Goal: Task Accomplishment & Management: Manage account settings

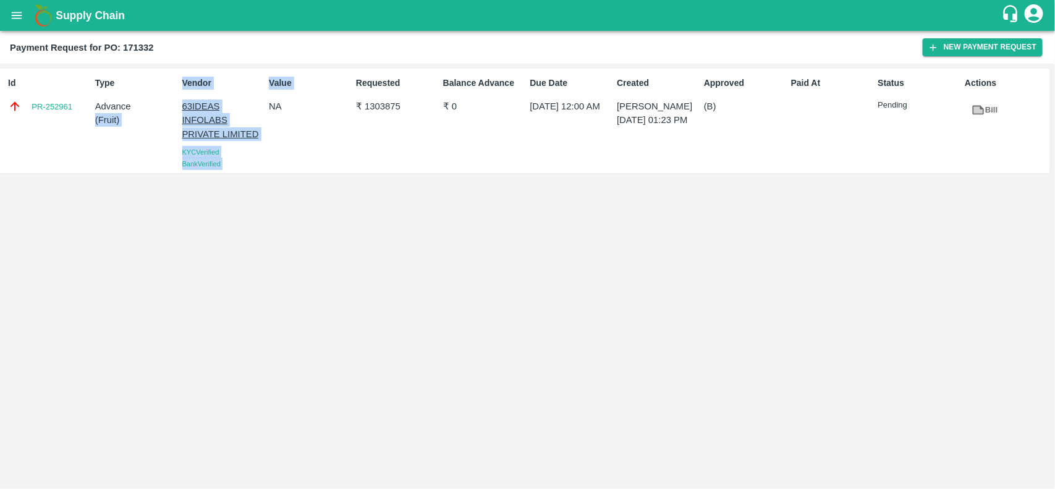
drag, startPoint x: 174, startPoint y: 103, endPoint x: 265, endPoint y: 131, distance: 95.0
click at [265, 131] on div "Id PR-252961 Type Advance ( Fruit ) Vendor 63IDEAS INFOLABS PRIVATE LIMITED KYC…" at bounding box center [525, 121] width 1050 height 104
click at [265, 131] on div "Value NA" at bounding box center [307, 121] width 87 height 98
drag, startPoint x: 268, startPoint y: 130, endPoint x: 200, endPoint y: 127, distance: 68.0
click at [200, 127] on div "Id PR-252961 Type Advance ( Fruit ) Vendor 63IDEAS INFOLABS PRIVATE LIMITED KYC…" at bounding box center [525, 121] width 1050 height 104
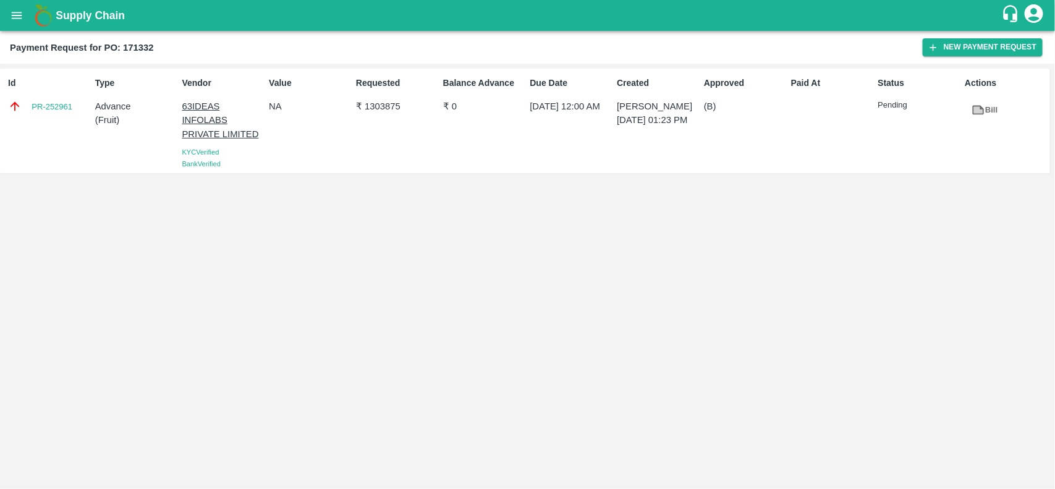
click at [279, 156] on div "Value NA" at bounding box center [307, 121] width 87 height 98
drag, startPoint x: 261, startPoint y: 129, endPoint x: 177, endPoint y: 109, distance: 86.4
click at [177, 109] on div "Vendor 63IDEAS INFOLABS PRIVATE LIMITED KYC Verified Bank Verified" at bounding box center [220, 121] width 87 height 98
copy p "63IDEAS INFOLABS PRIVATE LIMITED"
click at [26, 13] on button "open drawer" at bounding box center [16, 15] width 28 height 28
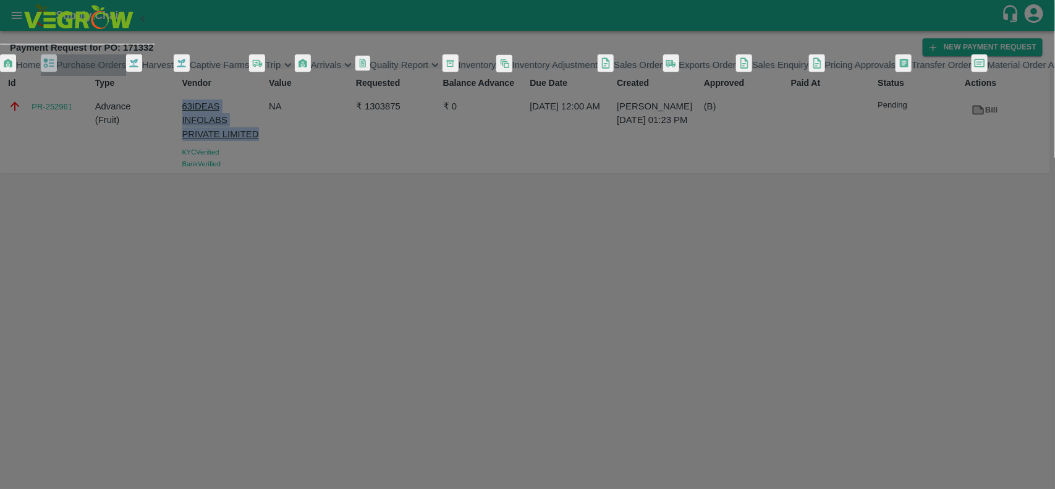
click at [62, 70] on span "Purchase Orders" at bounding box center [91, 65] width 69 height 10
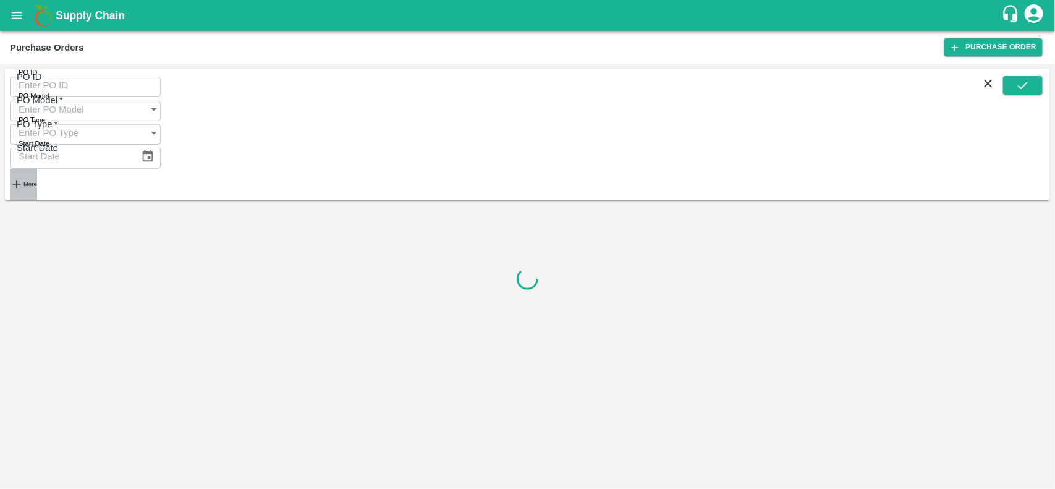
click at [17, 180] on icon "button" at bounding box center [17, 184] width 8 height 8
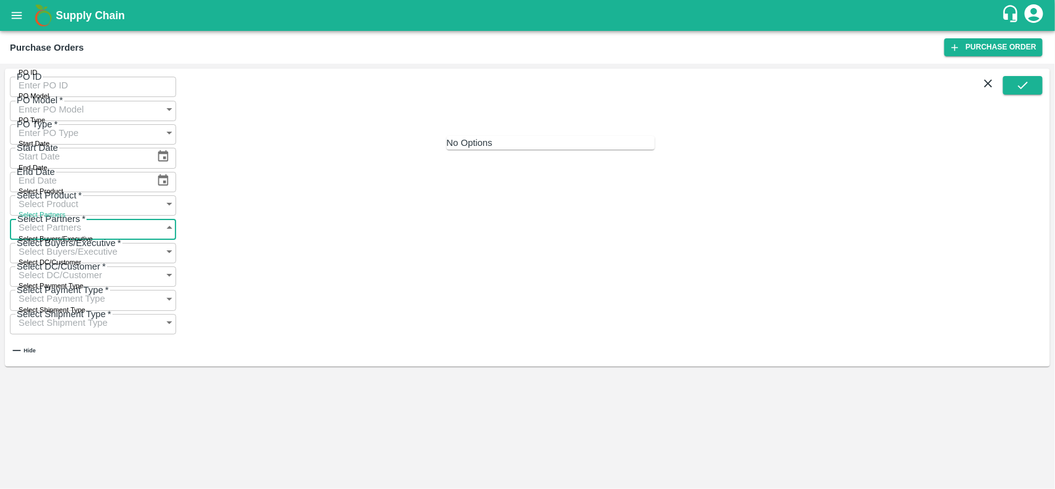
click at [152, 216] on input "Select Partners" at bounding box center [81, 227] width 142 height 23
paste input "63IDEAS INFOLABS PRIVATE LIMITED"
type input "63IDEAS INFOLABS PRIVATE LIMITED"
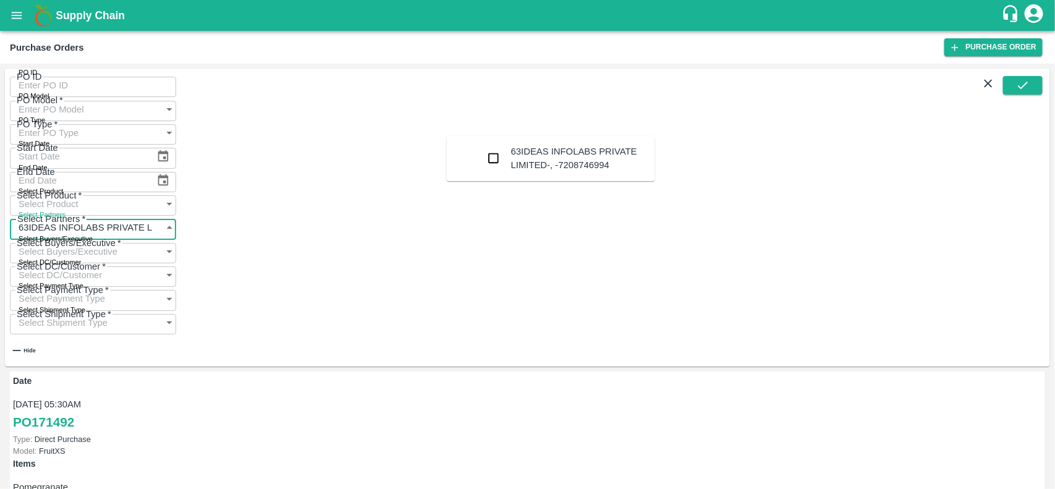
click at [482, 155] on input "checkbox" at bounding box center [494, 158] width 25 height 25
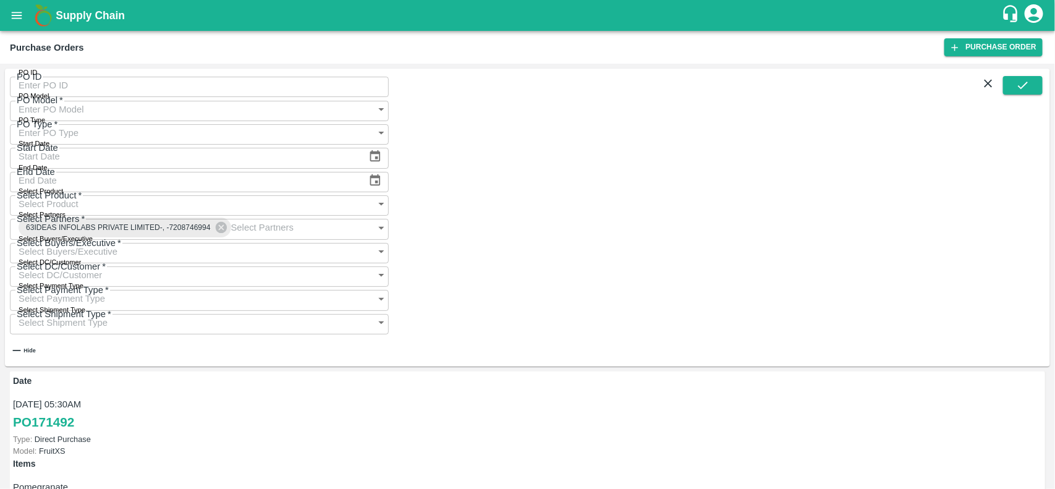
click at [1047, 93] on div "PO ID PO ID PO Model PO Model   * PO Type PO Type   * Start Date Start Date End…" at bounding box center [527, 217] width 1045 height 297
click at [1042, 93] on button "submit" at bounding box center [1023, 85] width 40 height 19
click at [11, 25] on button "open drawer" at bounding box center [16, 15] width 28 height 28
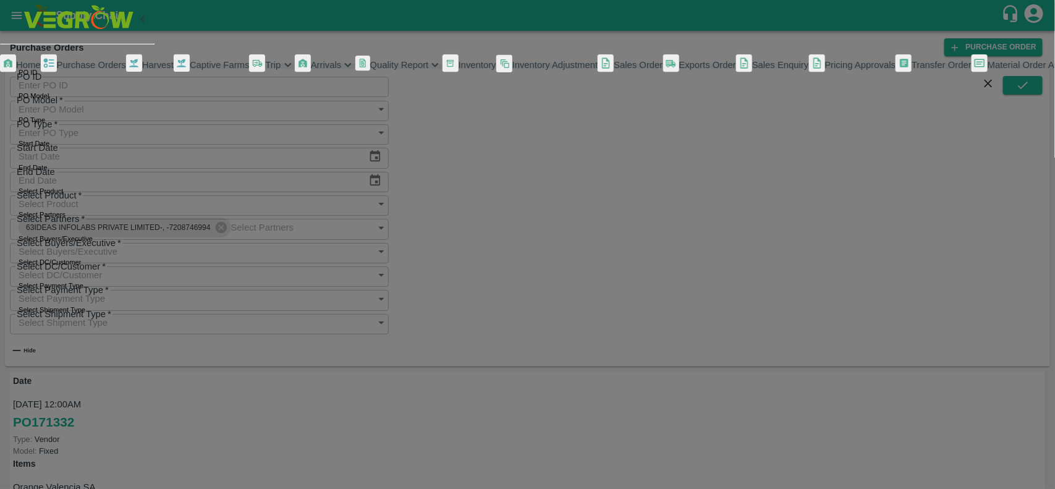
scroll to position [214, 0]
click at [95, 110] on span "My Payment Requests" at bounding box center [56, 105] width 92 height 10
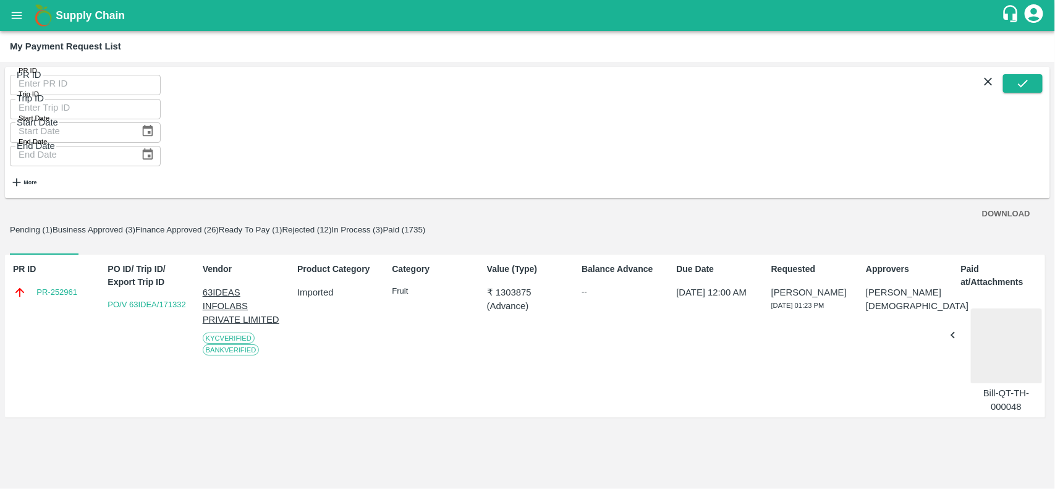
click at [135, 225] on button "Business Approved (3)" at bounding box center [94, 229] width 83 height 9
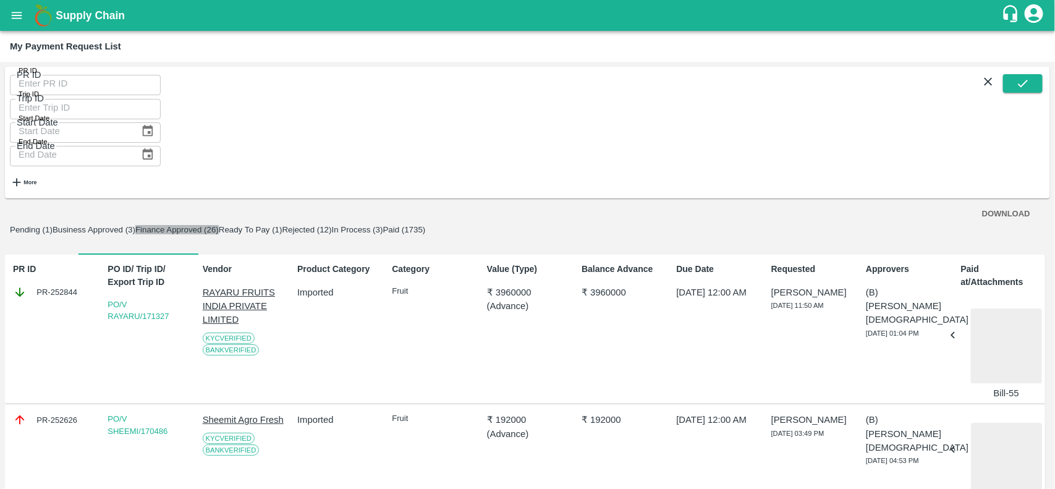
click at [219, 225] on button "Finance Approved (26)" at bounding box center [176, 229] width 83 height 9
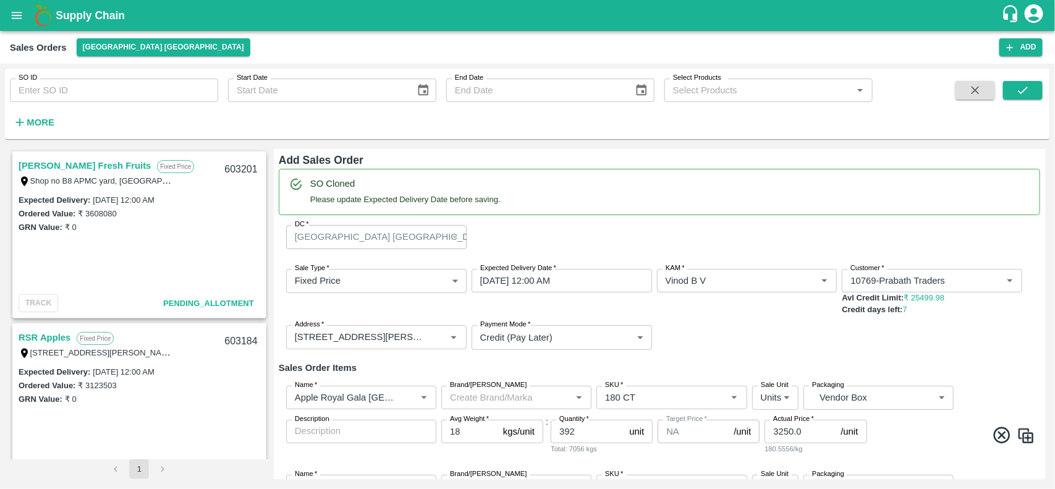
scroll to position [233, 0]
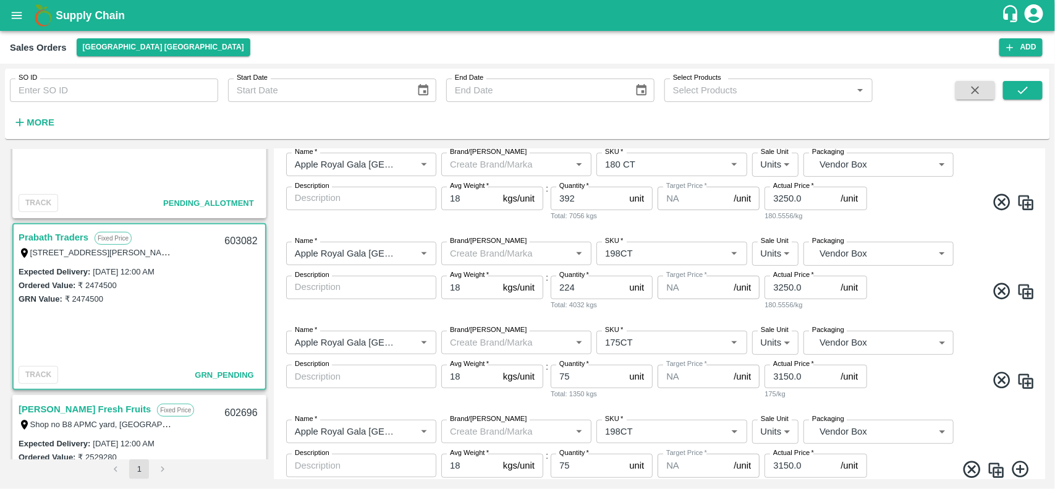
click at [12, 17] on icon "open drawer" at bounding box center [17, 16] width 14 height 14
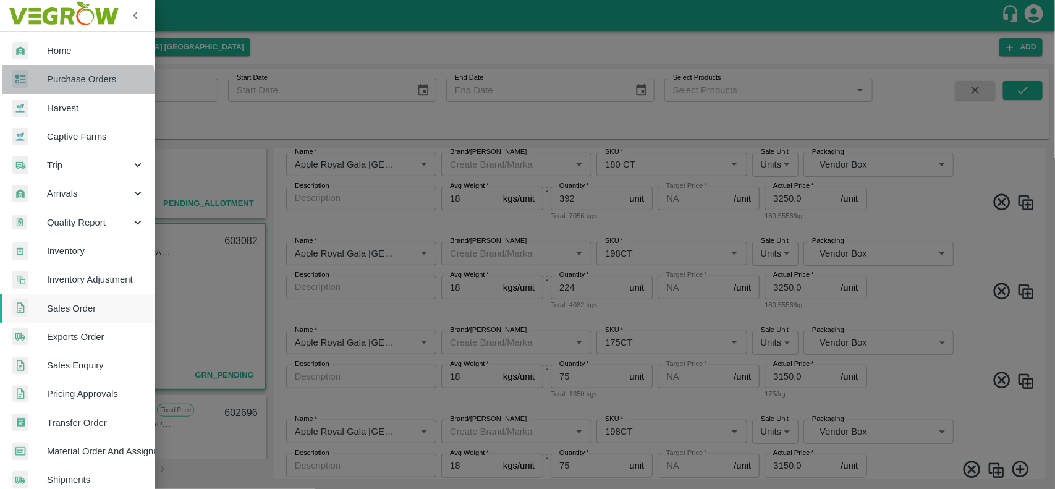
click at [48, 83] on span "Purchase Orders" at bounding box center [96, 79] width 98 height 14
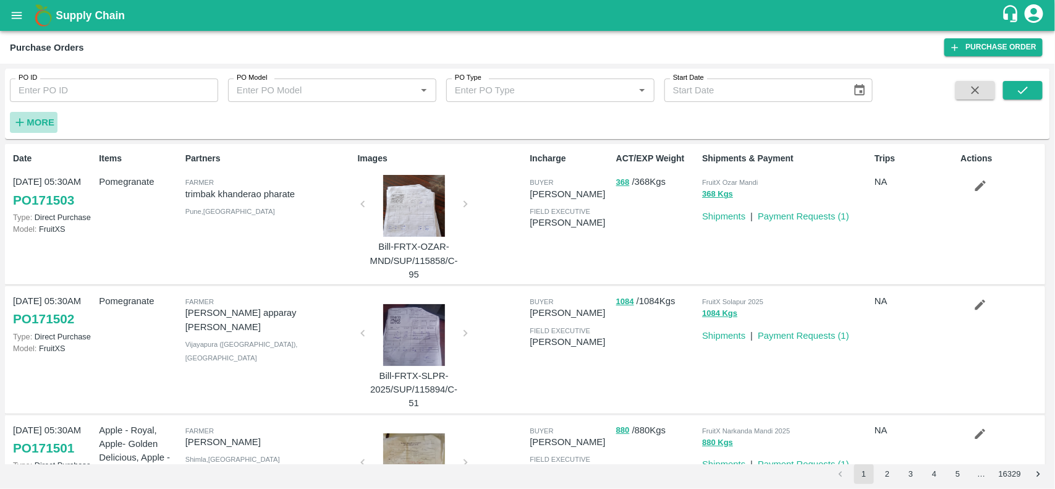
click at [27, 122] on strong "More" at bounding box center [41, 122] width 28 height 10
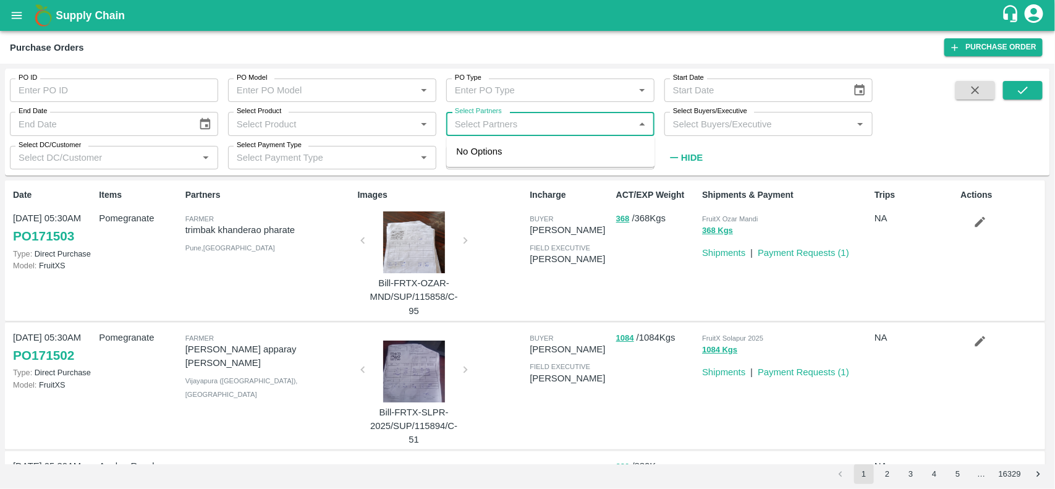
click at [493, 116] on input "Select Partners" at bounding box center [540, 124] width 180 height 16
drag, startPoint x: 495, startPoint y: 116, endPoint x: 473, endPoint y: 119, distance: 21.2
click at [473, 119] on input "Select Partners" at bounding box center [540, 124] width 180 height 16
type input "Parivid"
click at [471, 164] on input "checkbox" at bounding box center [474, 158] width 25 height 25
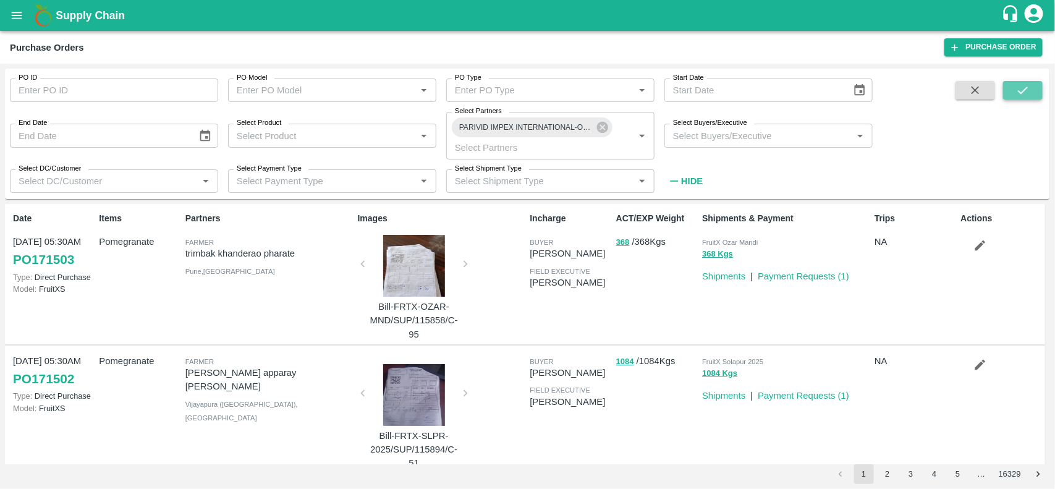
click at [1011, 87] on button "submit" at bounding box center [1023, 90] width 40 height 19
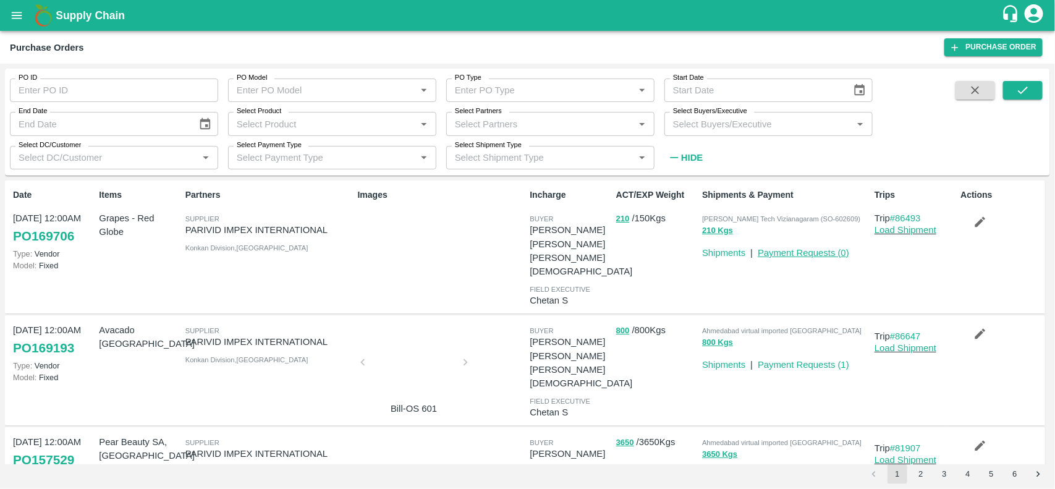
click at [817, 248] on link "Payment Requests ( 0 )" at bounding box center [803, 253] width 91 height 10
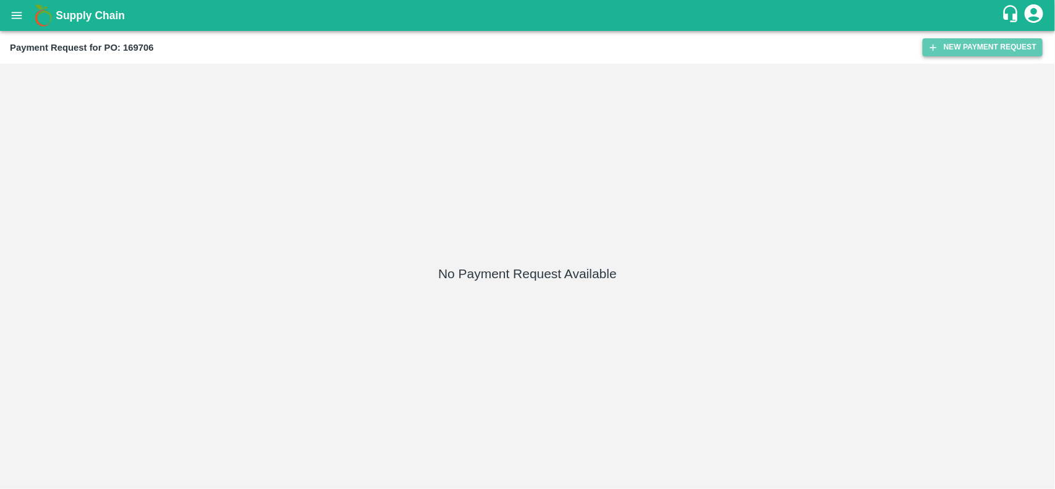
click at [972, 46] on button "New Payment Request" at bounding box center [983, 47] width 120 height 18
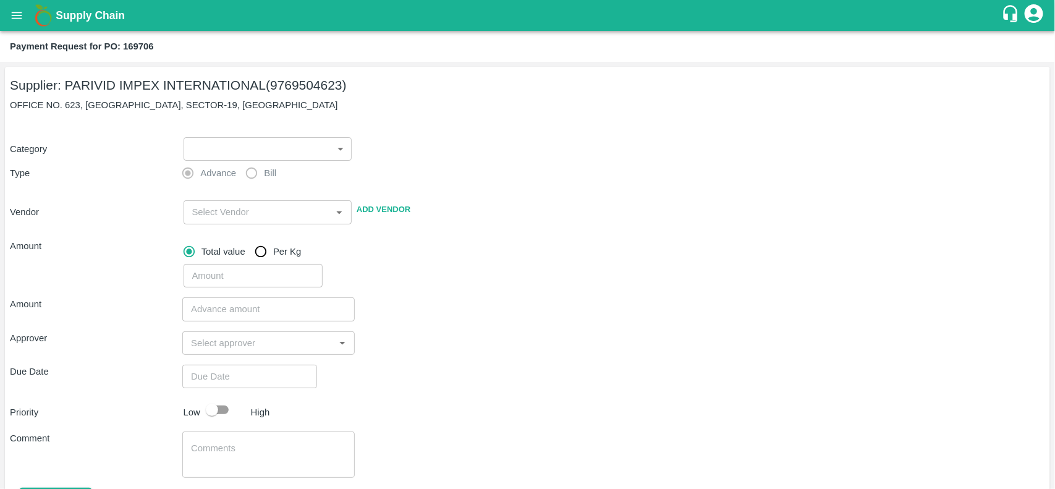
click at [208, 163] on label "Advance" at bounding box center [206, 173] width 61 height 25
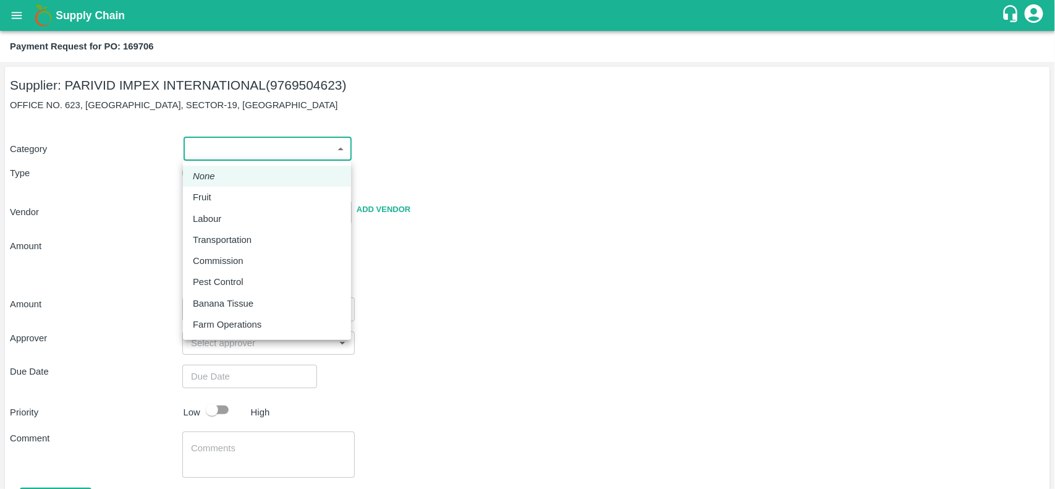
click at [204, 156] on body "Supply Chain Payment Request for PO: 169706 Supplier: PARIVID IMPEX INTERNATION…" at bounding box center [527, 244] width 1055 height 489
click at [205, 196] on p "Fruit" at bounding box center [202, 197] width 19 height 14
type input "1"
type input "PARIVID IMPEX INTERNATIONAL - 9769504623(Supplier)"
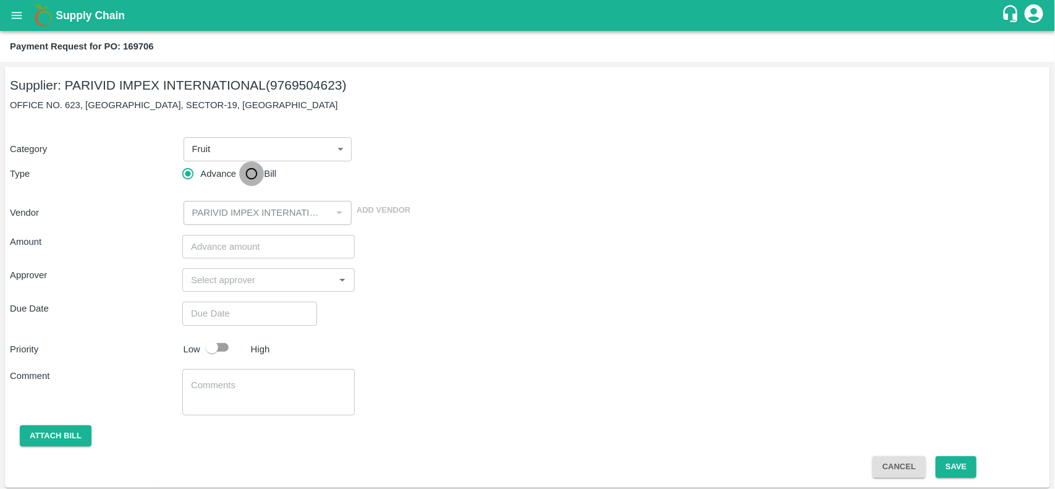
click at [260, 177] on input "Bill" at bounding box center [251, 173] width 25 height 25
radio input "true"
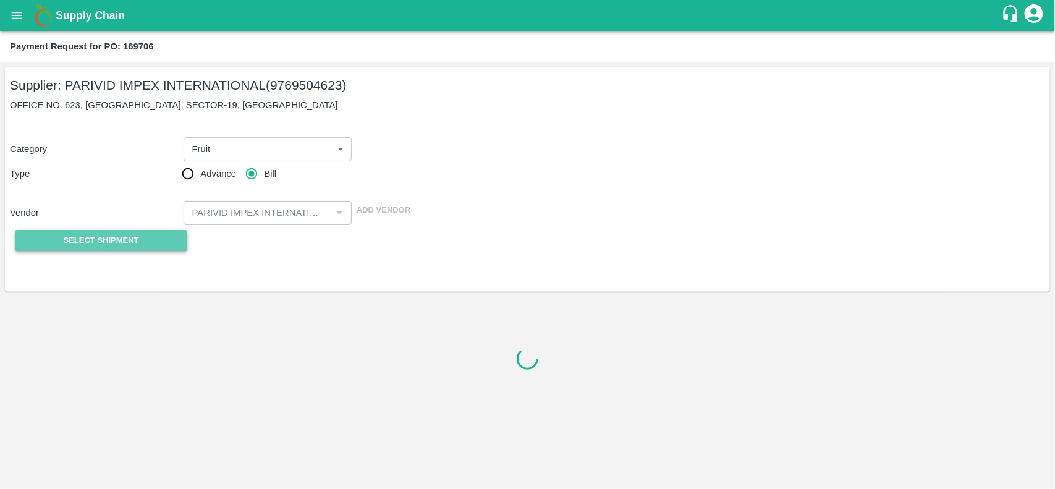
click at [66, 244] on span "Select Shipment" at bounding box center [101, 241] width 75 height 14
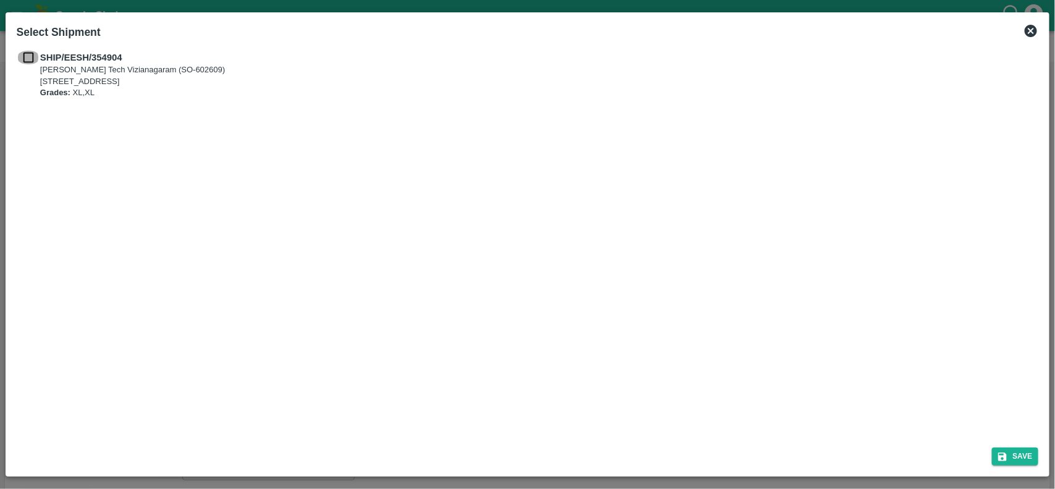
click at [29, 51] on input "checkbox" at bounding box center [28, 58] width 23 height 14
checkbox input "true"
click at [1011, 456] on button "Save" at bounding box center [1015, 457] width 47 height 18
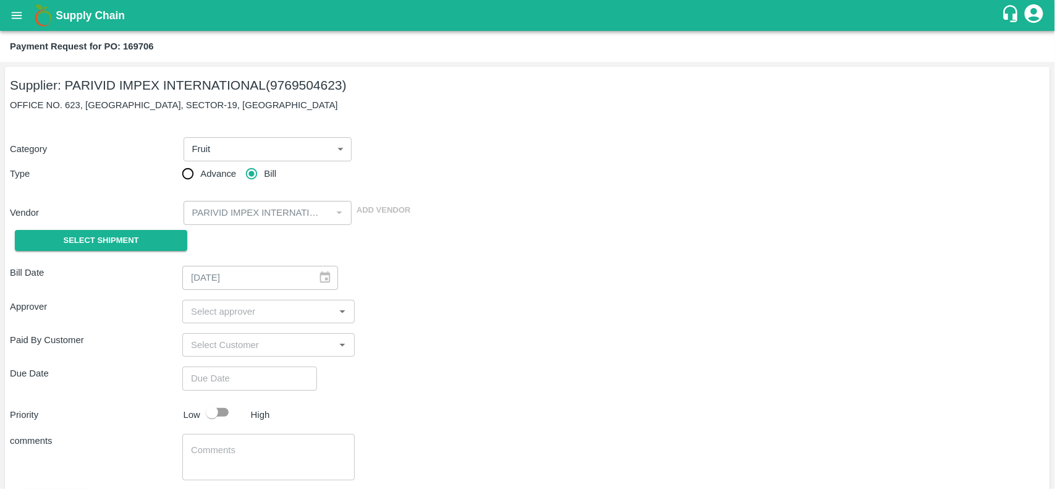
type input "[DATE]"
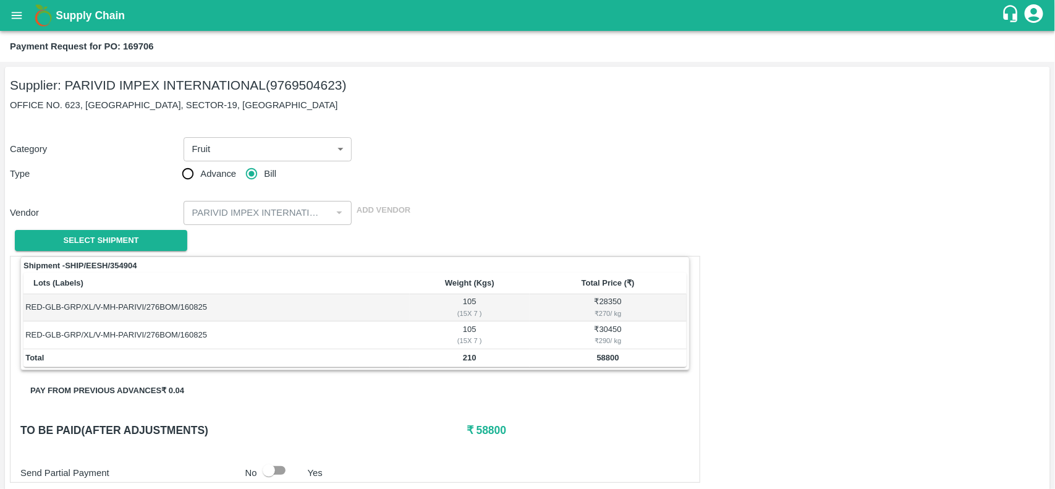
click at [141, 38] on h2 "Payment Request for PO: 169706" at bounding box center [82, 46] width 144 height 16
copy b "169706"
click at [17, 5] on button "open drawer" at bounding box center [16, 15] width 28 height 28
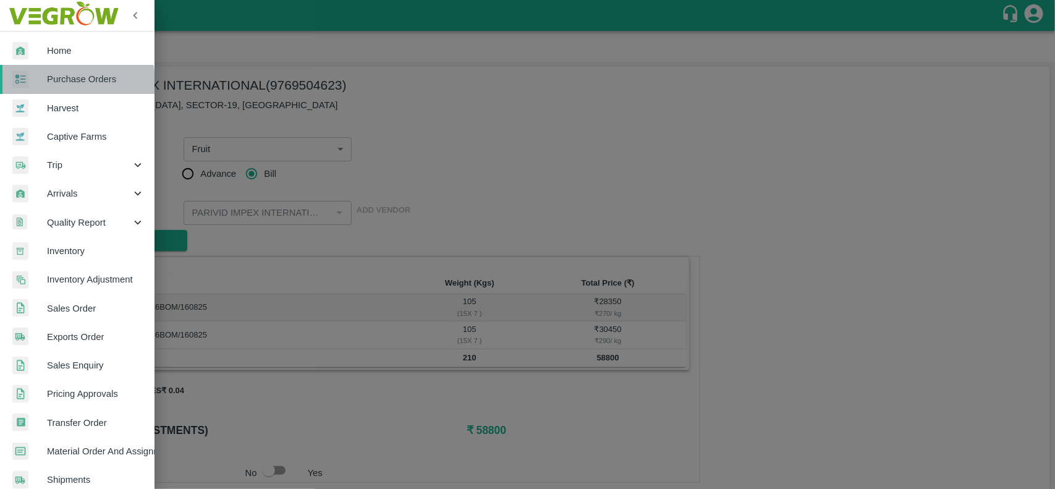
click at [39, 88] on div at bounding box center [29, 79] width 35 height 18
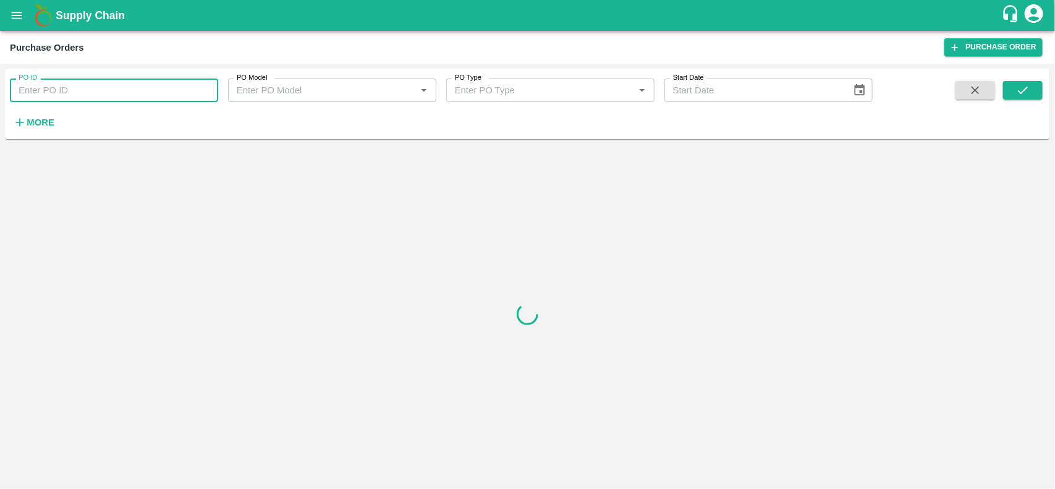
click at [44, 90] on input "PO ID" at bounding box center [114, 90] width 208 height 23
paste input "169706"
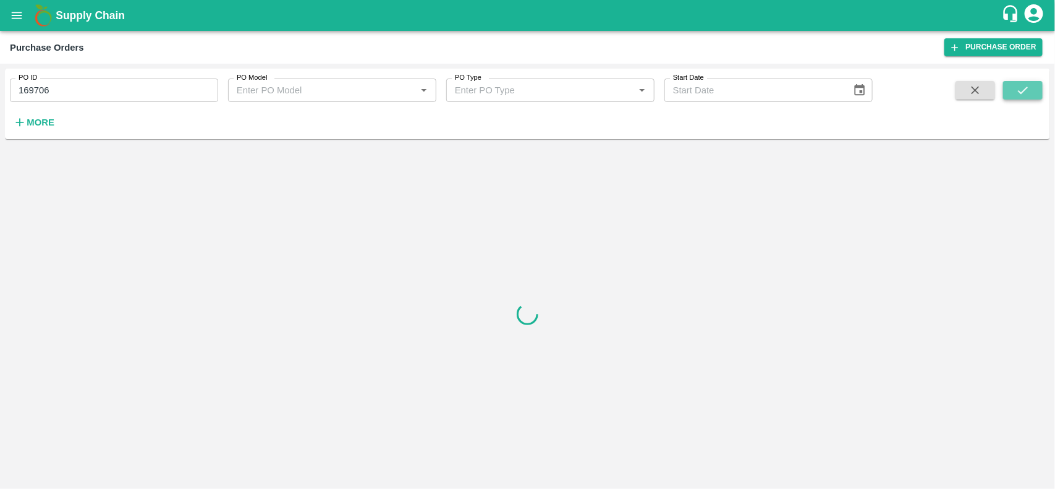
click at [1020, 96] on icon "submit" at bounding box center [1023, 90] width 14 height 14
click at [1017, 96] on icon "submit" at bounding box center [1023, 90] width 14 height 14
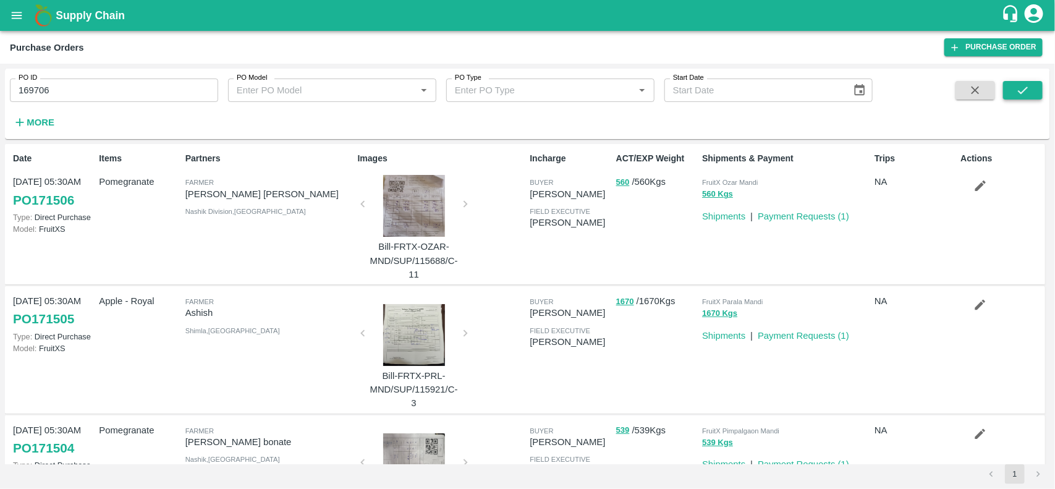
click at [1017, 96] on icon "submit" at bounding box center [1023, 90] width 14 height 14
click at [75, 88] on input "169706" at bounding box center [114, 90] width 208 height 23
type input "169706"
click at [1020, 95] on icon "submit" at bounding box center [1023, 90] width 14 height 14
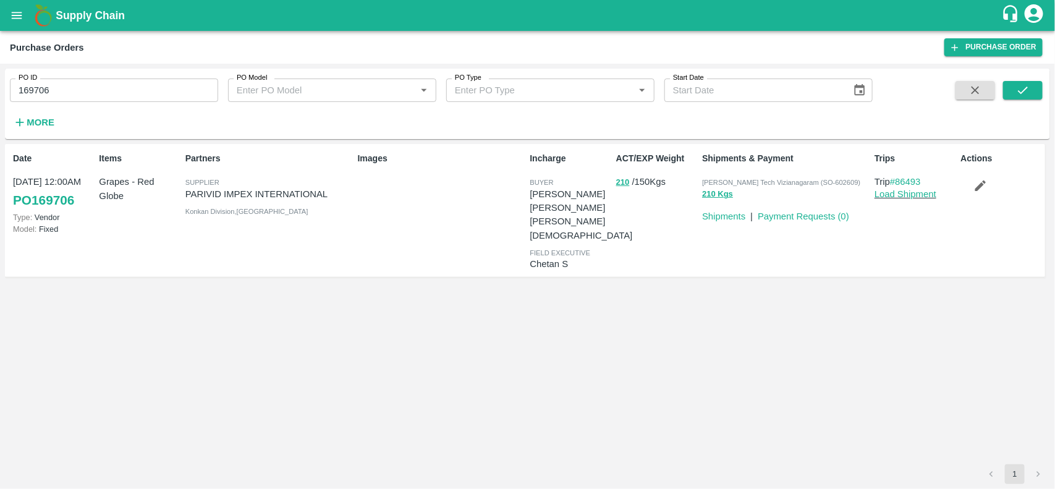
click at [981, 183] on icon "button" at bounding box center [981, 186] width 14 height 14
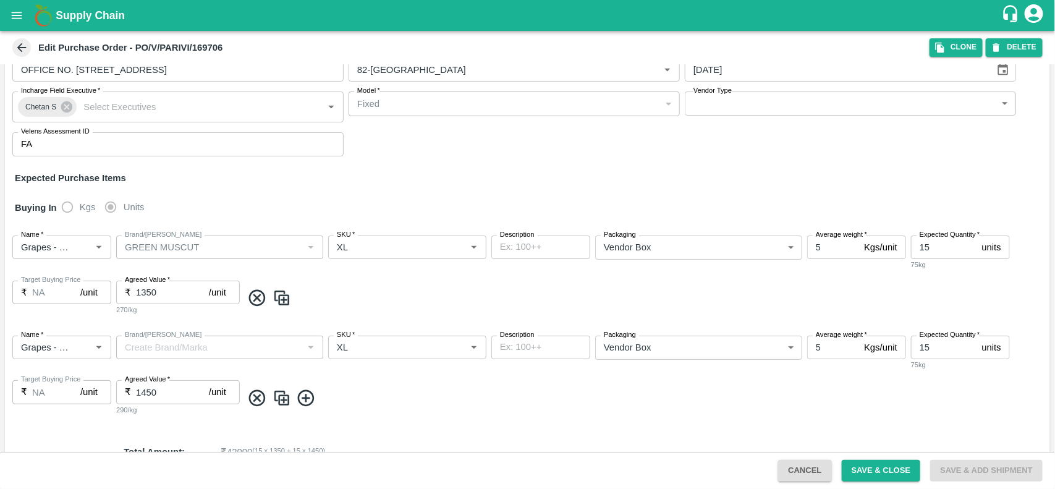
scroll to position [124, 0]
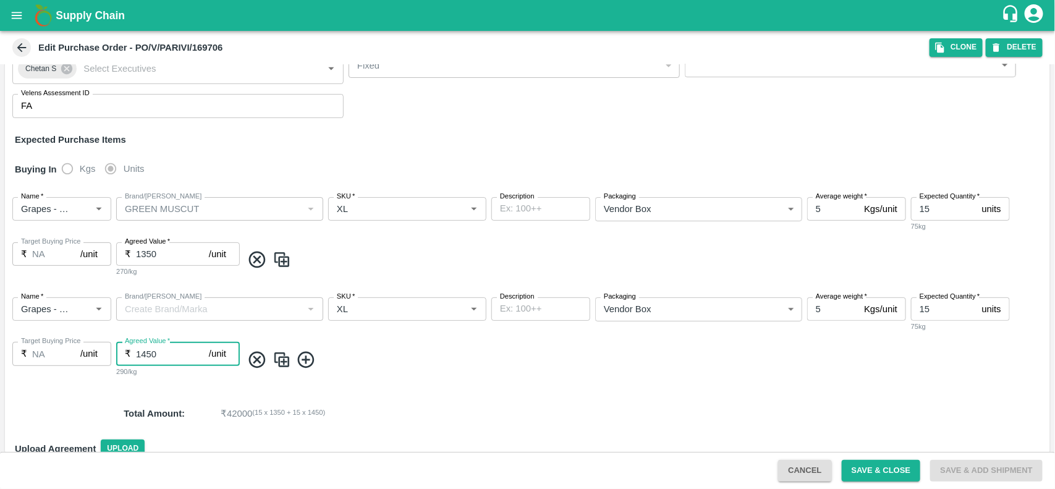
click at [183, 351] on input "1450" at bounding box center [172, 353] width 73 height 23
type input "1400"
click at [879, 462] on button "Save & Close" at bounding box center [881, 471] width 79 height 22
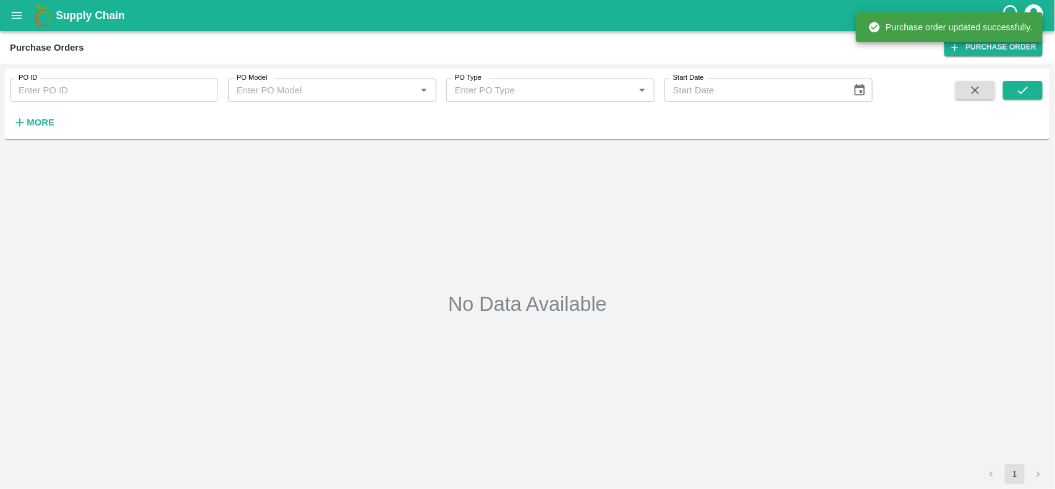
type input "169706"
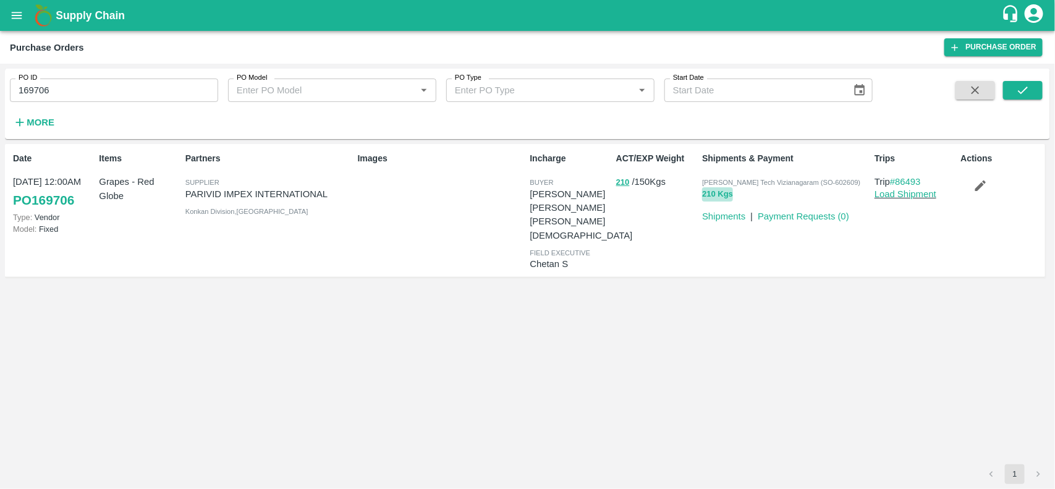
click at [703, 190] on button "210 Kgs" at bounding box center [717, 194] width 31 height 14
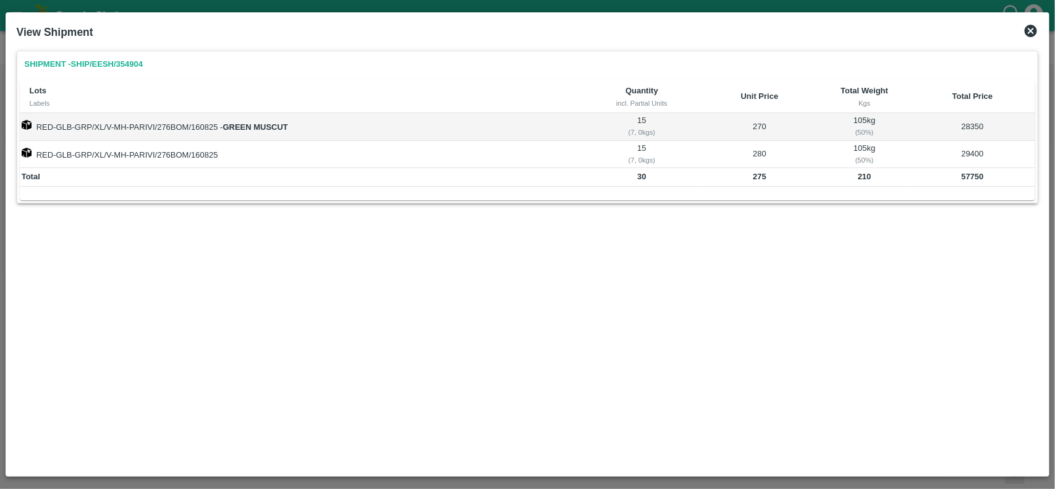
click at [1033, 36] on icon at bounding box center [1031, 31] width 12 height 12
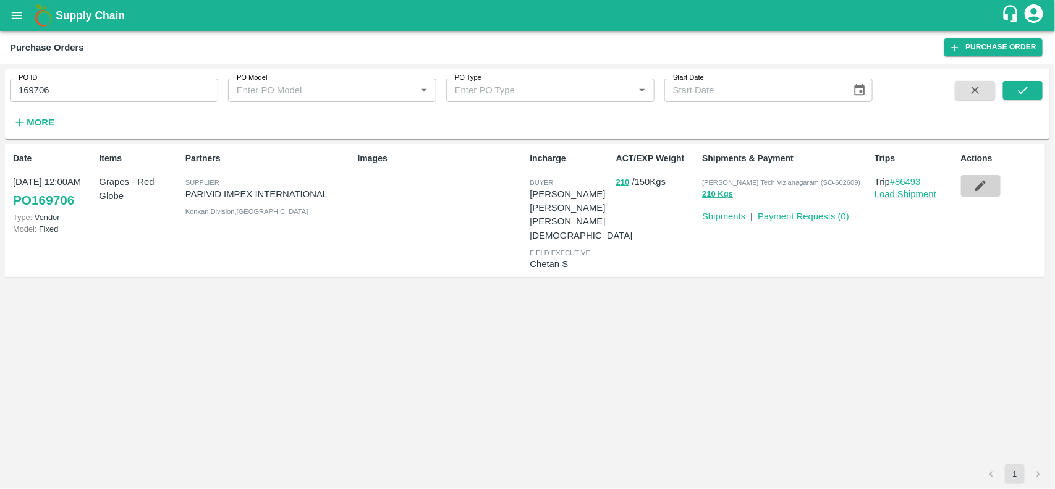
click at [981, 185] on icon "button" at bounding box center [980, 185] width 11 height 11
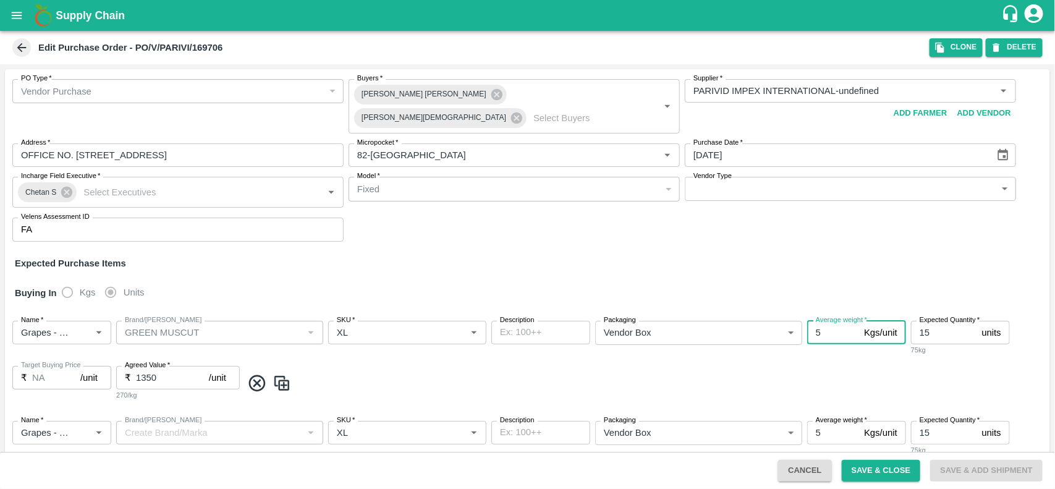
click at [819, 323] on input "5" at bounding box center [833, 332] width 52 height 23
type input "7"
click at [833, 422] on input "5" at bounding box center [833, 432] width 52 height 23
type input "5"
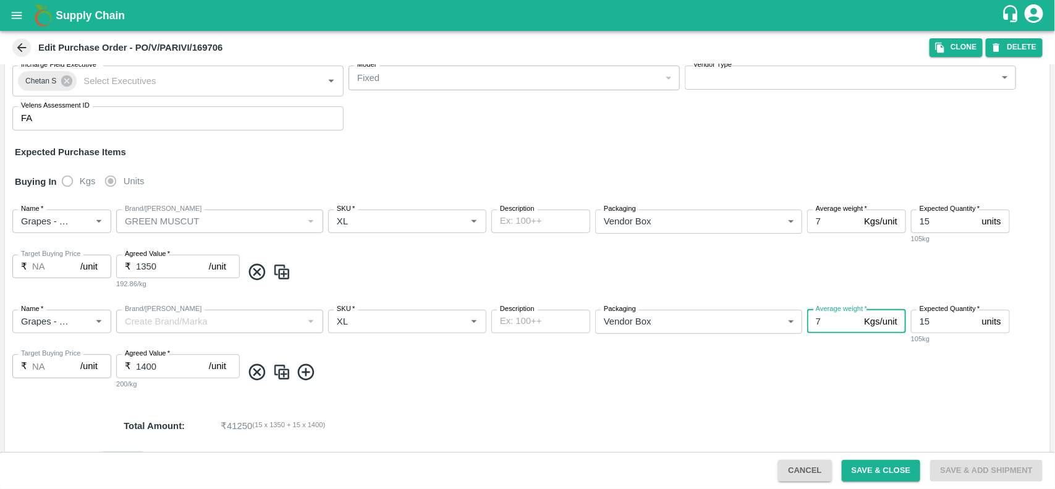
scroll to position [134, 0]
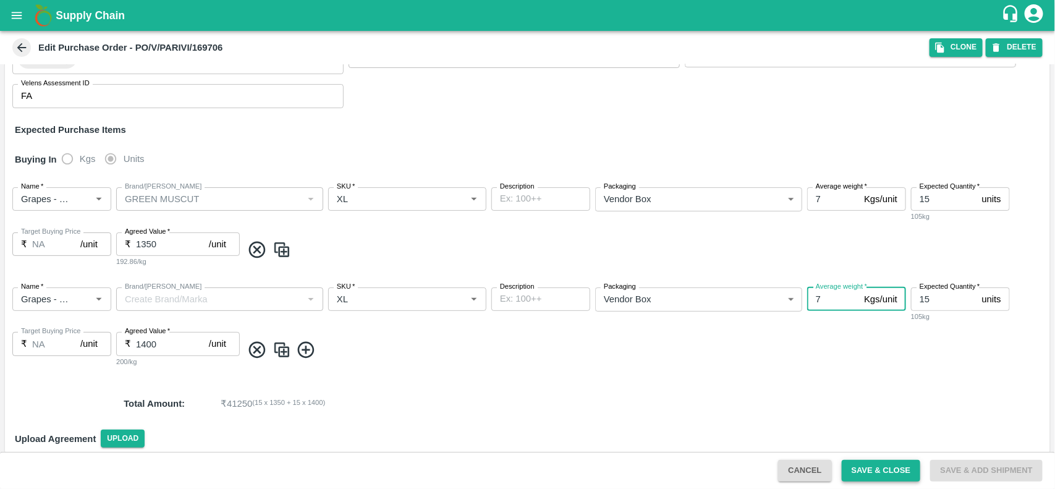
type input "7"
click at [870, 473] on button "Save & Close" at bounding box center [881, 471] width 79 height 22
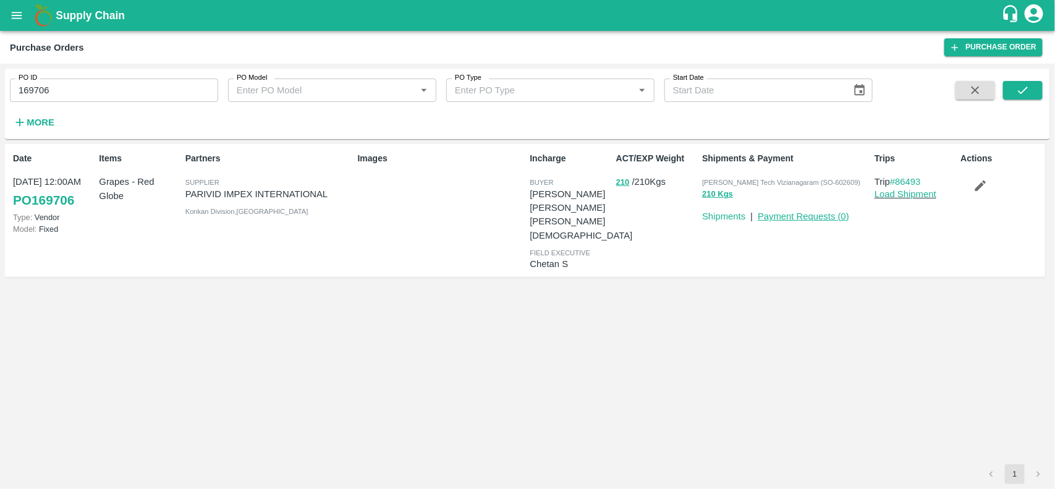
click at [816, 211] on link "Payment Requests ( 0 )" at bounding box center [803, 216] width 91 height 10
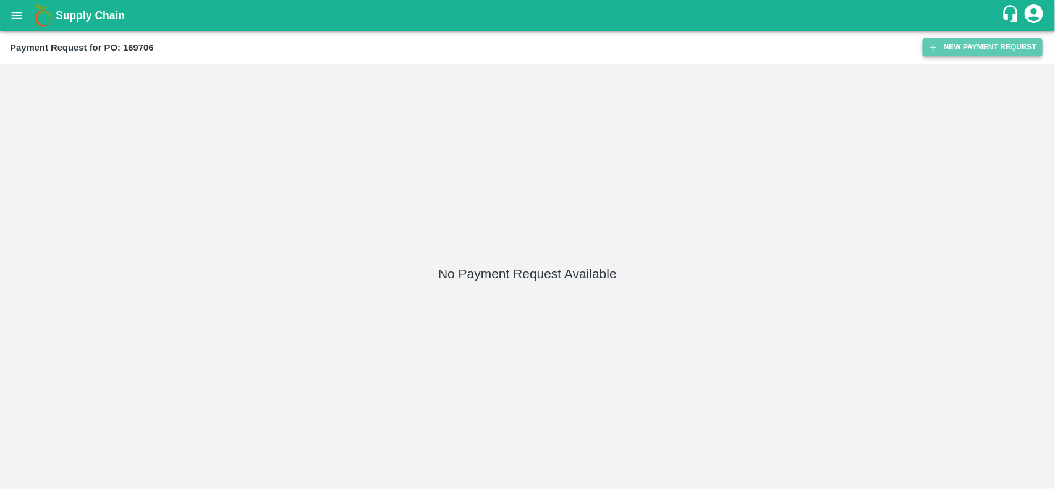
click at [959, 40] on button "New Payment Request" at bounding box center [983, 47] width 120 height 18
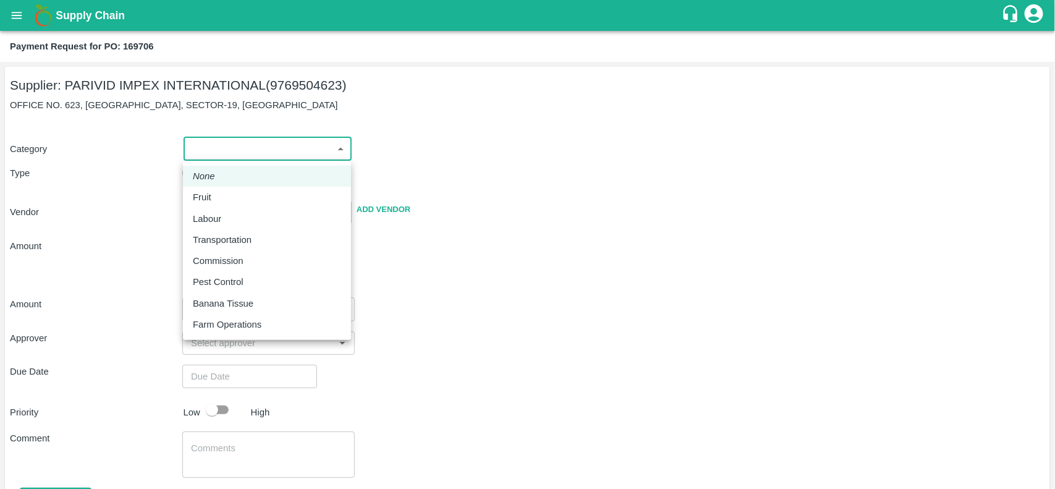
click at [203, 147] on body "Supply Chain Payment Request for PO: 169706 Supplier: PARIVID IMPEX INTERNATION…" at bounding box center [527, 244] width 1055 height 489
click at [198, 187] on li "Fruit" at bounding box center [267, 197] width 168 height 21
type input "1"
type input "PARIVID IMPEX INTERNATIONAL - 9769504623(Supplier)"
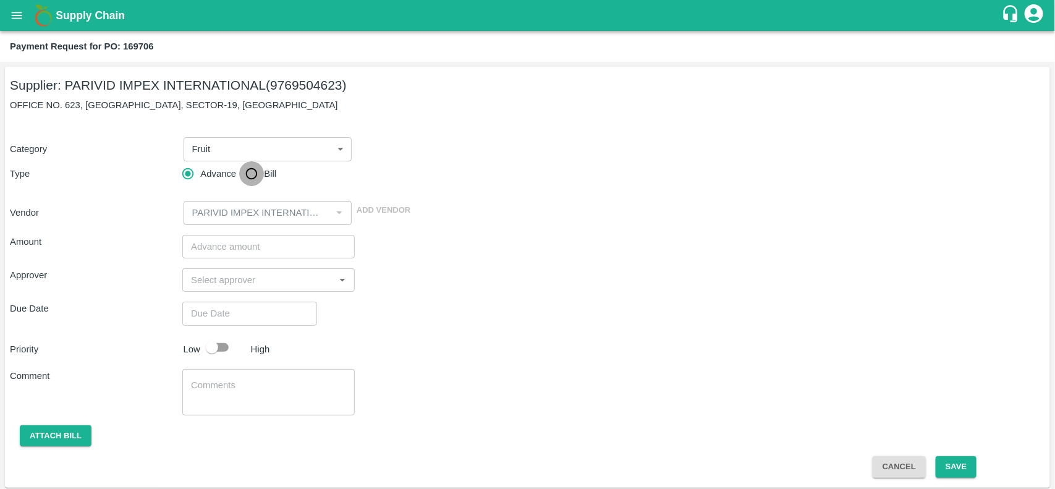
click at [251, 171] on input "Bill" at bounding box center [251, 173] width 25 height 25
radio input "true"
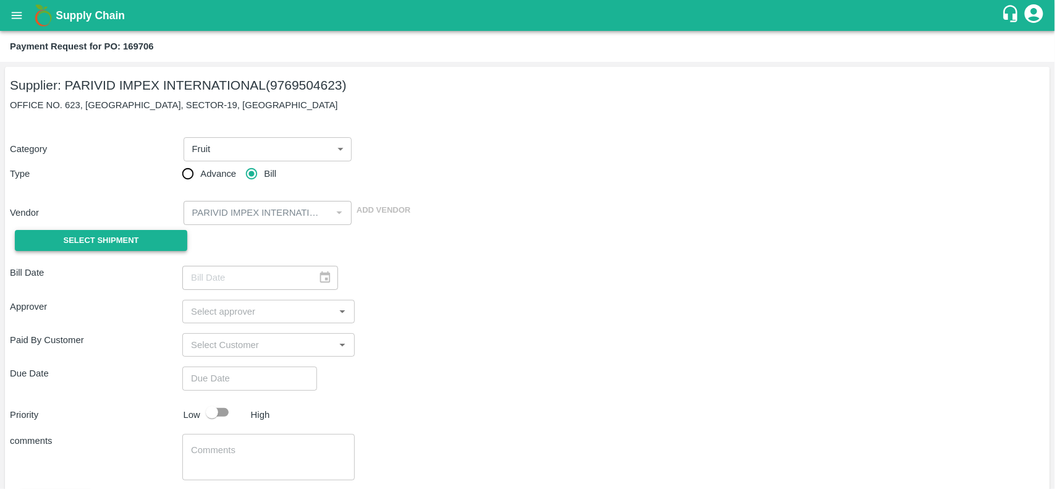
click at [84, 242] on span "Select Shipment" at bounding box center [101, 241] width 75 height 14
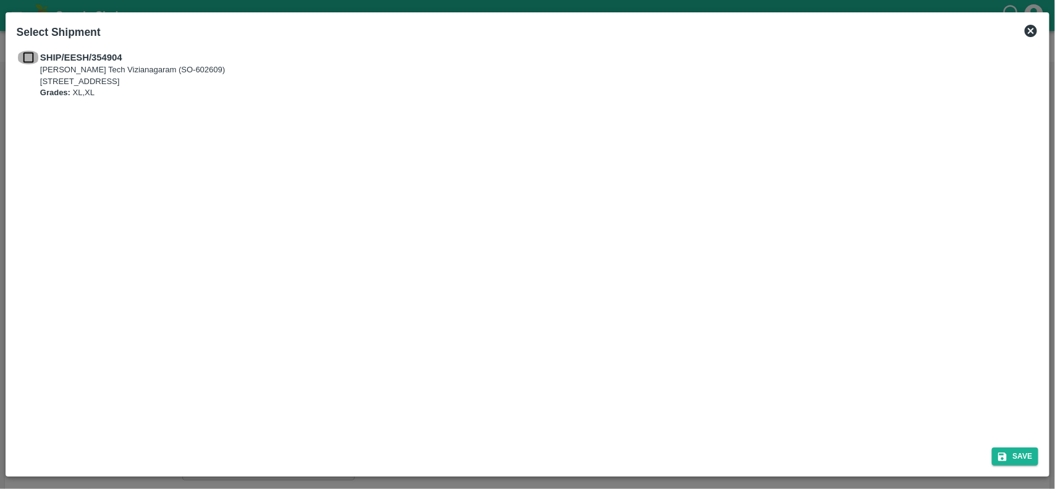
click at [22, 59] on input "checkbox" at bounding box center [28, 58] width 23 height 14
checkbox input "true"
click at [1003, 456] on icon "submit" at bounding box center [1002, 456] width 9 height 9
type input "[DATE]"
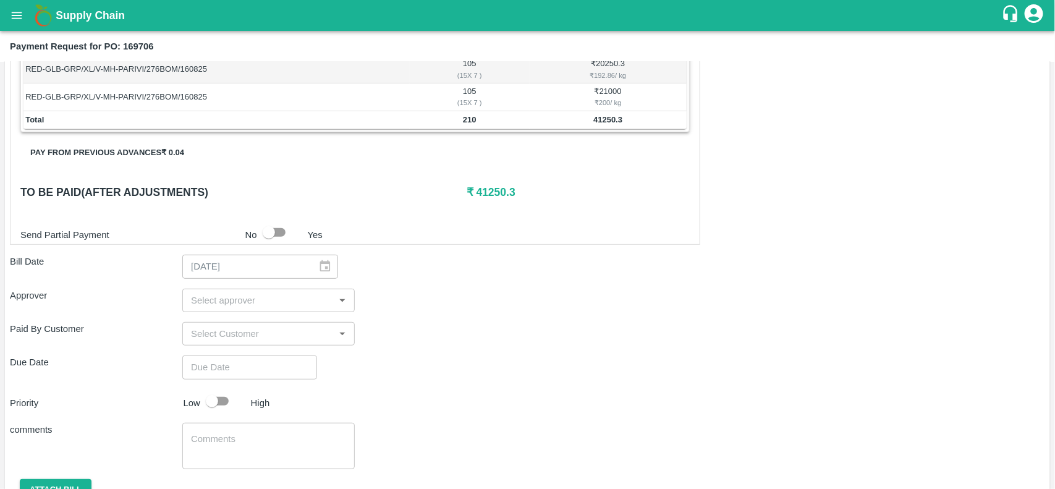
scroll to position [297, 0]
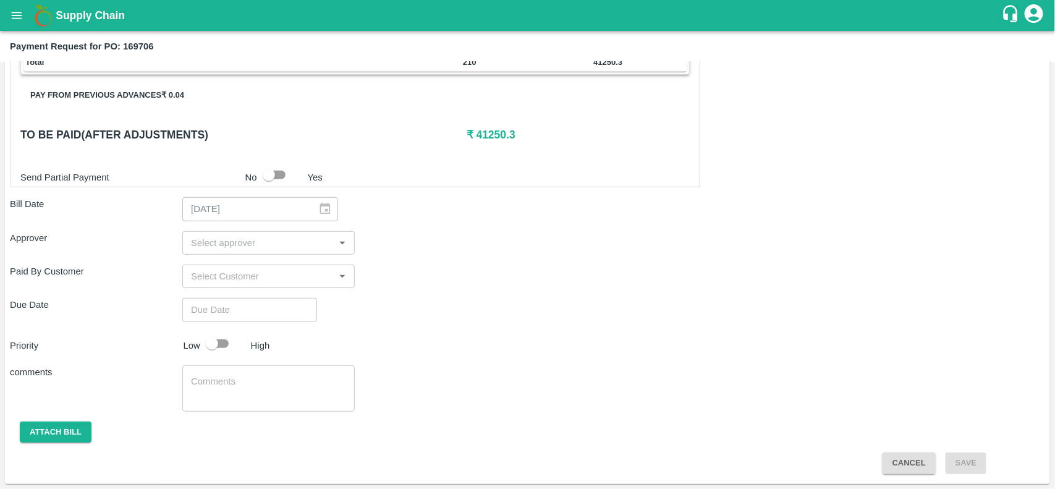
click at [248, 252] on div "​" at bounding box center [268, 242] width 172 height 23
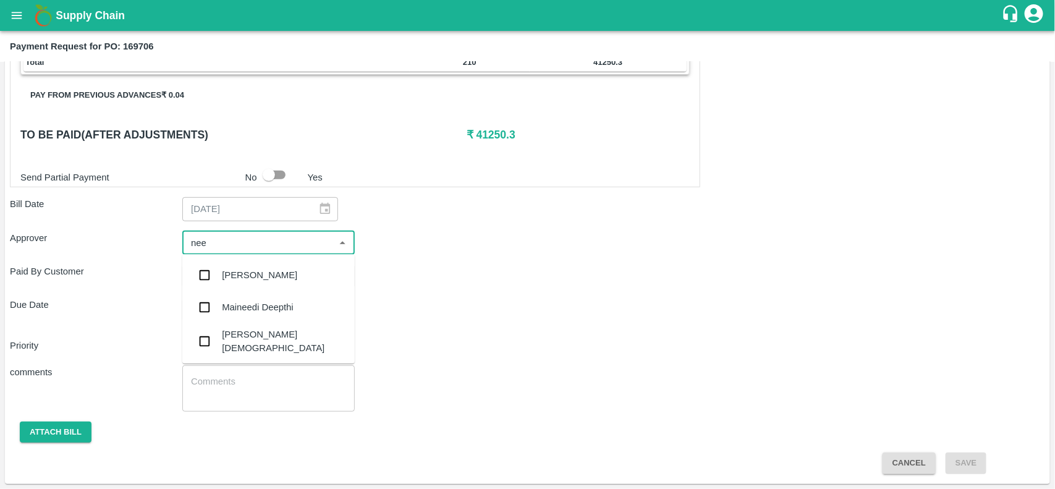
type input "neet"
click at [235, 300] on div "[PERSON_NAME][DEMOGRAPHIC_DATA]" at bounding box center [268, 309] width 172 height 35
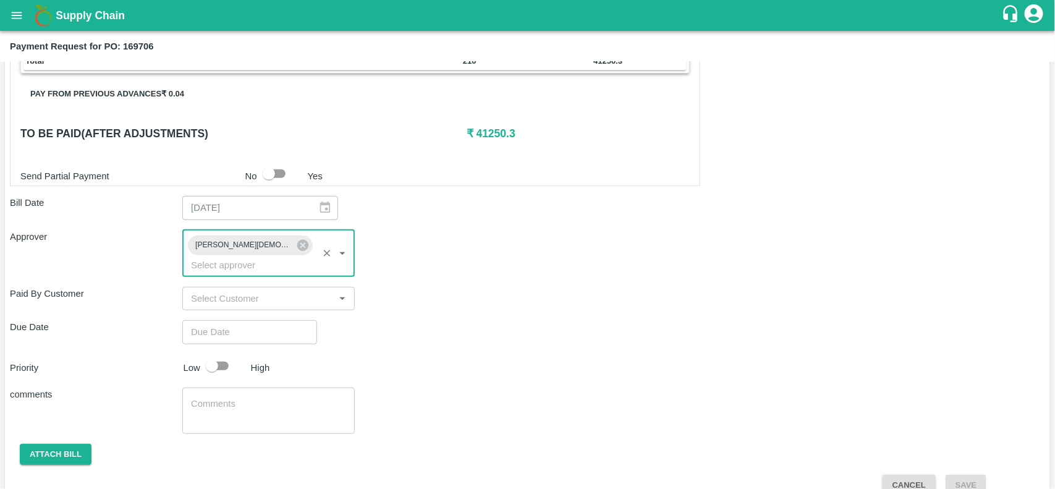
type input "DD/MM/YYYY hh:mm aa"
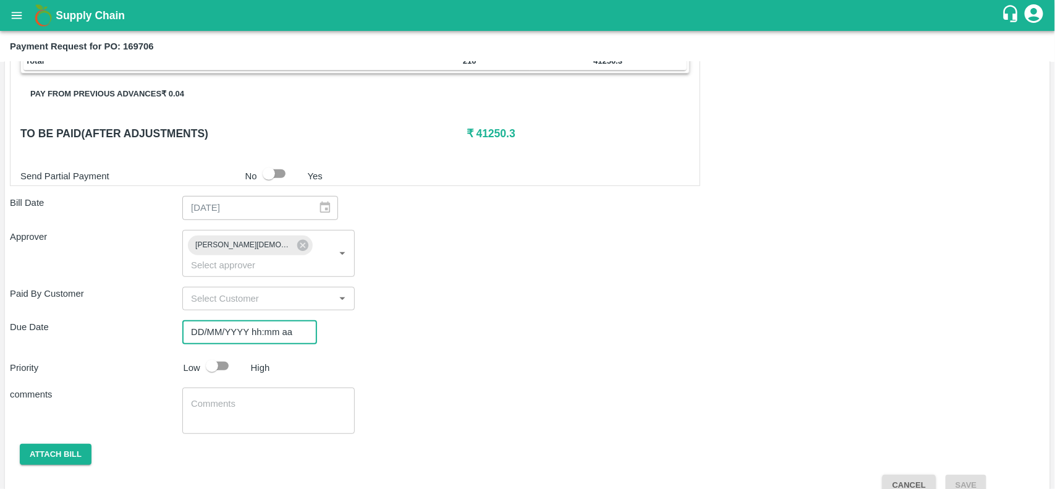
click at [230, 320] on input "DD/MM/YYYY hh:mm aa" at bounding box center [245, 331] width 126 height 23
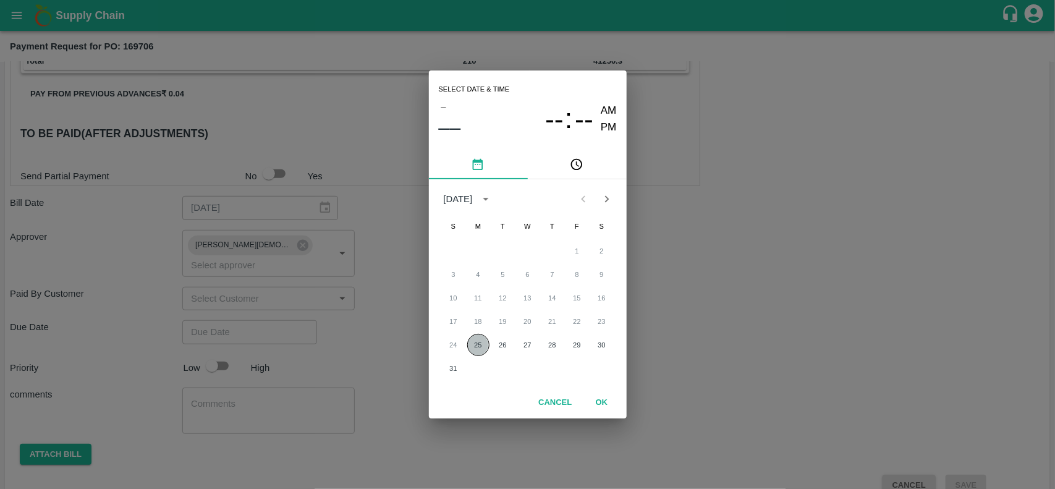
click at [469, 349] on button "25" at bounding box center [478, 345] width 22 height 22
type input "[DATE] 12:00 AM"
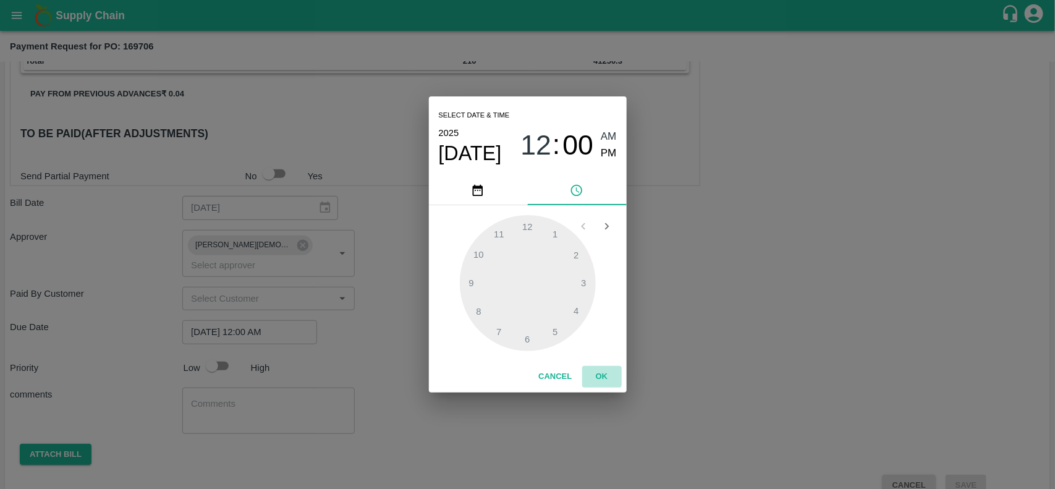
click at [600, 384] on button "OK" at bounding box center [602, 377] width 40 height 22
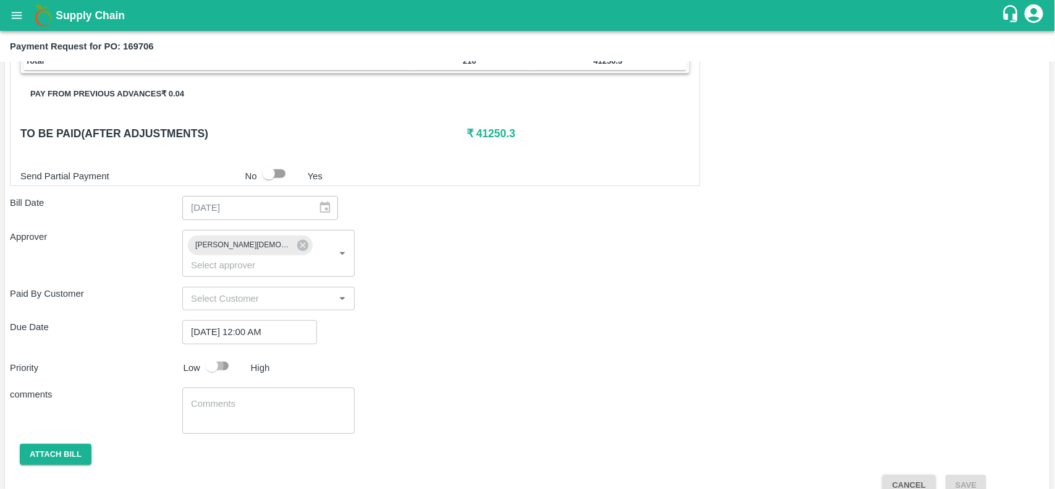
click at [209, 354] on input "checkbox" at bounding box center [212, 365] width 70 height 23
checkbox input "true"
click at [67, 444] on button "Attach bill" at bounding box center [56, 455] width 72 height 22
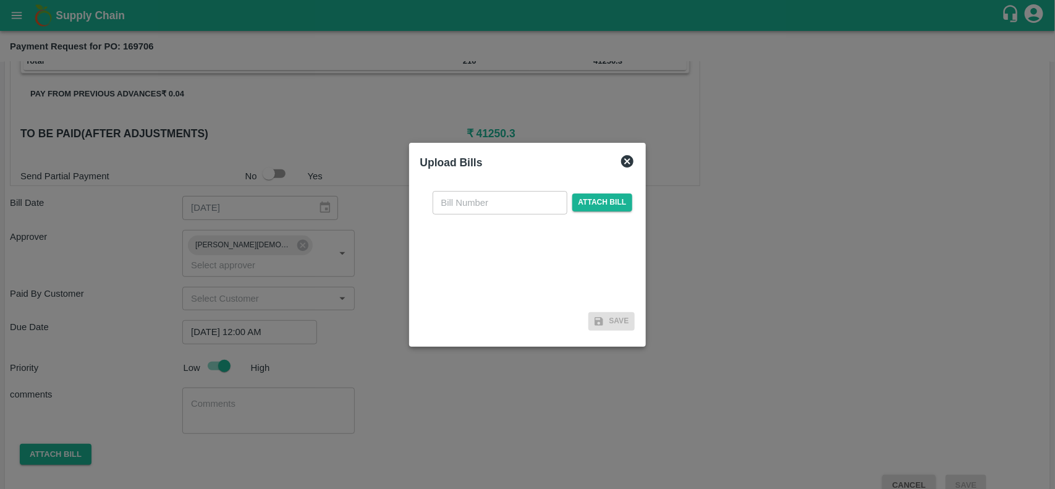
click at [614, 211] on div "​ Attach bill" at bounding box center [532, 202] width 205 height 23
click at [607, 208] on span "Attach bill" at bounding box center [602, 202] width 61 height 18
click at [0, 0] on input "Attach bill" at bounding box center [0, 0] width 0 height 0
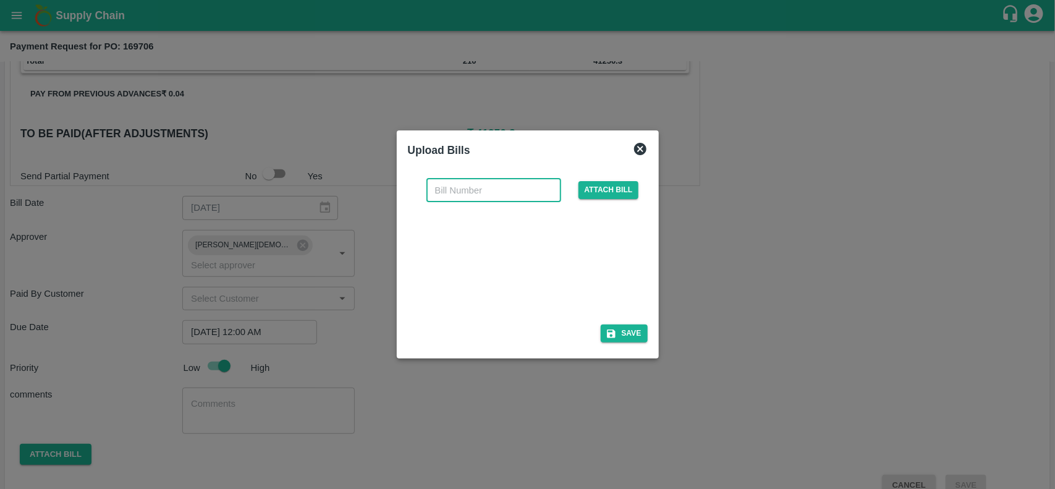
click at [486, 201] on input "text" at bounding box center [494, 190] width 135 height 23
paste input "OS 631"
type input "OS 631"
click at [617, 340] on button "Save" at bounding box center [624, 334] width 47 height 18
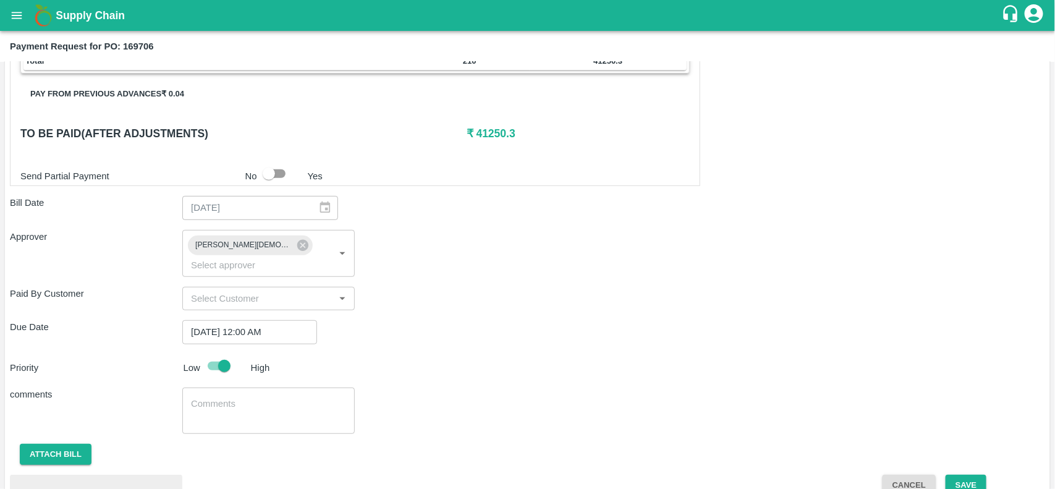
scroll to position [370, 0]
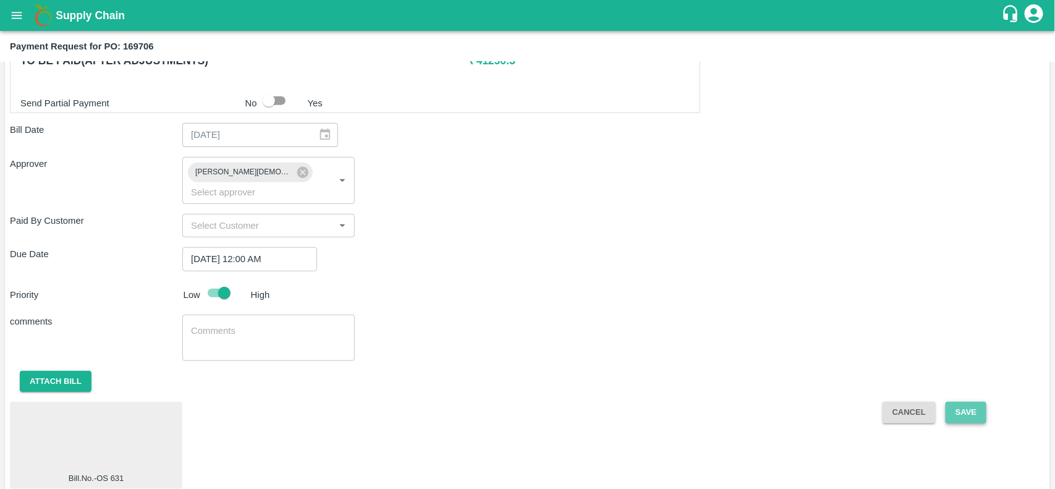
click at [955, 402] on button "Save" at bounding box center [966, 413] width 41 height 22
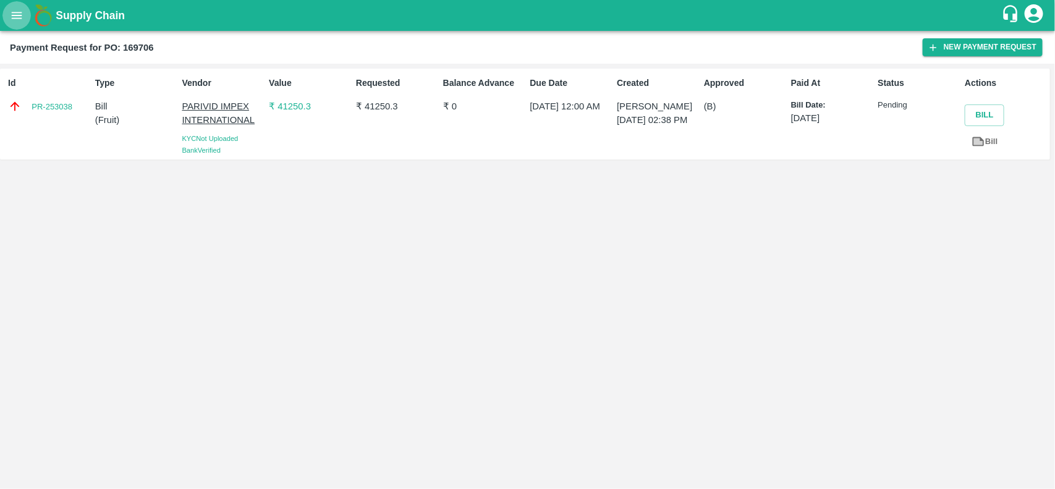
click at [16, 20] on icon "open drawer" at bounding box center [17, 16] width 14 height 14
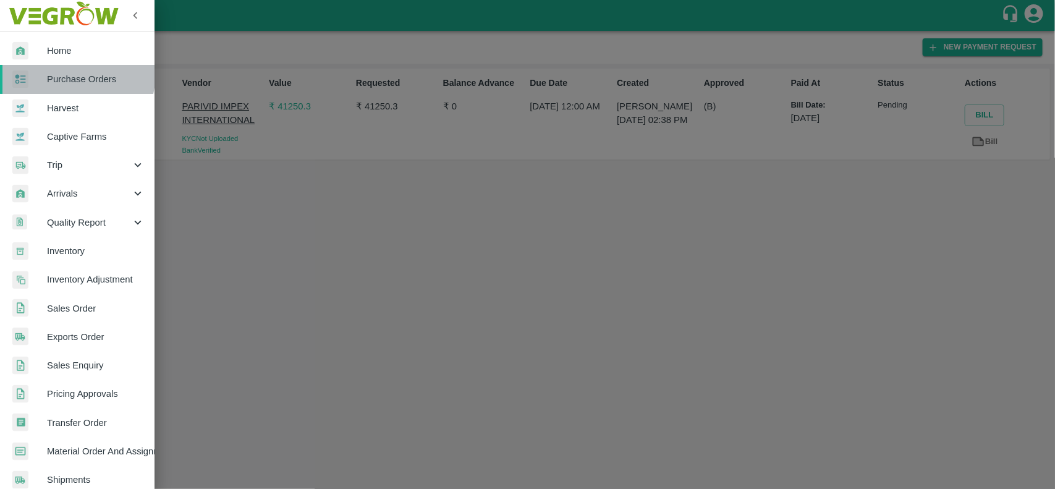
click at [35, 67] on link "Purchase Orders" at bounding box center [77, 79] width 155 height 28
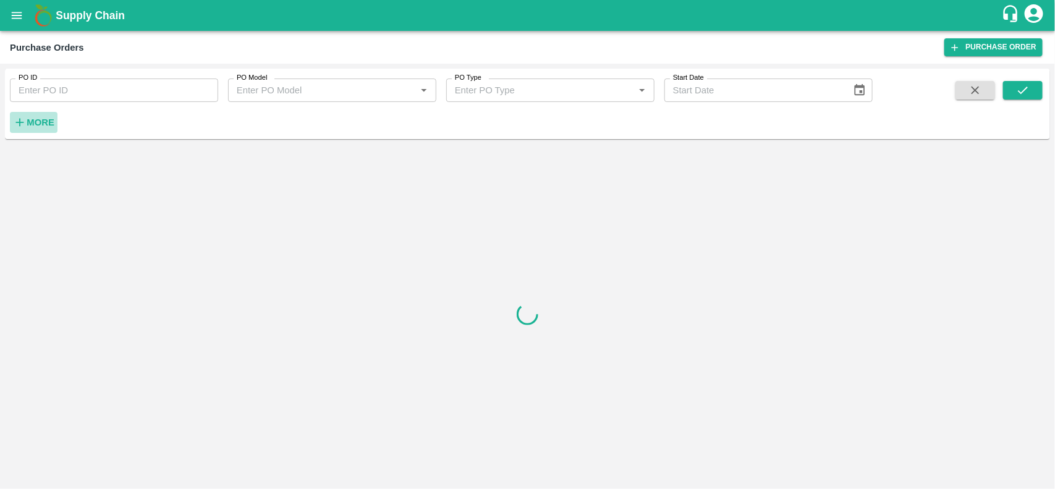
click at [41, 122] on strong "More" at bounding box center [41, 122] width 28 height 10
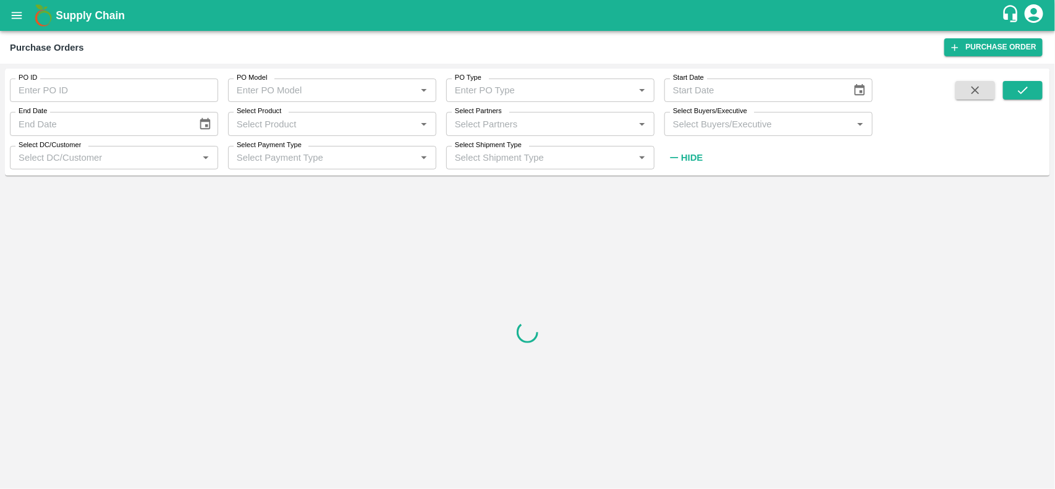
drag, startPoint x: 496, startPoint y: 110, endPoint x: 495, endPoint y: 125, distance: 14.9
click at [495, 125] on div "Select Partners Select Partners   *" at bounding box center [550, 123] width 208 height 23
click at [495, 125] on input "Select Partners" at bounding box center [540, 124] width 180 height 16
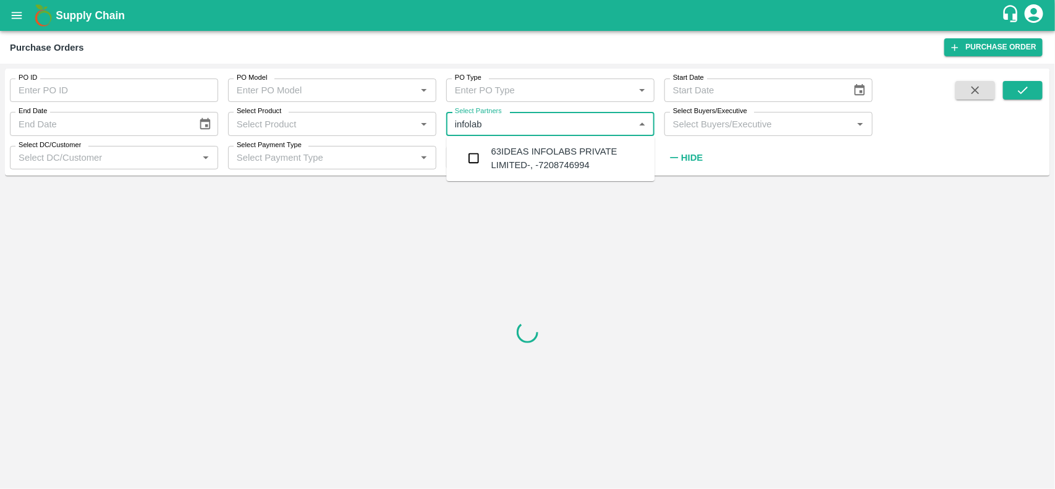
type input "infolabs"
click at [468, 161] on input "checkbox" at bounding box center [474, 158] width 25 height 25
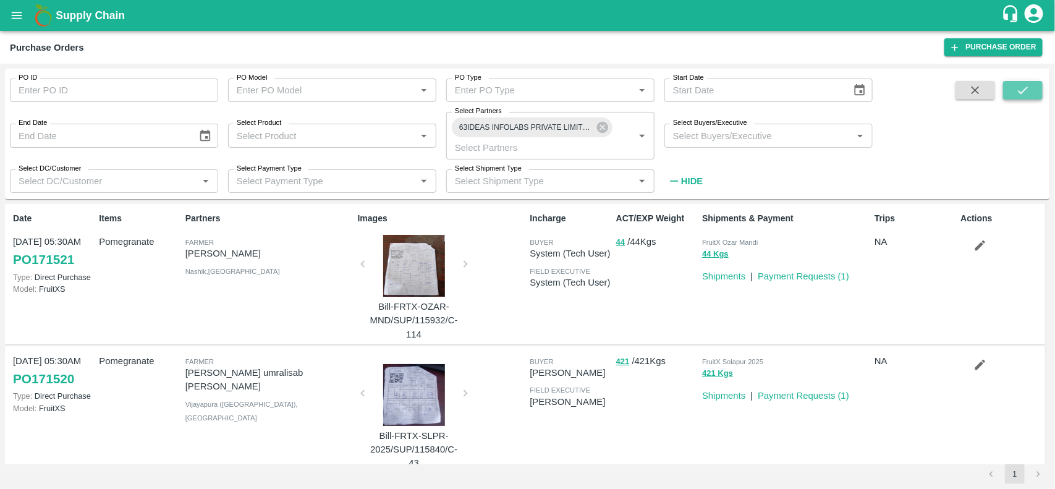
click at [1019, 95] on icon "submit" at bounding box center [1023, 90] width 14 height 14
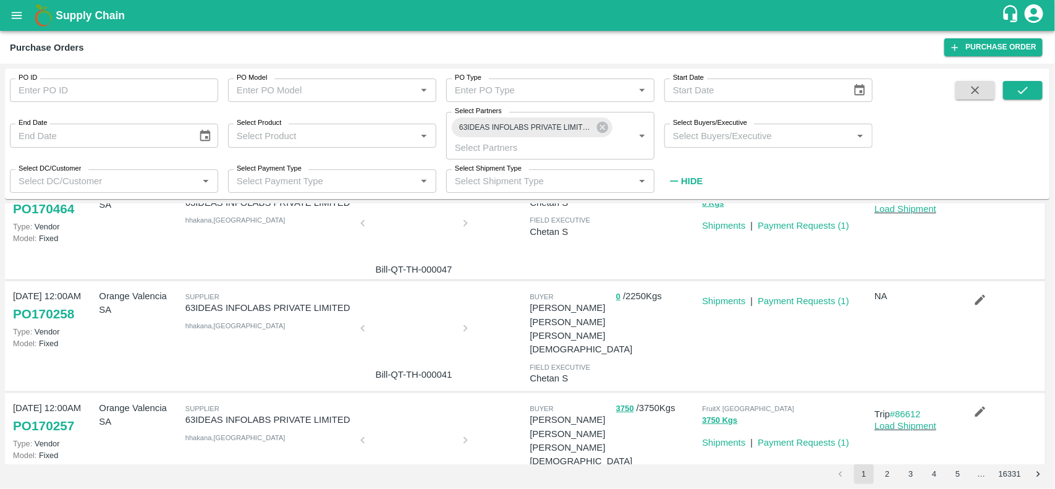
scroll to position [148, 0]
click at [412, 329] on div at bounding box center [414, 333] width 93 height 66
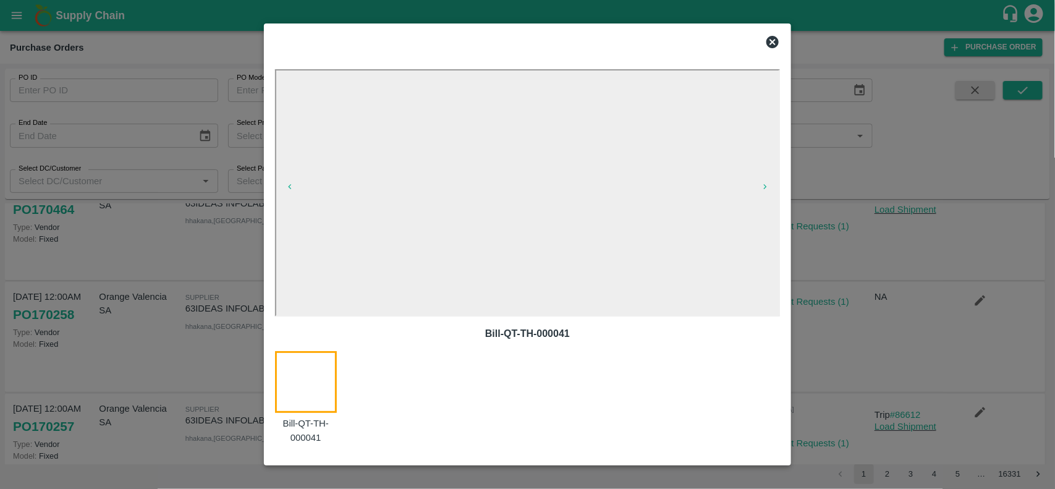
click at [776, 46] on icon at bounding box center [773, 42] width 12 height 12
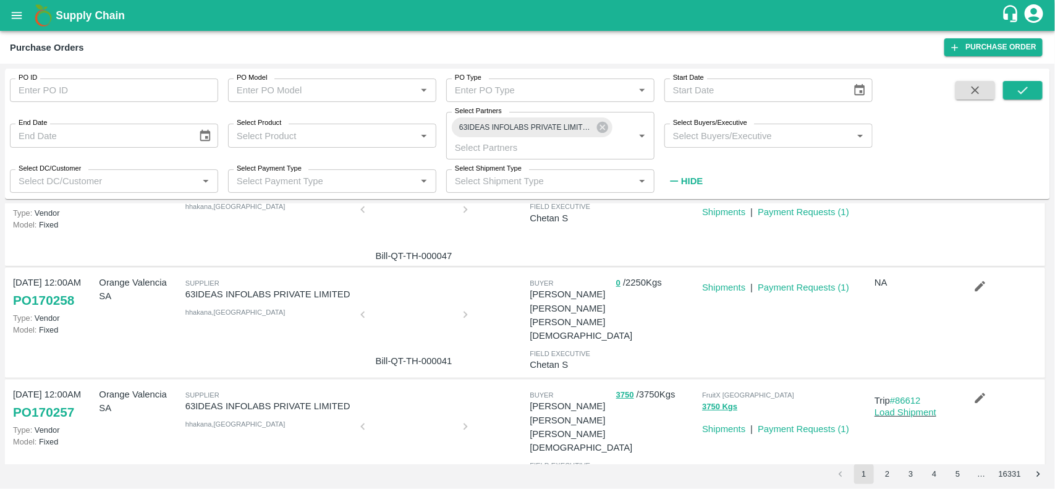
scroll to position [164, 0]
click at [409, 318] on div at bounding box center [414, 317] width 93 height 66
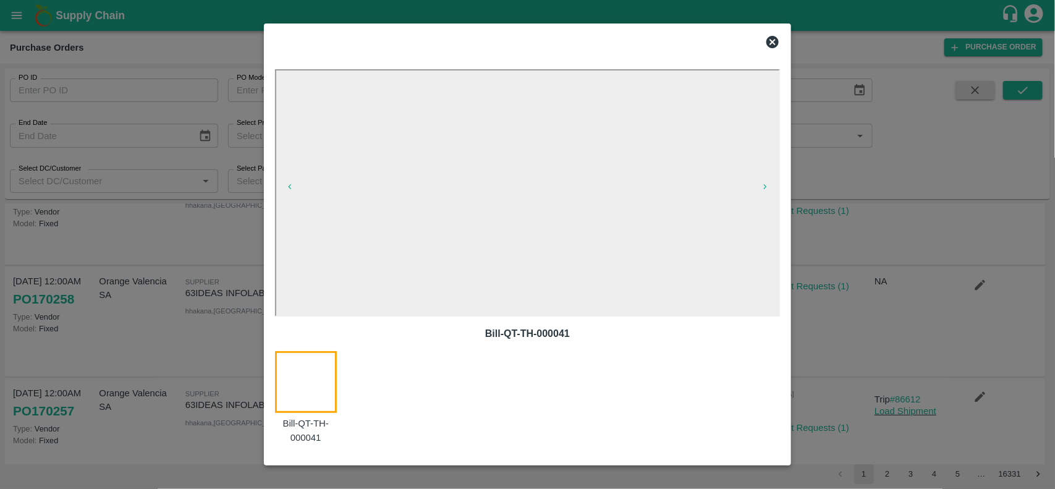
click at [775, 35] on icon at bounding box center [772, 42] width 15 height 15
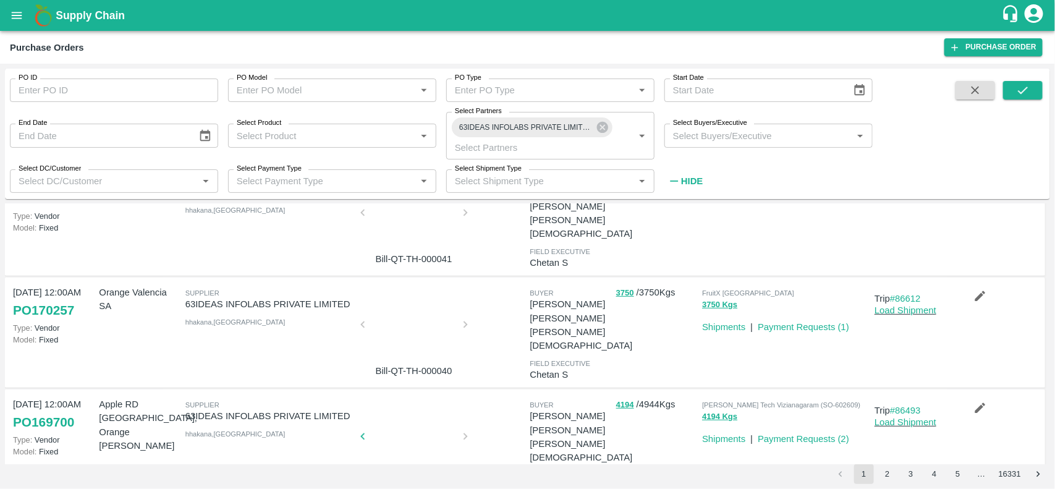
scroll to position [266, 0]
click at [783, 322] on link "Payment Requests ( 1 )" at bounding box center [803, 326] width 91 height 10
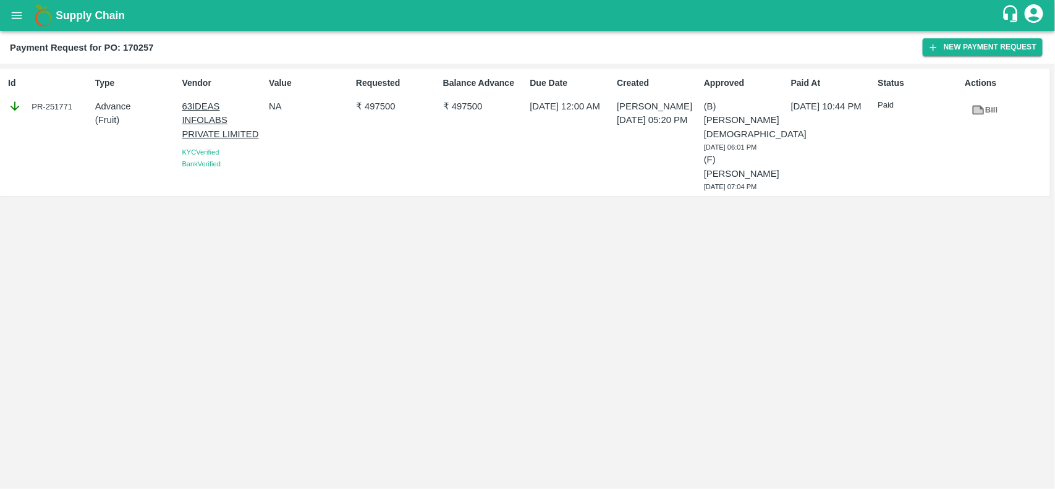
click at [132, 43] on b "Payment Request for PO: 170257" at bounding box center [82, 48] width 144 height 10
copy b "170257"
click at [8, 20] on button "open drawer" at bounding box center [16, 15] width 28 height 28
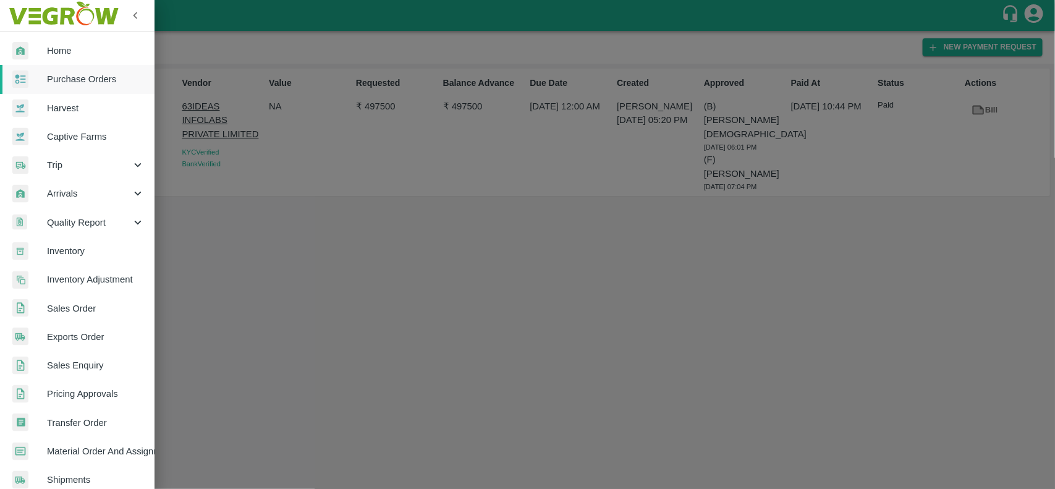
click at [35, 78] on div at bounding box center [29, 79] width 35 height 18
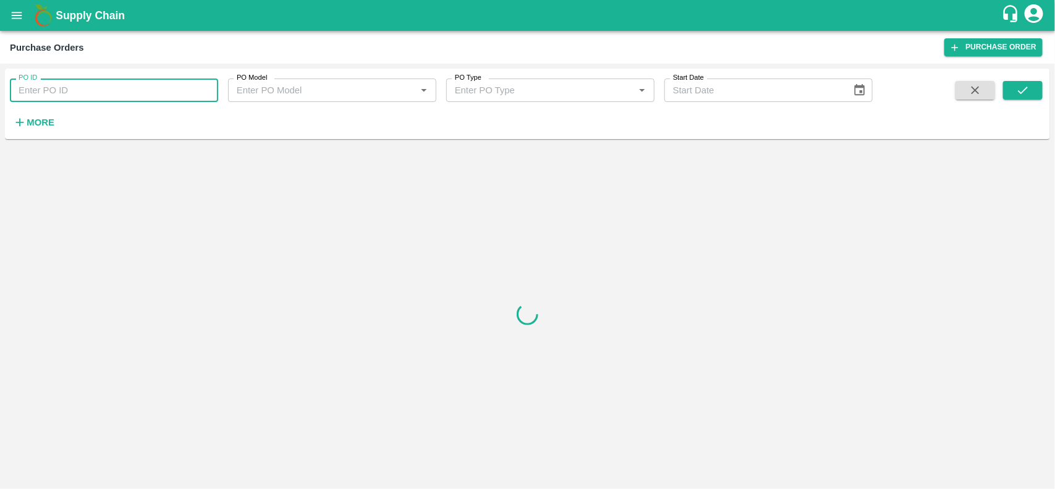
click at [41, 90] on input "PO ID" at bounding box center [114, 90] width 208 height 23
paste input "170257"
type input "170257"
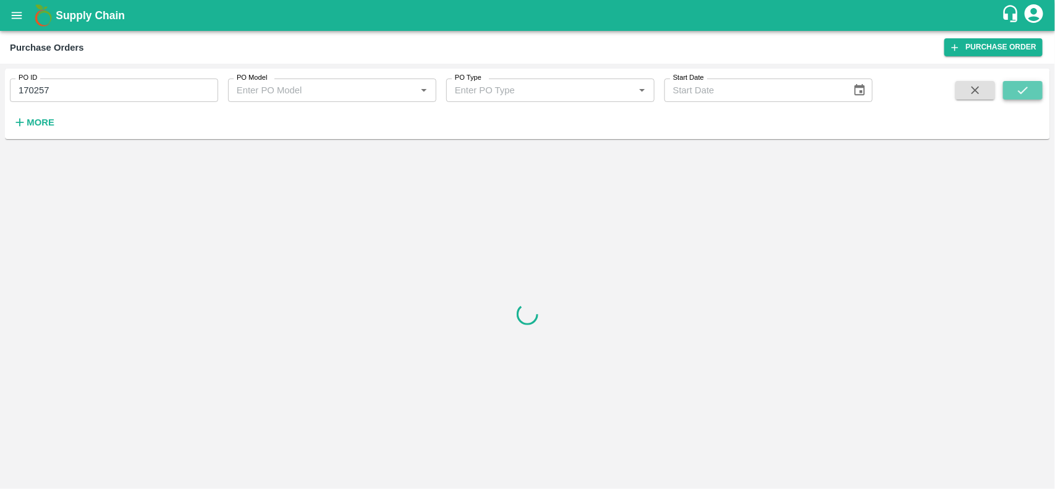
click at [1017, 95] on icon "submit" at bounding box center [1023, 90] width 14 height 14
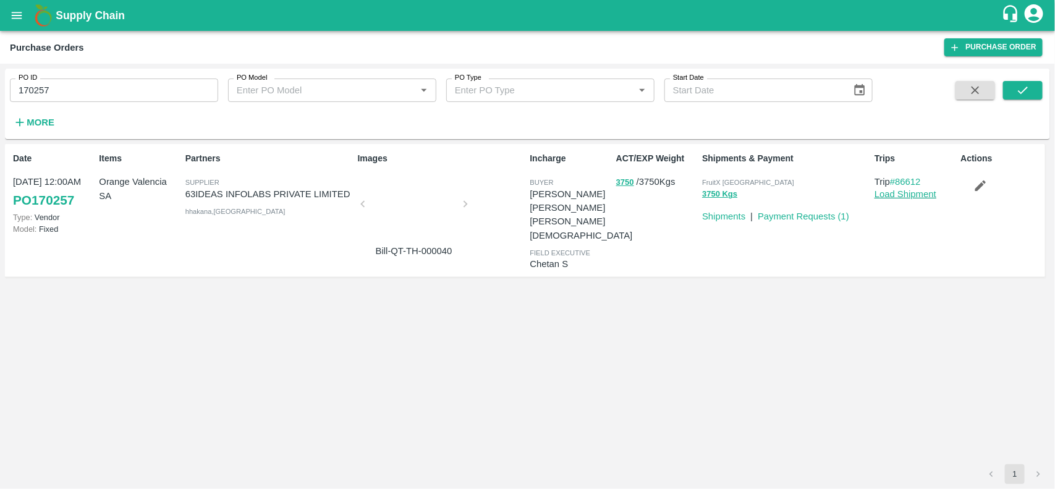
click at [915, 190] on link "Load Shipment" at bounding box center [906, 194] width 62 height 10
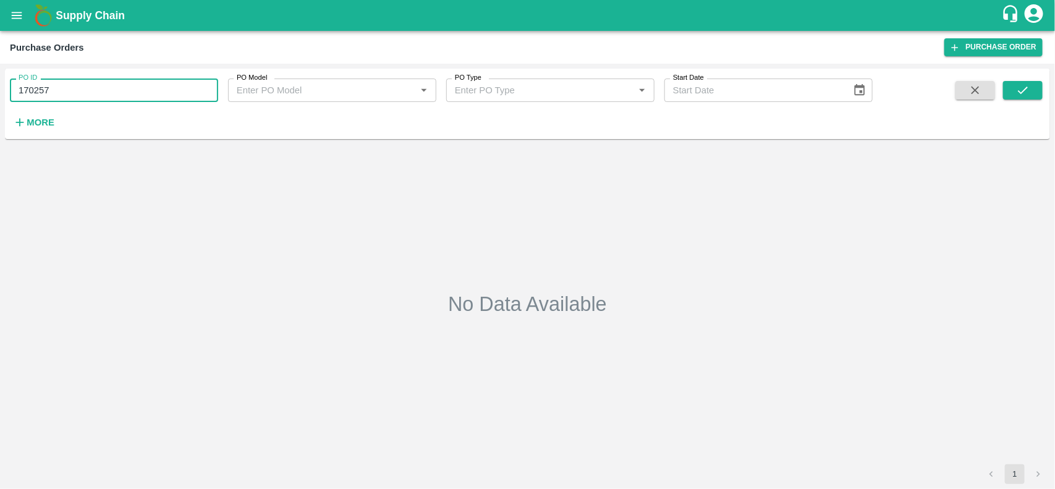
click at [62, 93] on input "170257" at bounding box center [114, 90] width 208 height 23
type input "170257"
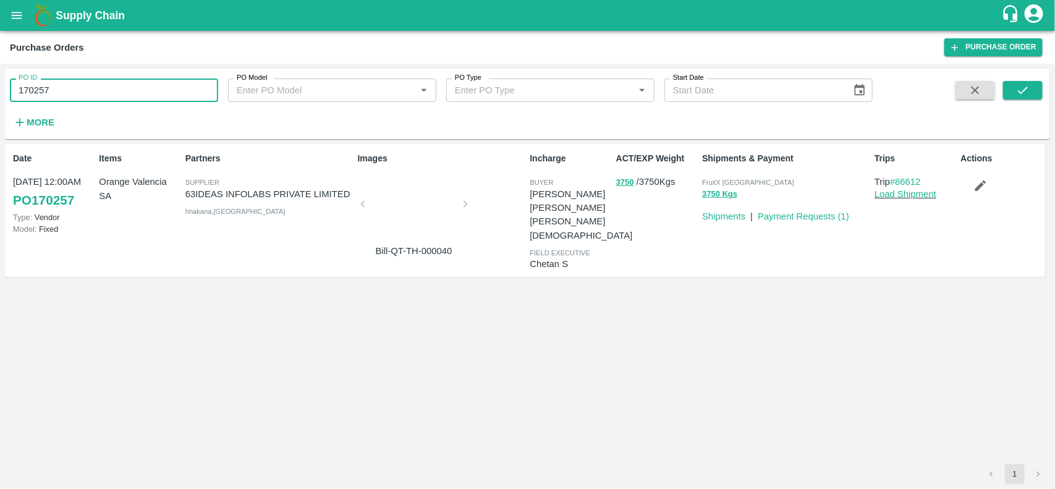
click at [64, 98] on input "170257" at bounding box center [114, 90] width 208 height 23
type input "\"
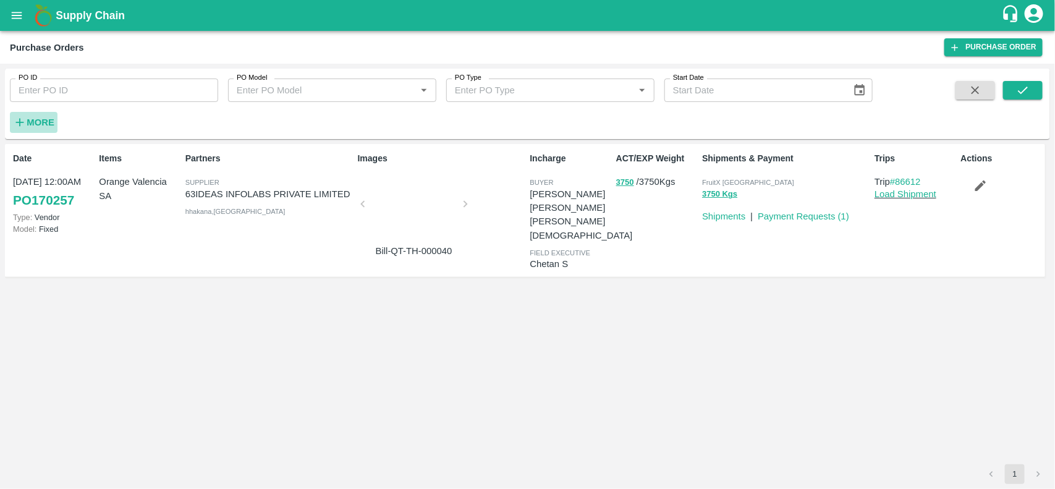
click at [30, 118] on strong "More" at bounding box center [41, 122] width 28 height 10
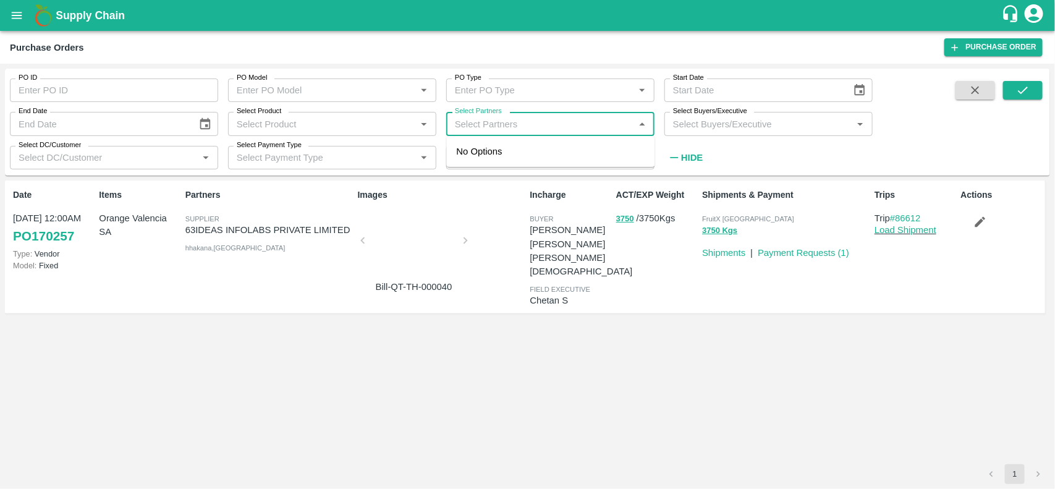
click at [483, 127] on input "Select Partners" at bounding box center [540, 124] width 180 height 16
type input "i"
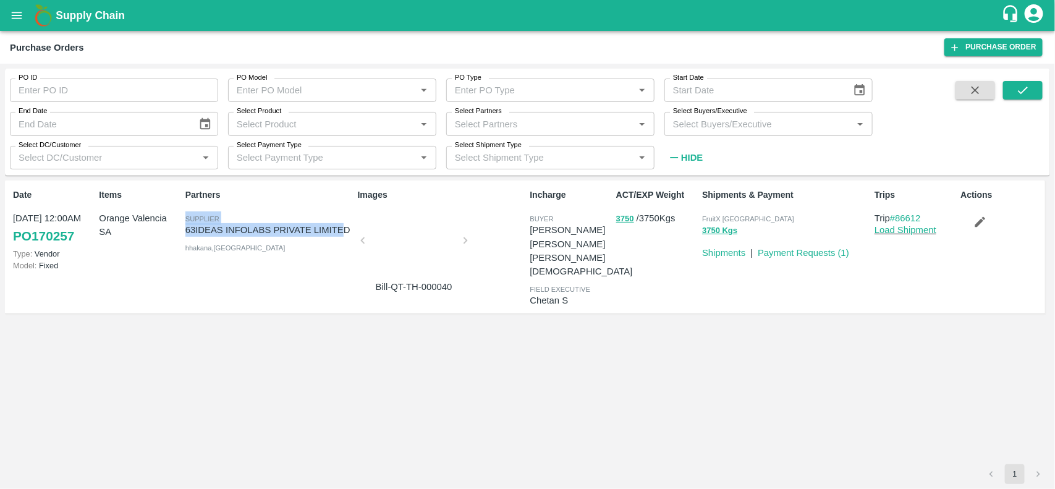
drag, startPoint x: 183, startPoint y: 221, endPoint x: 347, endPoint y: 230, distance: 164.0
click at [347, 230] on div "Partners Supplier 63IDEAS INFOLABS PRIVATE LIMITED hhakana , Maharashtra" at bounding box center [266, 247] width 172 height 127
click at [308, 208] on div "Partners Supplier 63IDEAS INFOLABS PRIVATE LIMITED hhakana , Maharashtra" at bounding box center [266, 247] width 172 height 127
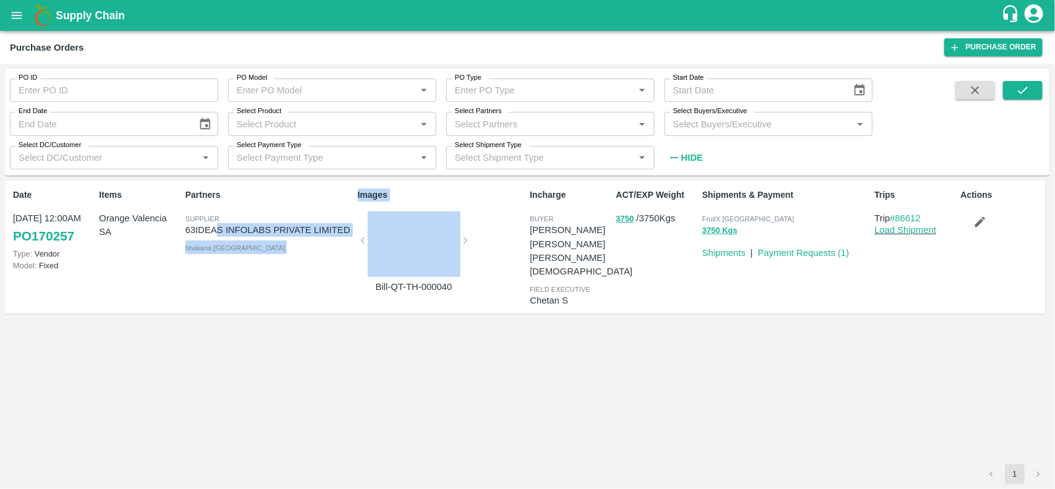
drag, startPoint x: 353, startPoint y: 226, endPoint x: 214, endPoint y: 229, distance: 138.5
click at [214, 229] on div "Date 19 Aug, 12:00AM PO 170257 Type: Vendor Model: Fixed Items Orange Valencia …" at bounding box center [525, 247] width 1040 height 134
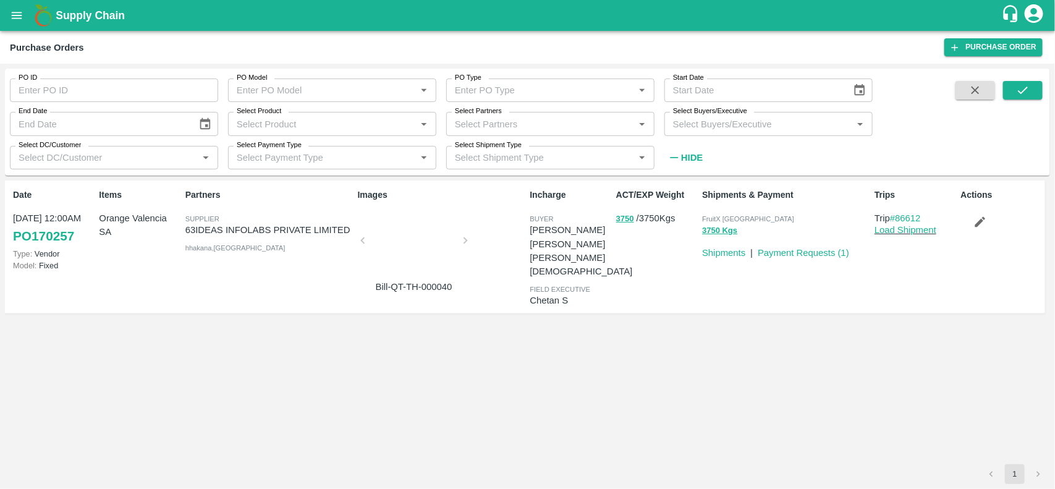
click at [260, 206] on div "Partners Supplier 63IDEAS INFOLABS PRIVATE LIMITED hhakana , Maharashtra" at bounding box center [266, 247] width 172 height 127
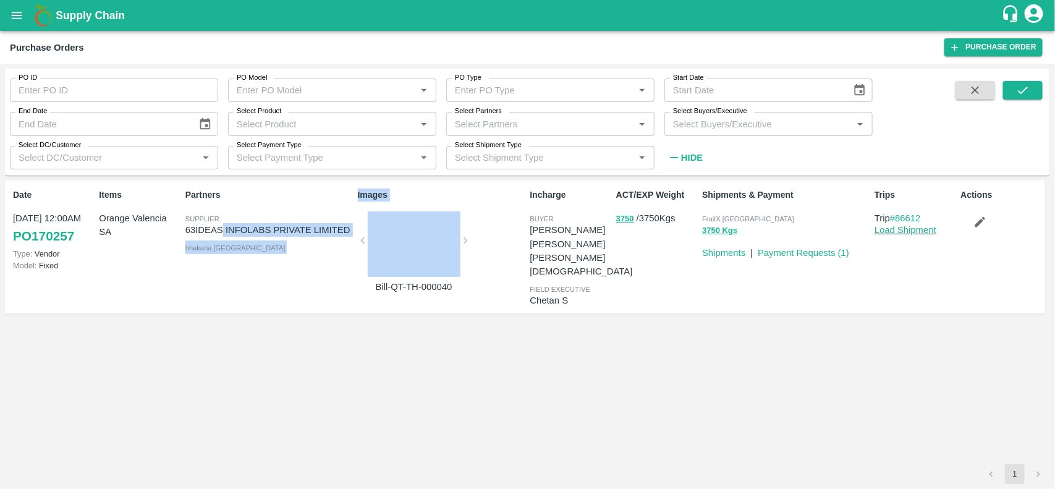
drag, startPoint x: 354, startPoint y: 223, endPoint x: 223, endPoint y: 224, distance: 130.4
click at [223, 224] on div "Date 19 Aug, 12:00AM PO 170257 Type: Vendor Model: Fixed Items Orange Valencia …" at bounding box center [525, 247] width 1040 height 134
copy div "63IDEAS INFOLABS PRIVATE LIMITED hhakana , Maharashtra Images"
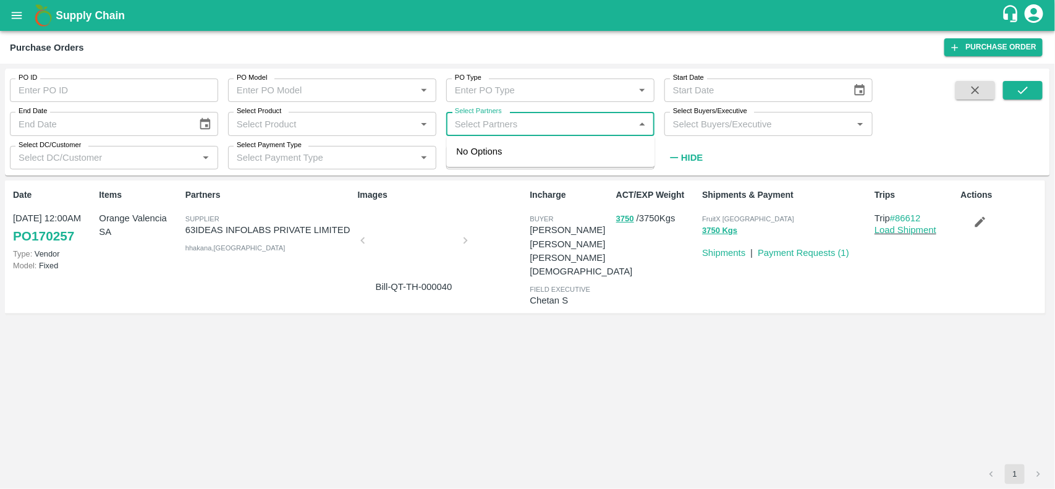
click at [486, 122] on input "Select Partners" at bounding box center [540, 124] width 180 height 16
paste input "63IDEAS INFOLABS PRIVATE LIMITED hhakana,Maharashtra Images"
type input "63IDEAS INFOLABS PRIVATE LIMITED hhakana,Maharashtra Images"
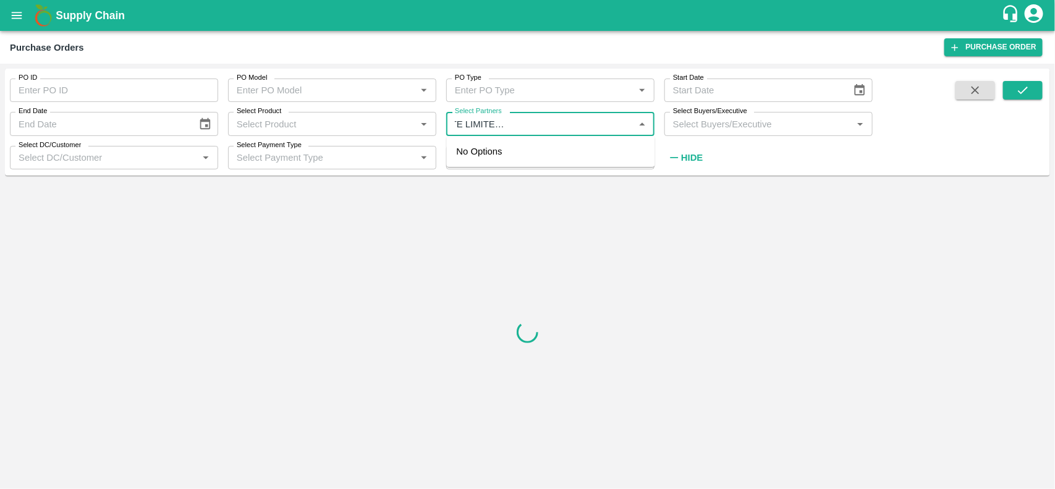
type input "170257"
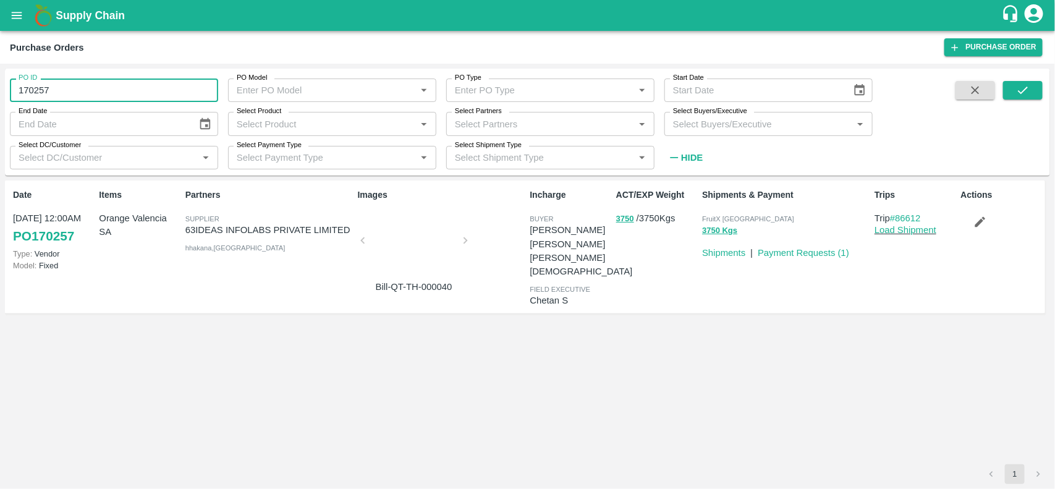
click at [60, 93] on input "170257" at bounding box center [114, 90] width 208 height 23
type input "170257"
click at [475, 112] on label "Select Partners" at bounding box center [478, 111] width 47 height 10
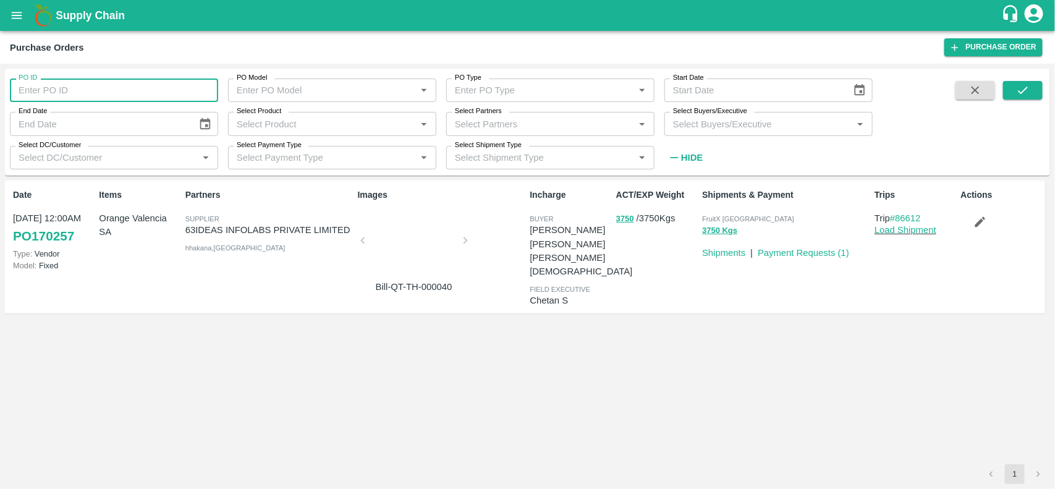
click at [475, 116] on input "Select Partners" at bounding box center [540, 124] width 180 height 16
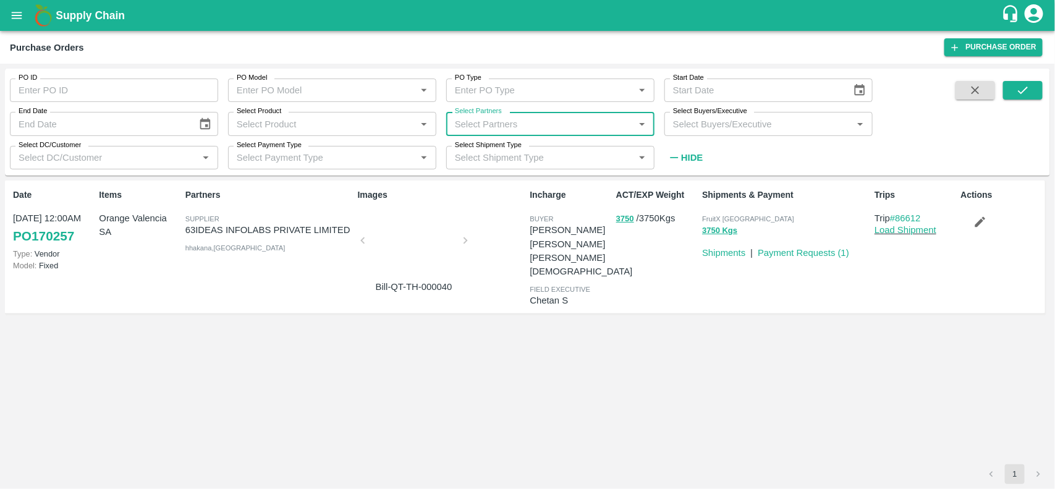
click at [475, 112] on label "Select Partners" at bounding box center [478, 111] width 47 height 10
click at [475, 116] on input "Select Partners" at bounding box center [540, 124] width 180 height 16
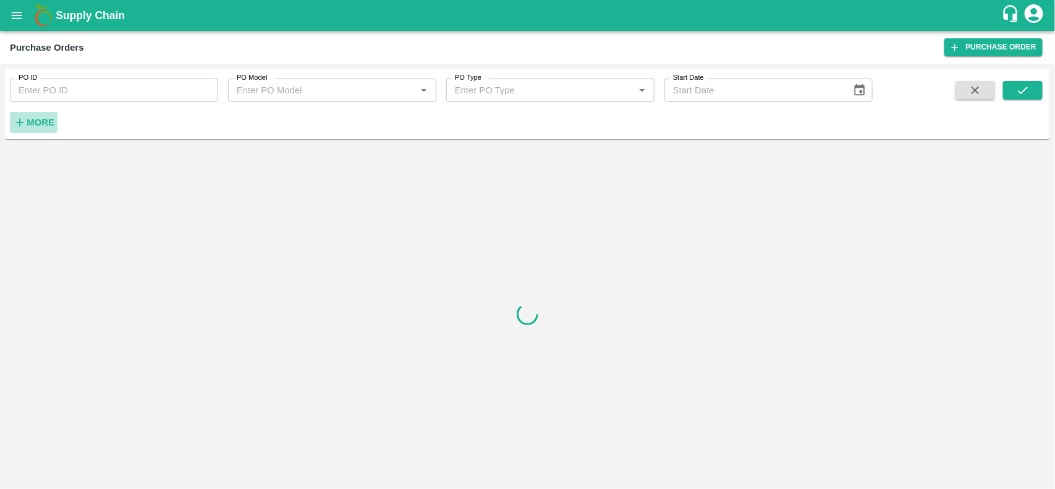
click at [43, 113] on button "More" at bounding box center [34, 122] width 48 height 21
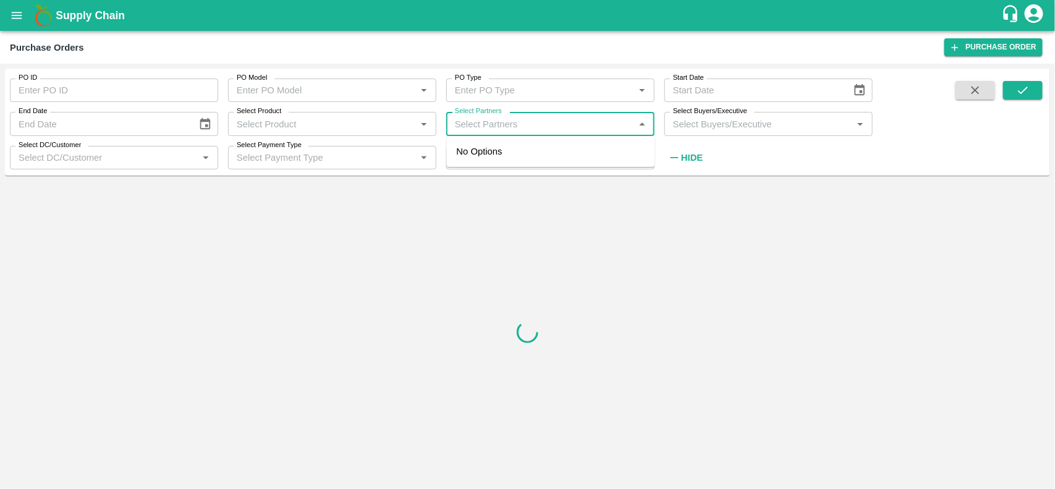
click at [512, 125] on input "Select Partners" at bounding box center [540, 124] width 180 height 16
paste input "63IDEAS INFOLABS PRIVATE LIMITED hhakana,[GEOGRAPHIC_DATA] Images"
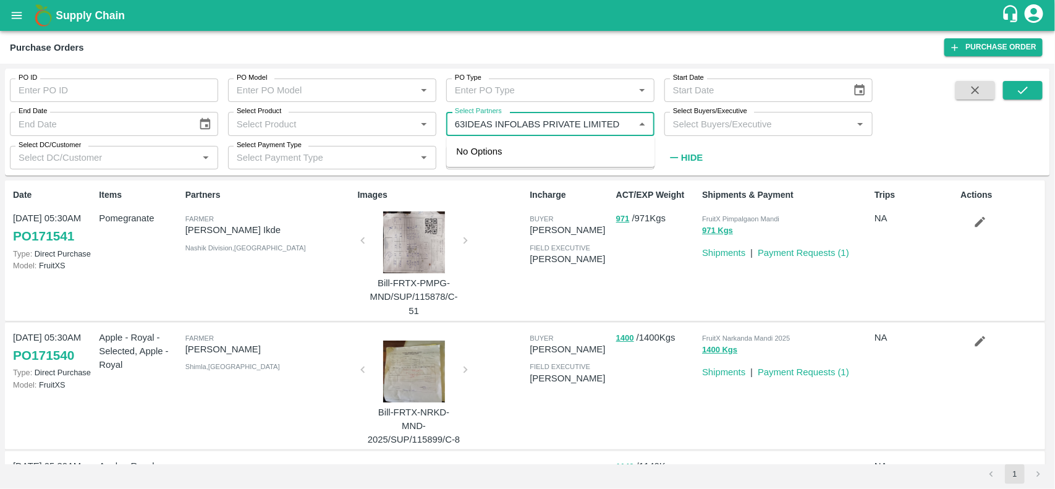
click at [564, 133] on div "Select Partners   *" at bounding box center [550, 123] width 208 height 23
click at [601, 124] on input "Select Partners" at bounding box center [540, 124] width 180 height 16
click at [623, 127] on input "Select Partners" at bounding box center [540, 124] width 180 height 16
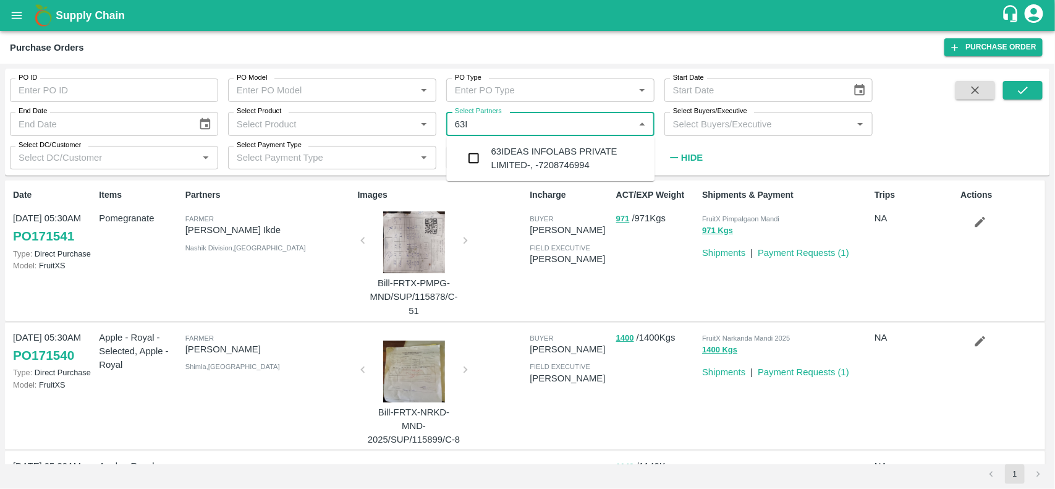
type input "63"
click at [471, 161] on input "checkbox" at bounding box center [474, 158] width 25 height 25
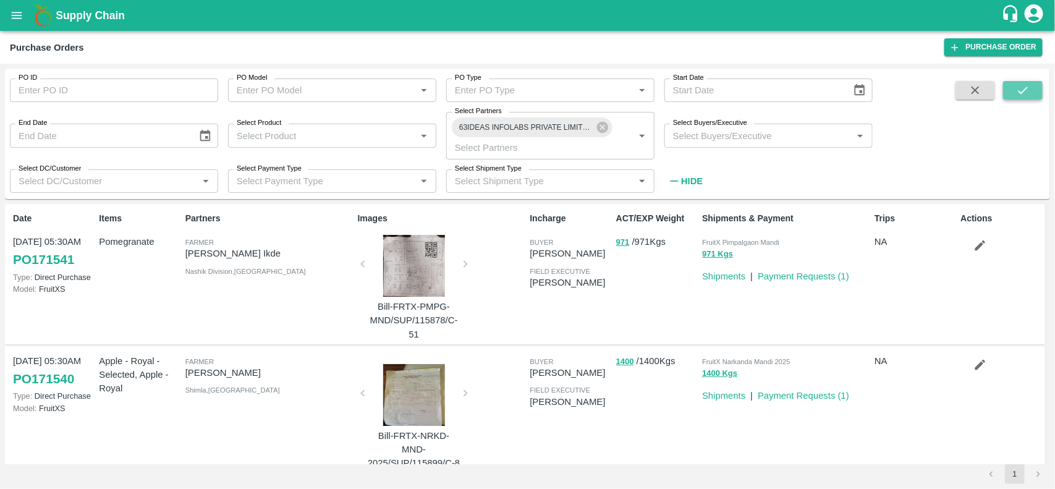
click at [1014, 91] on button "submit" at bounding box center [1023, 90] width 40 height 19
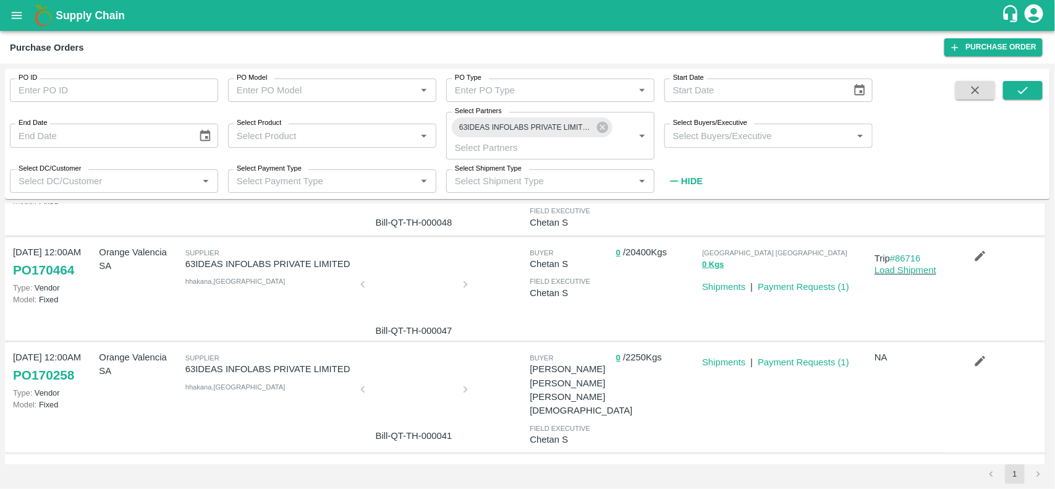
scroll to position [105, 0]
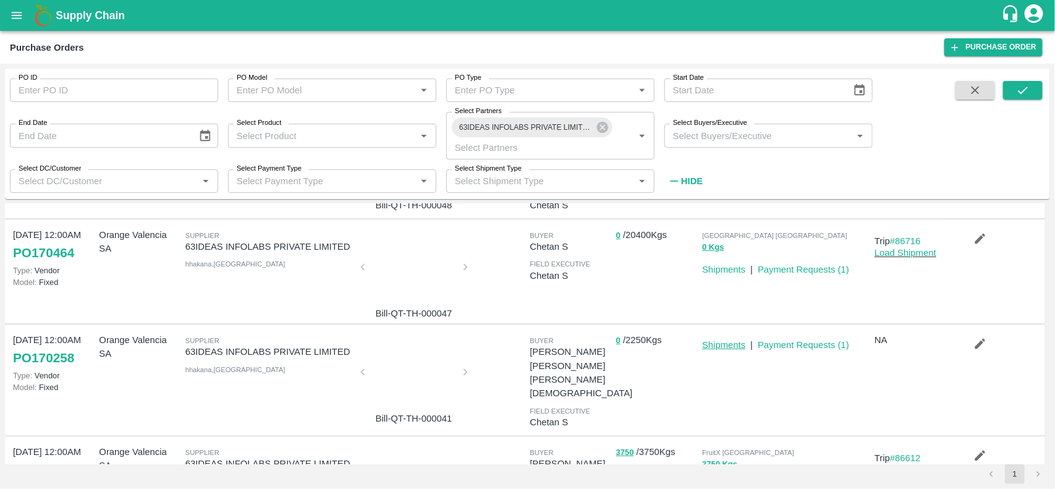
click at [724, 340] on link "Shipments" at bounding box center [723, 345] width 43 height 10
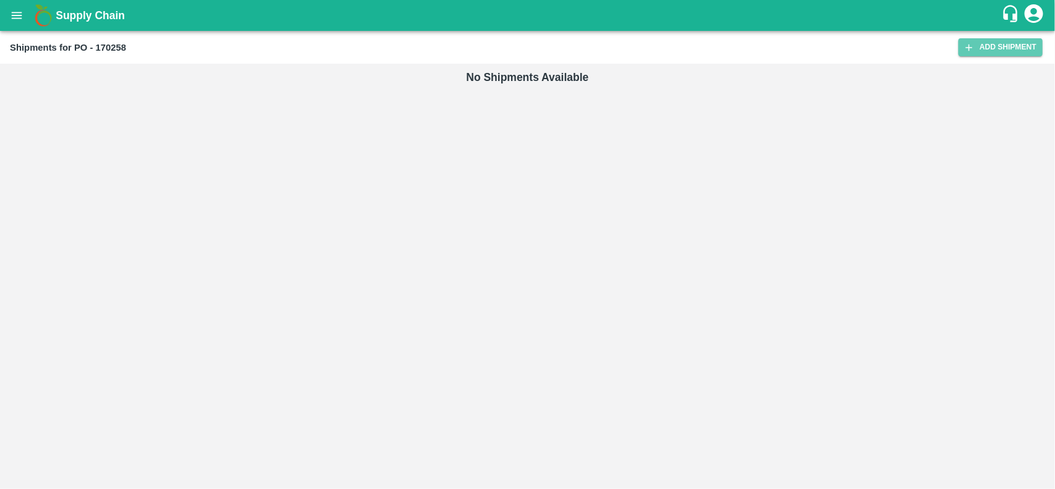
click at [987, 51] on link "Add Shipment" at bounding box center [1001, 47] width 84 height 18
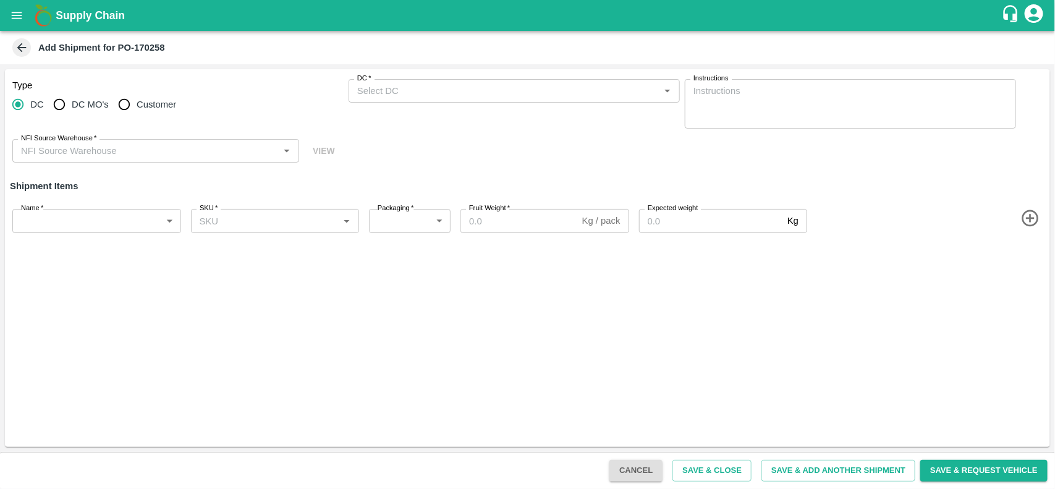
click at [407, 102] on div "DC   *" at bounding box center [514, 90] width 331 height 23
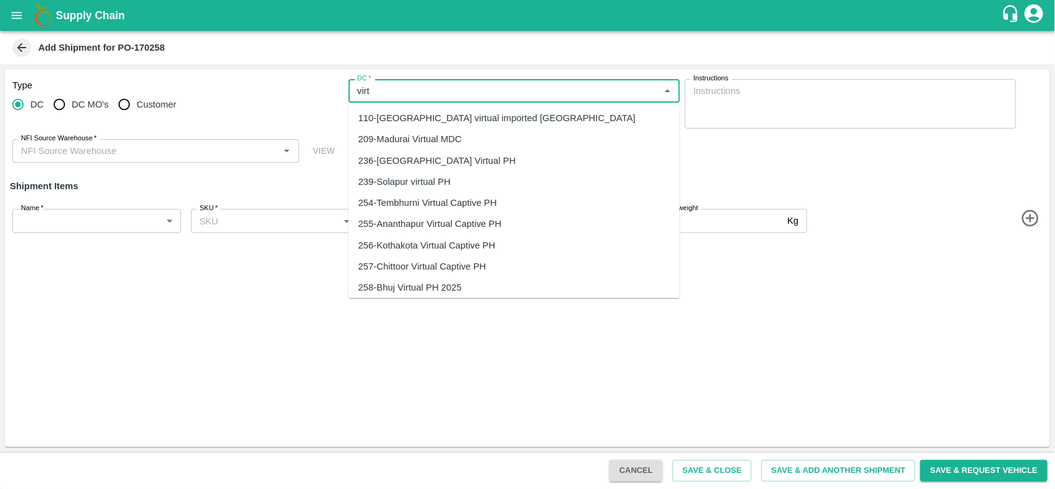
click at [416, 121] on div "110-[GEOGRAPHIC_DATA] virtual imported [GEOGRAPHIC_DATA]" at bounding box center [497, 118] width 277 height 14
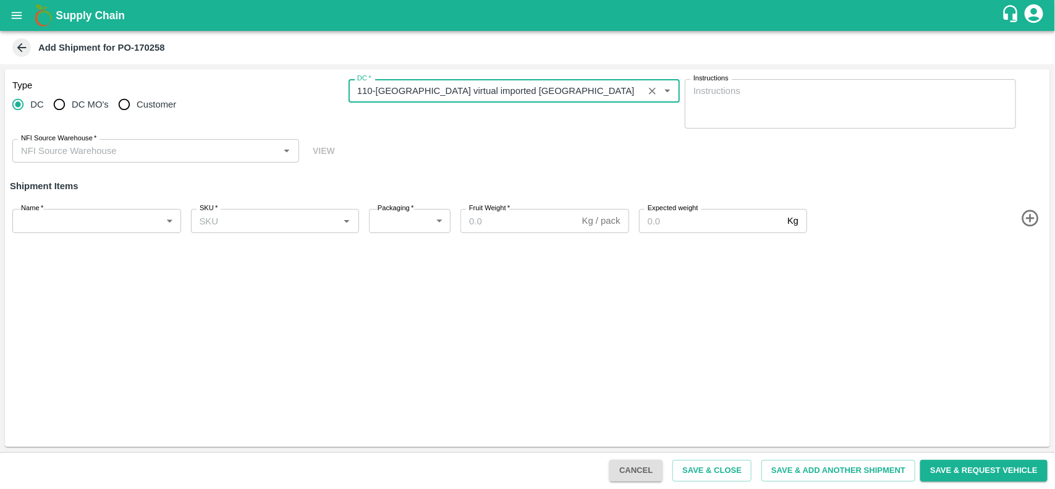
type input "110-[GEOGRAPHIC_DATA] virtual imported [GEOGRAPHIC_DATA]"
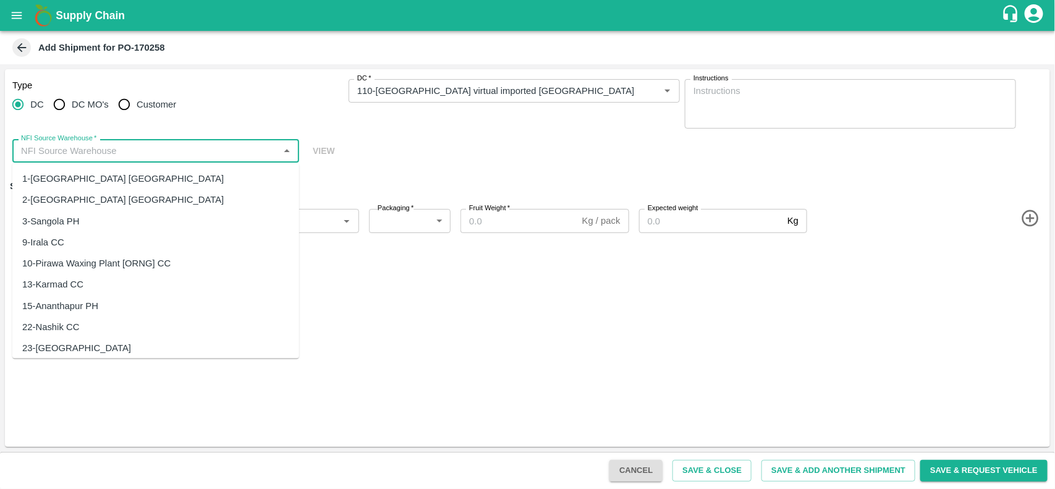
click at [138, 150] on input "NFI Source Warehouse   *" at bounding box center [145, 151] width 259 height 16
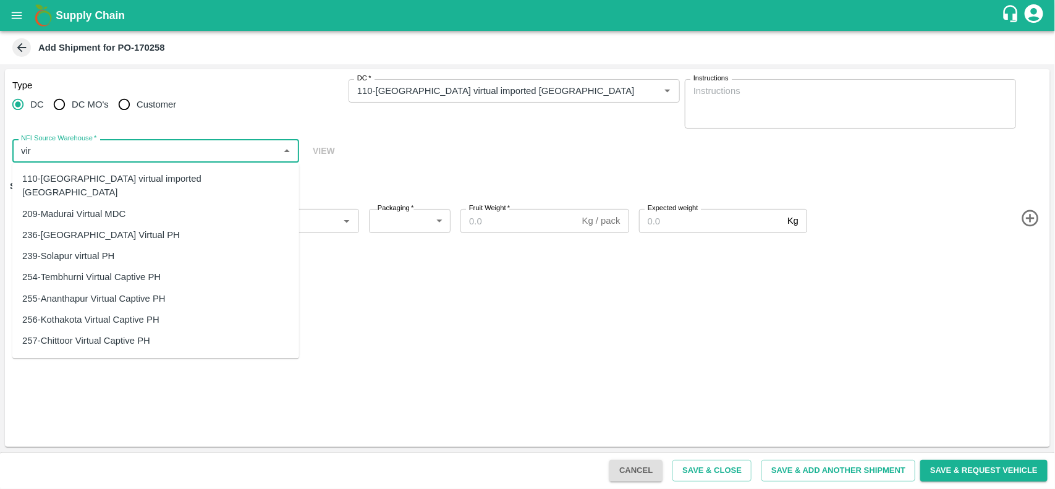
type input "virt"
click at [109, 173] on div "110-[GEOGRAPHIC_DATA] virtual imported [GEOGRAPHIC_DATA]" at bounding box center [155, 186] width 267 height 28
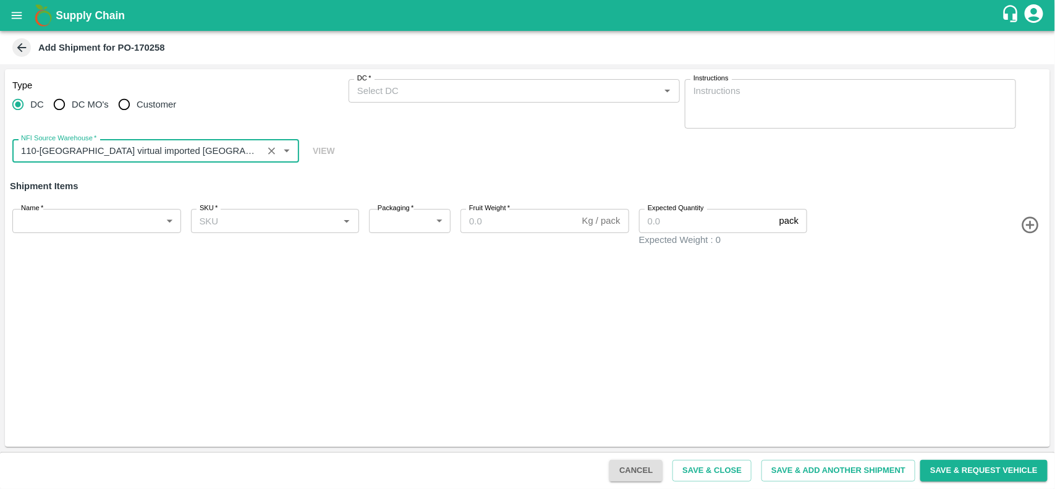
type input "110-[GEOGRAPHIC_DATA] virtual imported [GEOGRAPHIC_DATA]"
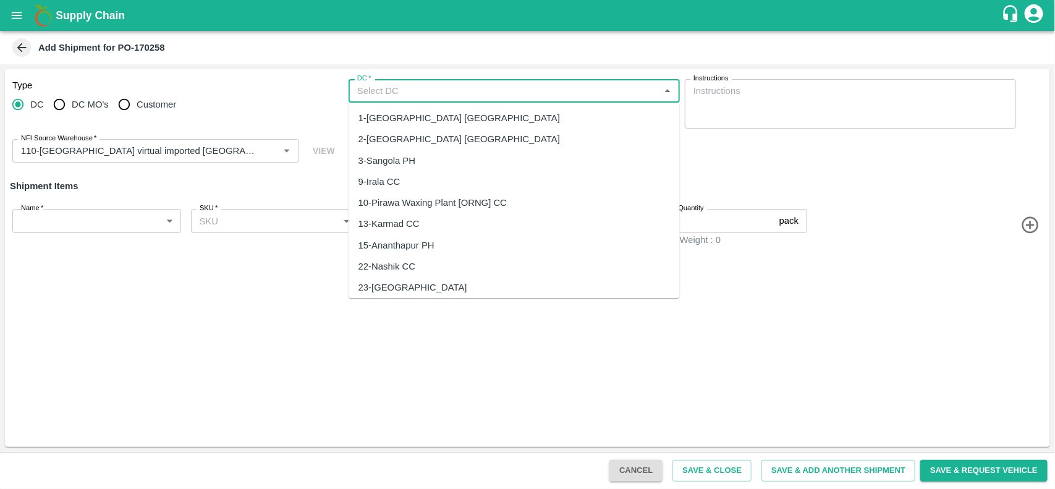
click at [393, 91] on input "DC   *" at bounding box center [504, 91] width 304 height 16
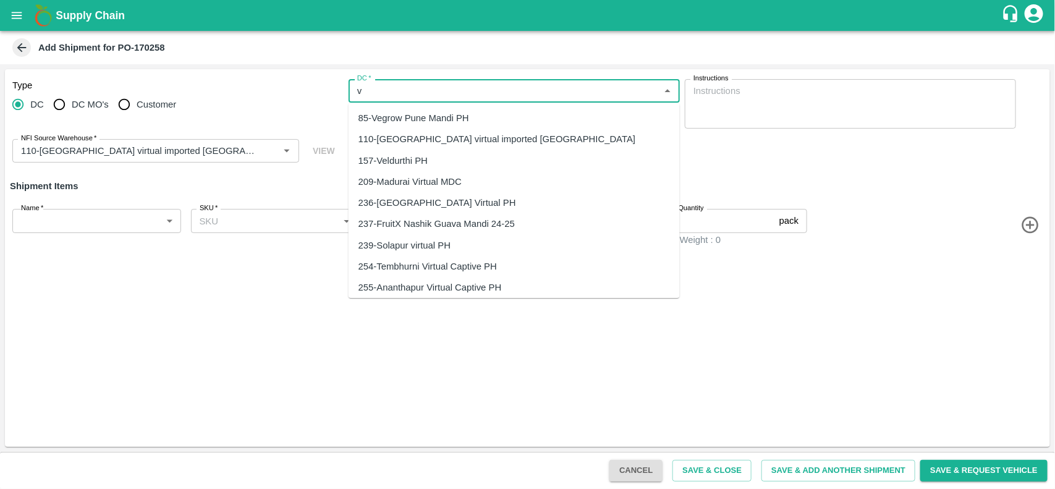
click at [391, 133] on div "110-[GEOGRAPHIC_DATA] virtual imported [GEOGRAPHIC_DATA]" at bounding box center [497, 140] width 277 height 14
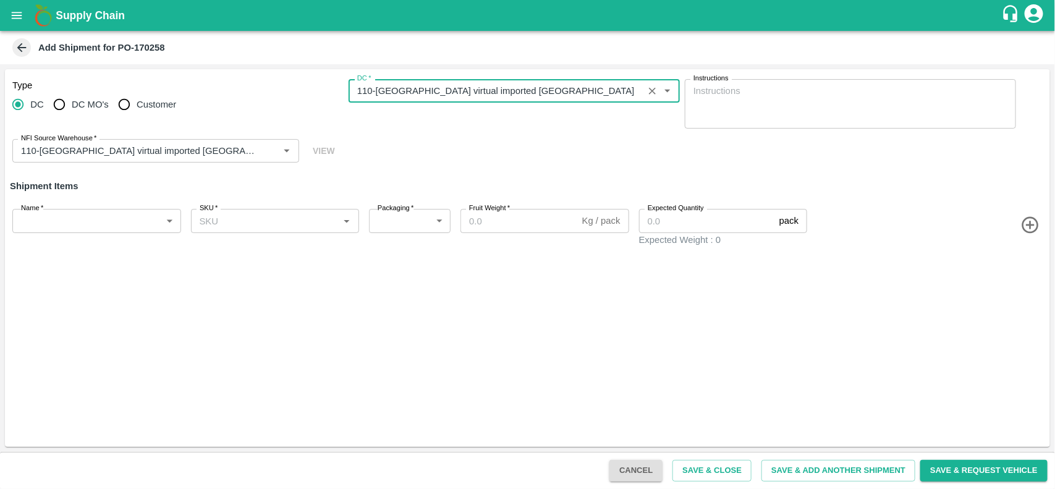
type input "110-[GEOGRAPHIC_DATA] virtual imported [GEOGRAPHIC_DATA]"
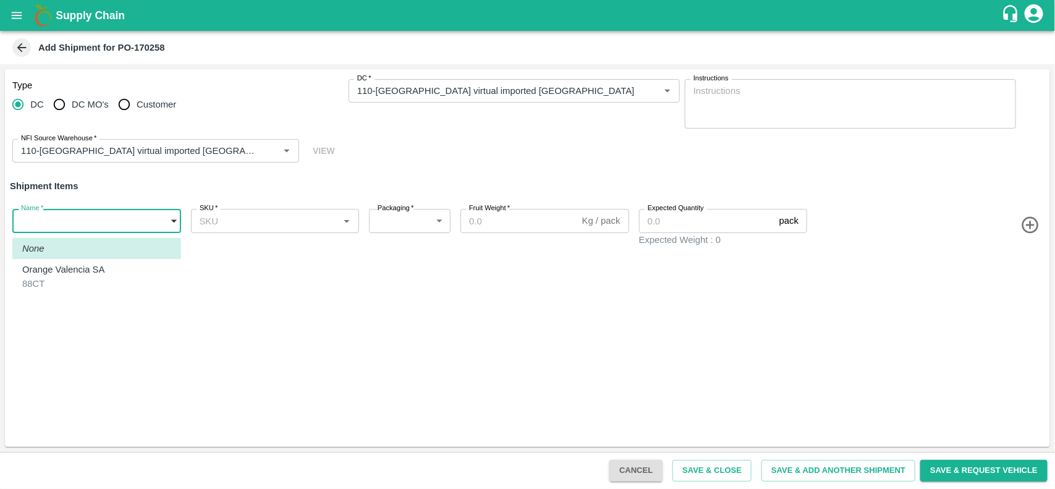
click at [135, 229] on body "Supply Chain Add Shipment for PO-170258 Type DC DC MO's Customer DC   * DC   * …" at bounding box center [527, 244] width 1055 height 489
click at [114, 258] on li "None" at bounding box center [96, 248] width 169 height 21
click at [122, 205] on div "Name   * ​ Name" at bounding box center [94, 225] width 174 height 43
click at [122, 221] on body "Supply Chain Add Shipment for PO-170258 Type DC DC MO's Customer DC   * DC   * …" at bounding box center [527, 244] width 1055 height 489
click at [100, 268] on p "Orange Valencia SA" at bounding box center [63, 270] width 82 height 14
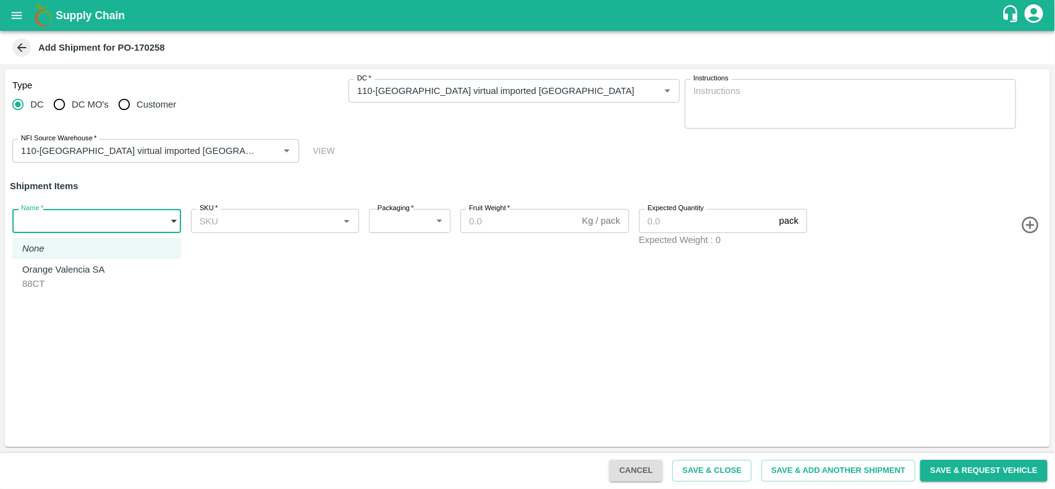
type input "1927084"
type input "276"
type input "15"
type input "150"
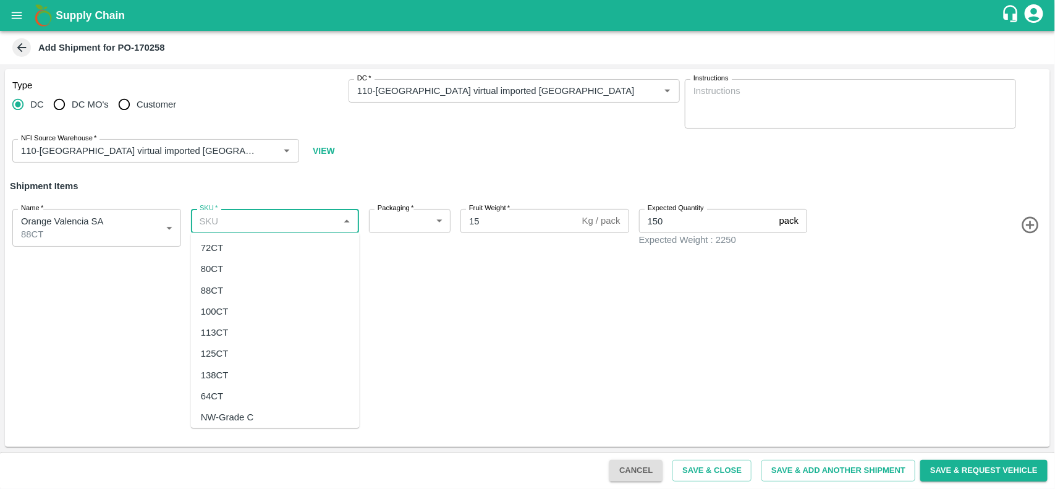
click at [266, 223] on input "SKU   *" at bounding box center [265, 221] width 141 height 16
click at [232, 294] on div "88CT" at bounding box center [275, 290] width 169 height 21
type input "88CT"
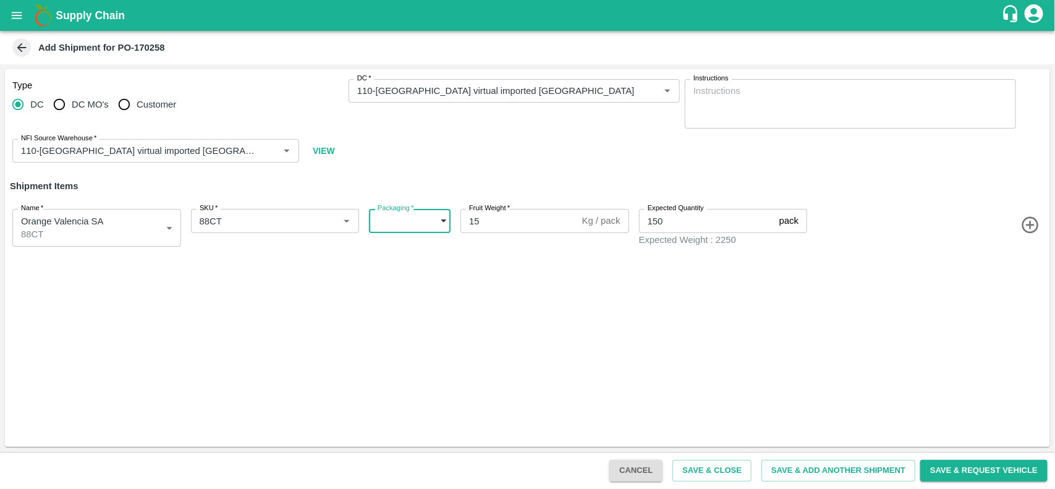
click at [403, 224] on body "Supply Chain Add Shipment for PO-170258 Type DC DC MO's Customer DC   * DC   * …" at bounding box center [527, 244] width 1055 height 489
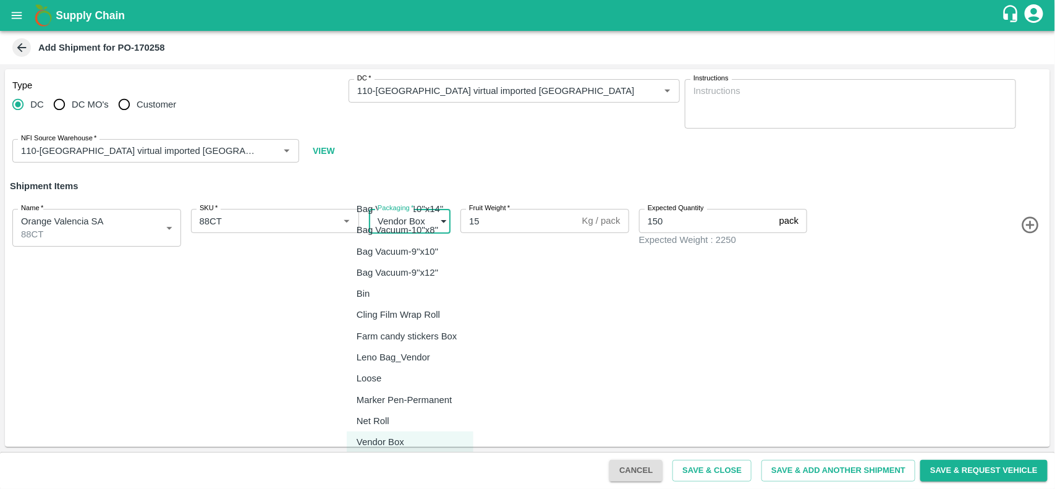
click at [430, 214] on p "Bag Vacuum-10''x14''" at bounding box center [400, 209] width 87 height 14
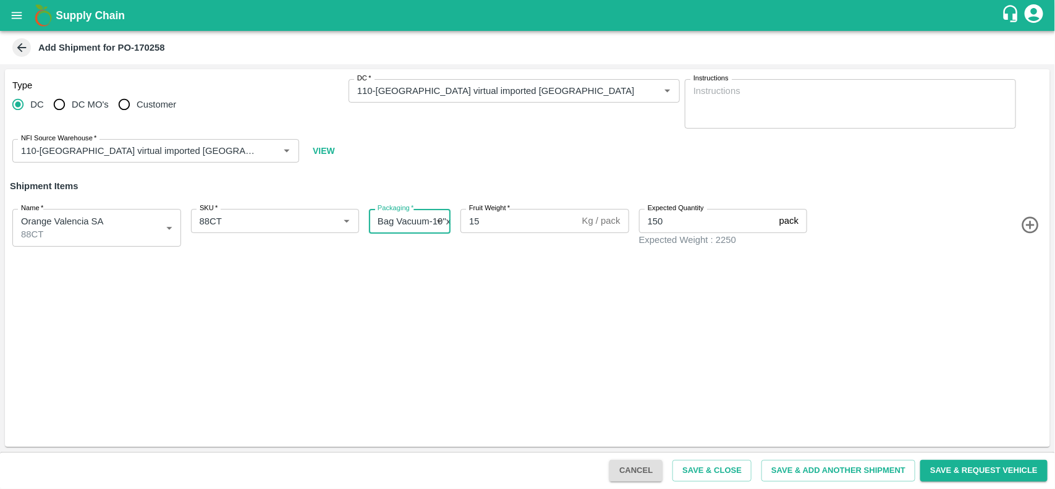
click at [430, 214] on body "Supply Chain Add Shipment for PO-170258 Type DC DC MO's Customer DC   * DC   * …" at bounding box center [527, 244] width 1055 height 489
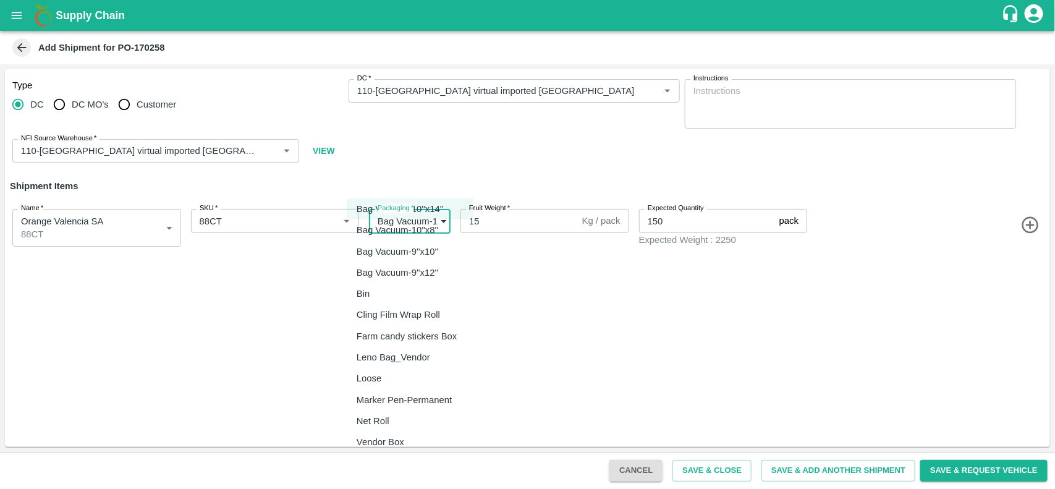
click at [381, 431] on li "Vendor Box" at bounding box center [410, 441] width 127 height 21
type input "276"
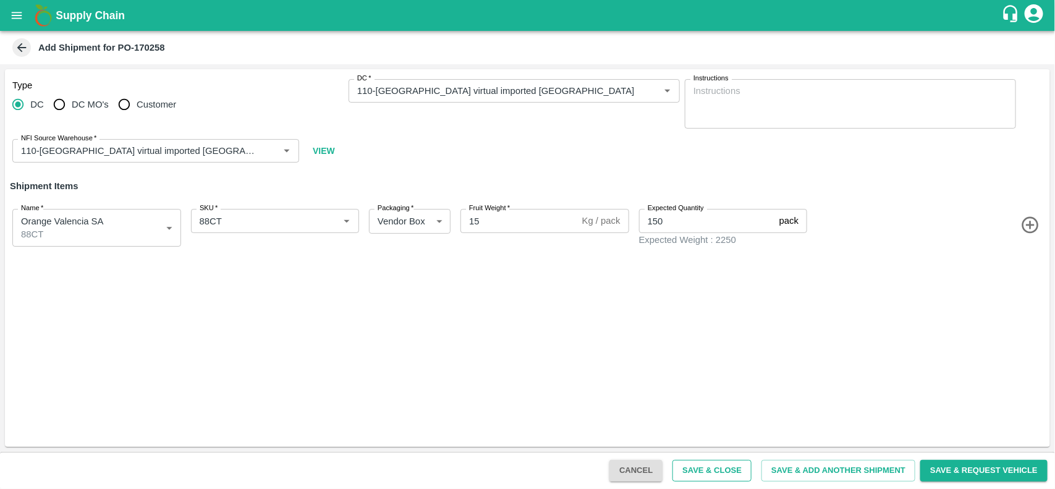
click at [718, 472] on button "Save & Close" at bounding box center [712, 471] width 79 height 22
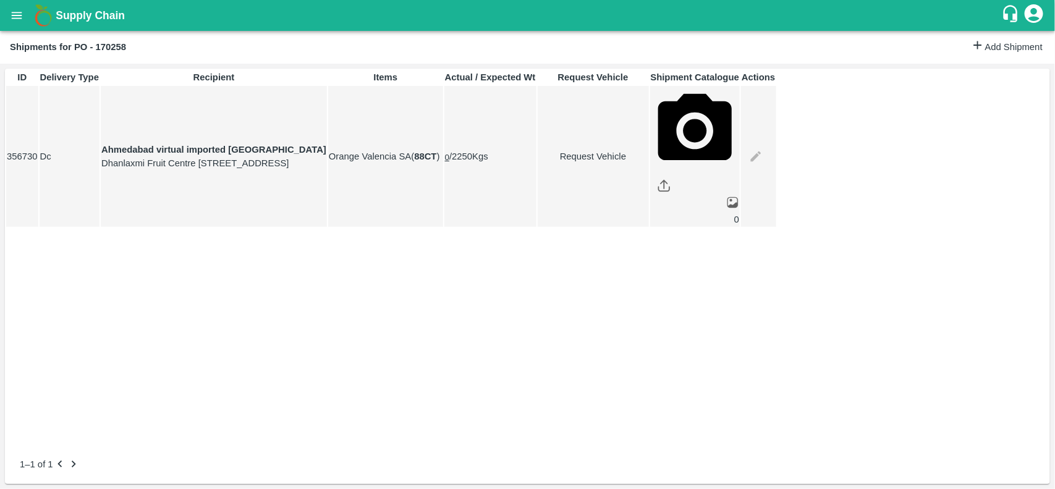
click at [15, 22] on icon "open drawer" at bounding box center [17, 16] width 14 height 14
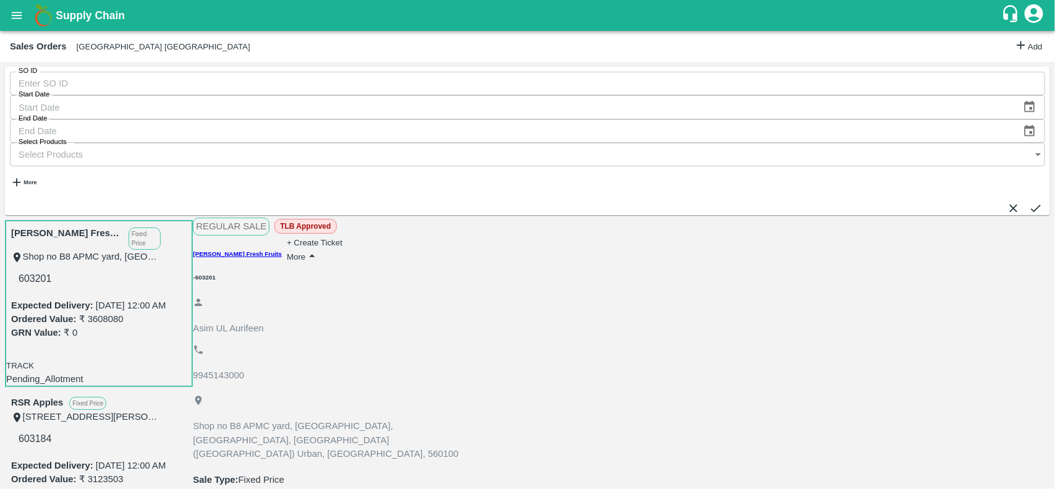
click at [16, 9] on icon "open drawer" at bounding box center [17, 16] width 14 height 14
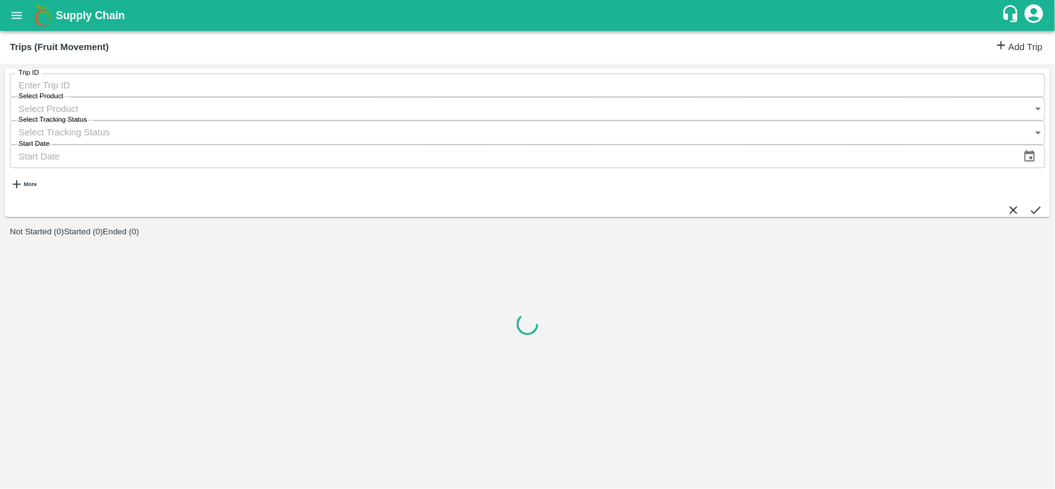
click at [1002, 48] on link "Add Trip" at bounding box center [1019, 47] width 48 height 18
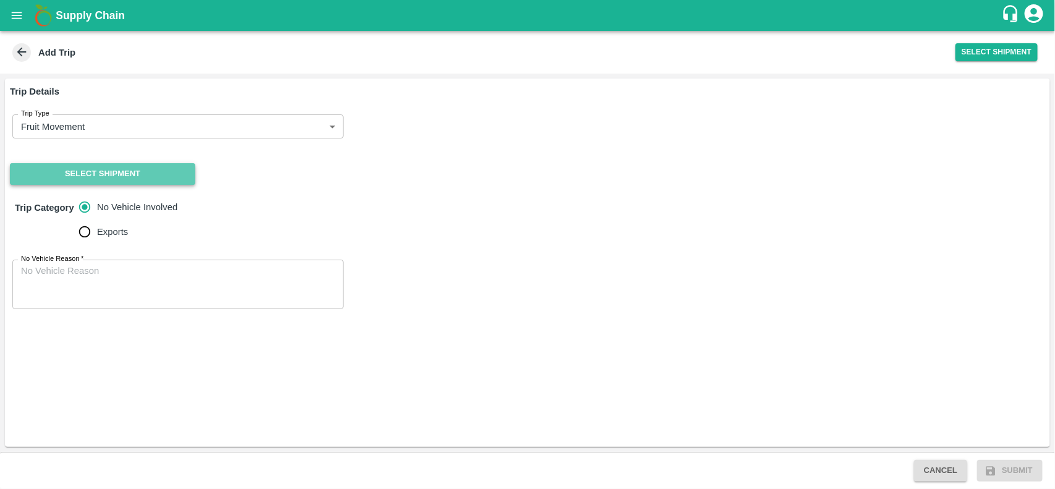
click at [166, 182] on button "Select Shipment" at bounding box center [102, 174] width 185 height 22
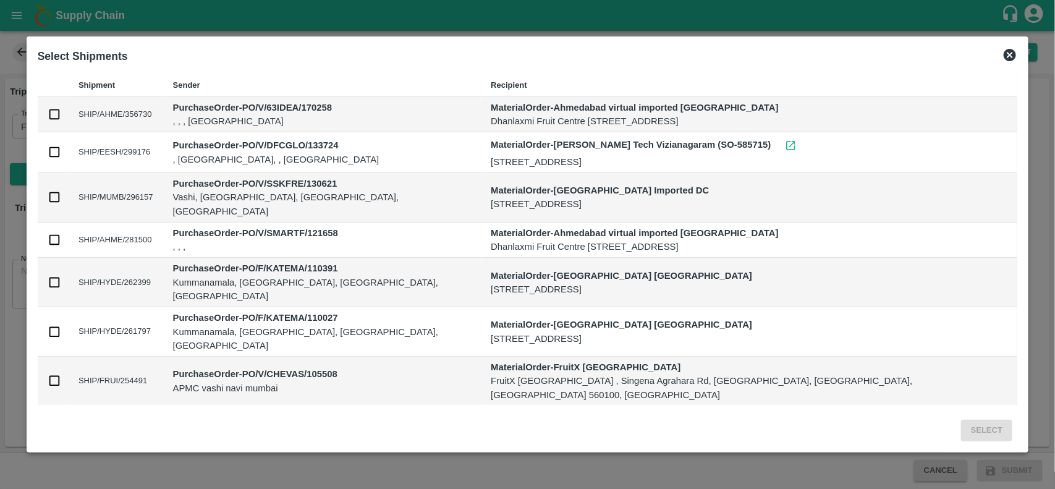
click at [69, 116] on td at bounding box center [53, 115] width 31 height 36
click at [61, 118] on input "checkbox" at bounding box center [55, 115] width 14 height 14
checkbox input "true"
click at [961, 431] on button "Select" at bounding box center [986, 431] width 51 height 22
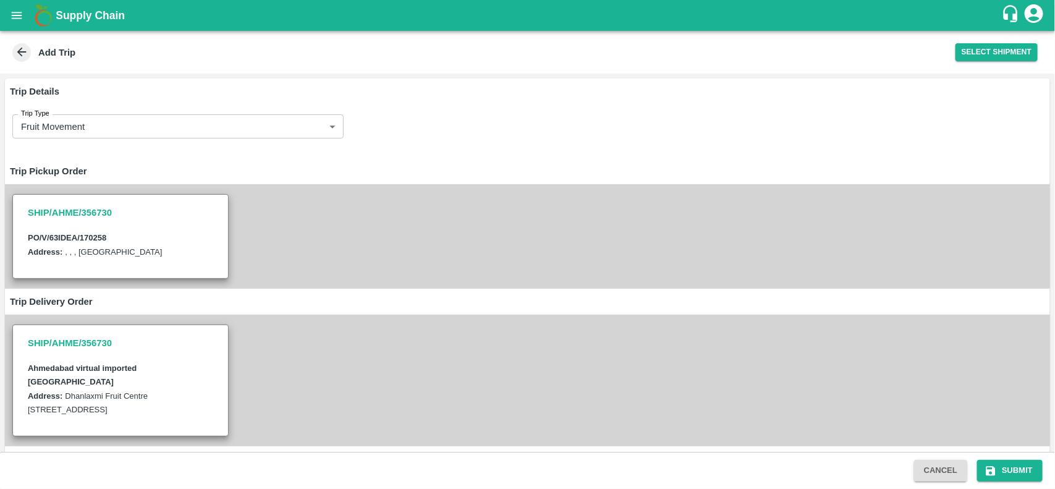
scroll to position [153, 0]
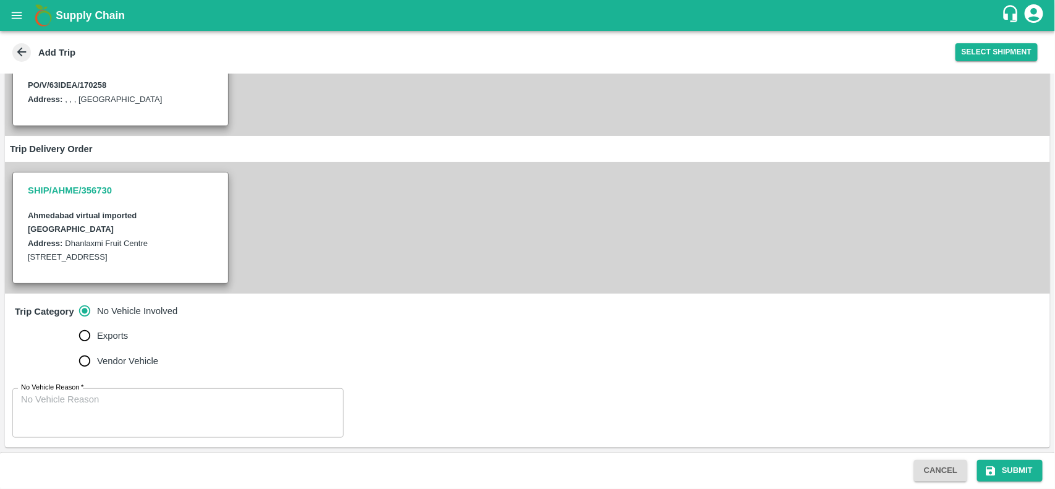
click at [129, 393] on div "x No Vehicle Reason" at bounding box center [177, 412] width 331 height 49
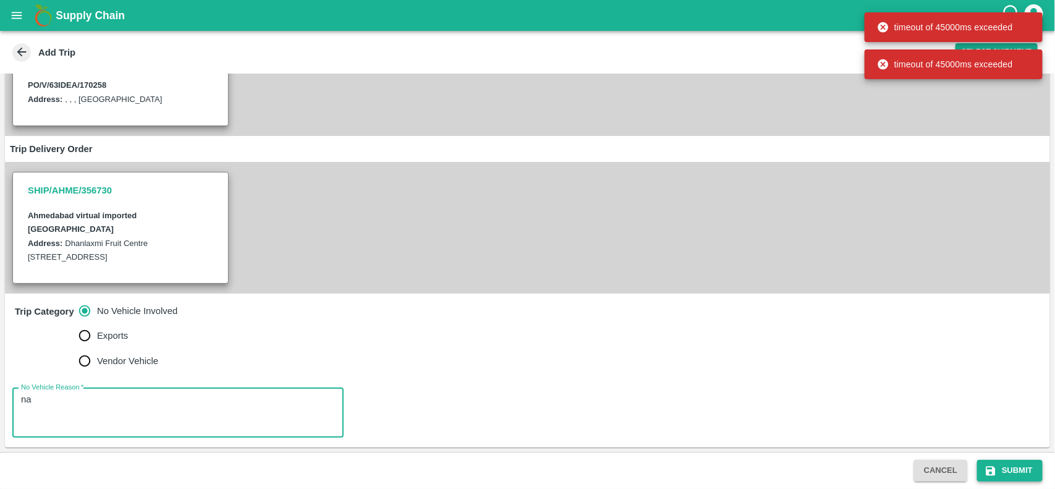
type textarea "na"
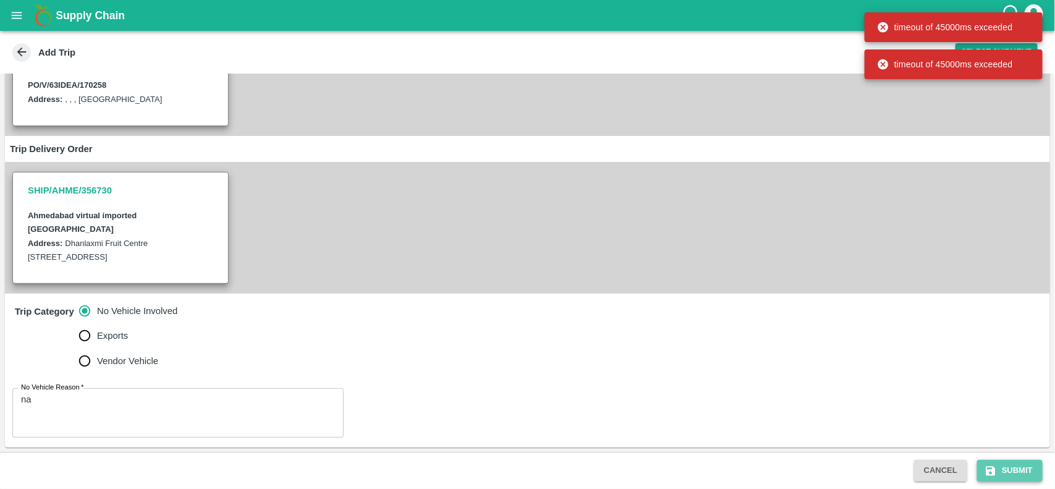
click at [995, 470] on icon "submit" at bounding box center [991, 470] width 9 height 9
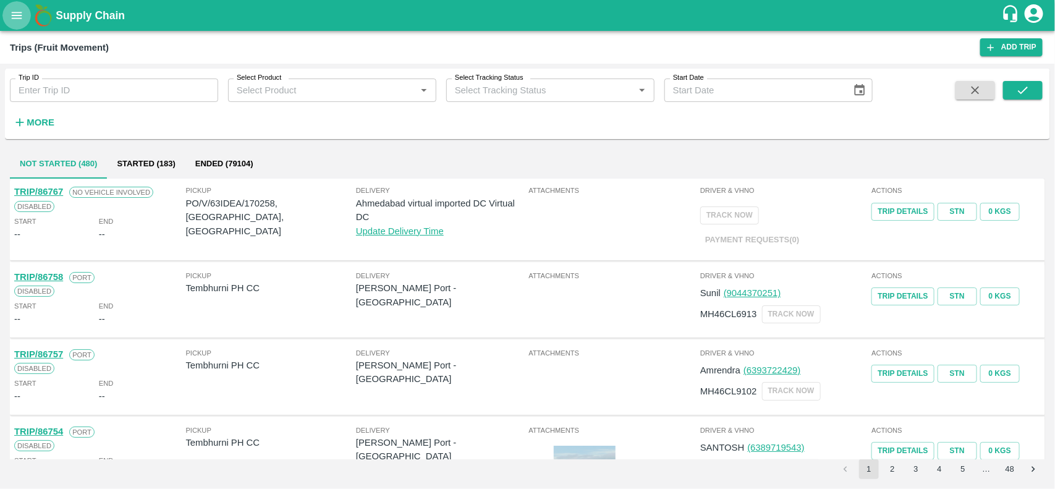
click at [7, 13] on button "open drawer" at bounding box center [16, 15] width 28 height 28
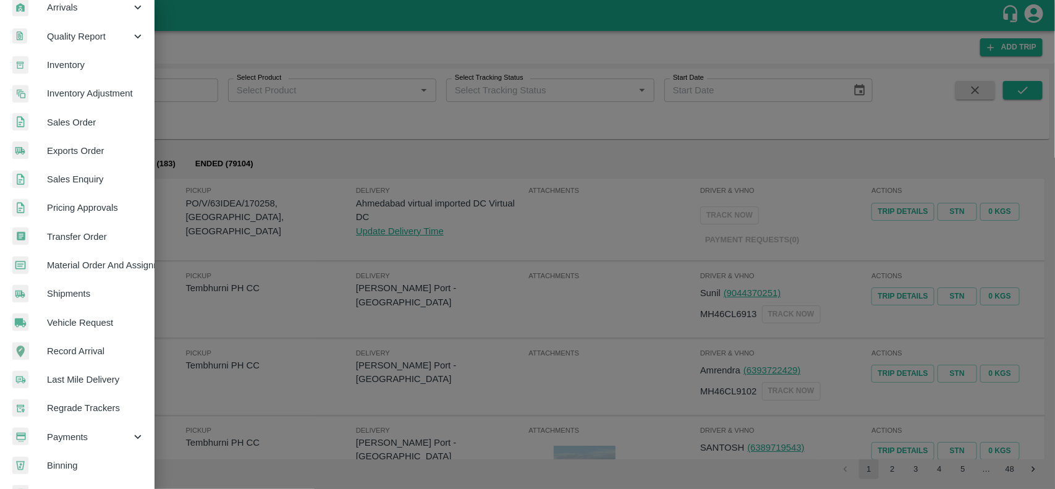
scroll to position [208, 0]
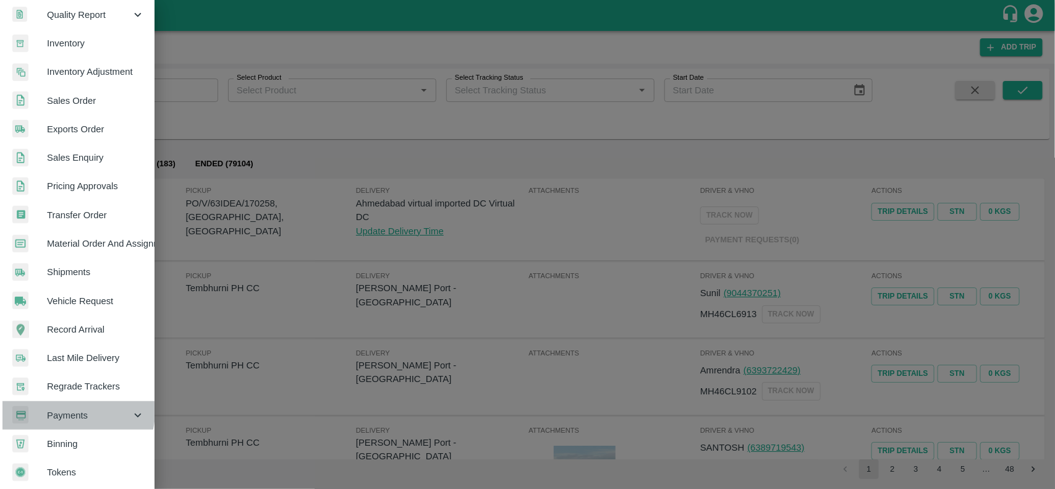
click at [72, 411] on span "Payments" at bounding box center [89, 416] width 84 height 14
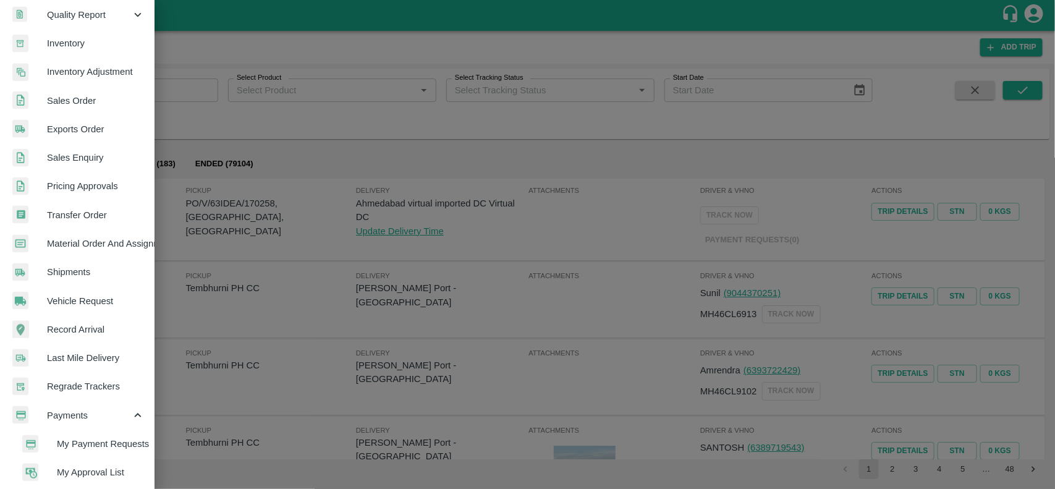
click at [109, 440] on span "My Payment Requests" at bounding box center [101, 444] width 88 height 14
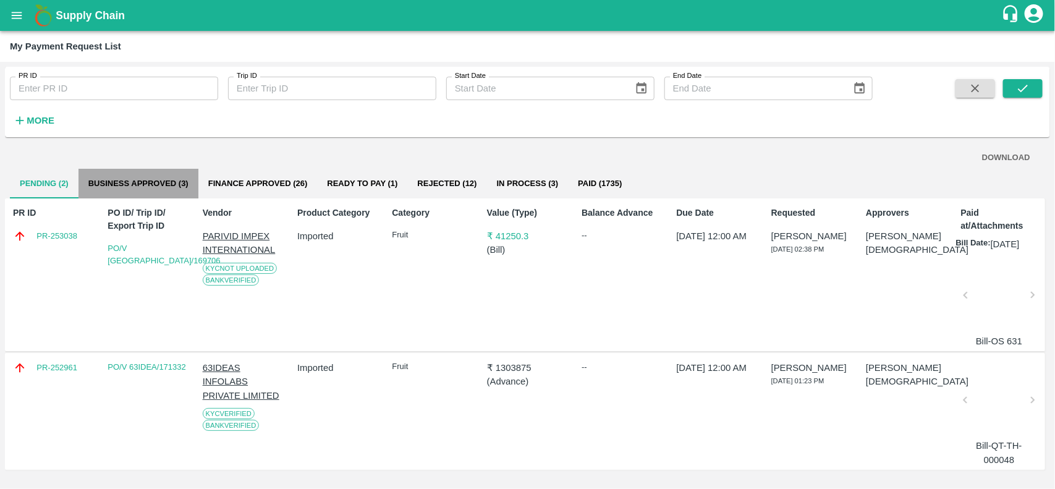
click at [137, 178] on button "Business Approved (3)" at bounding box center [139, 184] width 120 height 30
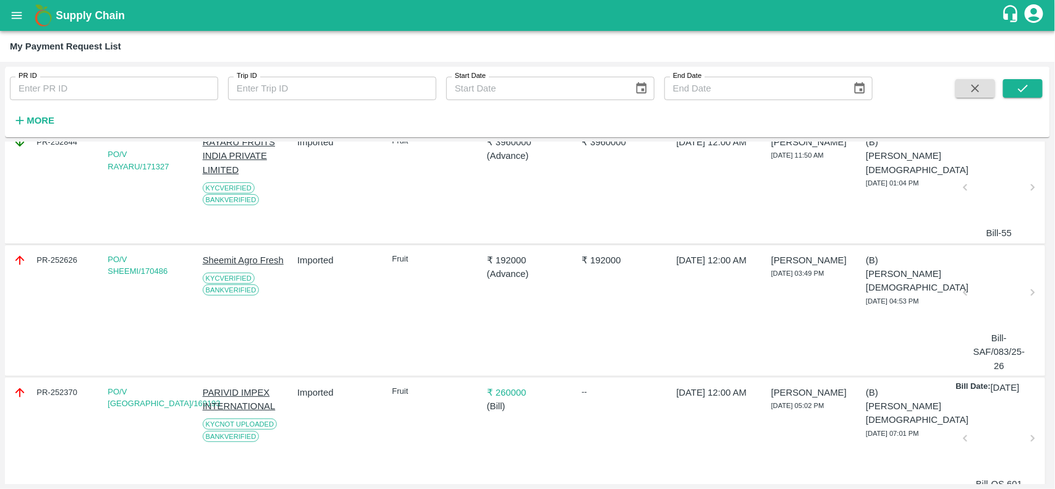
scroll to position [131, 0]
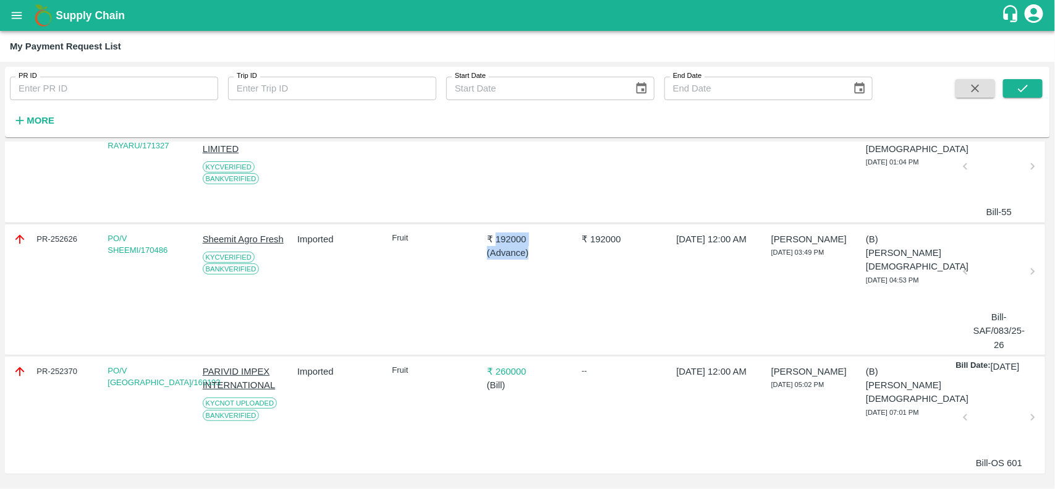
drag, startPoint x: 495, startPoint y: 217, endPoint x: 549, endPoint y: 230, distance: 55.3
click at [549, 232] on div "₹ 192000 ( Advance )" at bounding box center [527, 246] width 81 height 28
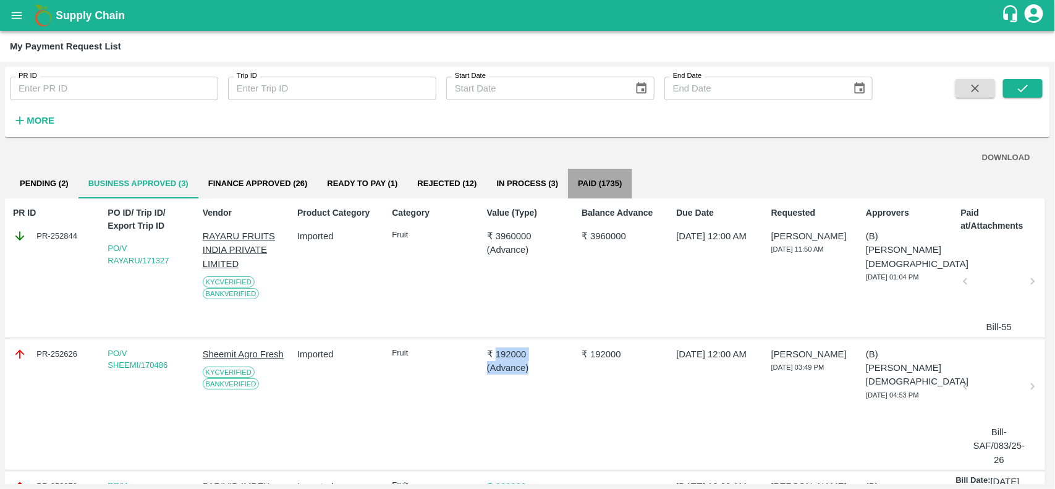
click at [591, 181] on button "Paid (1735)" at bounding box center [600, 184] width 64 height 30
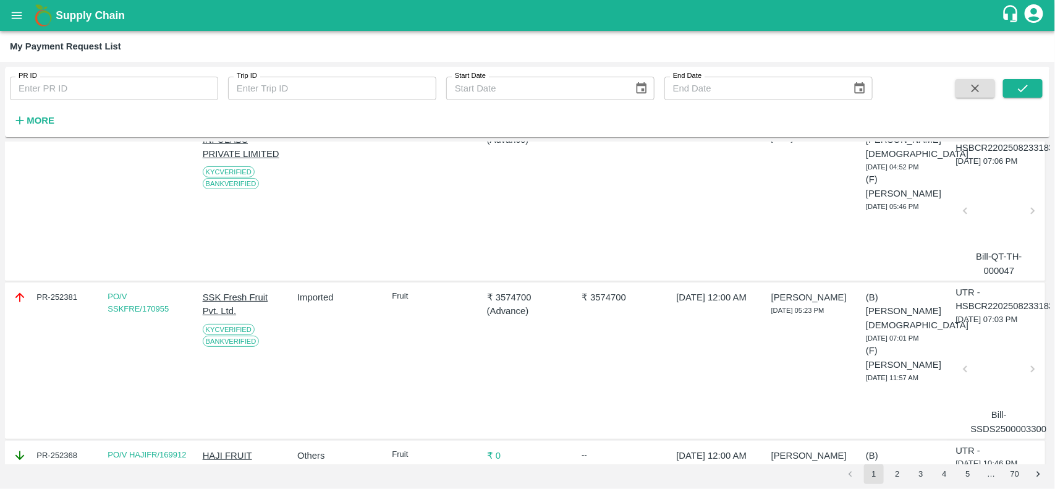
scroll to position [111, 0]
drag, startPoint x: 171, startPoint y: 302, endPoint x: 142, endPoint y: 309, distance: 30.0
click at [142, 309] on div "PO/V SSKFRE/170955" at bounding box center [148, 301] width 81 height 24
copy link "170955"
click at [20, 28] on button "open drawer" at bounding box center [16, 15] width 28 height 28
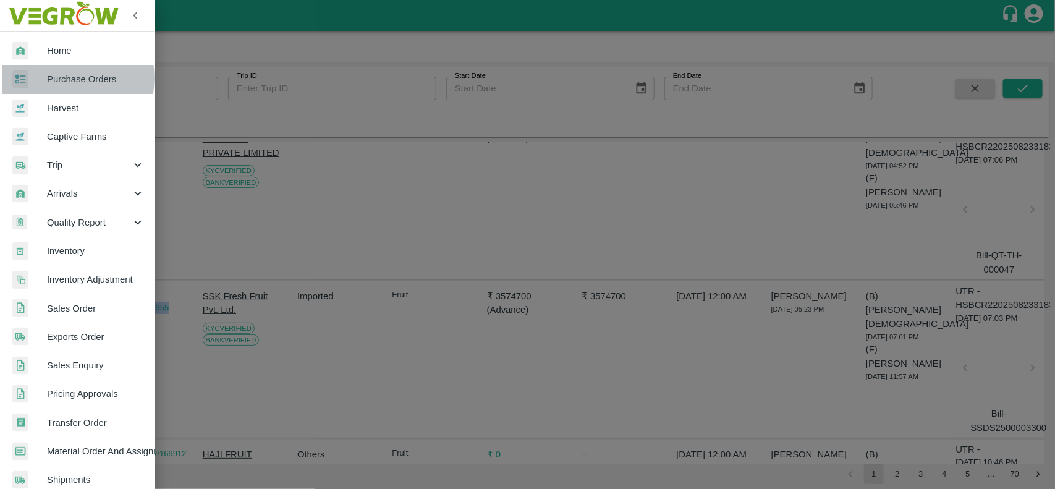
click at [54, 78] on span "Purchase Orders" at bounding box center [96, 79] width 98 height 14
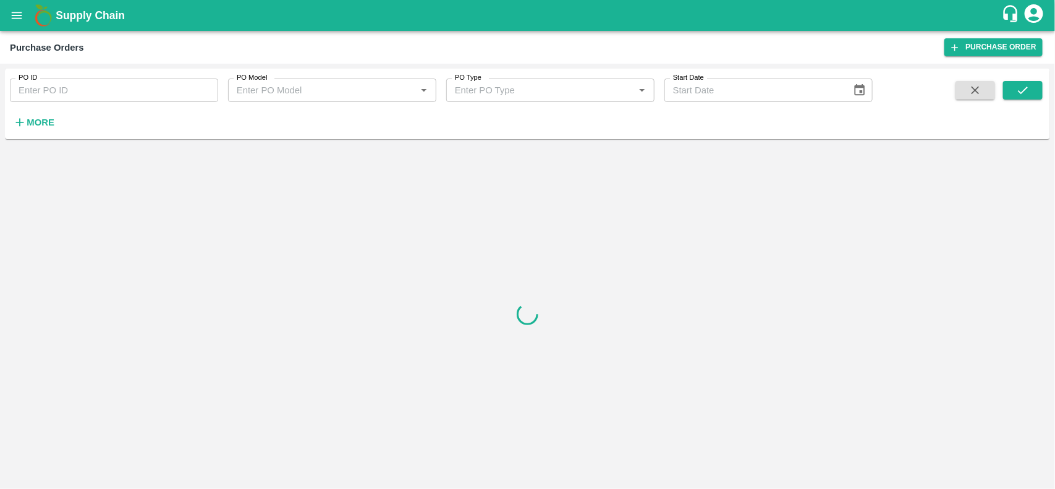
click at [57, 91] on input "PO ID" at bounding box center [114, 90] width 208 height 23
paste input "170955"
type input "170955"
click at [1014, 91] on button "submit" at bounding box center [1023, 90] width 40 height 19
click at [1027, 95] on icon "submit" at bounding box center [1023, 90] width 14 height 14
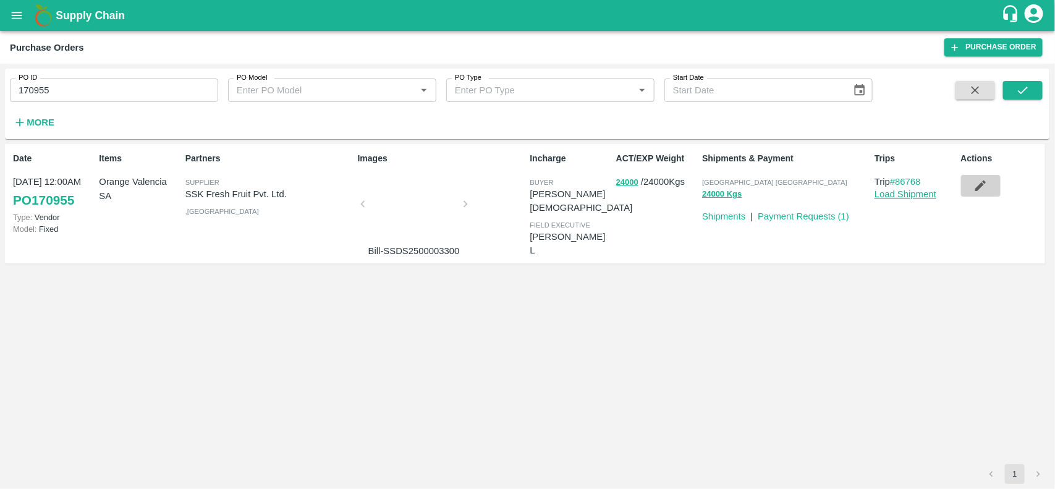
click at [983, 185] on icon "button" at bounding box center [981, 186] width 14 height 14
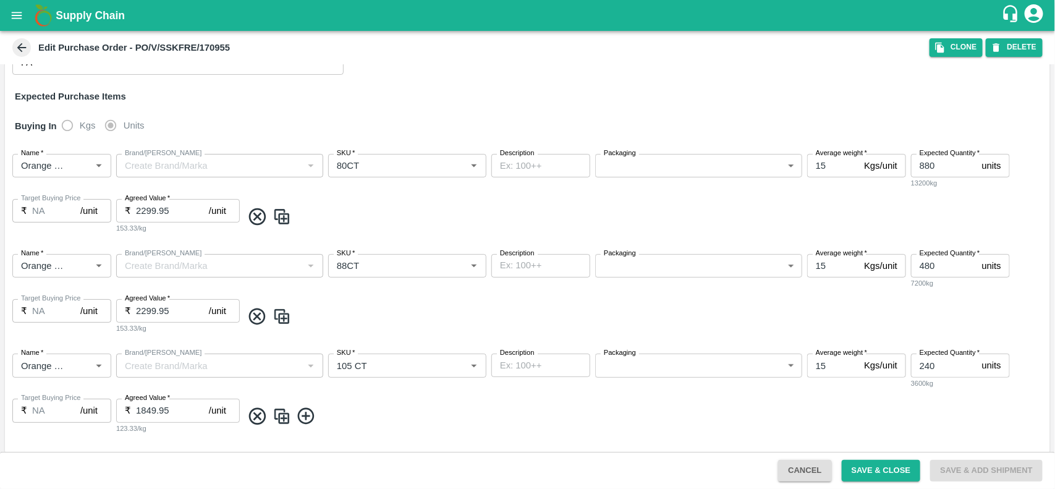
scroll to position [233, 0]
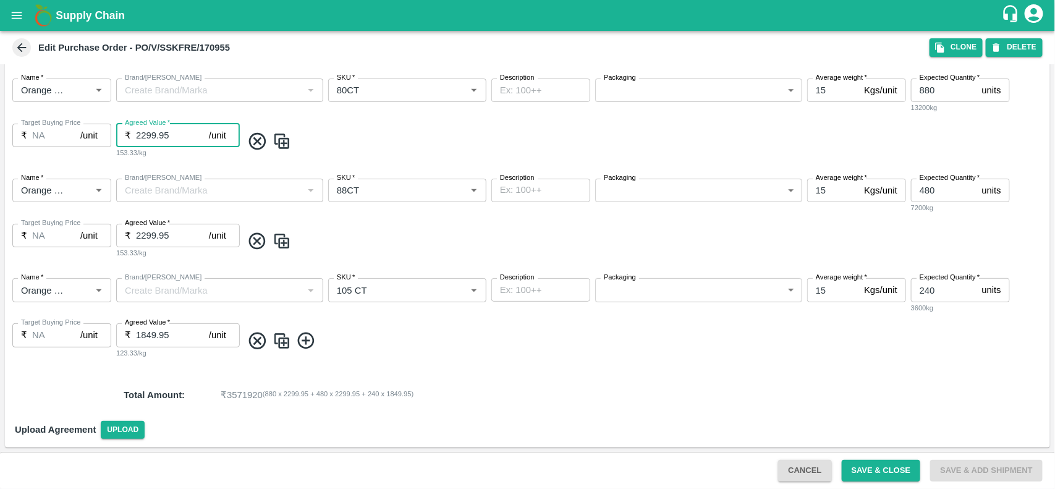
click at [176, 131] on input "2299.95" at bounding box center [172, 135] width 73 height 23
type input "2300"
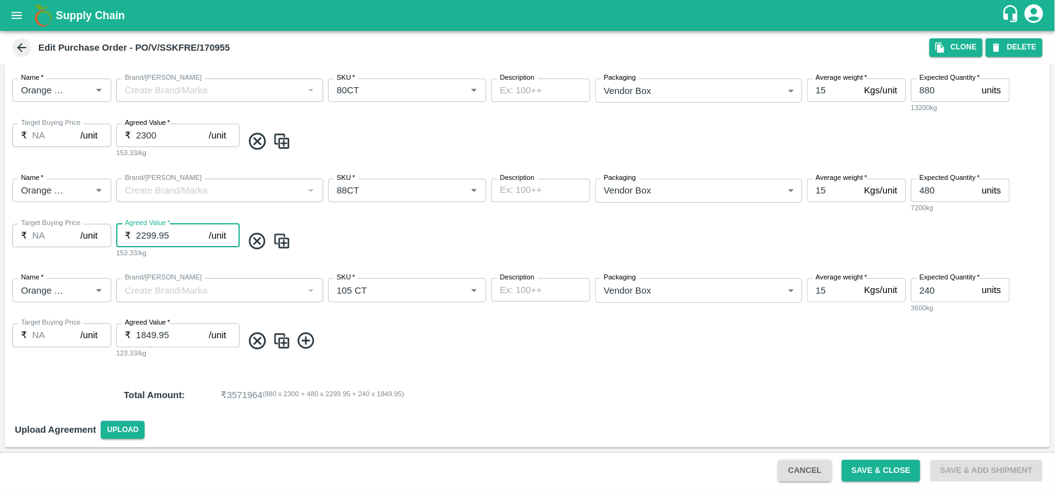
click at [184, 235] on input "2299.95" at bounding box center [172, 235] width 73 height 23
type input "2300"
click at [182, 328] on input "1849.95" at bounding box center [172, 334] width 73 height 23
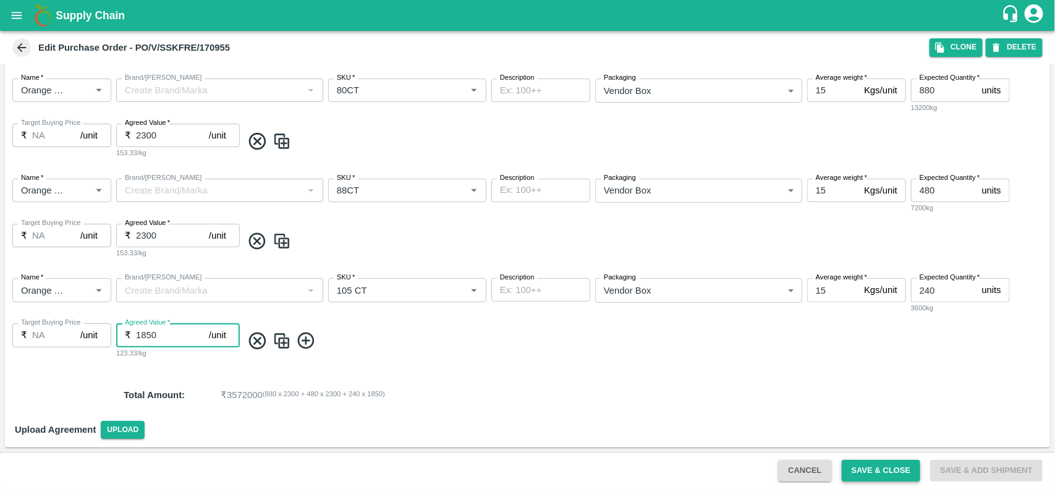
type input "1850"
click at [870, 467] on button "Save & Close" at bounding box center [881, 471] width 79 height 22
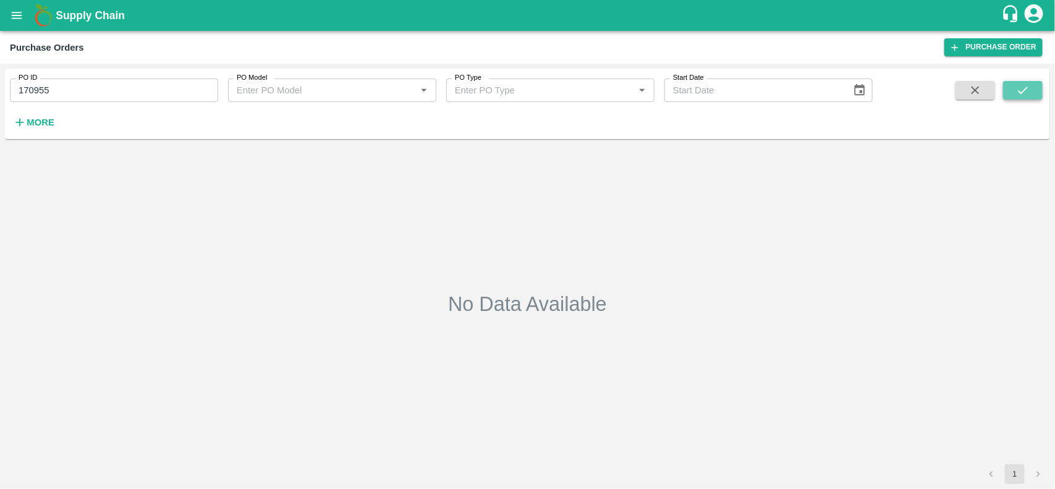
click at [1043, 87] on button "submit" at bounding box center [1023, 90] width 40 height 19
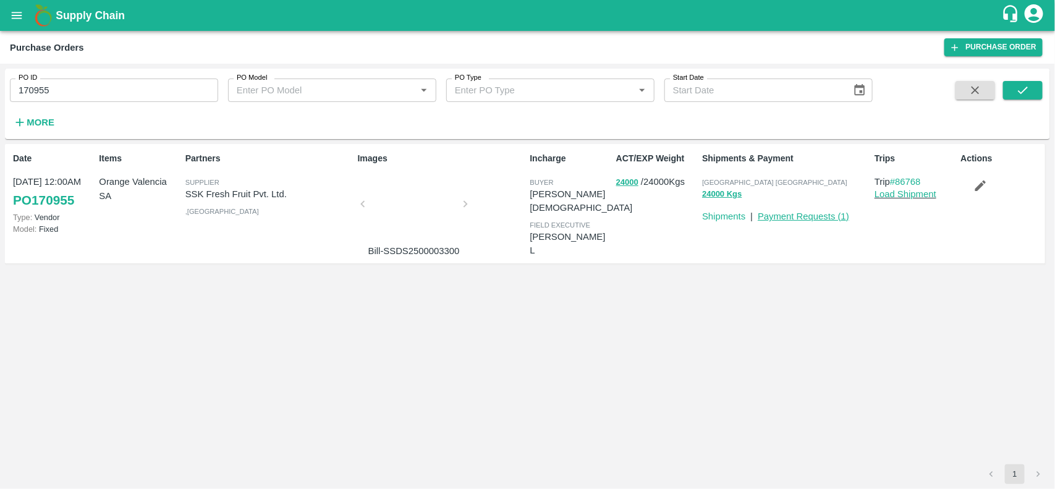
click at [783, 215] on link "Payment Requests ( 1 )" at bounding box center [803, 216] width 91 height 10
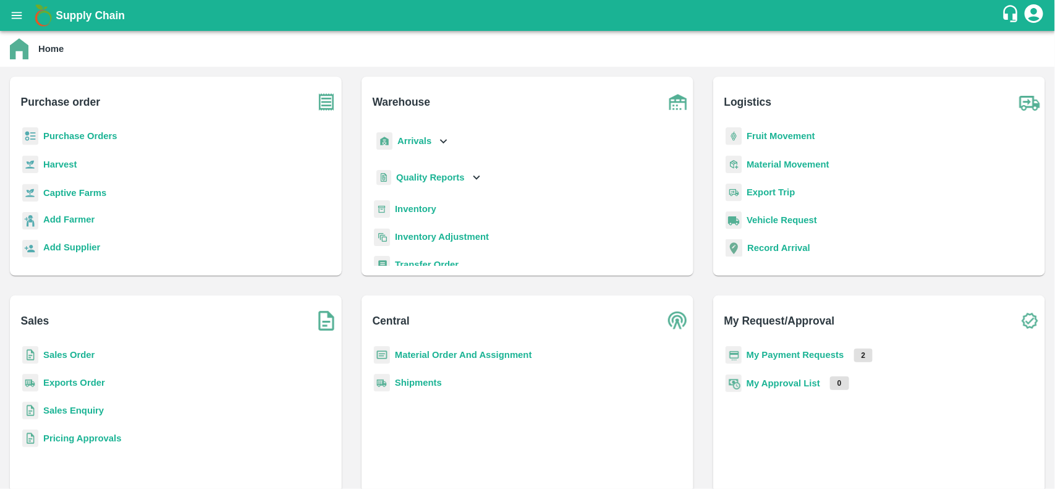
click at [109, 134] on b "Purchase Orders" at bounding box center [80, 136] width 74 height 10
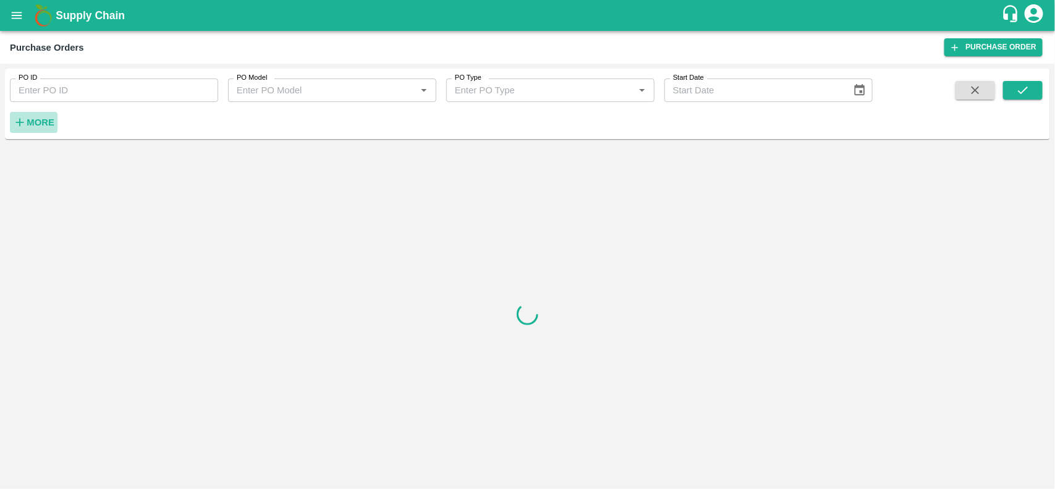
click at [33, 127] on strong "More" at bounding box center [41, 122] width 28 height 10
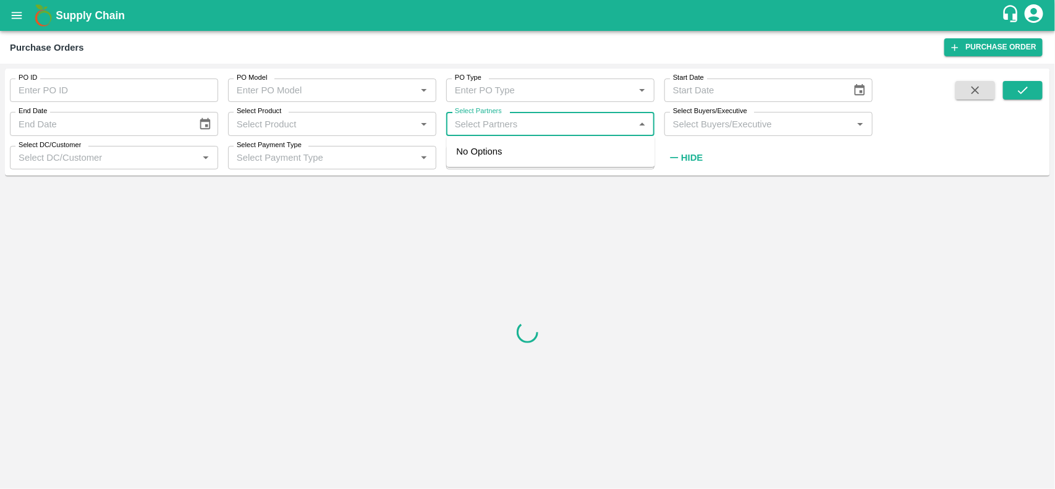
click at [533, 130] on input "Select Partners" at bounding box center [540, 124] width 180 height 16
type input "5"
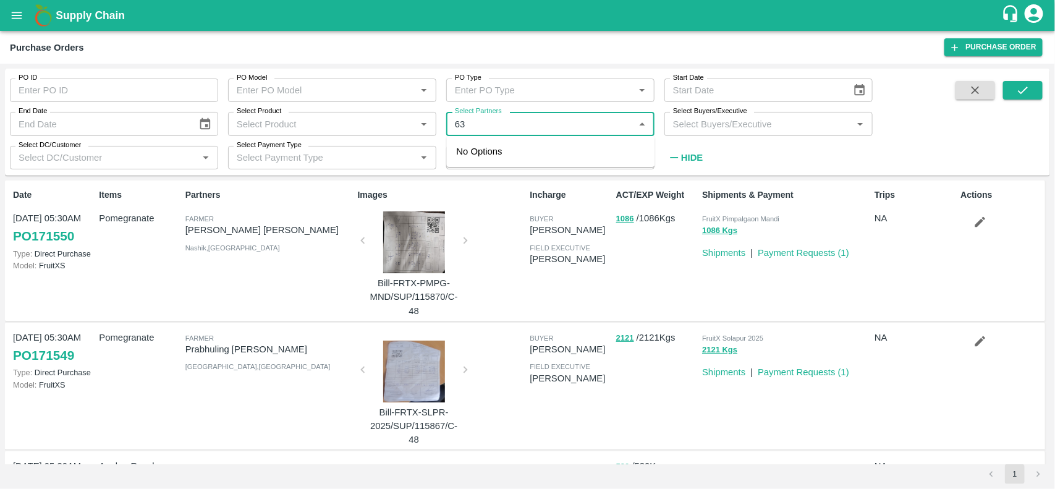
type input "6"
type input "inf"
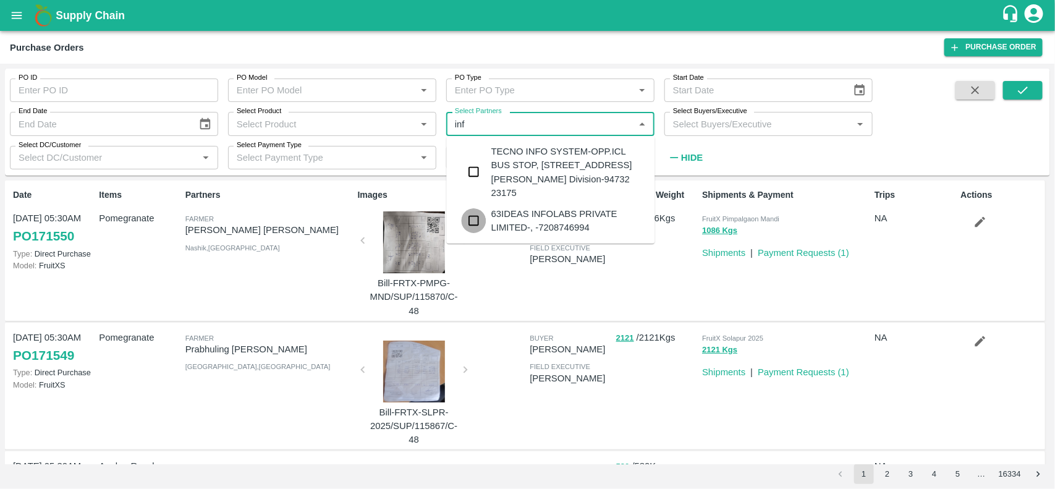
click at [481, 233] on input "checkbox" at bounding box center [474, 220] width 25 height 25
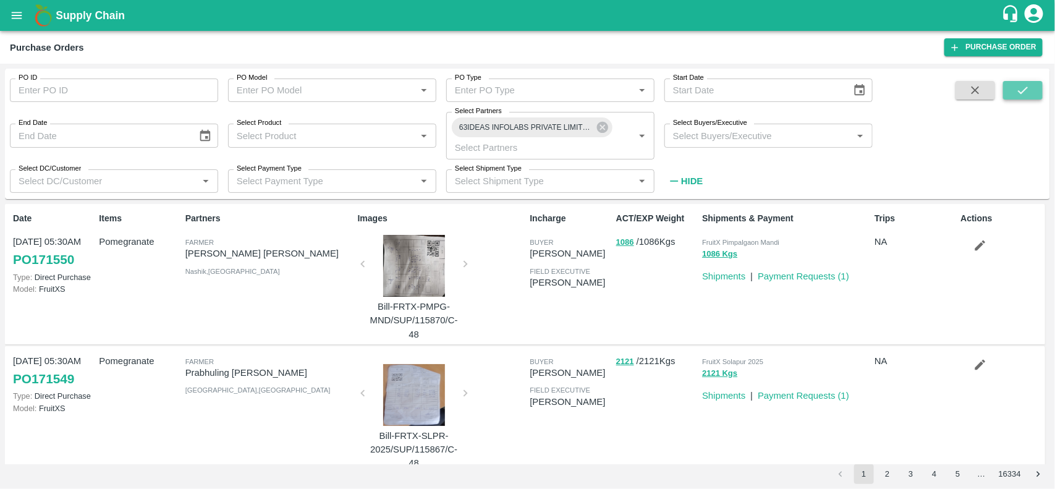
click at [1029, 96] on icon "submit" at bounding box center [1023, 90] width 14 height 14
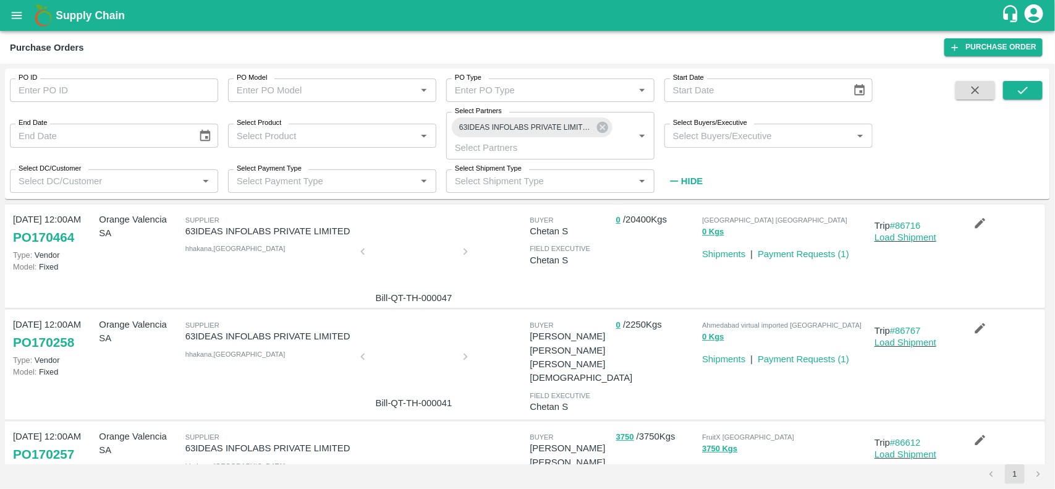
scroll to position [121, 0]
click at [899, 341] on link "Load Shipment" at bounding box center [906, 342] width 62 height 10
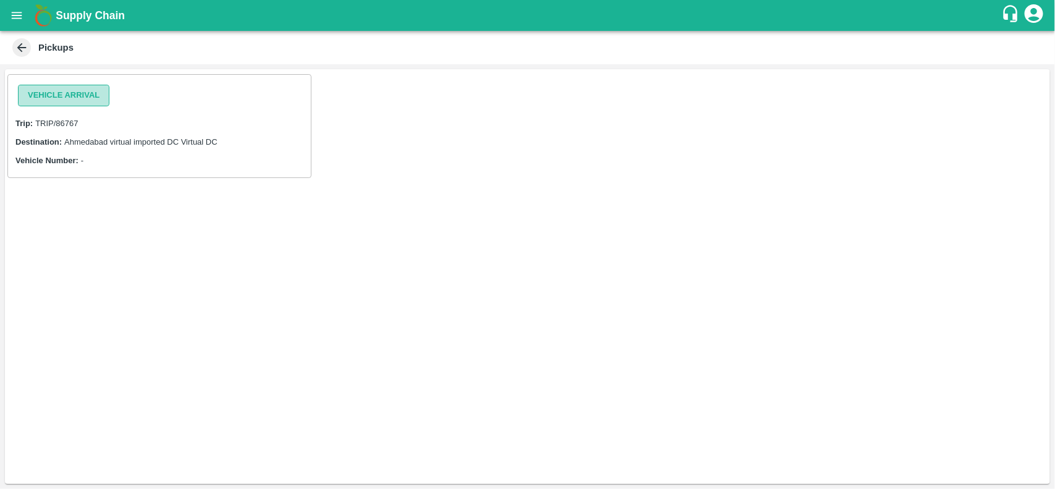
click at [65, 100] on button "Vehicle Arrival" at bounding box center [63, 96] width 91 height 22
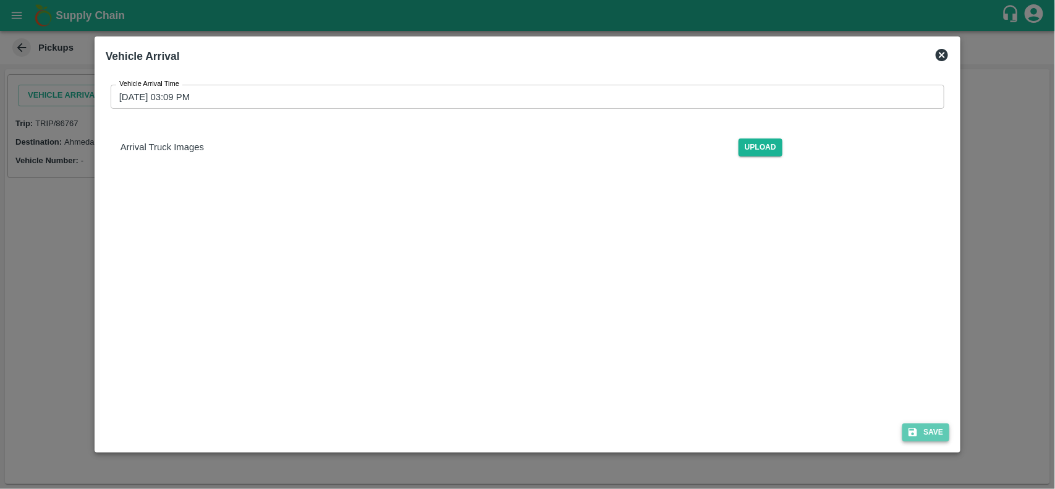
click at [922, 427] on button "Save" at bounding box center [925, 432] width 47 height 18
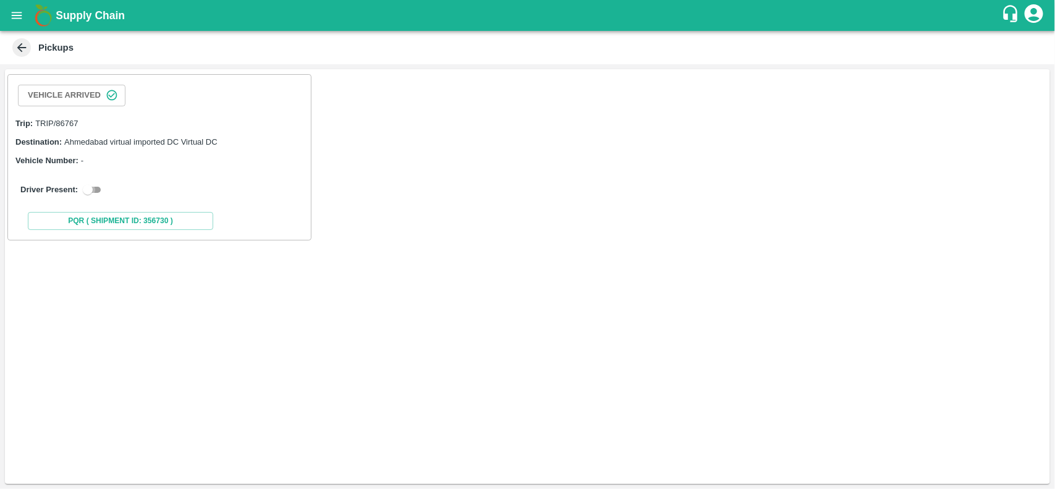
click at [98, 197] on input "checkbox" at bounding box center [88, 189] width 45 height 15
checkbox input "true"
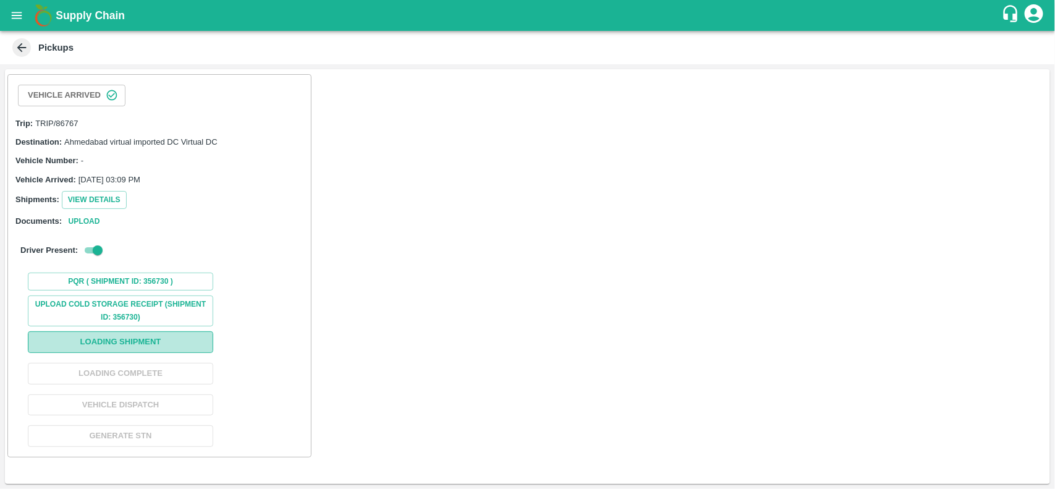
click at [145, 341] on button "Loading Shipment" at bounding box center [120, 342] width 185 height 22
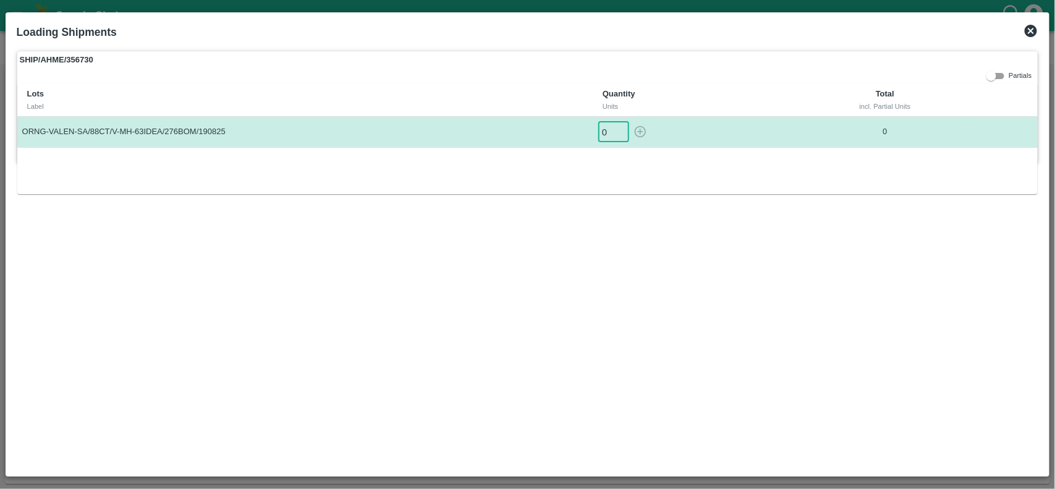
click at [600, 132] on input "0" at bounding box center [613, 132] width 31 height 20
click at [637, 131] on icon "button" at bounding box center [641, 132] width 14 height 14
type input "0"
click at [1037, 26] on icon at bounding box center [1031, 30] width 15 height 15
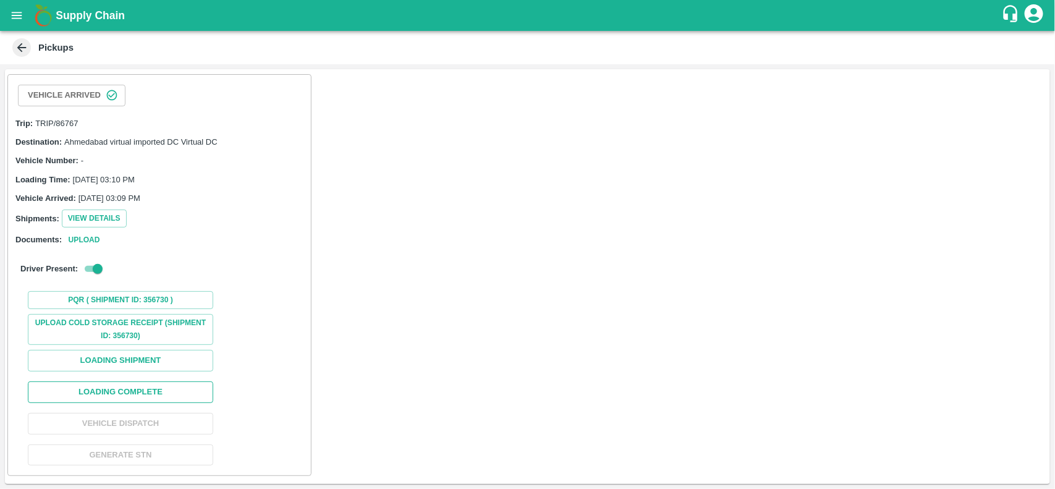
click at [165, 393] on button "Loading Complete" at bounding box center [120, 392] width 185 height 22
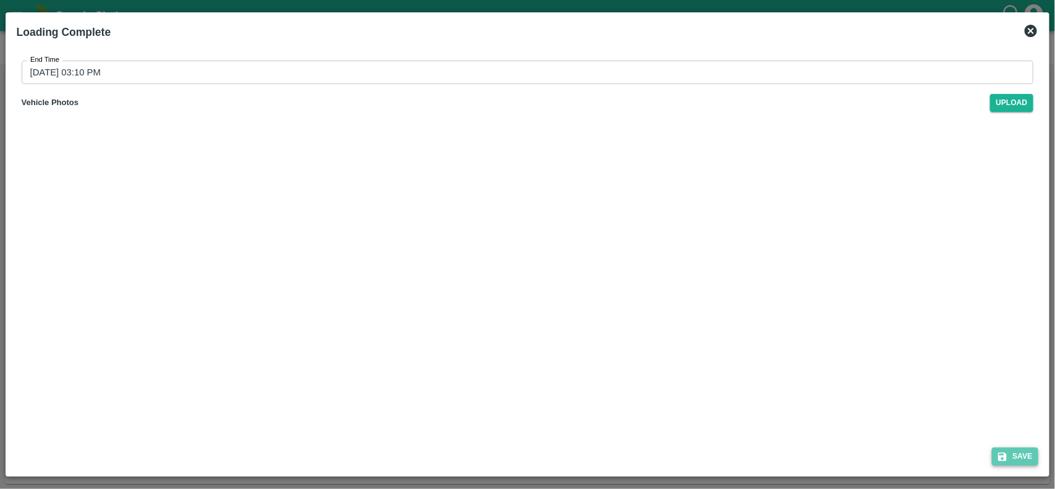
click at [999, 462] on icon "submit" at bounding box center [1002, 456] width 11 height 11
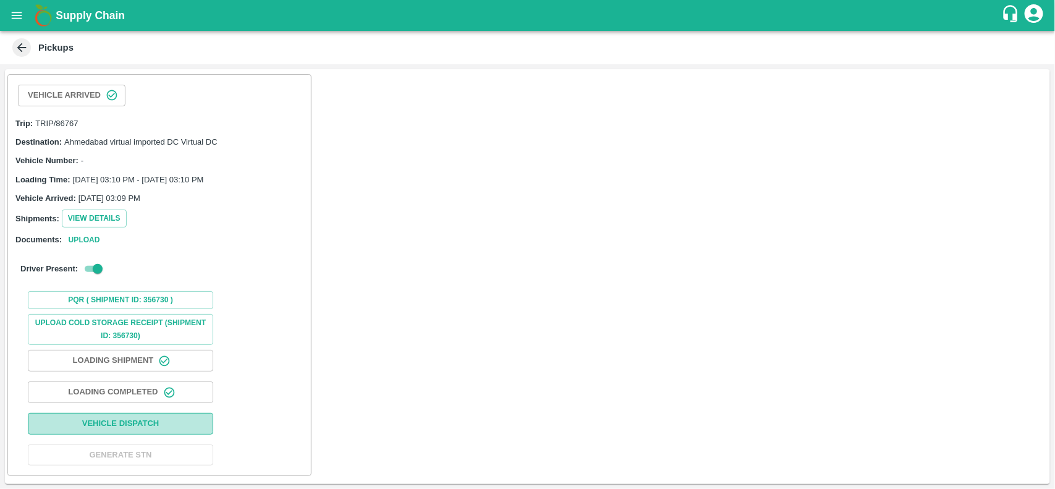
click at [162, 424] on button "Vehicle Dispatch" at bounding box center [120, 424] width 185 height 22
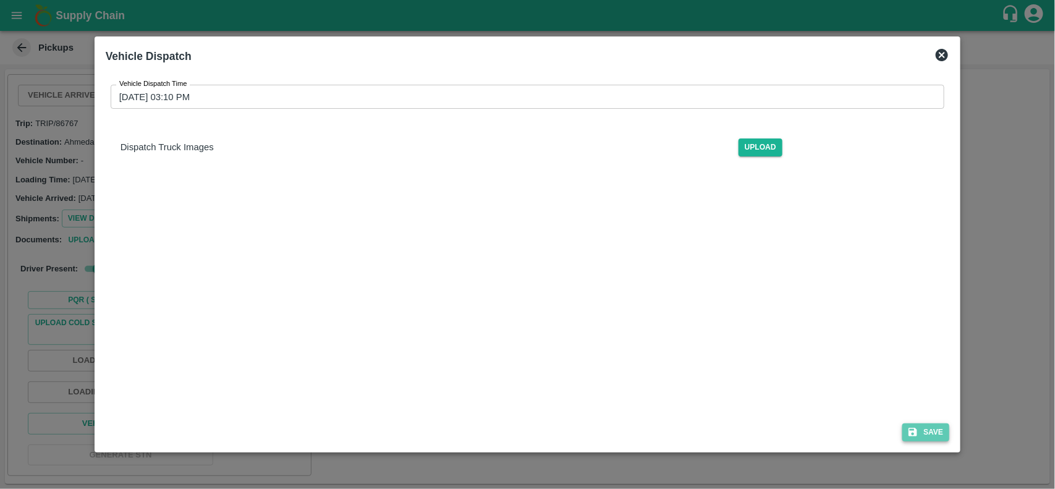
click at [906, 440] on button "Save" at bounding box center [925, 432] width 47 height 18
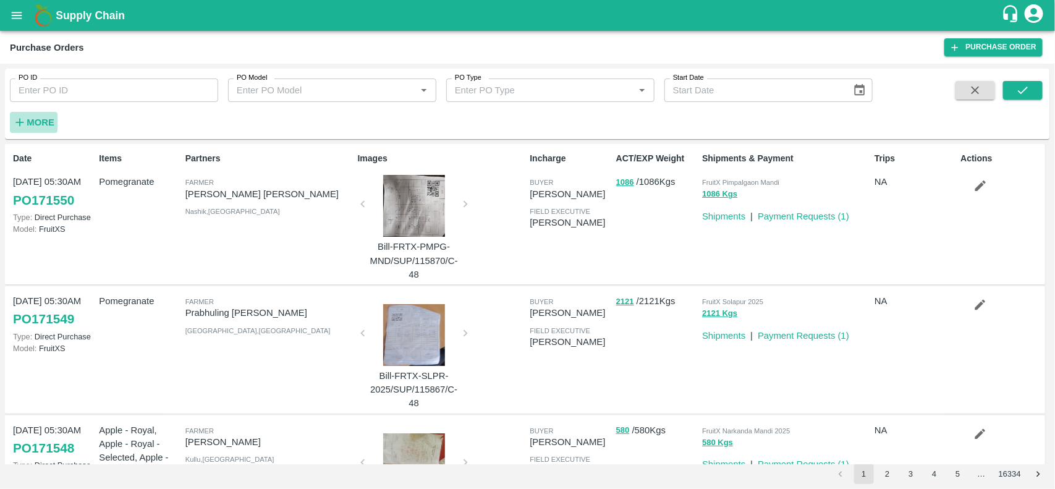
click at [32, 113] on button "More" at bounding box center [34, 122] width 48 height 21
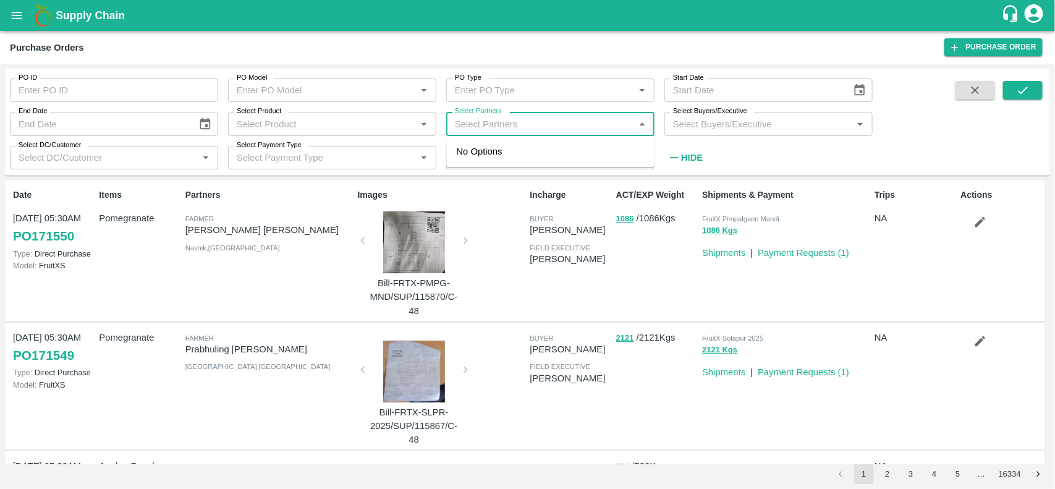
click at [470, 127] on input "Select Partners" at bounding box center [540, 124] width 180 height 16
type input "6"
type input "infolabs"
click at [477, 156] on input "checkbox" at bounding box center [474, 158] width 25 height 25
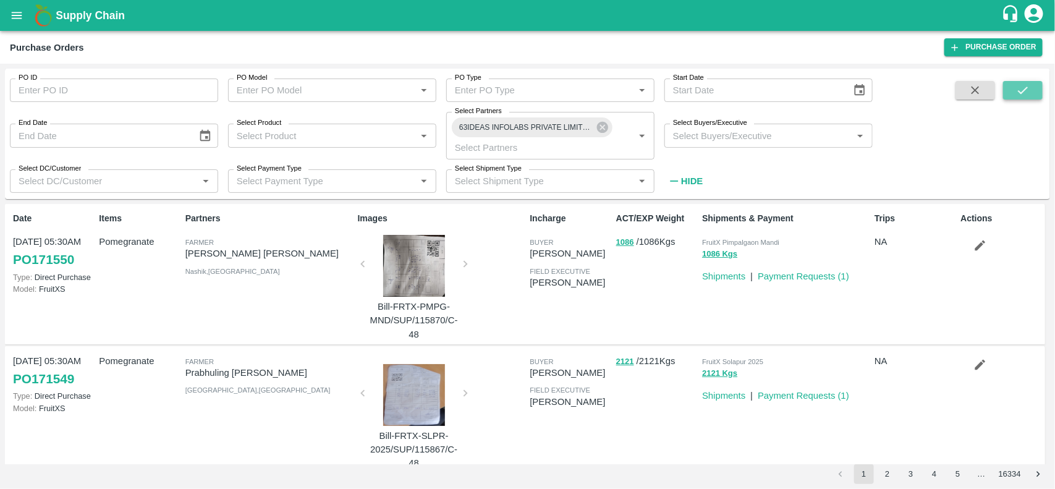
click at [1024, 82] on button "submit" at bounding box center [1023, 90] width 40 height 19
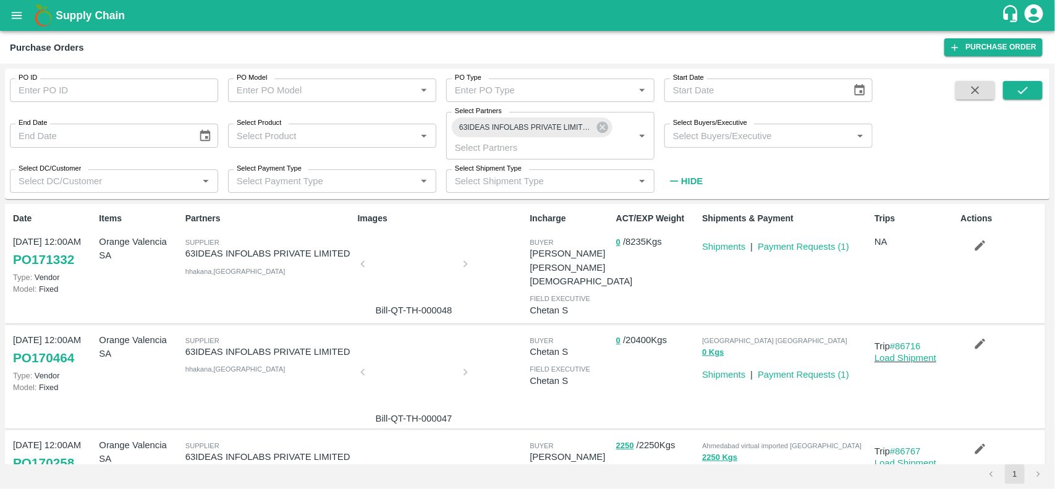
scroll to position [148, 0]
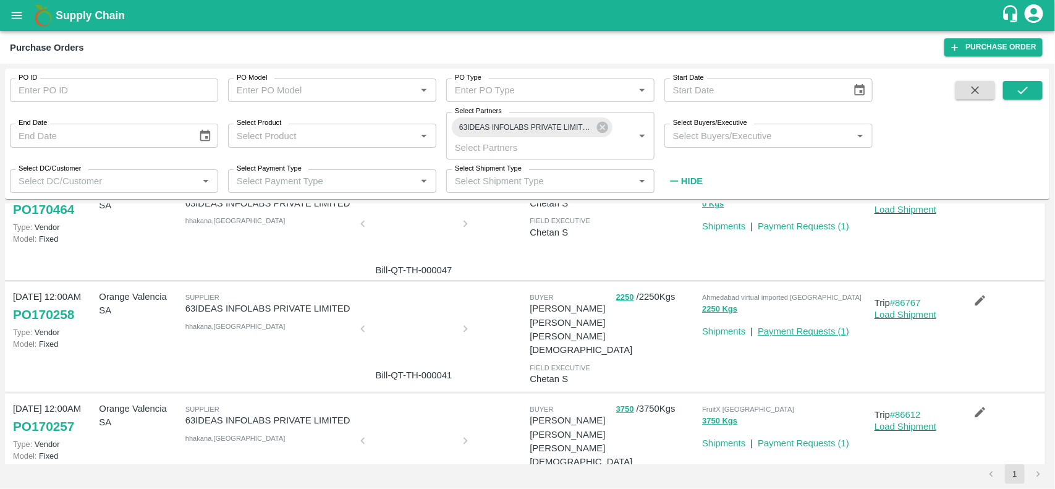
click at [798, 328] on link "Payment Requests ( 1 )" at bounding box center [803, 331] width 91 height 10
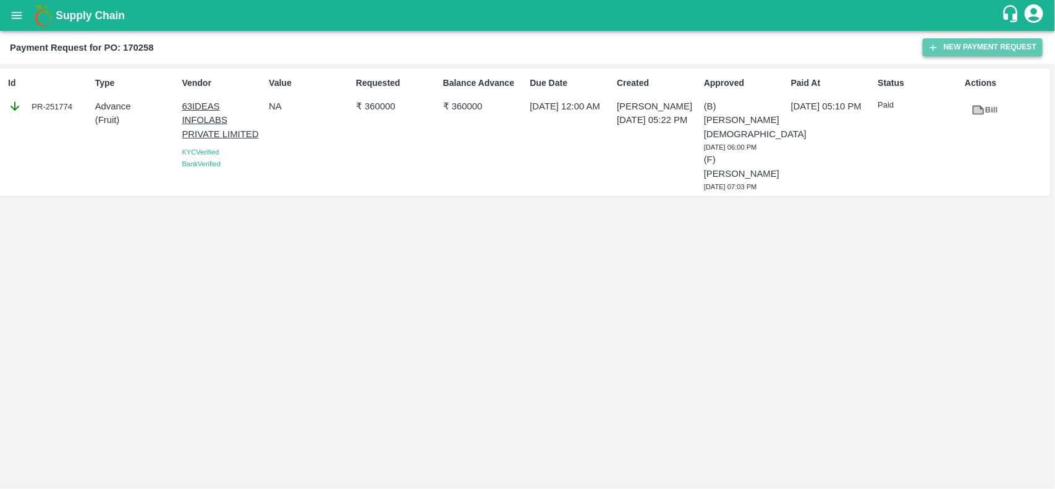
click at [991, 48] on button "New Payment Request" at bounding box center [983, 47] width 120 height 18
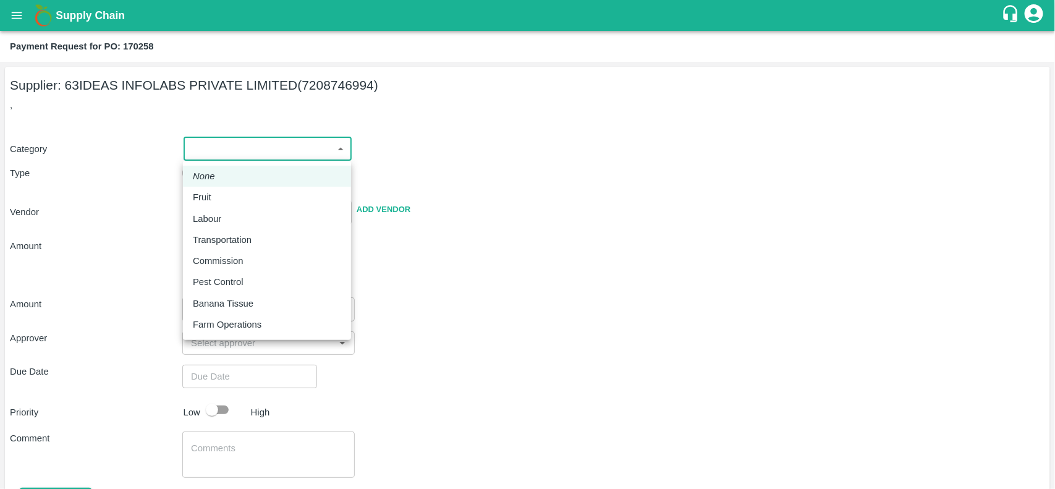
click at [257, 140] on body "Supply Chain Payment Request for PO: 170258 Supplier: 63IDEAS INFOLABS PRIVATE …" at bounding box center [527, 244] width 1055 height 489
click at [211, 193] on p "Fruit" at bounding box center [202, 197] width 19 height 14
type input "1"
type input "63IDEAS INFOLABS PRIVATE LIMITED - 7208746994(Supplier)"
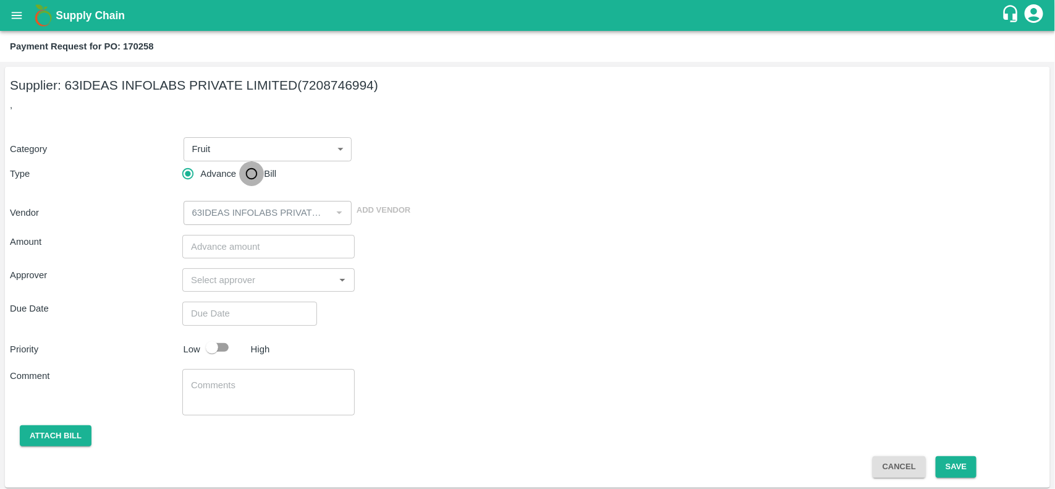
click at [257, 179] on input "Bill" at bounding box center [251, 173] width 25 height 25
radio input "true"
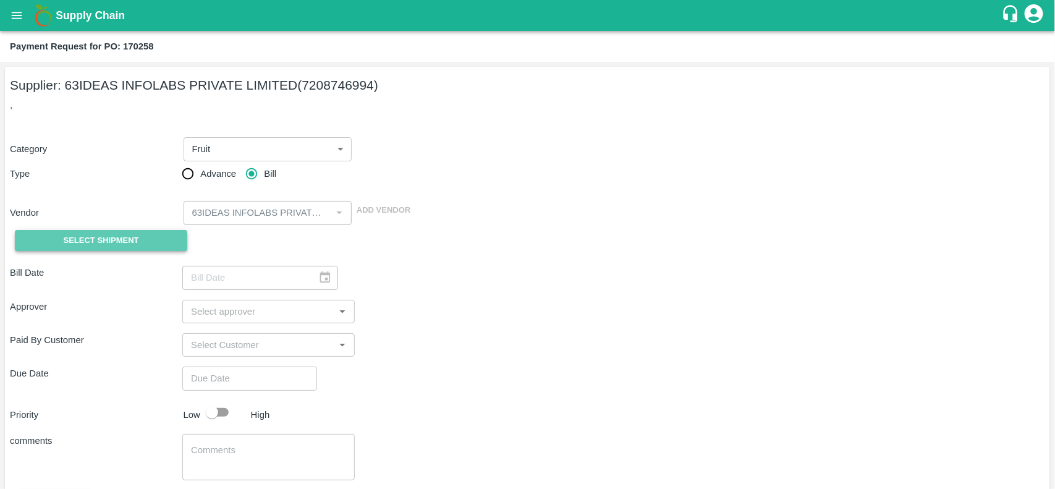
click at [110, 237] on span "Select Shipment" at bounding box center [101, 241] width 75 height 14
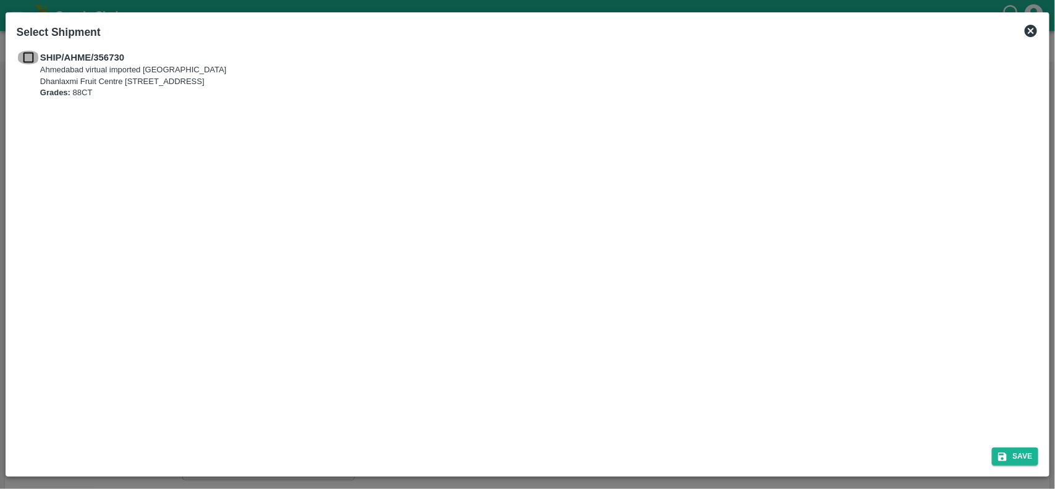
click at [30, 57] on input "checkbox" at bounding box center [28, 58] width 23 height 14
checkbox input "true"
click at [1020, 454] on button "Save" at bounding box center [1015, 457] width 47 height 18
type input "25/08/2025"
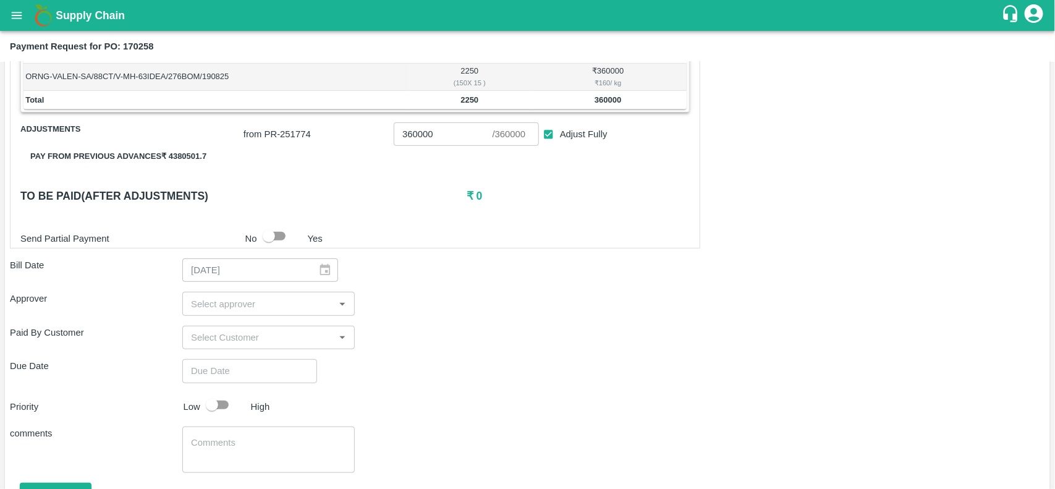
scroll to position [232, 0]
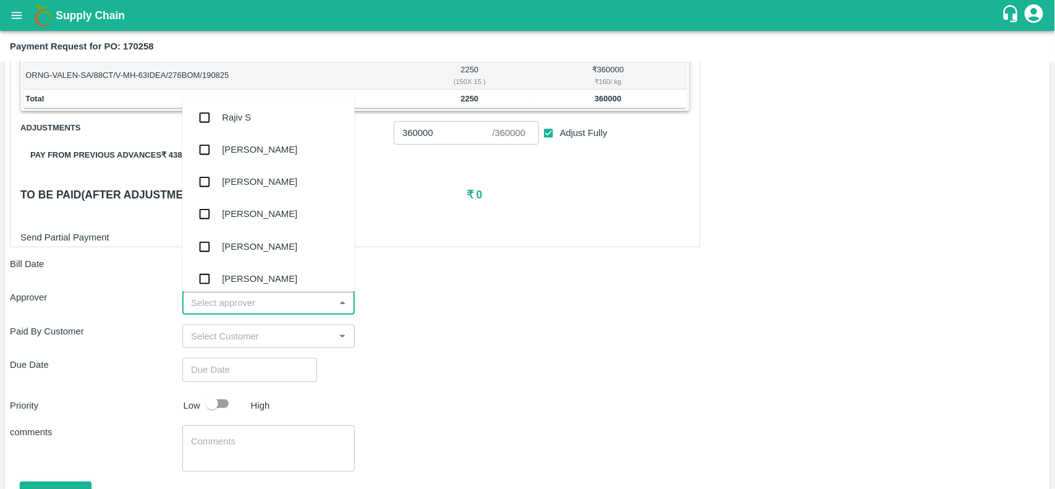
click at [240, 304] on input "input" at bounding box center [258, 302] width 145 height 16
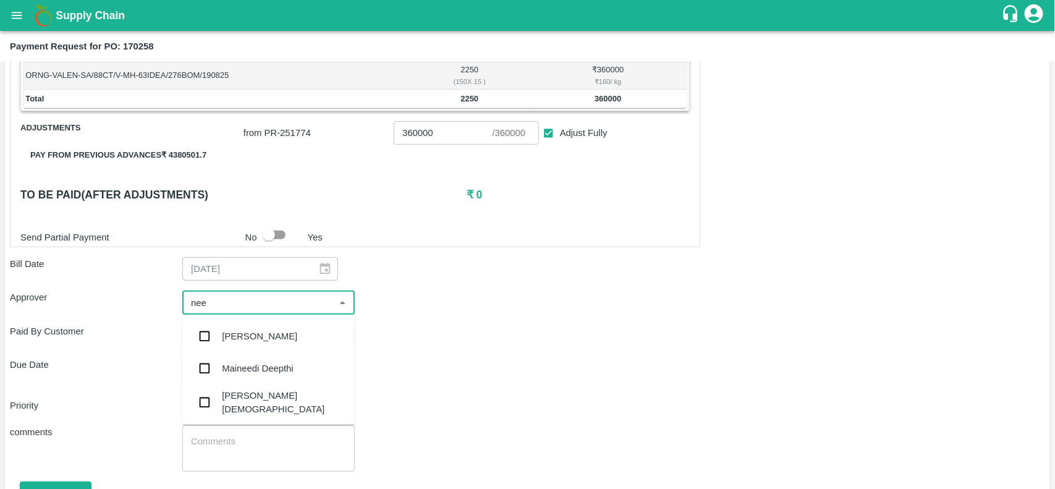
type input "neet"
click at [237, 363] on div "Neeti Jain" at bounding box center [283, 370] width 123 height 28
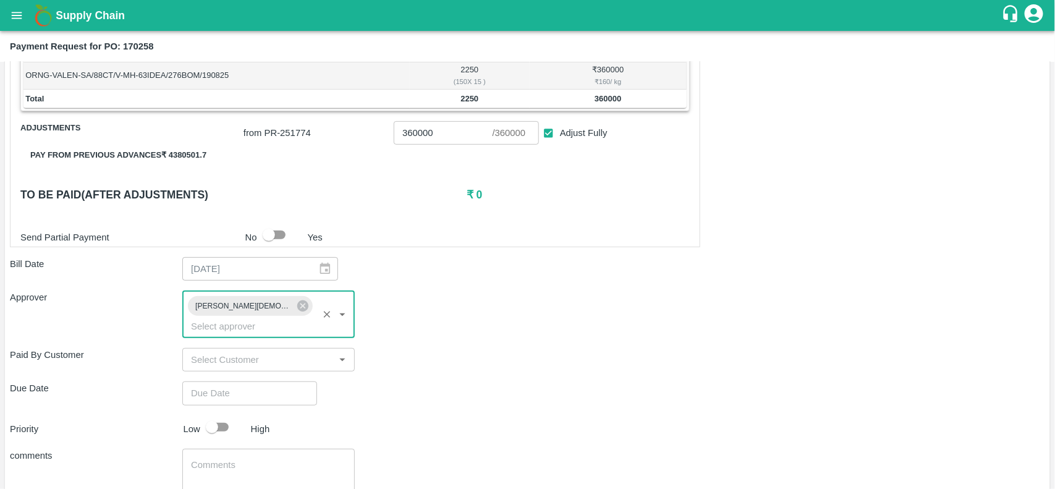
type input "DD/MM/YYYY hh:mm aa"
click at [271, 386] on input "DD/MM/YYYY hh:mm aa" at bounding box center [245, 392] width 126 height 23
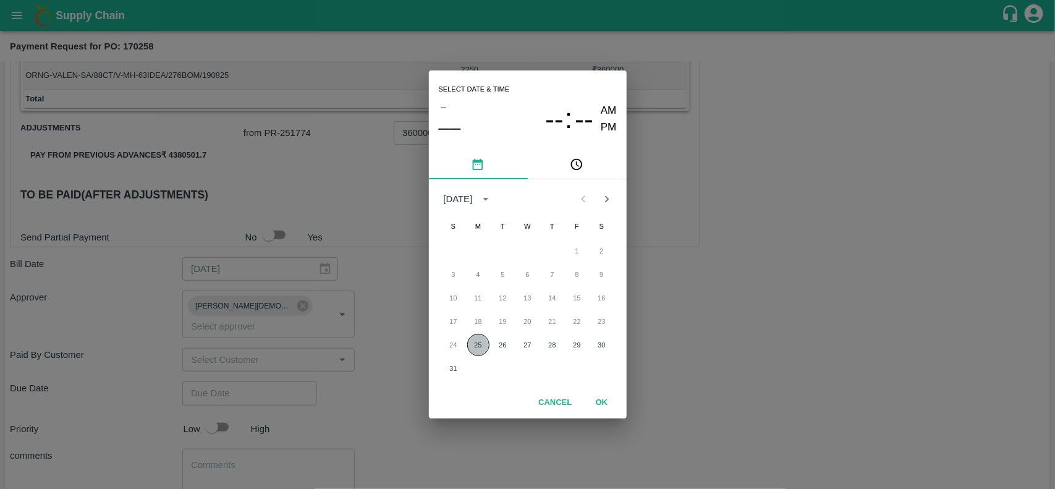
click at [470, 343] on button "25" at bounding box center [478, 345] width 22 height 22
type input "25/08/2025 12:00 AM"
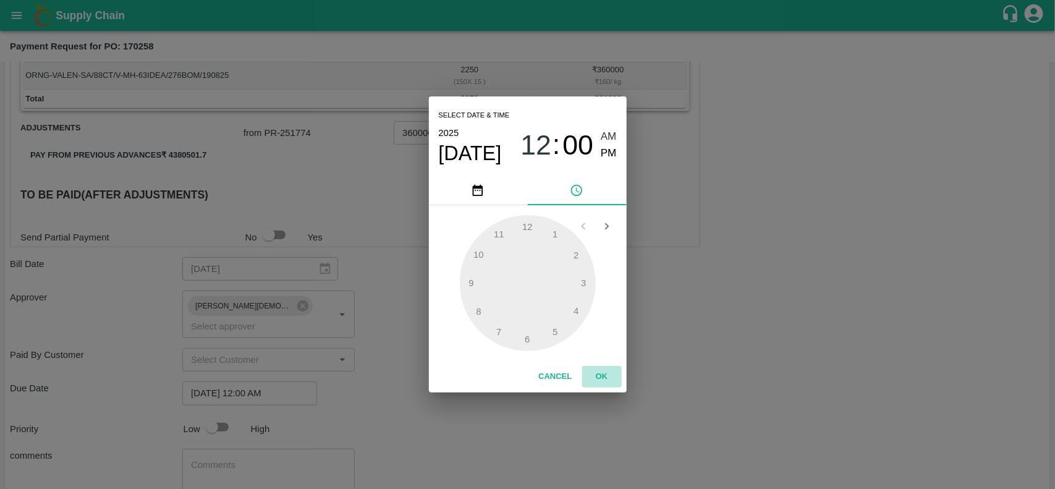
click at [609, 374] on button "OK" at bounding box center [602, 377] width 40 height 22
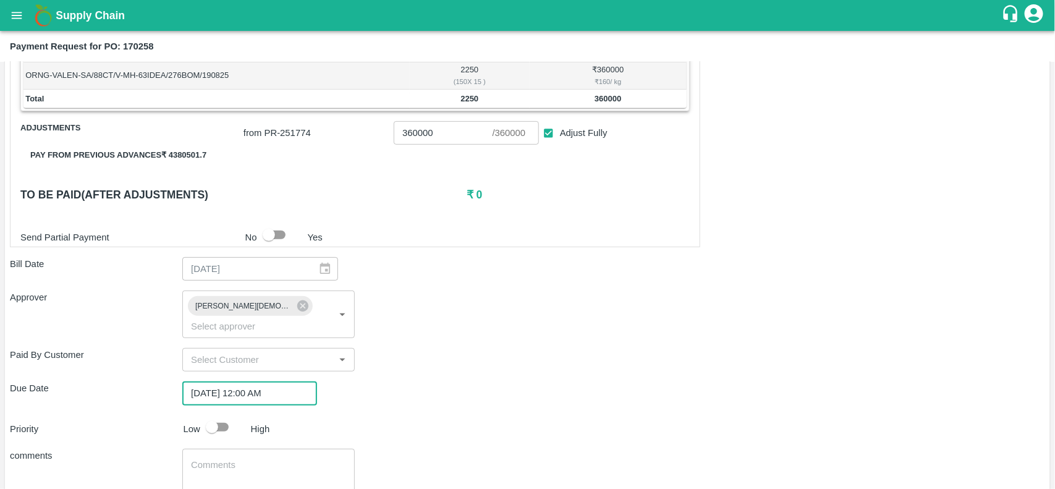
scroll to position [300, 0]
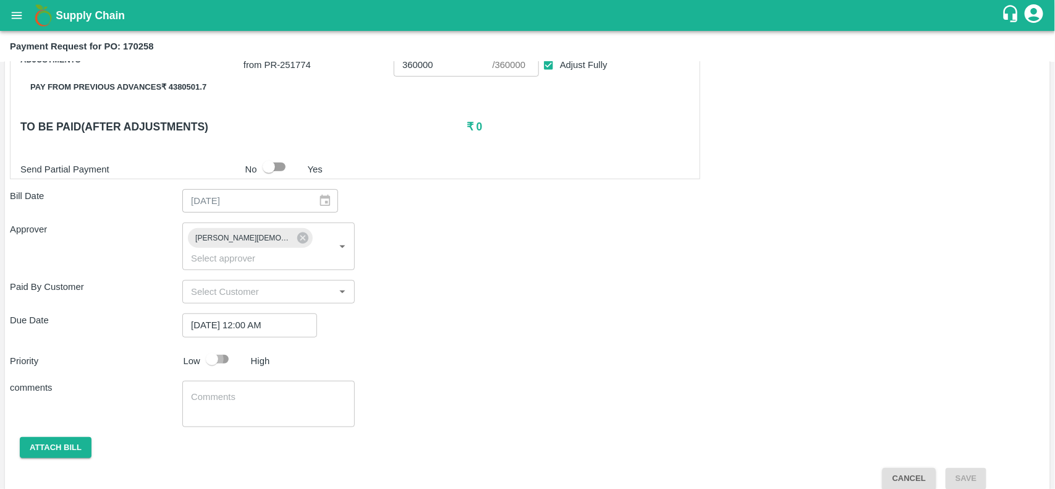
click at [212, 354] on input "checkbox" at bounding box center [212, 358] width 70 height 23
checkbox input "true"
click at [71, 437] on button "Attach bill" at bounding box center [56, 448] width 72 height 22
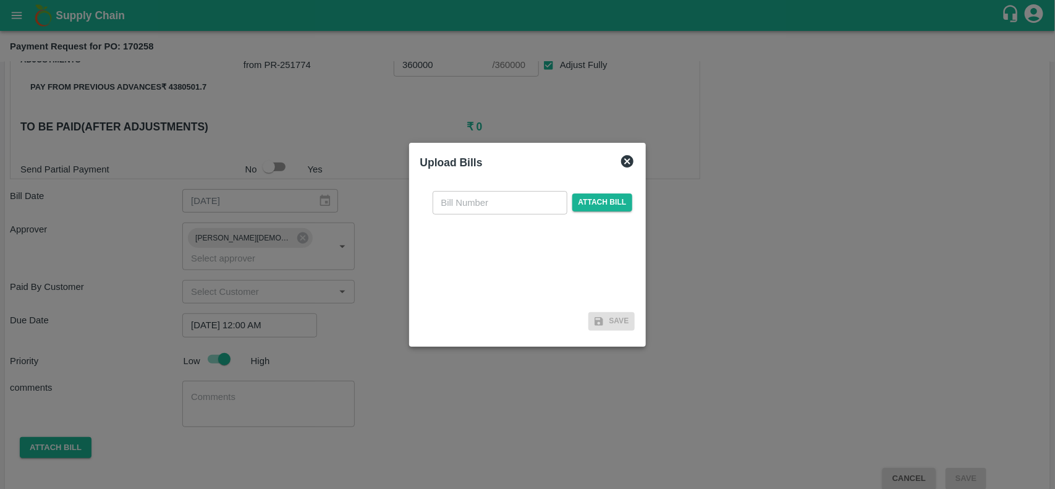
click at [588, 212] on div "​ Attach bill" at bounding box center [532, 202] width 205 height 23
click at [587, 208] on span "Attach bill" at bounding box center [602, 202] width 61 height 18
click at [0, 0] on input "Attach bill" at bounding box center [0, 0] width 0 height 0
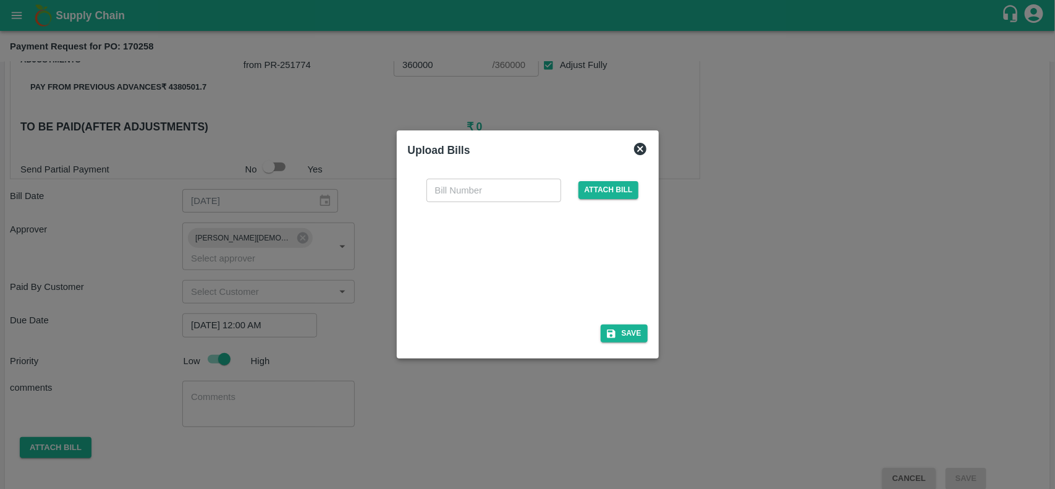
click at [512, 258] on div at bounding box center [525, 260] width 185 height 66
click at [473, 183] on input "text" at bounding box center [494, 190] width 135 height 23
paste input "QT-TH-000041"
type input "QT-TH-000041"
click at [635, 338] on button "Save" at bounding box center [624, 334] width 47 height 18
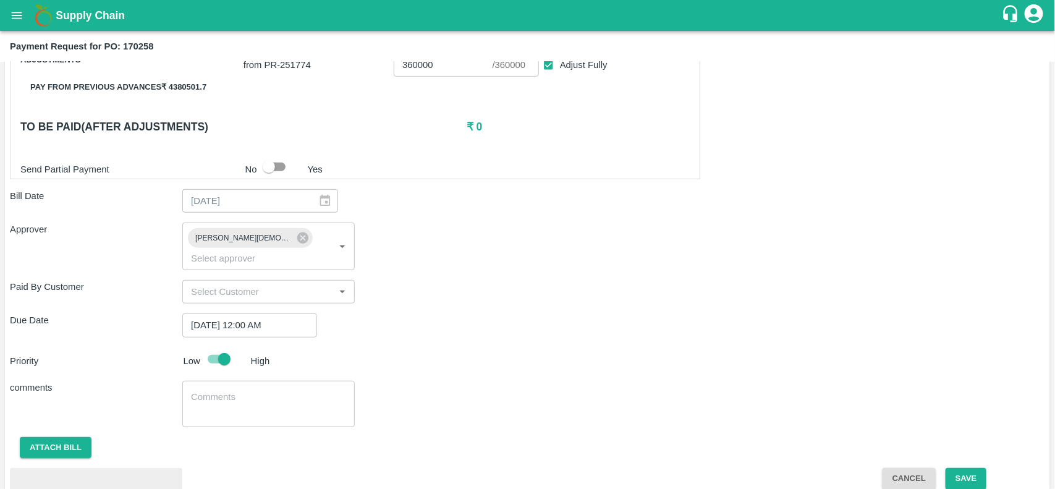
scroll to position [366, 0]
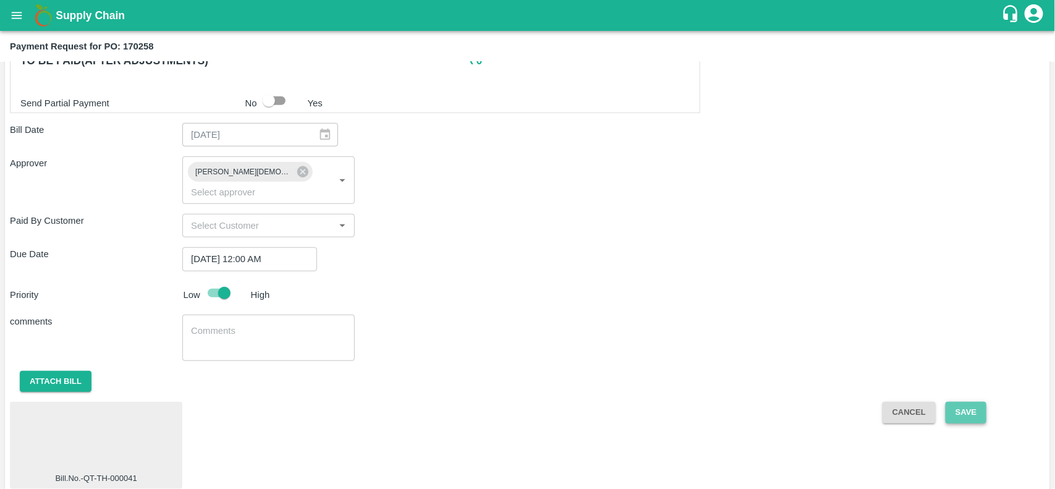
click at [952, 402] on button "Save" at bounding box center [966, 413] width 41 height 22
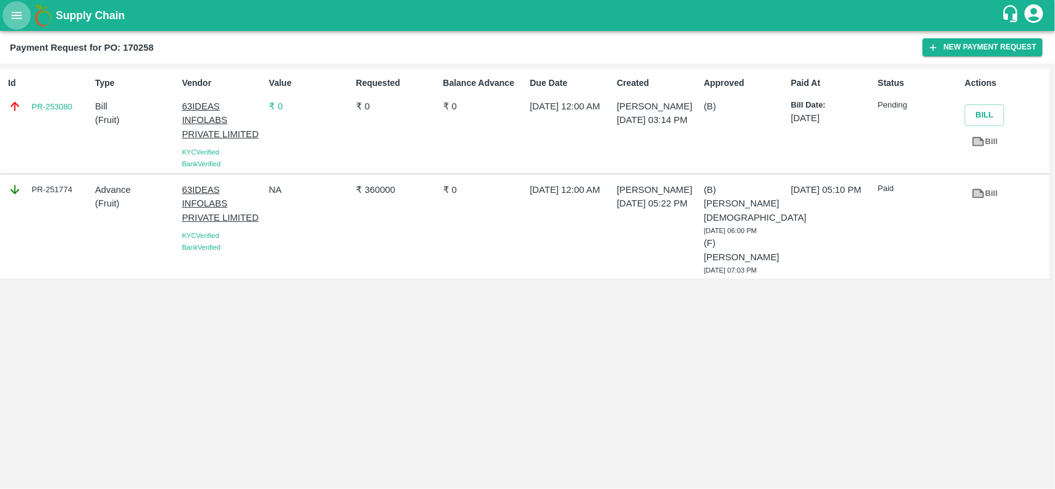
click at [6, 14] on button "open drawer" at bounding box center [16, 15] width 28 height 28
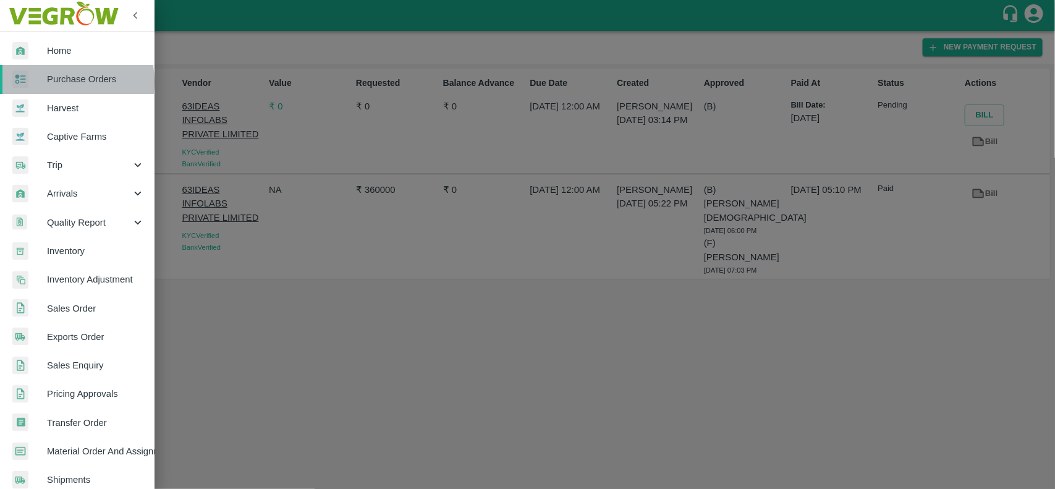
click at [54, 82] on span "Purchase Orders" at bounding box center [96, 79] width 98 height 14
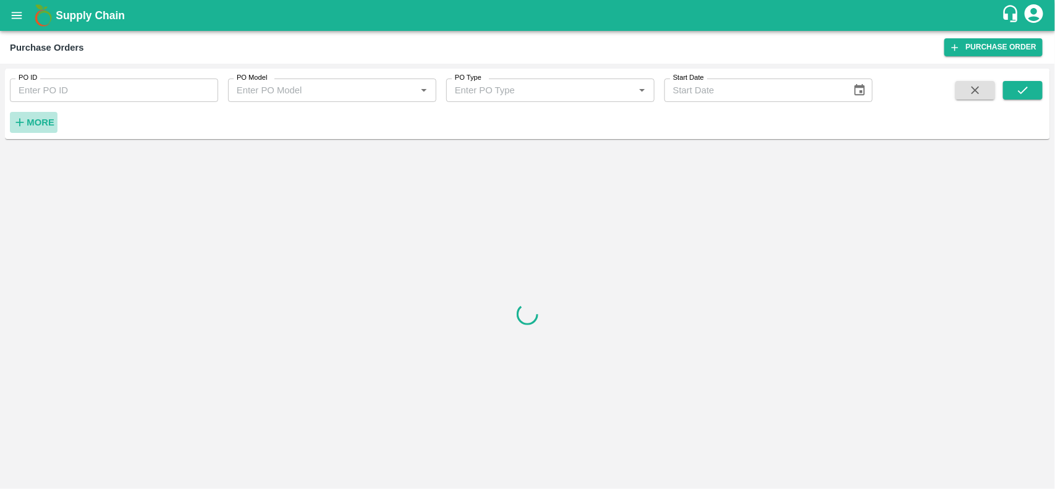
click at [41, 119] on strong "More" at bounding box center [41, 122] width 28 height 10
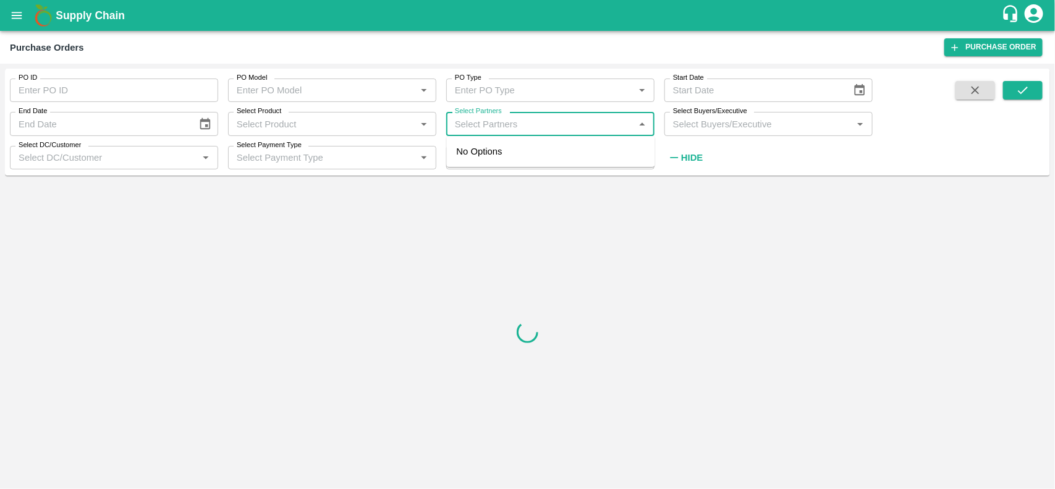
click at [507, 122] on input "Select Partners" at bounding box center [540, 124] width 180 height 16
type input "ssk fresh"
click at [501, 145] on div "SSK Fresh Fruit Pvt. Ltd.-, Chennai-9791188588" at bounding box center [568, 159] width 154 height 28
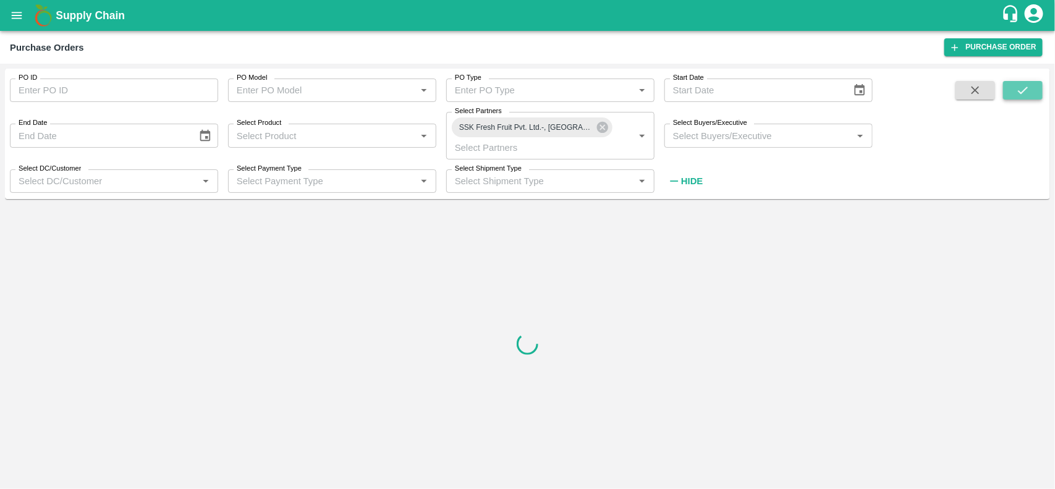
click at [1037, 83] on button "submit" at bounding box center [1023, 90] width 40 height 19
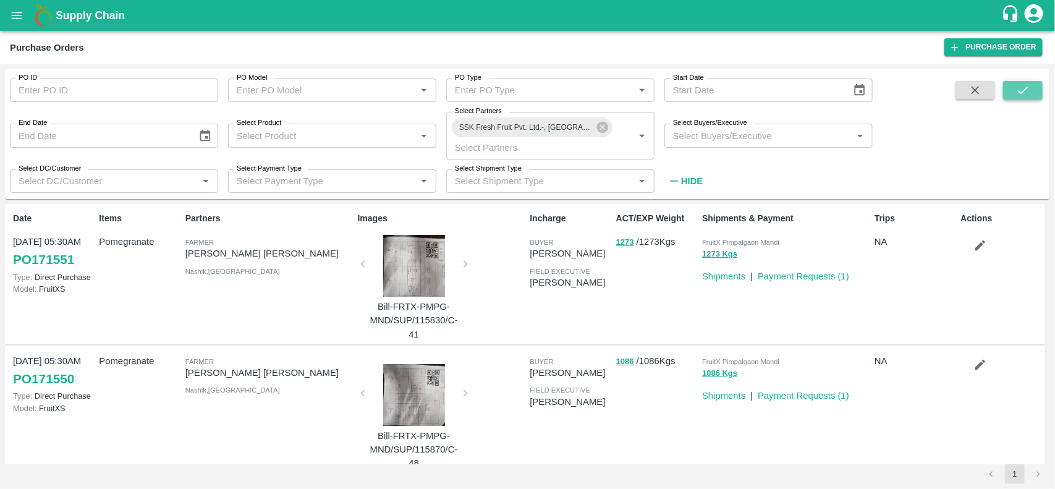
click at [1024, 88] on icon "submit" at bounding box center [1023, 90] width 14 height 14
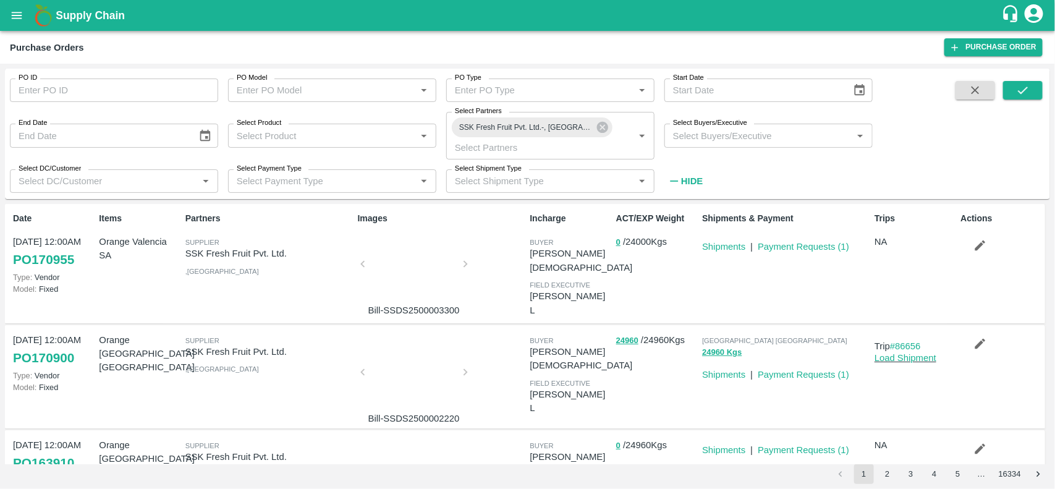
click at [424, 267] on div at bounding box center [414, 268] width 93 height 66
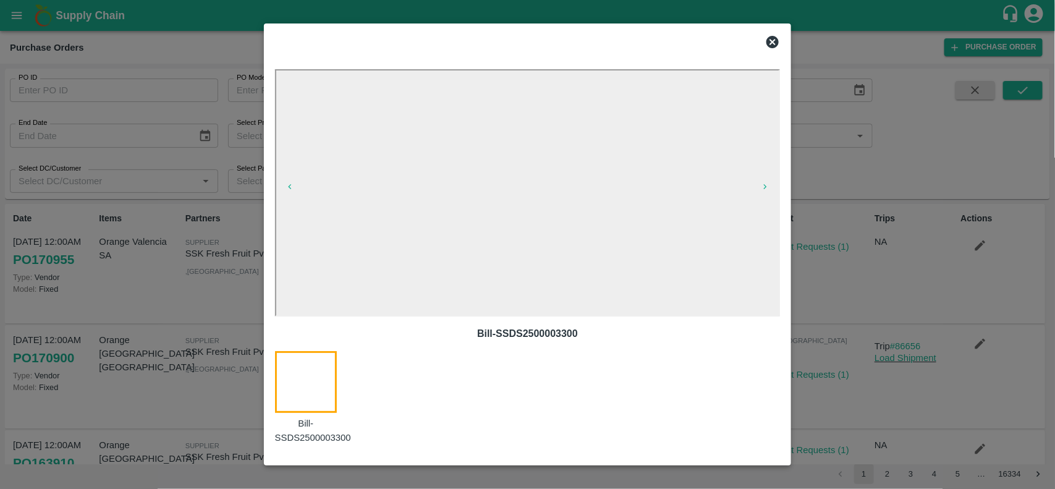
click at [761, 38] on div at bounding box center [528, 42] width 516 height 25
click at [767, 42] on icon at bounding box center [773, 42] width 12 height 12
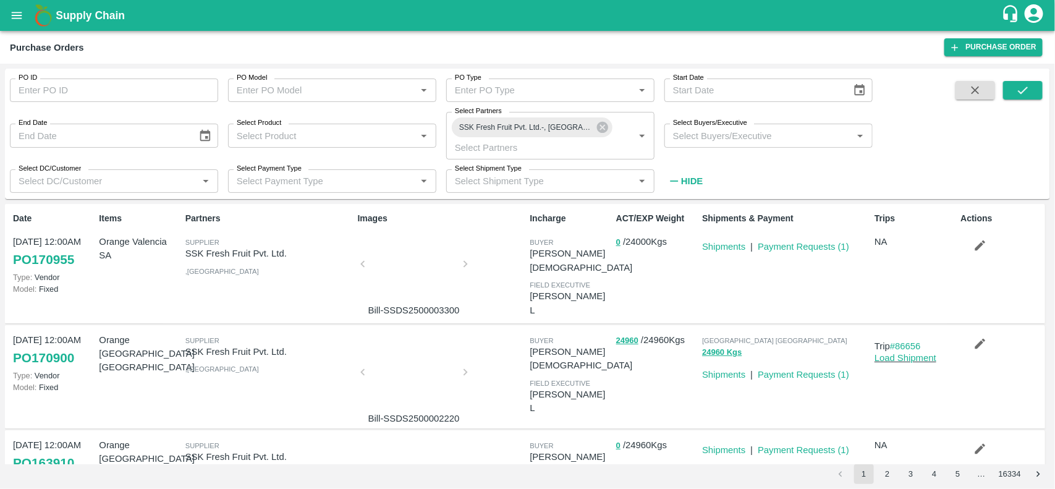
click at [728, 252] on p "Shipments" at bounding box center [723, 247] width 43 height 14
click at [726, 250] on link "Shipments" at bounding box center [723, 247] width 43 height 10
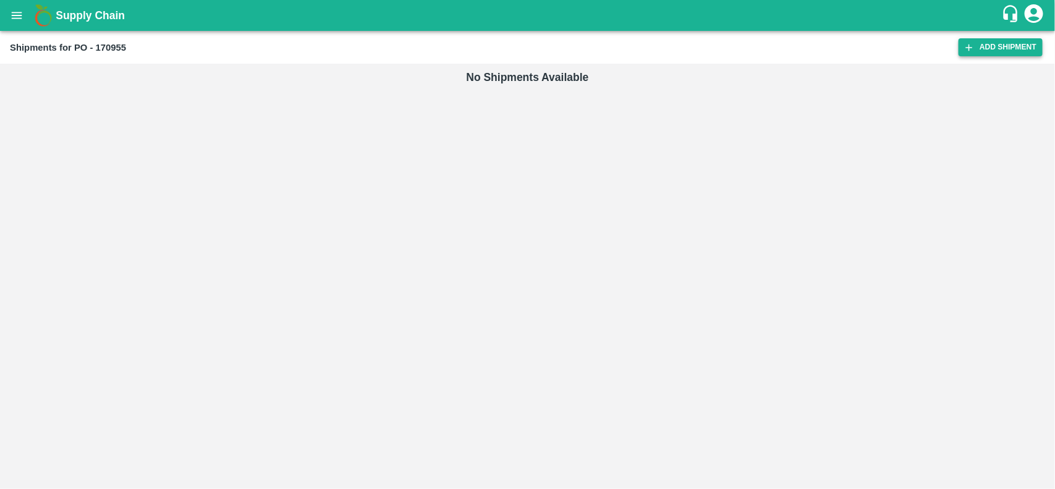
click at [999, 44] on link "Add Shipment" at bounding box center [1001, 47] width 84 height 18
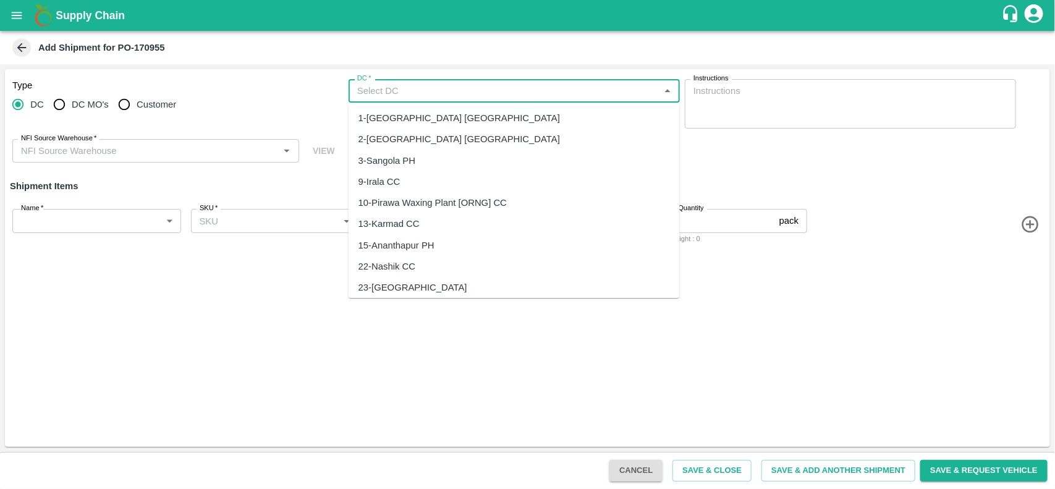
click at [433, 91] on input "DC   *" at bounding box center [504, 91] width 304 height 16
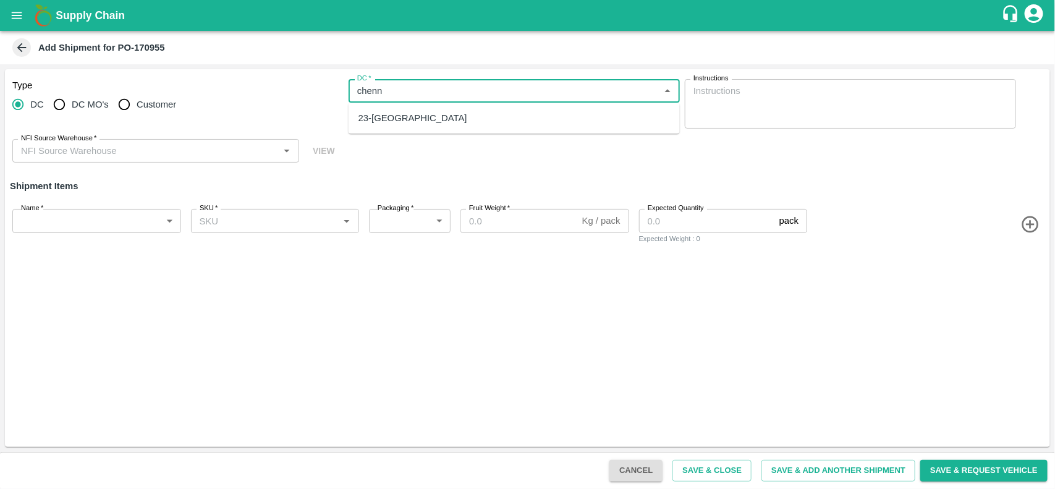
click at [413, 109] on div "23-[GEOGRAPHIC_DATA]" at bounding box center [514, 118] width 331 height 21
type input "23-[GEOGRAPHIC_DATA]"
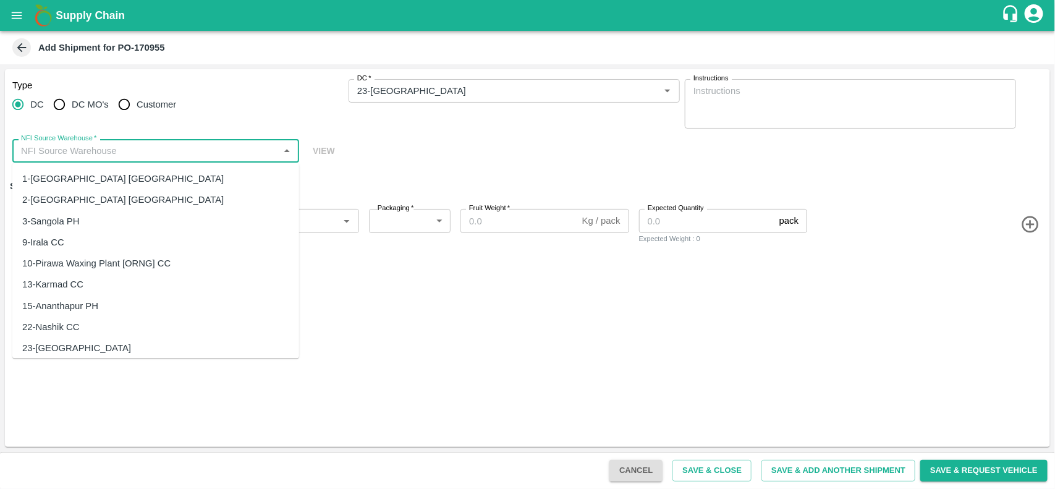
click at [149, 148] on input "NFI Source Warehouse   *" at bounding box center [145, 151] width 259 height 16
click at [54, 234] on div "23-[GEOGRAPHIC_DATA]" at bounding box center [155, 242] width 287 height 21
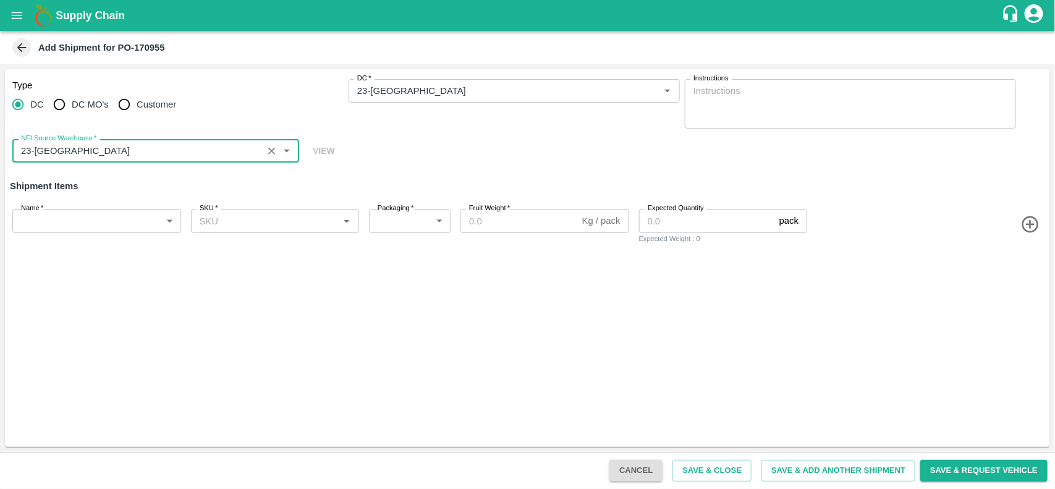
type input "23-[GEOGRAPHIC_DATA]"
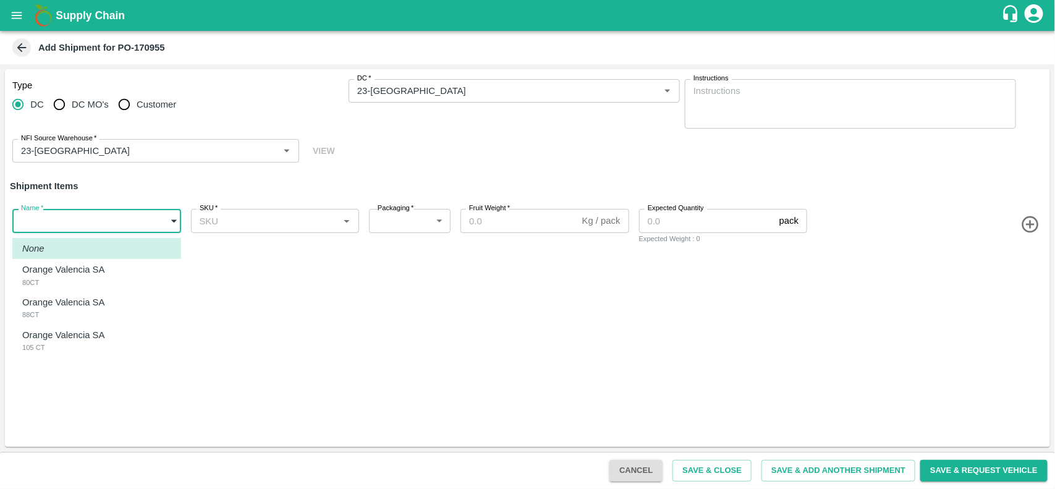
click at [54, 232] on body "Supply Chain Add Shipment for PO-170955 Type [GEOGRAPHIC_DATA] DC MO's Customer…" at bounding box center [527, 244] width 1055 height 489
click at [54, 258] on li "None" at bounding box center [96, 248] width 169 height 21
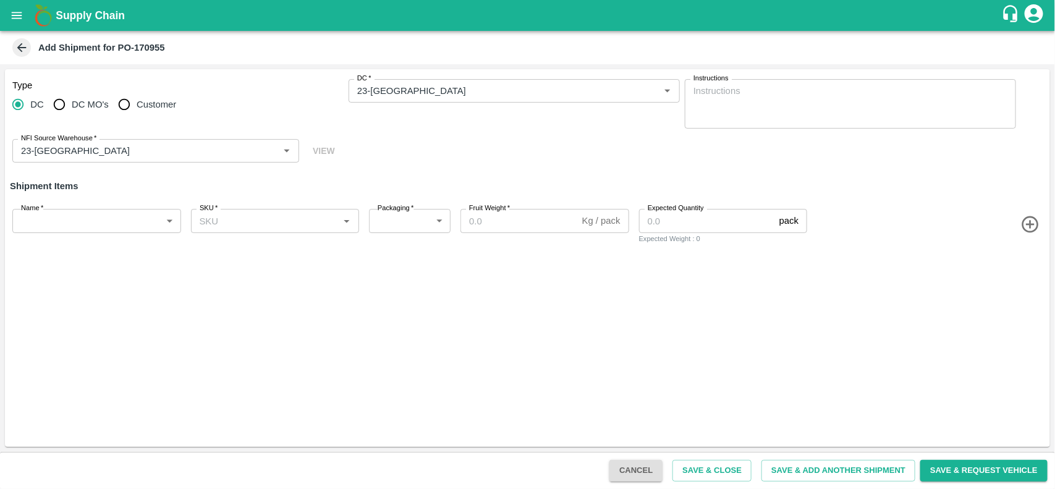
click at [146, 208] on div "Name   * ​ Name" at bounding box center [94, 224] width 174 height 40
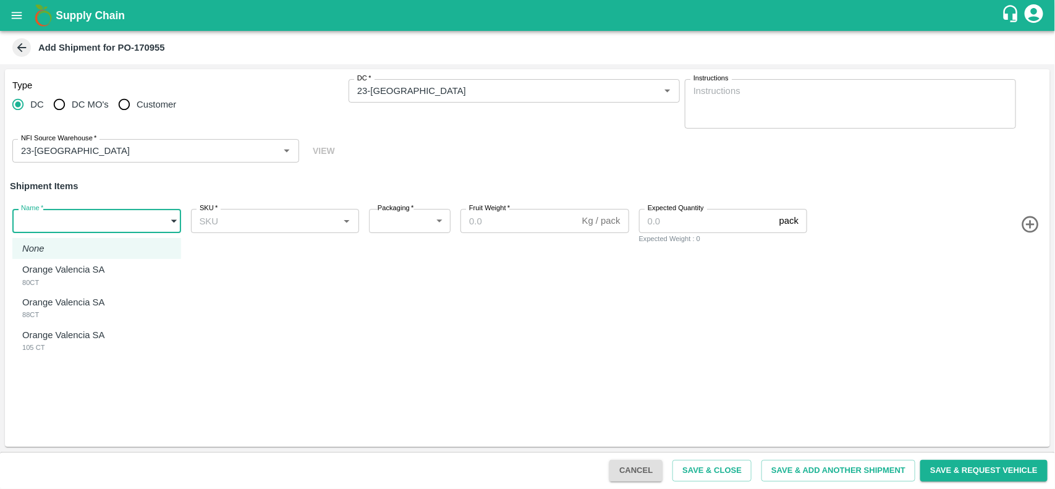
click at [129, 219] on body "Supply Chain Add Shipment for PO-170955 Type DC DC MO's Customer DC   * DC   * …" at bounding box center [527, 244] width 1055 height 489
click at [84, 276] on p "Orange Valencia SA" at bounding box center [63, 270] width 82 height 14
type input "1937344"
type input "276"
type input "15"
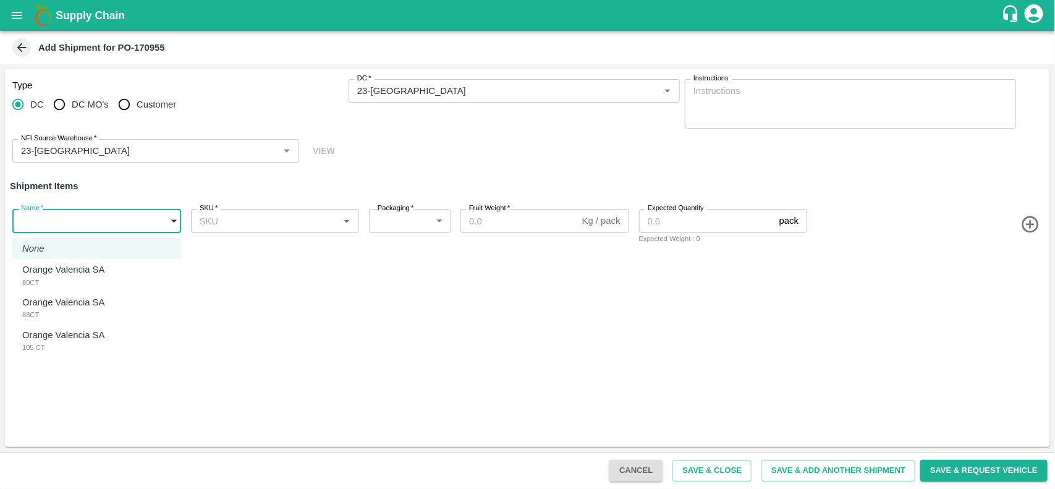
type input "880"
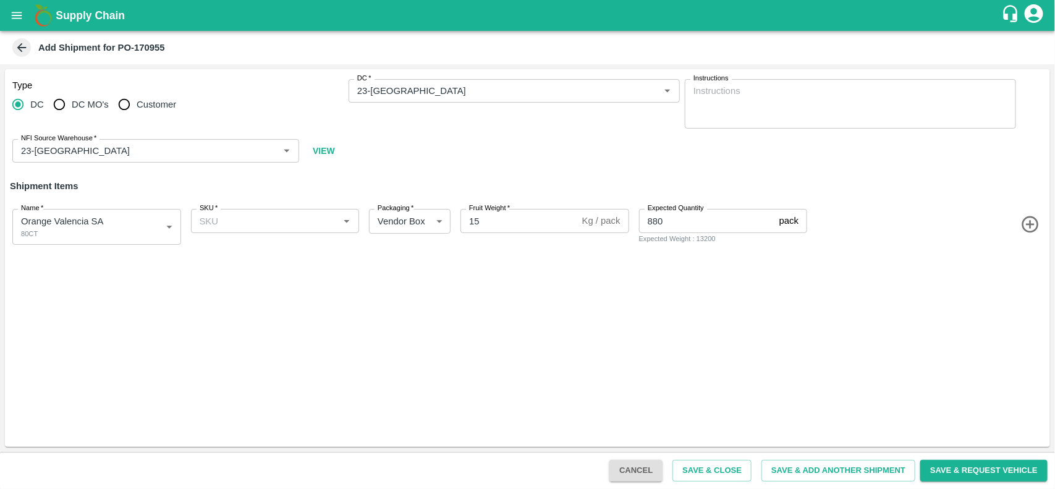
click at [1039, 224] on icon "button" at bounding box center [1031, 224] width 20 height 20
click at [1024, 277] on icon "button" at bounding box center [1030, 279] width 17 height 17
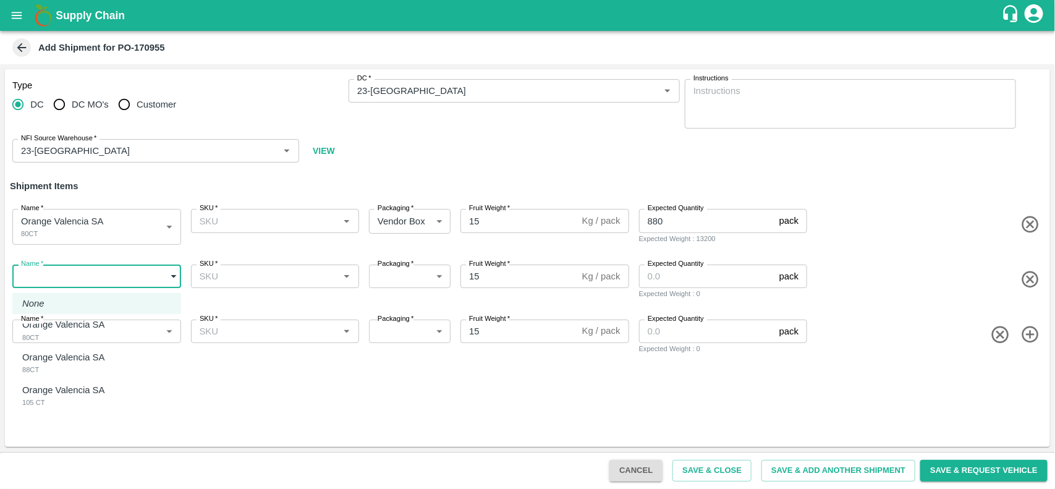
click at [97, 279] on body "Supply Chain Add Shipment for PO-170955 Type DC DC MO's Customer DC   * DC   * …" at bounding box center [527, 244] width 1055 height 489
click at [82, 347] on li "Orange Valencia SA 88CT" at bounding box center [96, 363] width 169 height 33
type input "1937345"
type input "276"
type input "480"
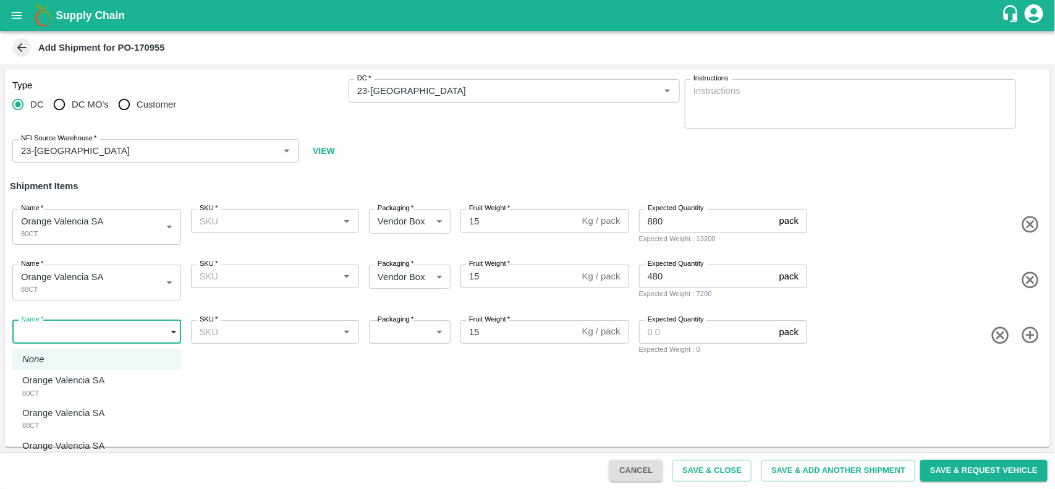
click at [81, 331] on body "Supply Chain Add Shipment for PO-170955 Type DC DC MO's Customer DC   * DC   * …" at bounding box center [527, 244] width 1055 height 489
click at [59, 452] on div "Orange Valencia SA 105 CT" at bounding box center [66, 451] width 88 height 25
type input "1937346"
type input "276"
type input "240"
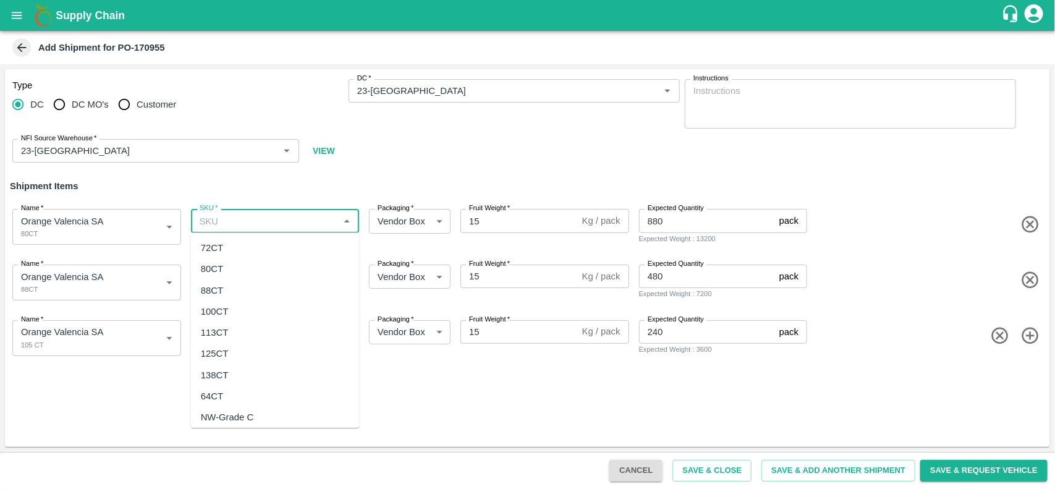
click at [234, 217] on input "SKU   *" at bounding box center [265, 221] width 141 height 16
click at [224, 268] on div "80CT" at bounding box center [275, 269] width 169 height 21
type input "80CT"
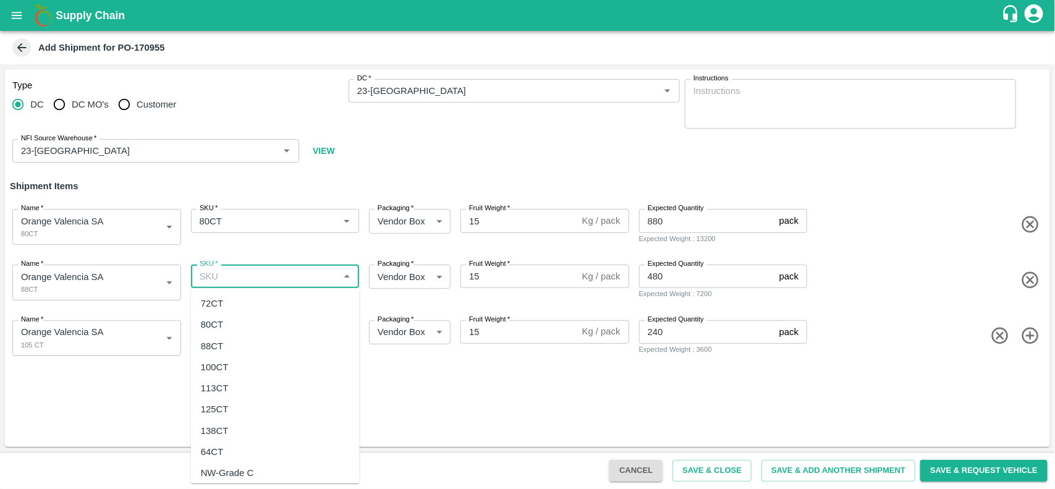
click at [224, 281] on input "SKU   *" at bounding box center [265, 276] width 141 height 16
click at [220, 347] on div "88CT" at bounding box center [212, 346] width 22 height 14
type input "88CT"
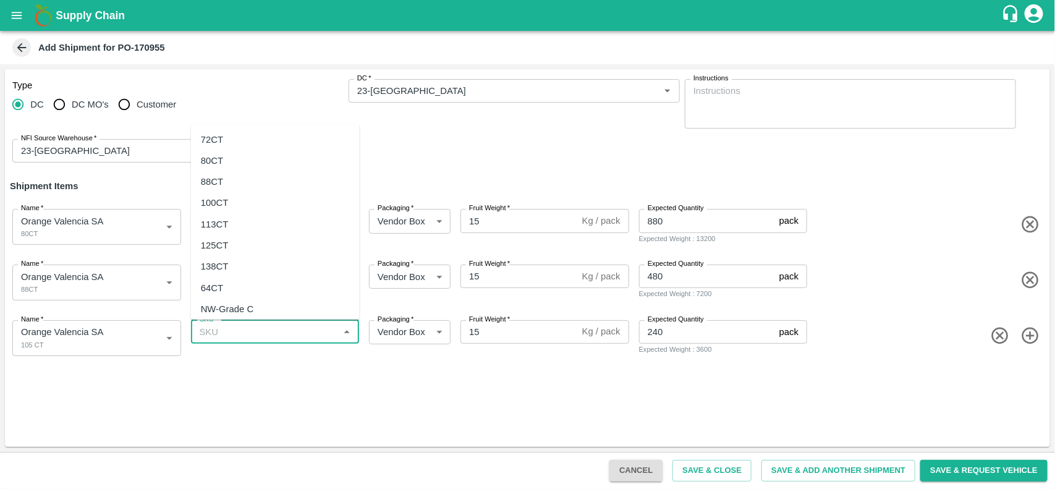
click at [233, 325] on input "SKU   *" at bounding box center [265, 332] width 141 height 16
click at [214, 295] on div "105 CT" at bounding box center [216, 302] width 30 height 14
type input "105 CT"
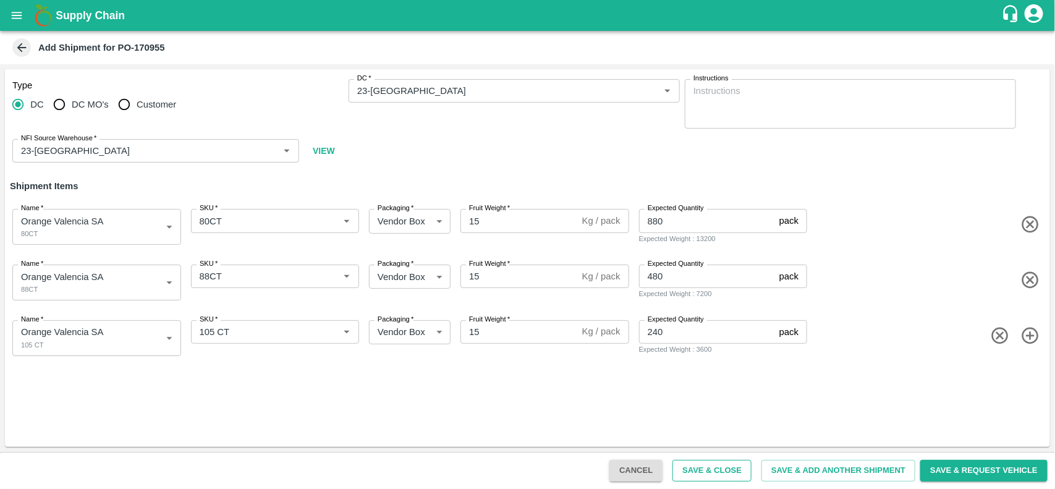
click at [702, 476] on button "Save & Close" at bounding box center [712, 471] width 79 height 22
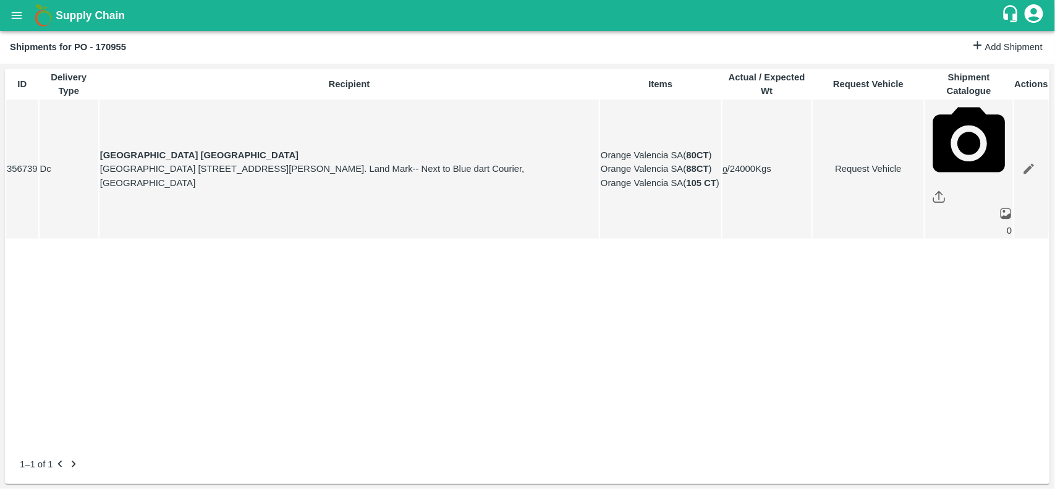
click at [1024, 164] on icon "Edit" at bounding box center [1029, 169] width 11 height 11
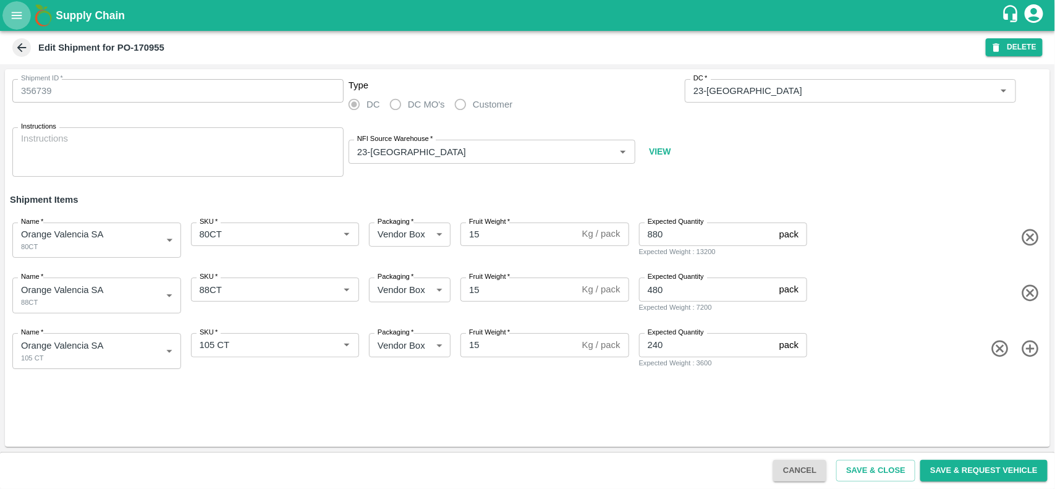
click at [16, 20] on icon "open drawer" at bounding box center [17, 16] width 14 height 14
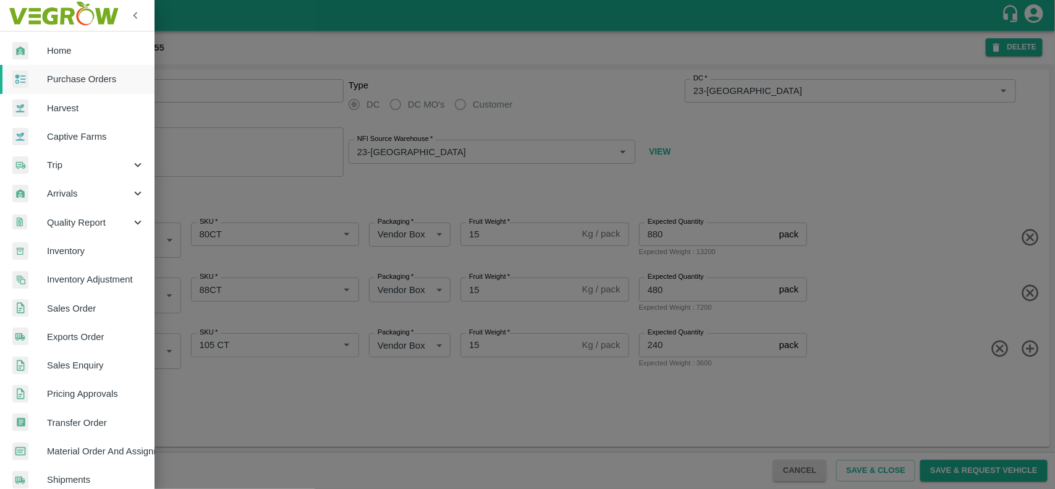
click at [51, 162] on span "Trip" at bounding box center [89, 165] width 84 height 14
click at [80, 187] on span "Fruit Movement" at bounding box center [101, 194] width 88 height 14
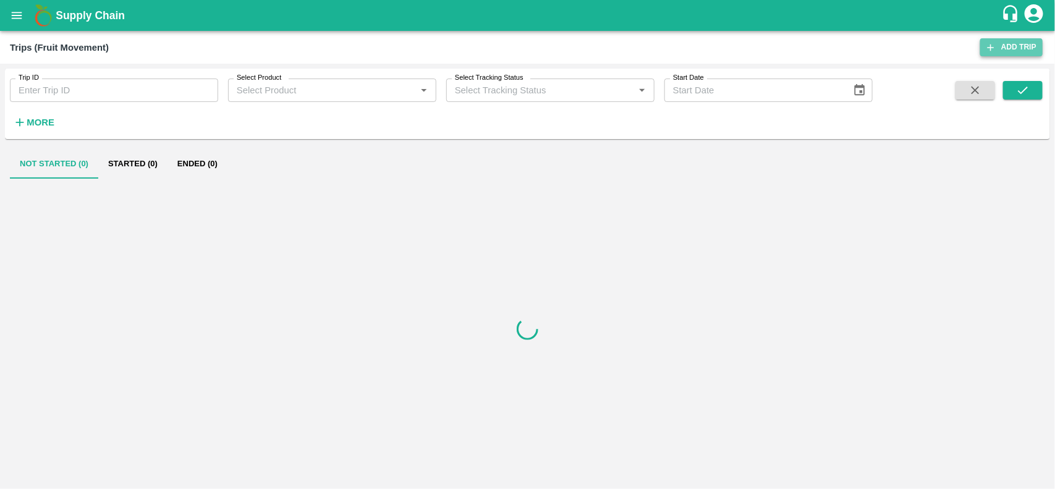
click at [1019, 54] on link "Add Trip" at bounding box center [1011, 47] width 62 height 18
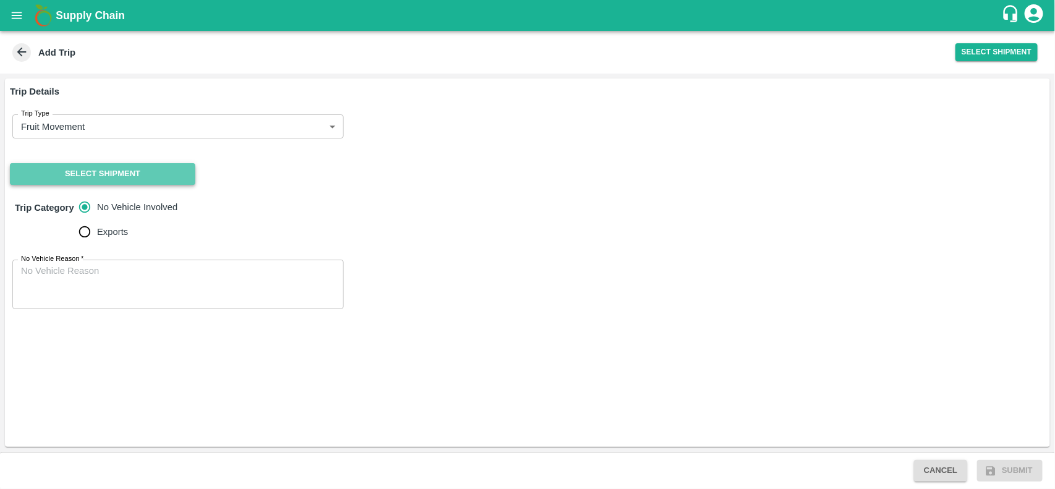
click at [147, 171] on button "Select Shipment" at bounding box center [102, 174] width 185 height 22
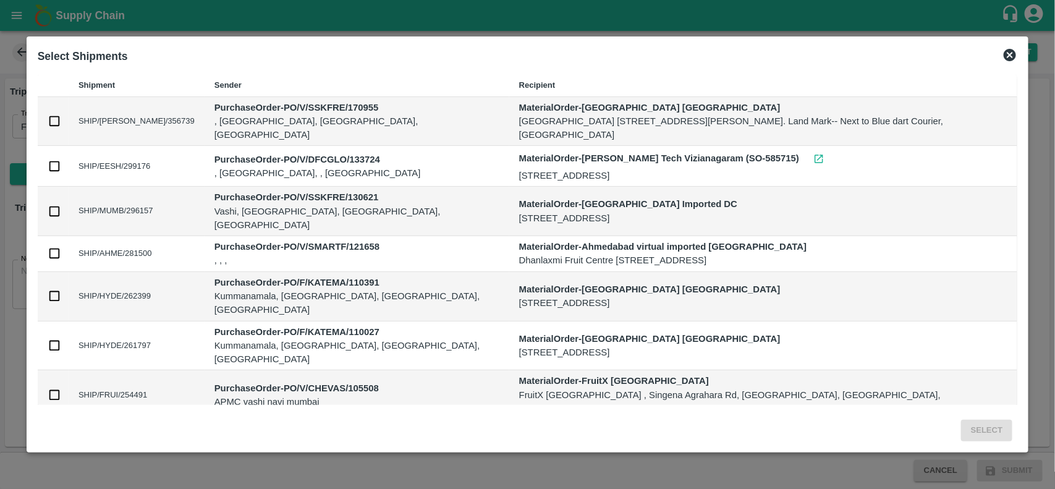
click at [67, 106] on td at bounding box center [53, 121] width 31 height 49
click at [61, 121] on input "checkbox" at bounding box center [55, 121] width 14 height 14
checkbox input "true"
click at [961, 420] on button "Select" at bounding box center [986, 431] width 51 height 22
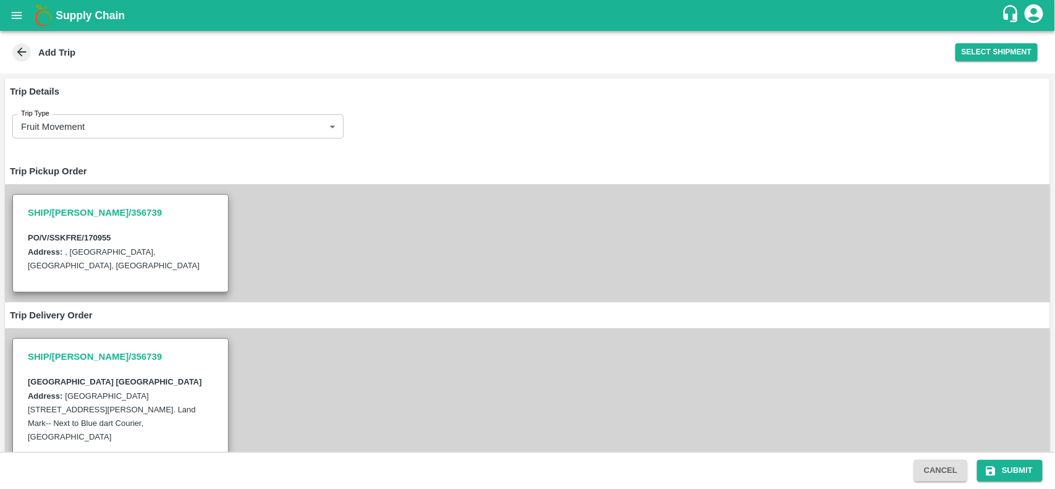
scroll to position [153, 0]
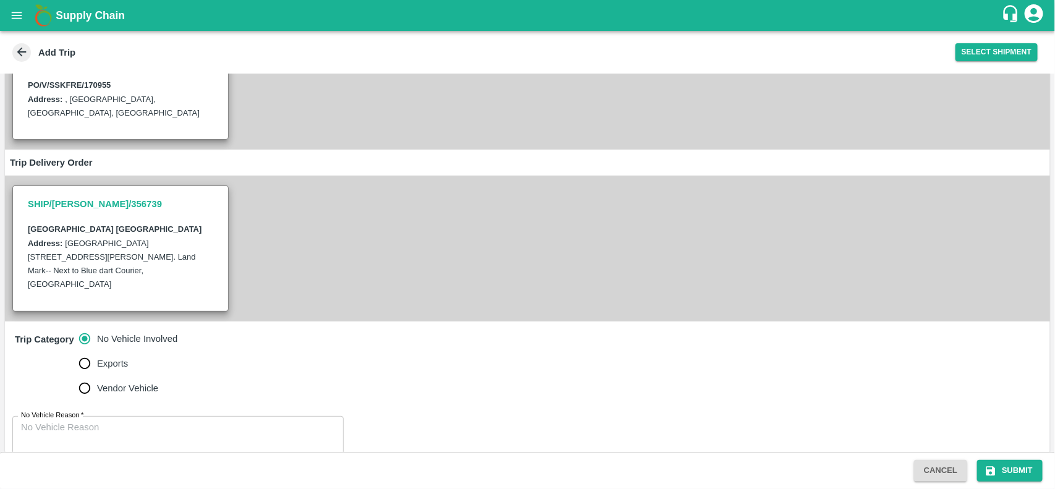
click at [145, 431] on textarea "No Vehicle Reason   *" at bounding box center [178, 440] width 314 height 39
type textarea "na"
click at [997, 465] on button "Submit" at bounding box center [1010, 471] width 66 height 22
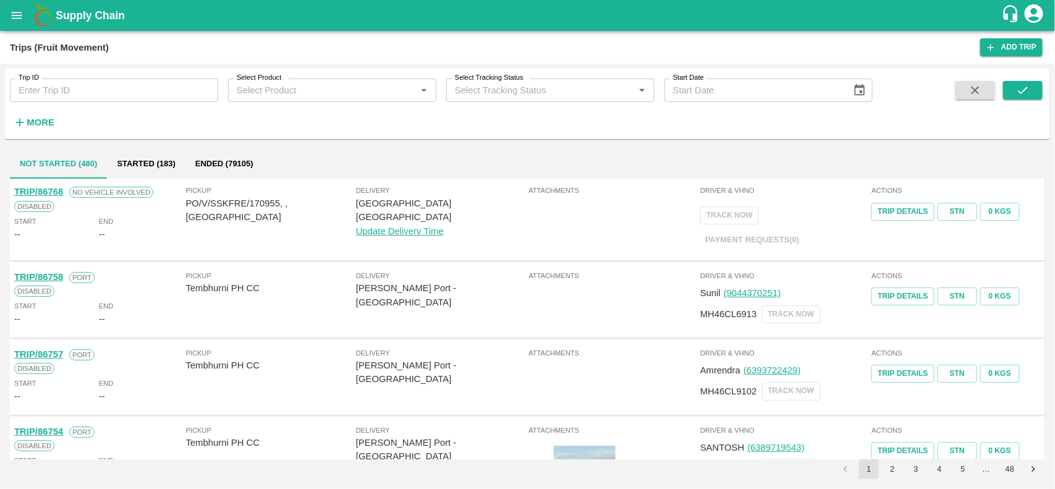
click at [266, 204] on p "PO/V/SSKFRE/170955, , [GEOGRAPHIC_DATA]" at bounding box center [271, 211] width 170 height 28
copy p "170955"
click at [8, 8] on button "open drawer" at bounding box center [16, 15] width 28 height 28
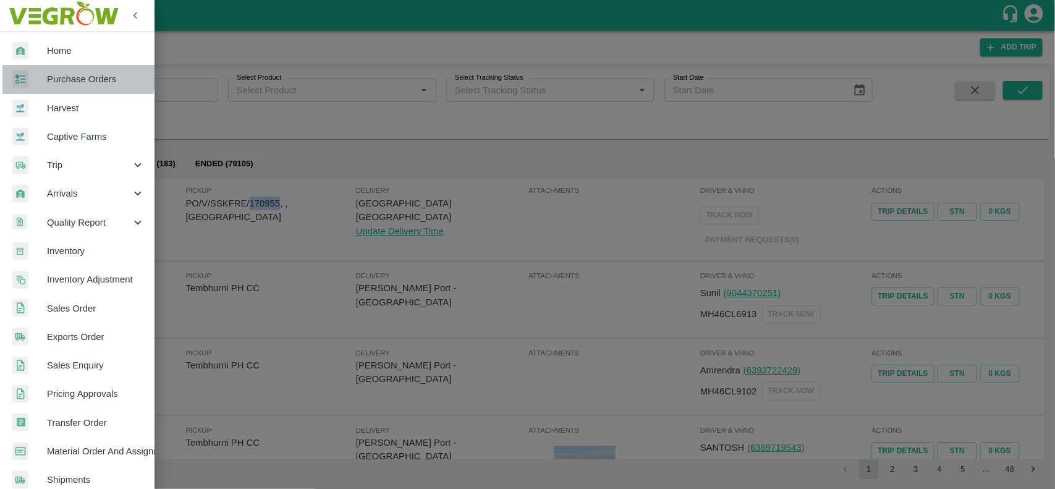
click at [48, 72] on span "Purchase Orders" at bounding box center [96, 79] width 98 height 14
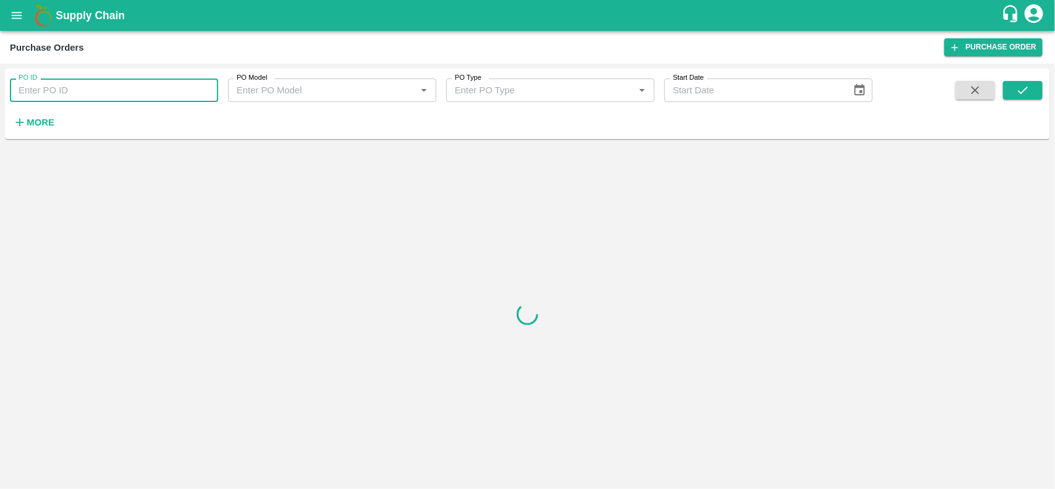
click at [54, 96] on input "PO ID" at bounding box center [114, 90] width 208 height 23
paste input "170955"
type input "170955"
click at [1016, 99] on button "submit" at bounding box center [1023, 90] width 40 height 19
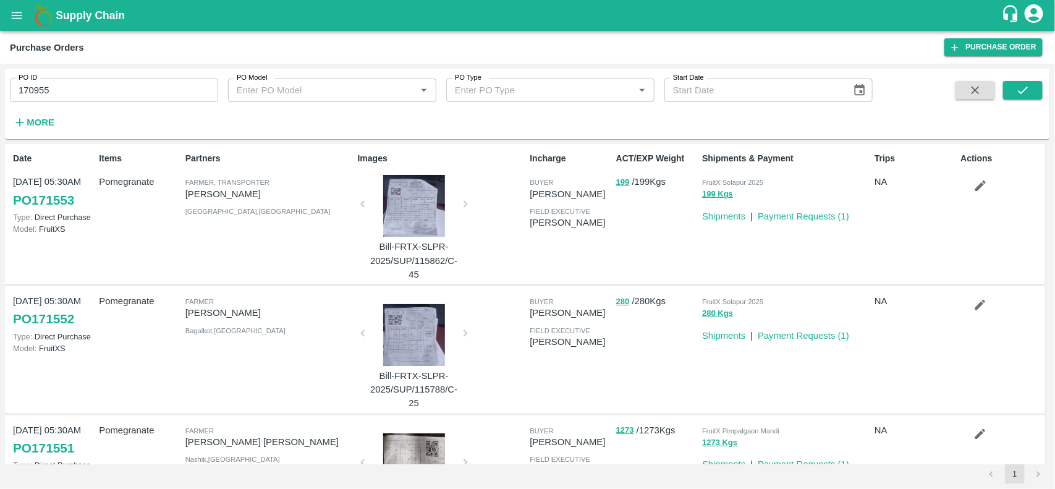
click at [897, 198] on div "Trips NA" at bounding box center [913, 214] width 86 height 134
click at [1014, 97] on button "submit" at bounding box center [1023, 90] width 40 height 19
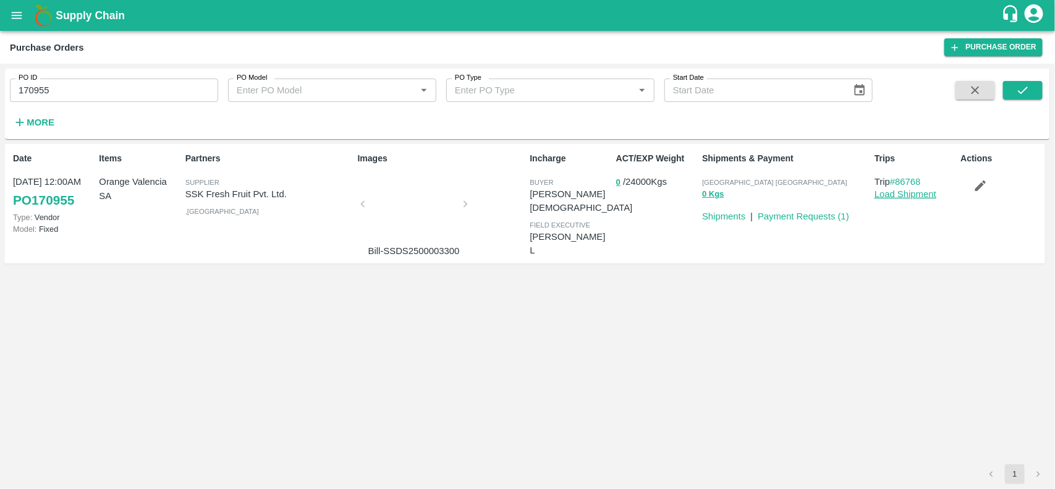
click at [927, 195] on link "Load Shipment" at bounding box center [906, 194] width 62 height 10
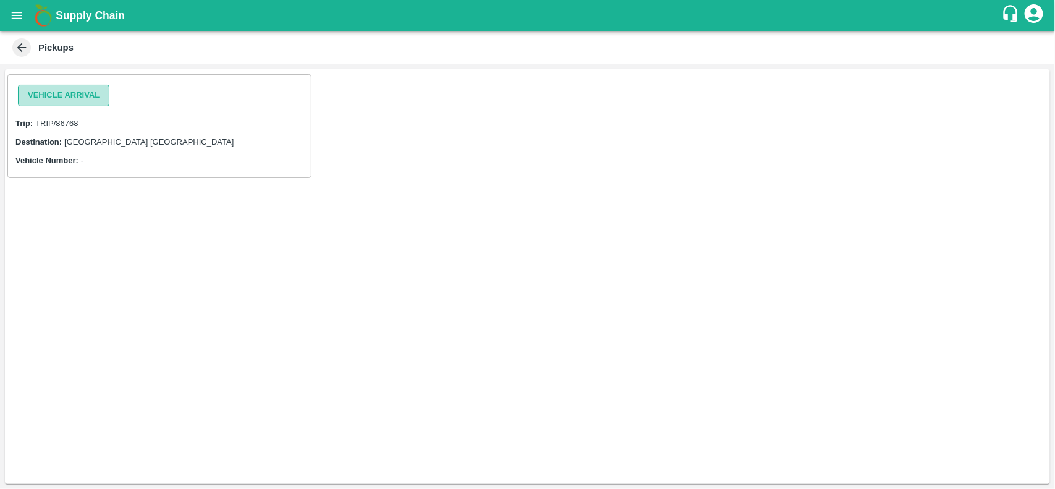
click at [61, 103] on button "Vehicle Arrival" at bounding box center [63, 96] width 91 height 22
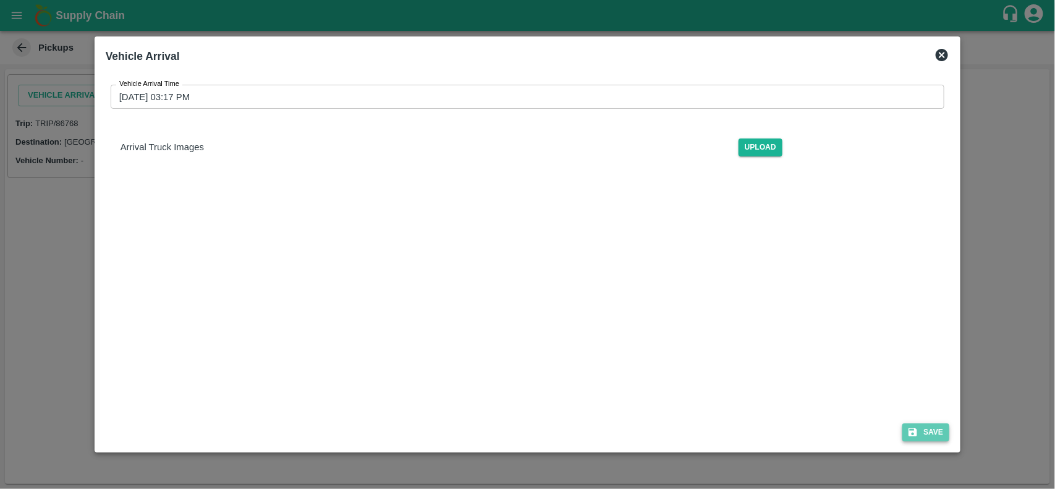
click at [921, 431] on button "Save" at bounding box center [925, 432] width 47 height 18
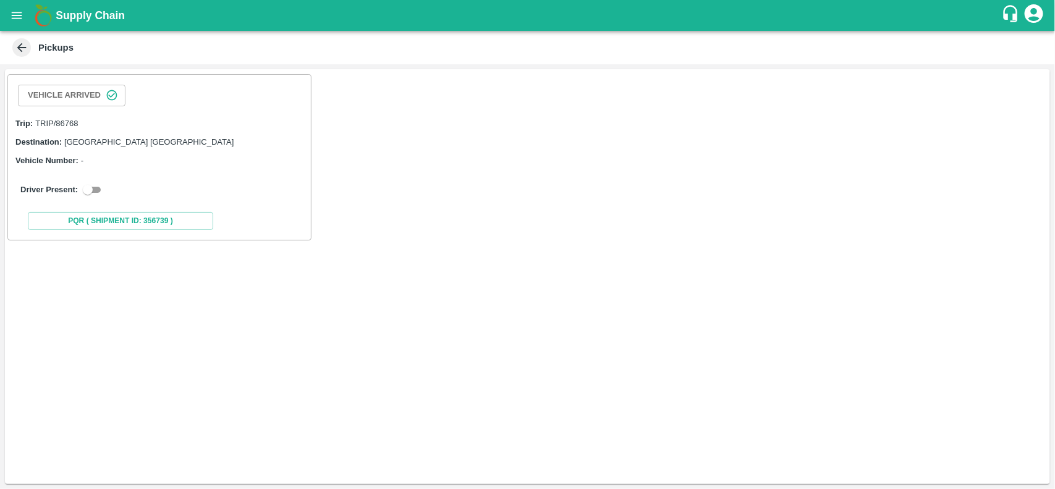
click at [79, 184] on div "Driver Present:" at bounding box center [159, 189] width 278 height 15
click at [91, 192] on input "checkbox" at bounding box center [88, 189] width 45 height 15
checkbox input "true"
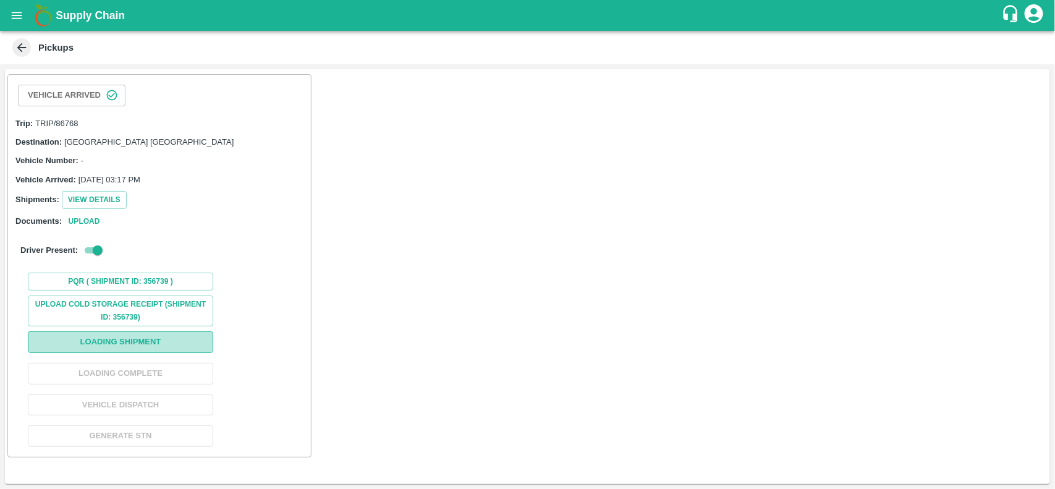
click at [141, 341] on button "Loading Shipment" at bounding box center [120, 342] width 185 height 22
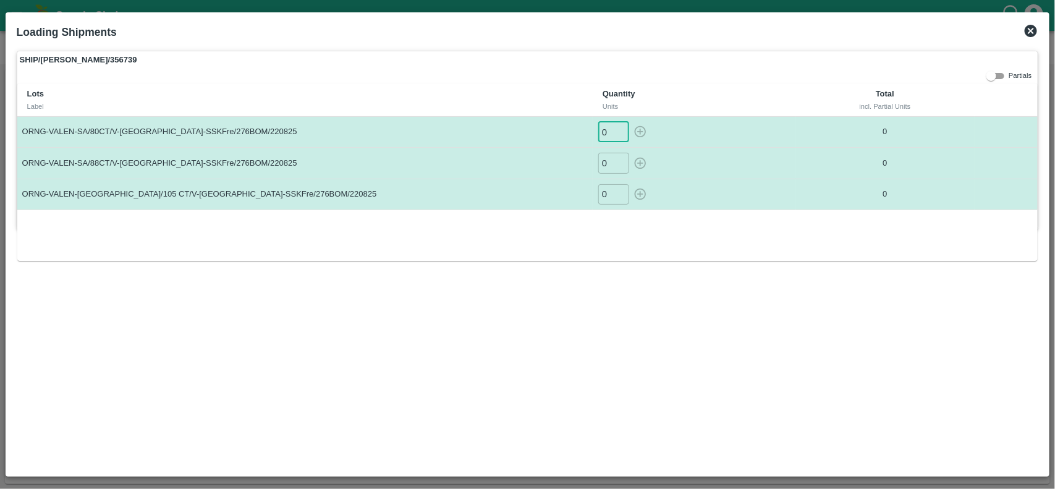
click at [609, 131] on input "0" at bounding box center [613, 132] width 31 height 20
type input "880"
click at [609, 161] on input "0" at bounding box center [613, 163] width 31 height 20
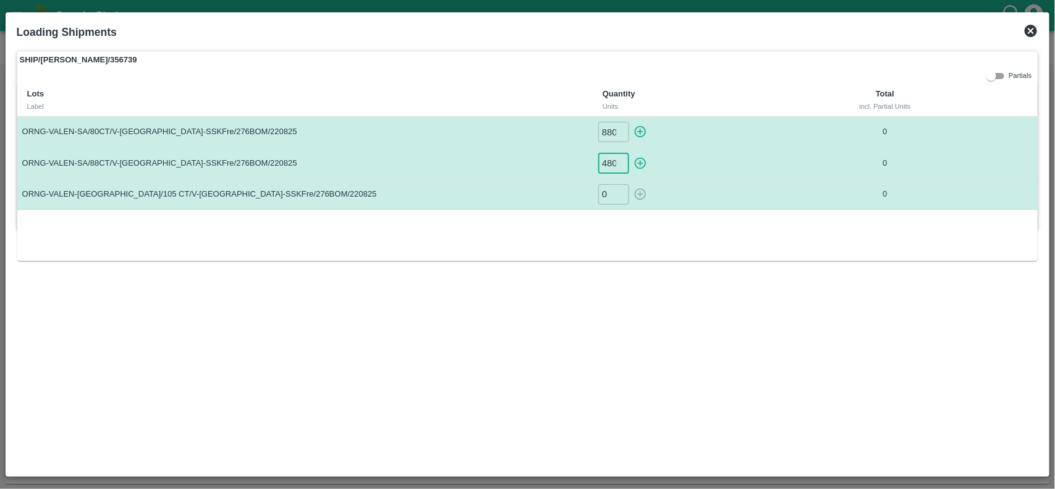
scroll to position [0, 1]
type input "480"
click at [613, 189] on input "0" at bounding box center [613, 194] width 31 height 20
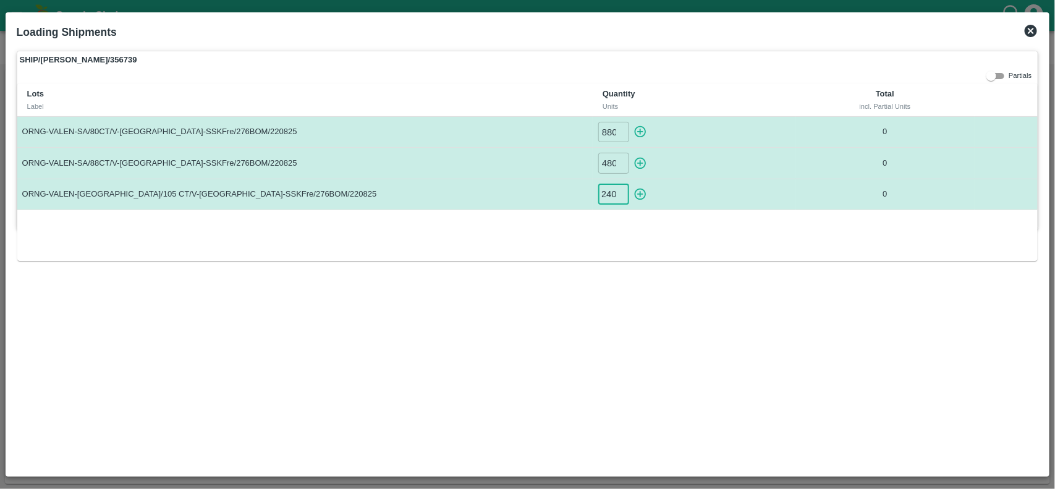
type input "240"
click at [643, 132] on icon "button" at bounding box center [641, 132] width 12 height 12
click at [637, 171] on button "button" at bounding box center [641, 163] width 20 height 20
type input "0"
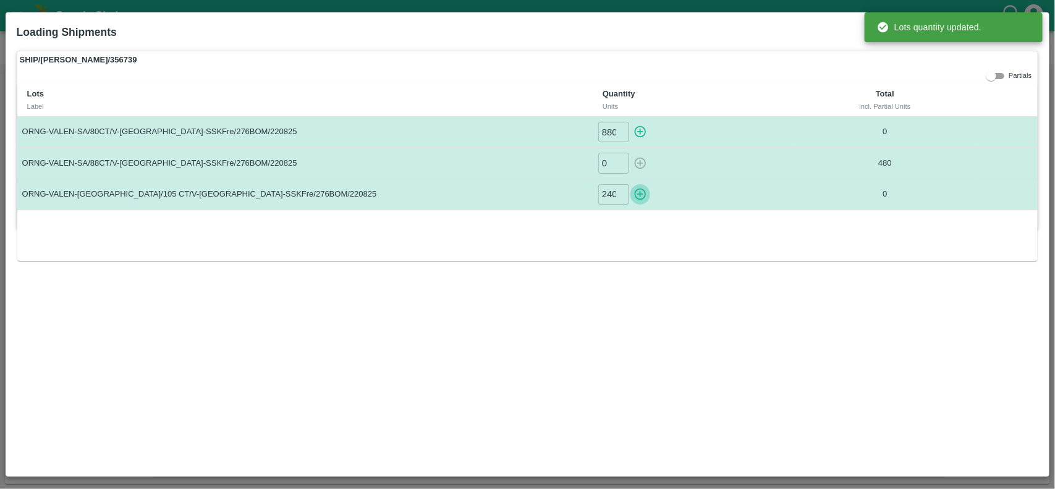
click at [639, 192] on icon "button" at bounding box center [641, 194] width 14 height 14
type input "0"
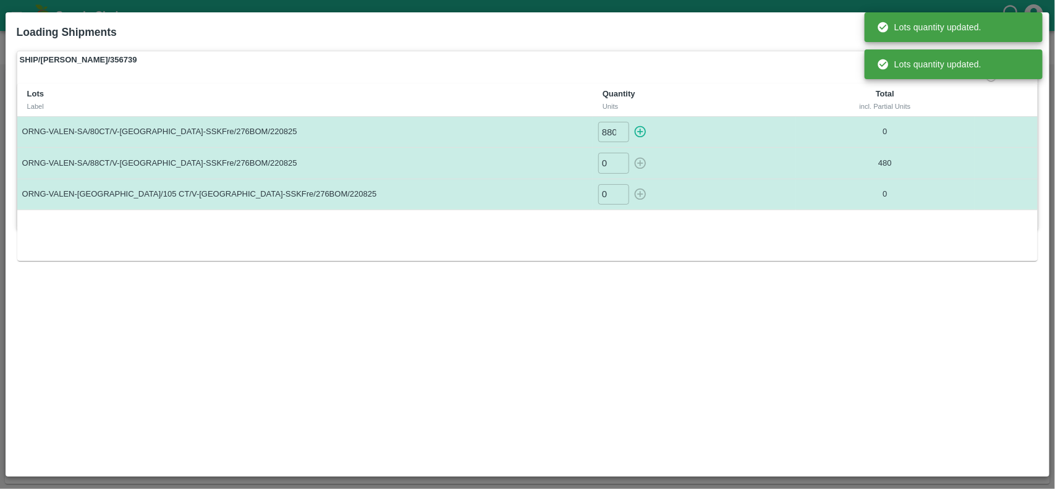
type input "0"
type input "480"
type input "240"
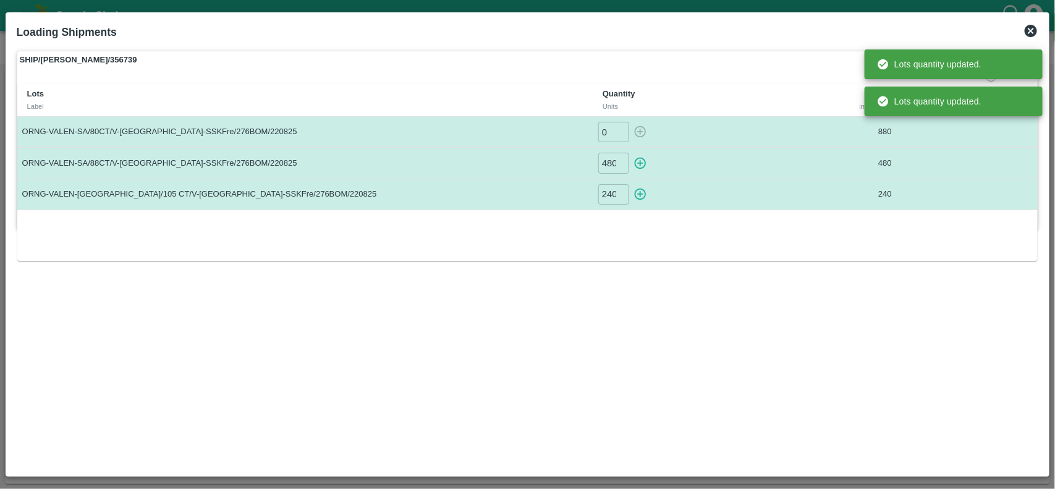
click at [668, 56] on label "SHIP/CHEN/356739" at bounding box center [527, 59] width 1021 height 17
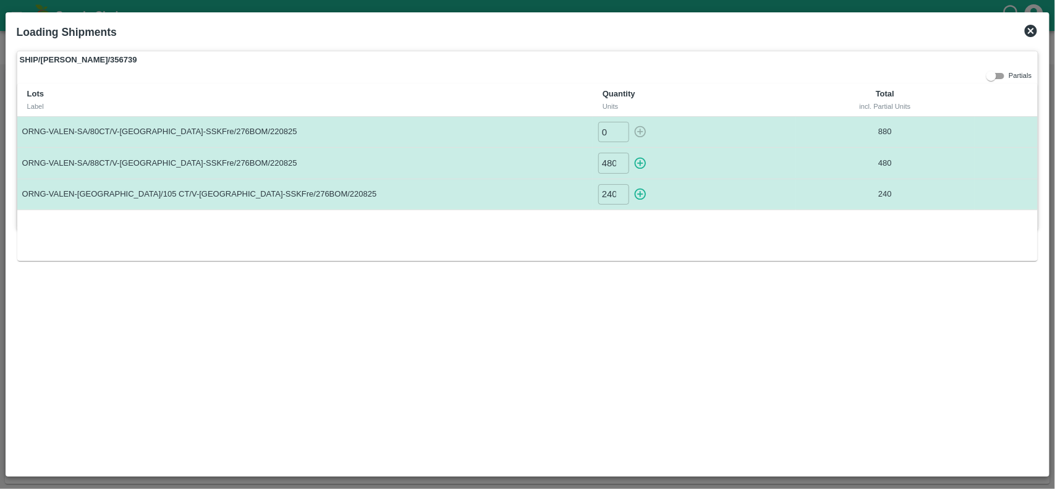
click at [1037, 33] on icon at bounding box center [1031, 31] width 12 height 12
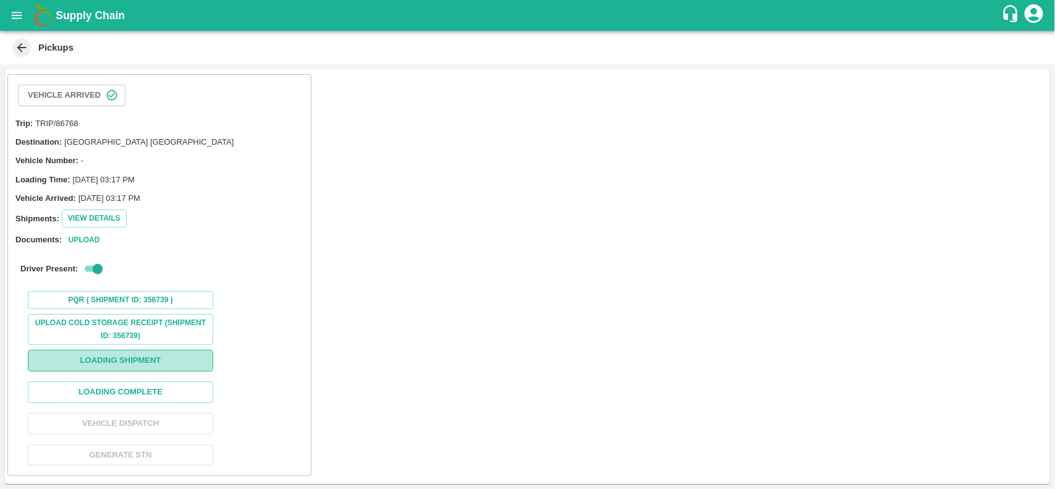
click at [159, 363] on button "Loading Shipment" at bounding box center [120, 361] width 185 height 22
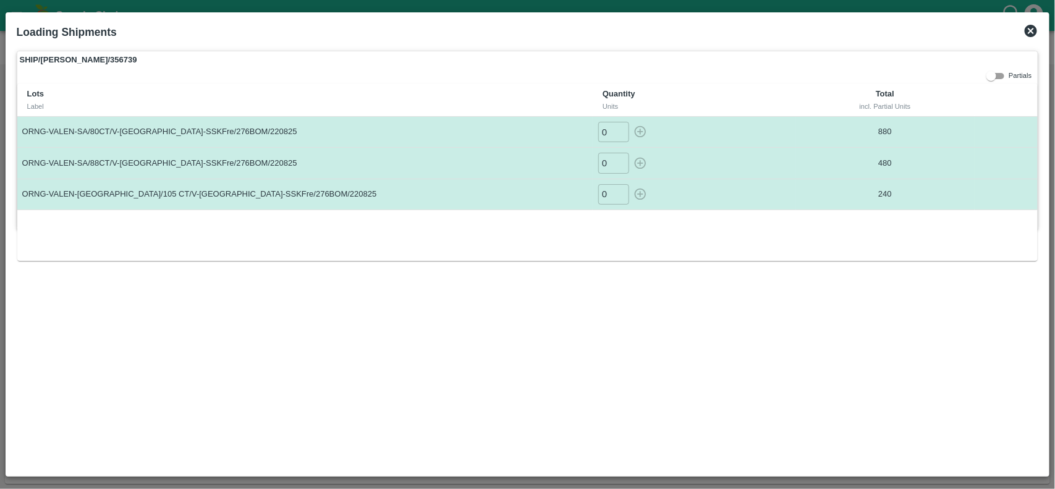
click at [1033, 38] on div "Loading Shipments" at bounding box center [528, 32] width 1032 height 27
click at [1033, 32] on icon at bounding box center [1031, 30] width 15 height 15
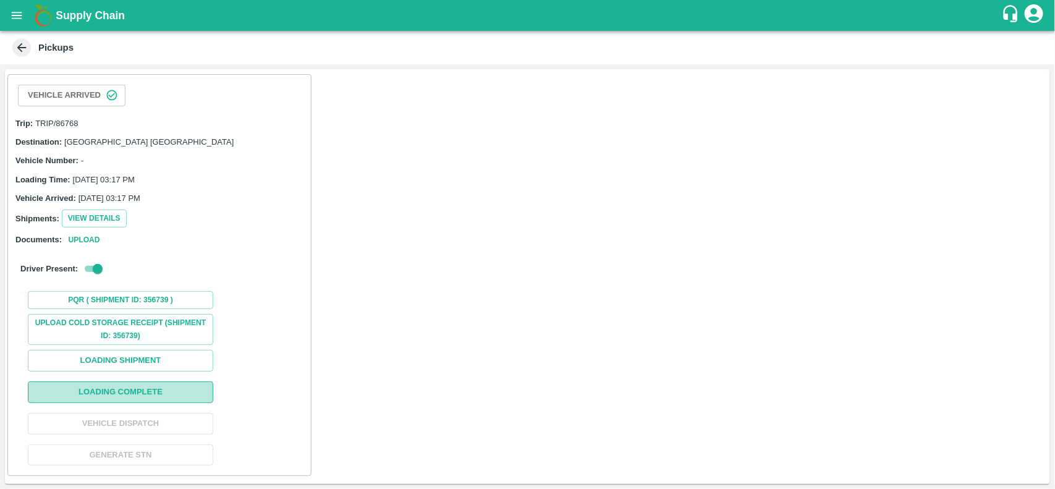
click at [143, 397] on button "Loading Complete" at bounding box center [120, 392] width 185 height 22
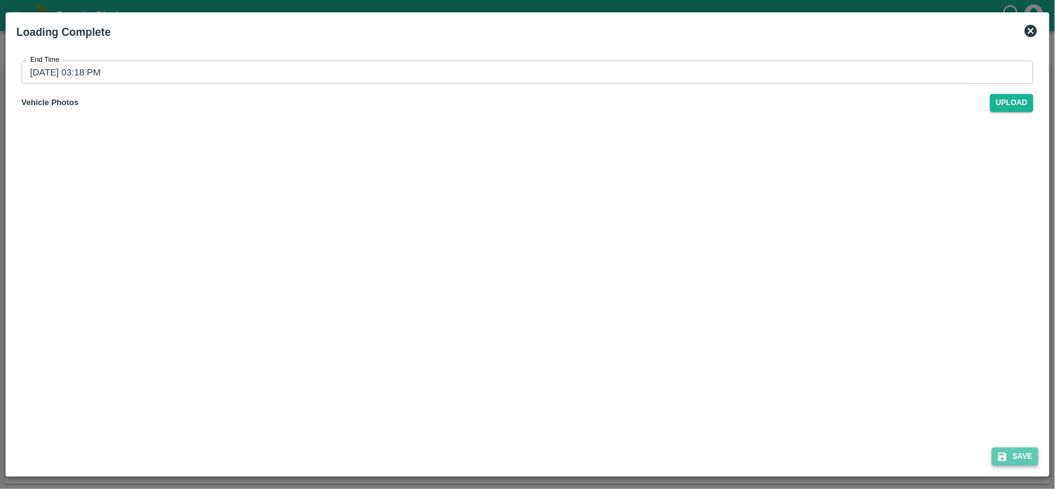
click at [1017, 459] on button "Save" at bounding box center [1015, 457] width 47 height 18
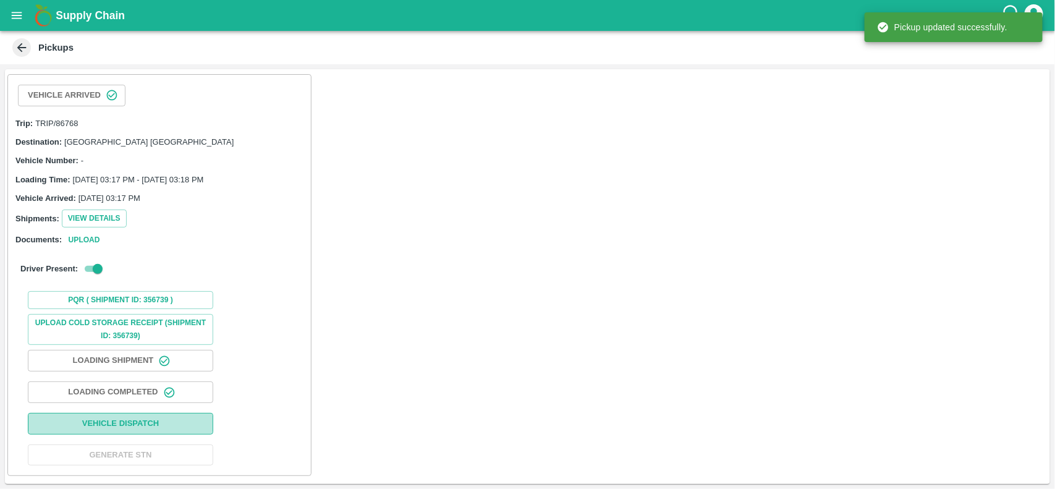
click at [117, 425] on button "Vehicle Dispatch" at bounding box center [120, 424] width 185 height 22
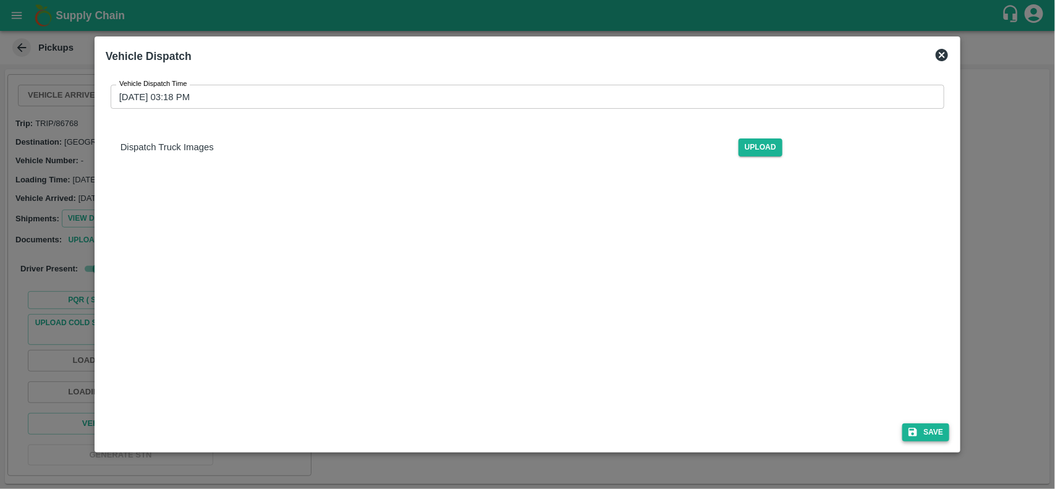
click at [919, 431] on icon "submit" at bounding box center [912, 432] width 11 height 11
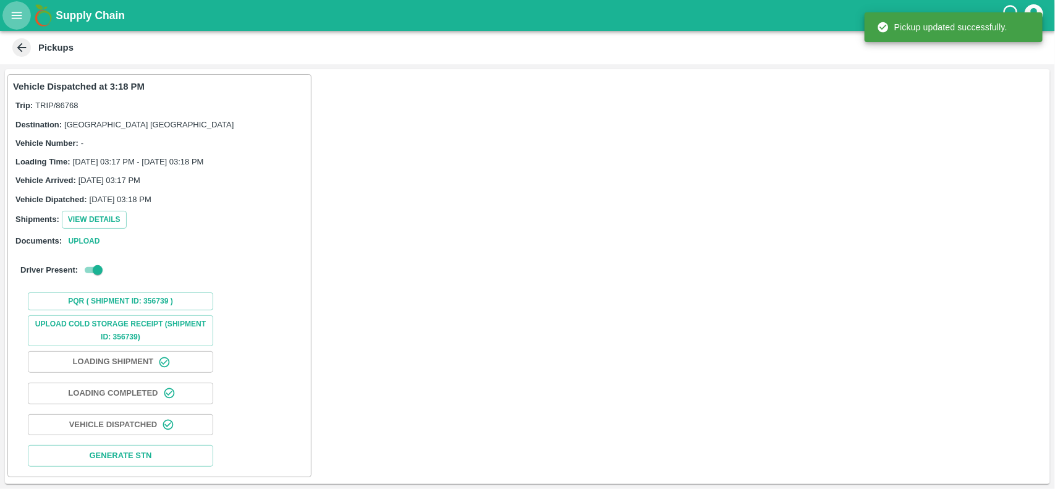
click at [15, 19] on icon "open drawer" at bounding box center [17, 16] width 14 height 14
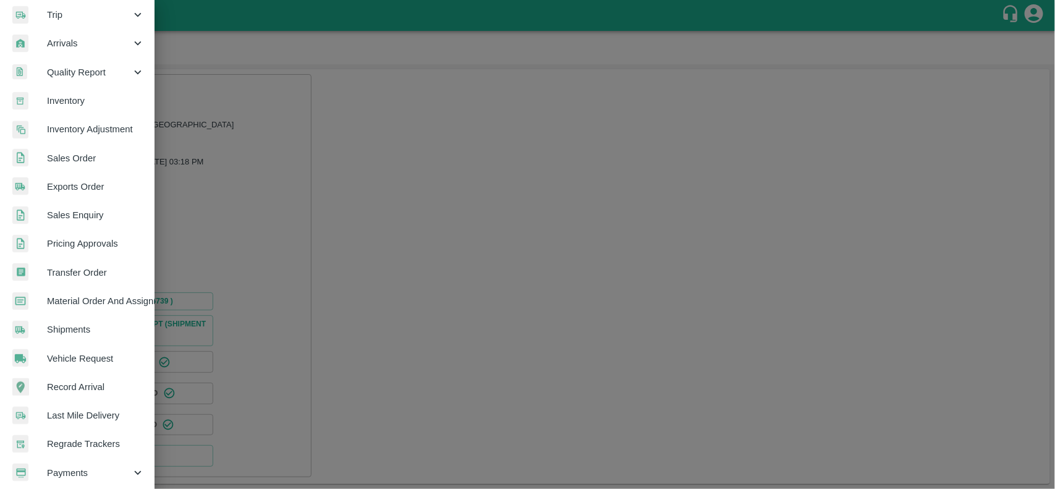
scroll to position [158, 0]
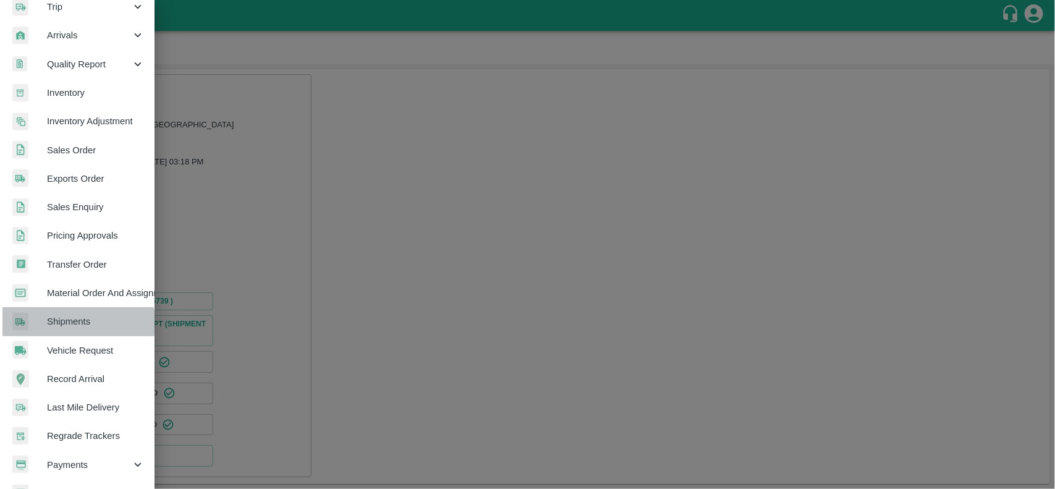
click at [62, 329] on link "Shipments" at bounding box center [77, 321] width 155 height 28
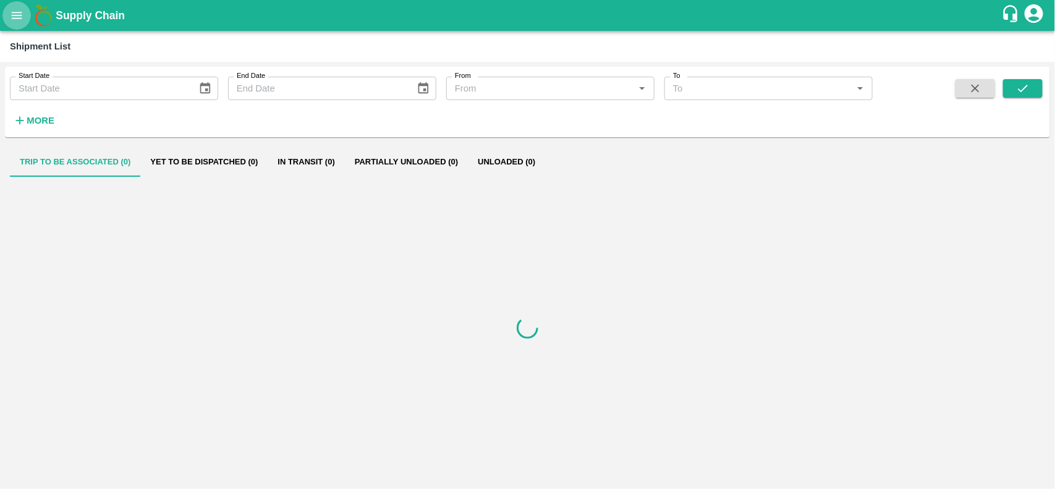
click at [12, 16] on icon "open drawer" at bounding box center [17, 16] width 14 height 14
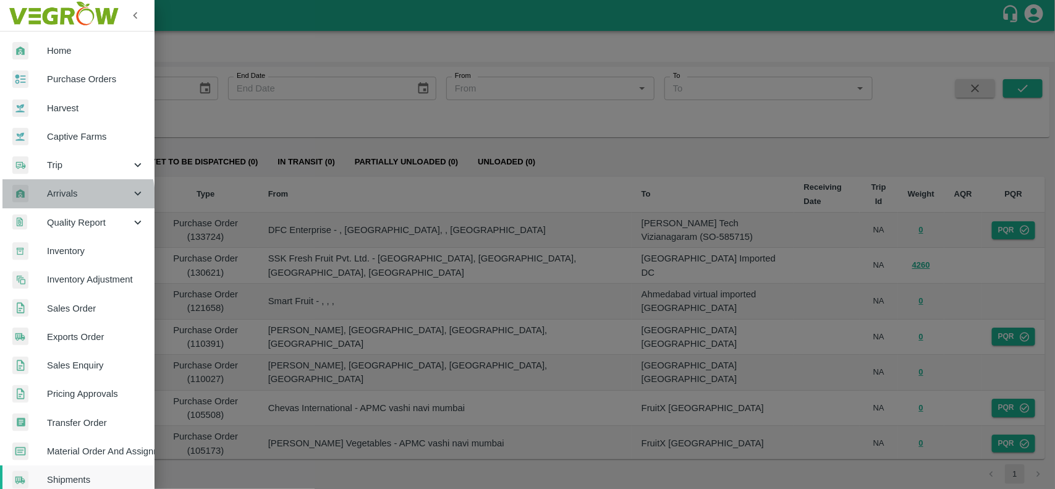
click at [65, 198] on span "Arrivals" at bounding box center [89, 194] width 84 height 14
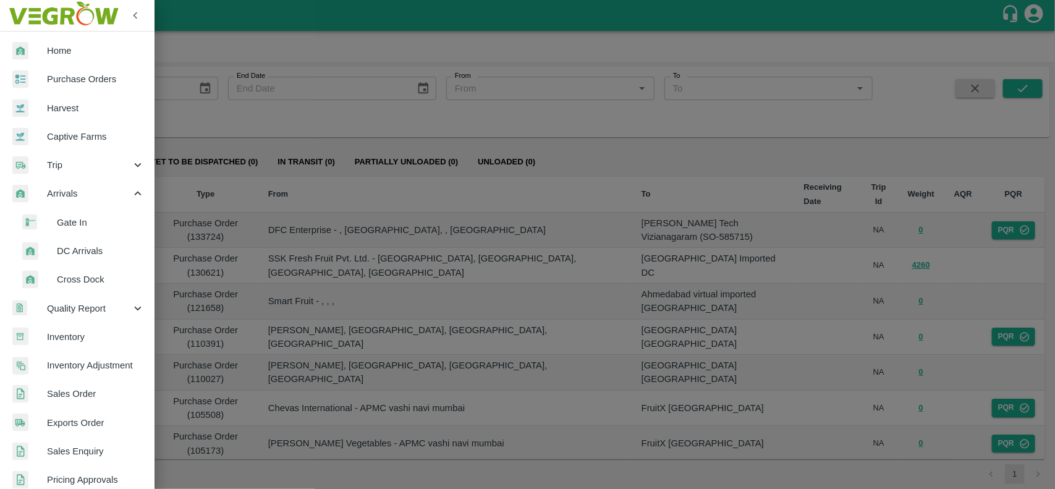
click at [74, 240] on li "DC Arrivals" at bounding box center [82, 251] width 145 height 28
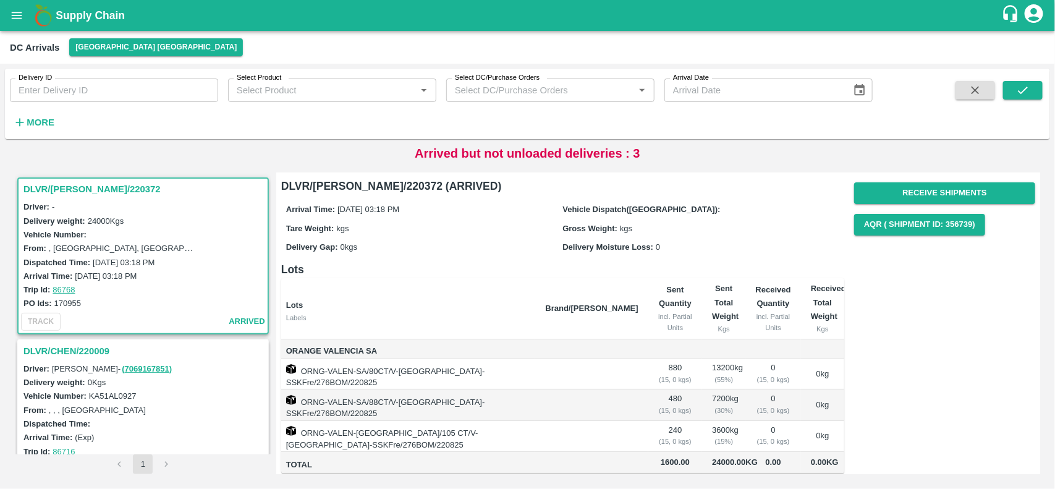
click at [59, 187] on h3 "DLVR/CHEN/220372" at bounding box center [144, 189] width 243 height 16
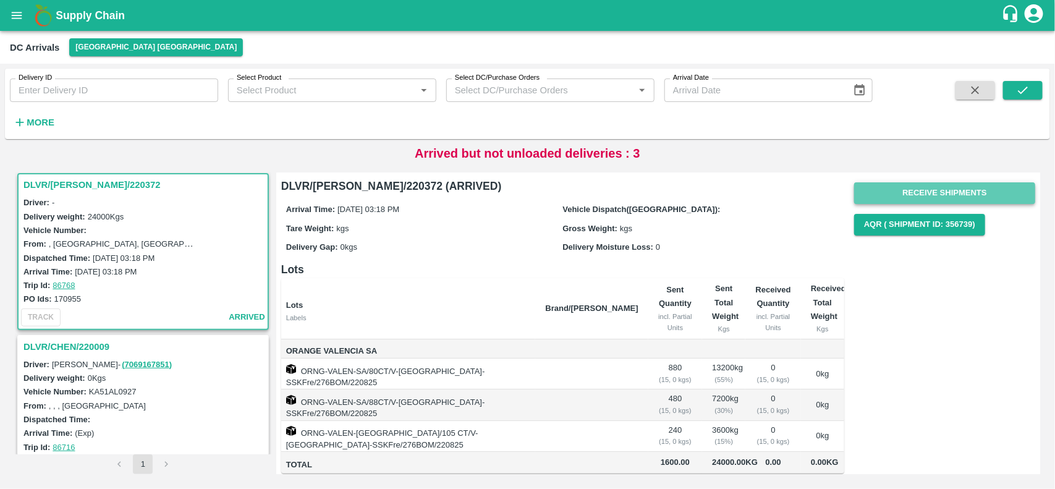
click at [914, 200] on button "Receive Shipments" at bounding box center [944, 193] width 181 height 22
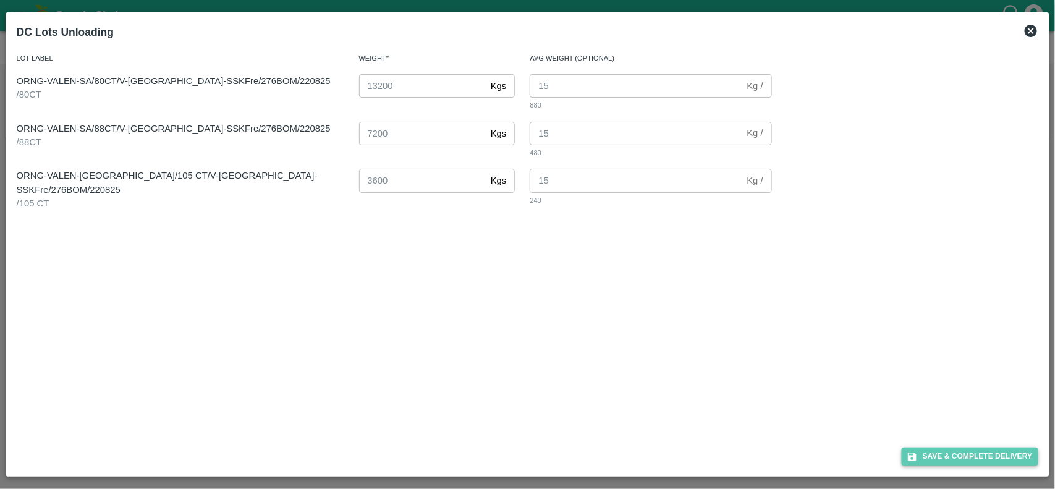
click at [953, 449] on button "Save & Complete Delivery" at bounding box center [970, 457] width 137 height 18
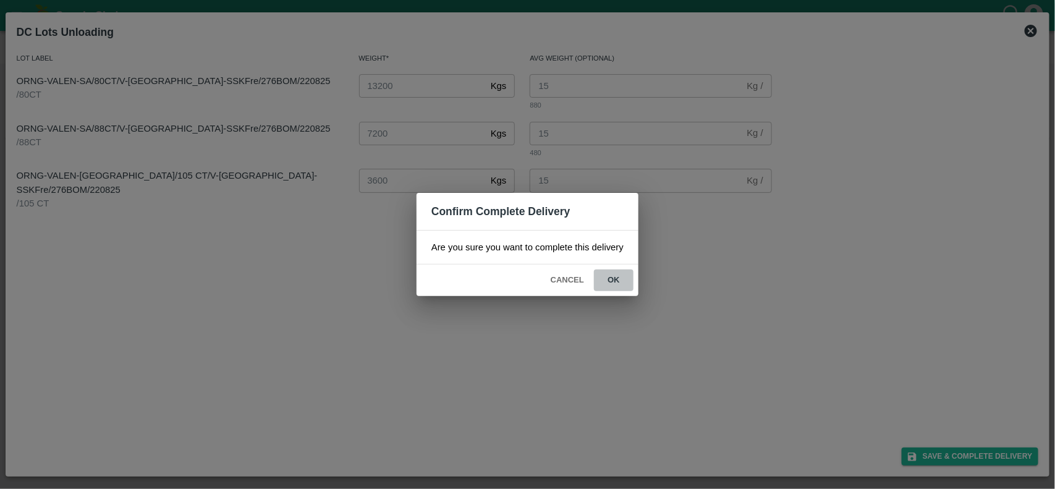
click at [609, 284] on button "ok" at bounding box center [614, 281] width 40 height 22
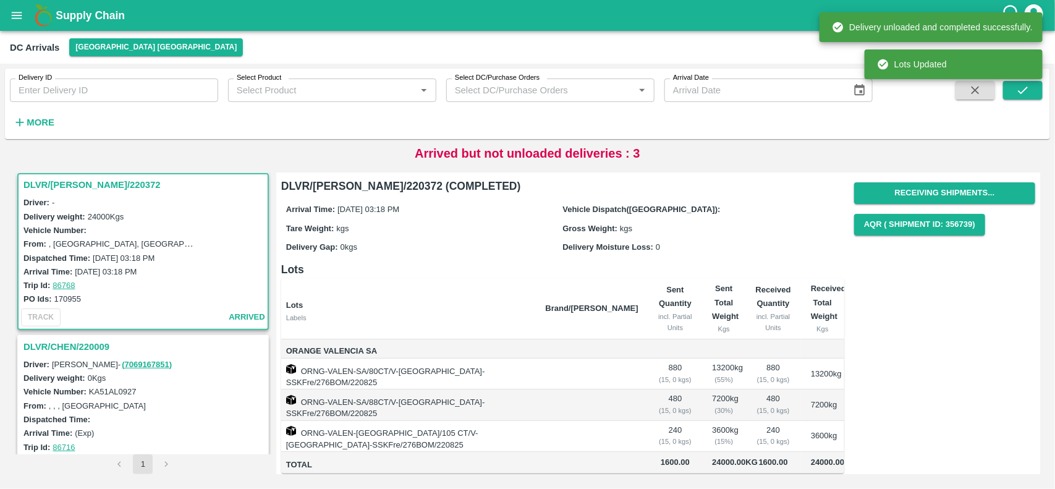
scroll to position [53, 0]
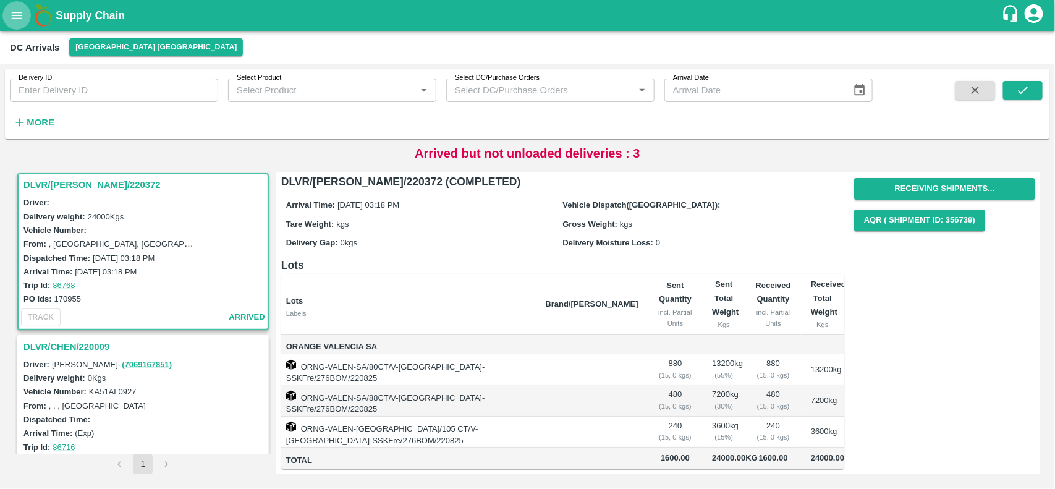
click at [19, 17] on icon "open drawer" at bounding box center [17, 15] width 11 height 7
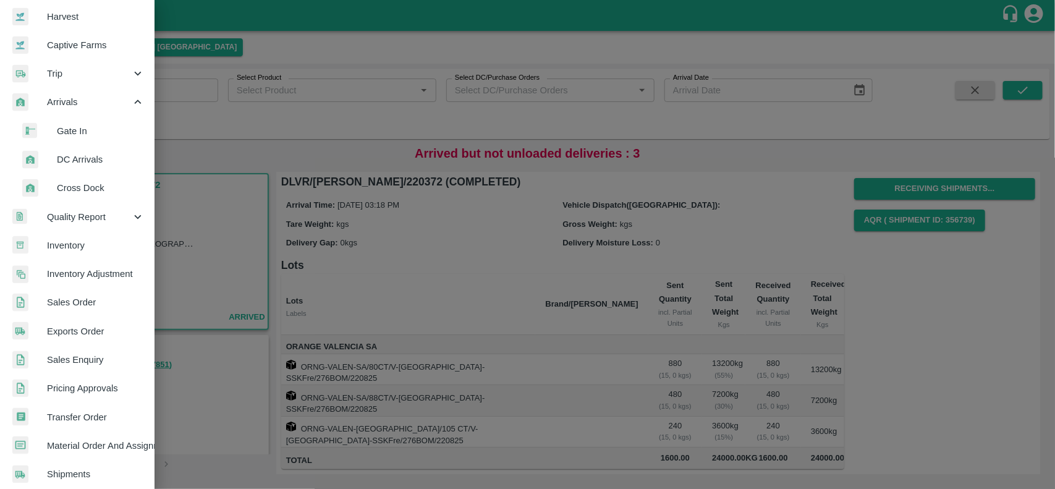
scroll to position [93, 0]
click at [75, 301] on span "Sales Order" at bounding box center [96, 301] width 98 height 14
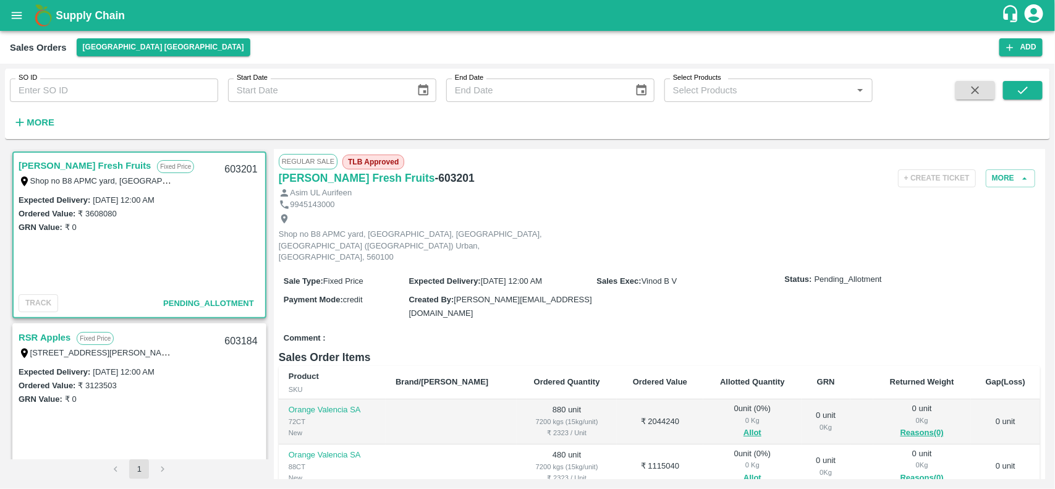
click at [53, 163] on link "Rabbani Fresh Fruits" at bounding box center [85, 166] width 132 height 16
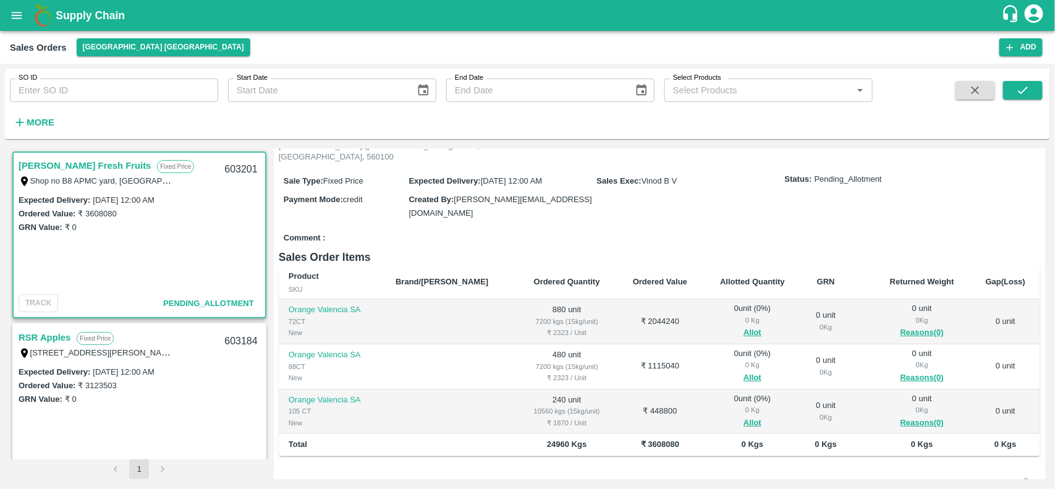
scroll to position [115, 0]
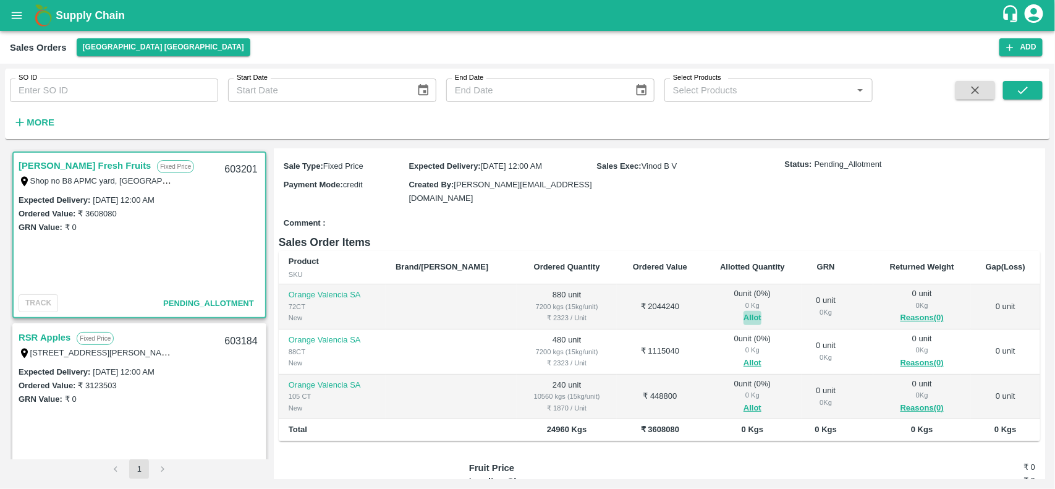
click at [744, 311] on button "Allot" at bounding box center [753, 318] width 18 height 14
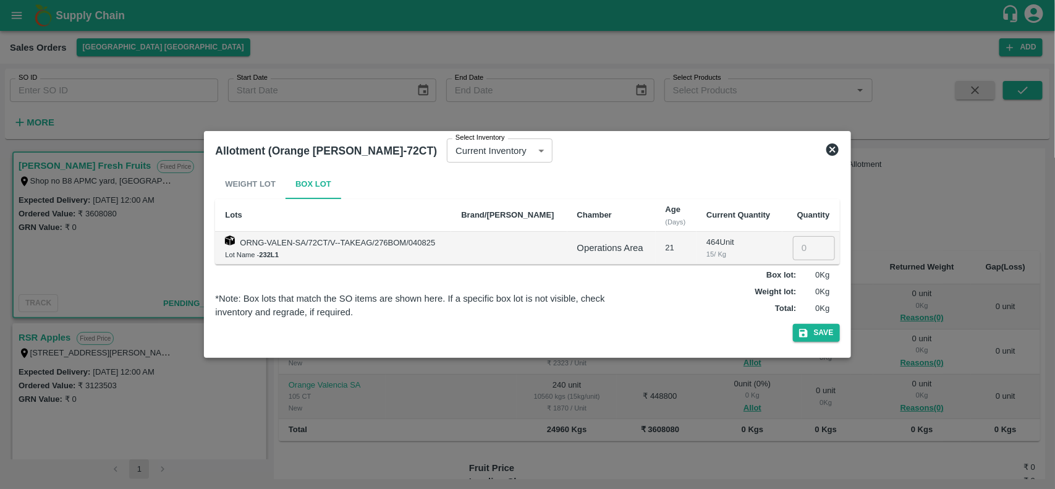
click at [830, 153] on icon at bounding box center [832, 149] width 12 height 12
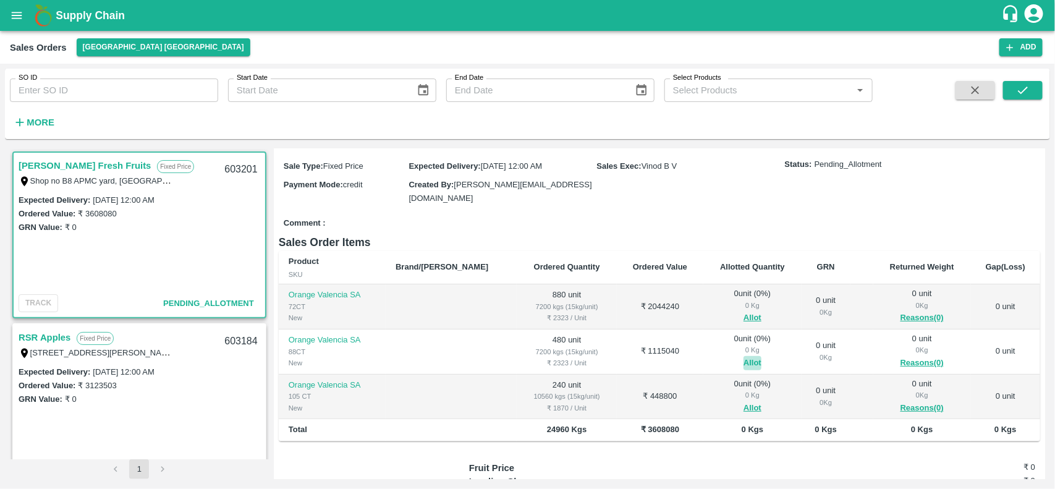
click at [744, 356] on button "Allot" at bounding box center [753, 363] width 18 height 14
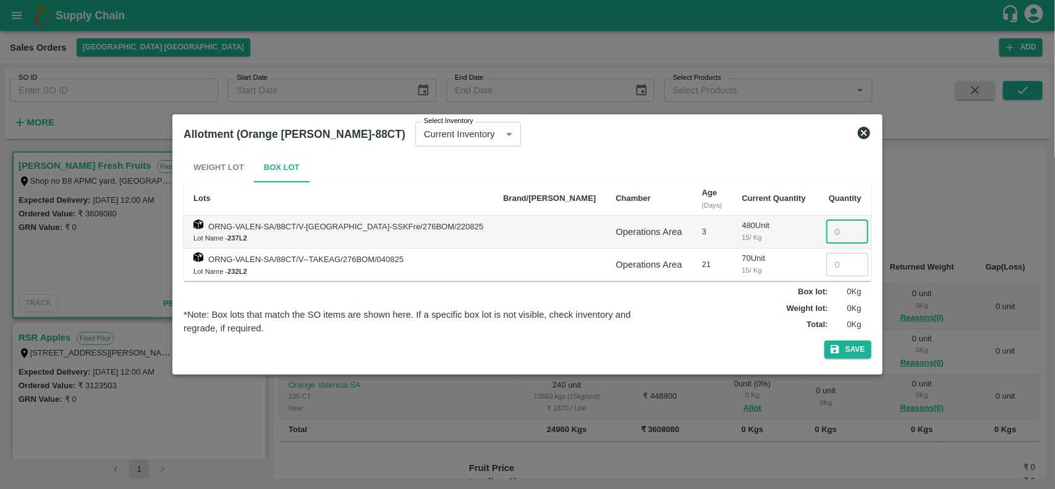
click at [826, 238] on input "number" at bounding box center [847, 231] width 42 height 23
click at [857, 139] on icon at bounding box center [864, 132] width 15 height 15
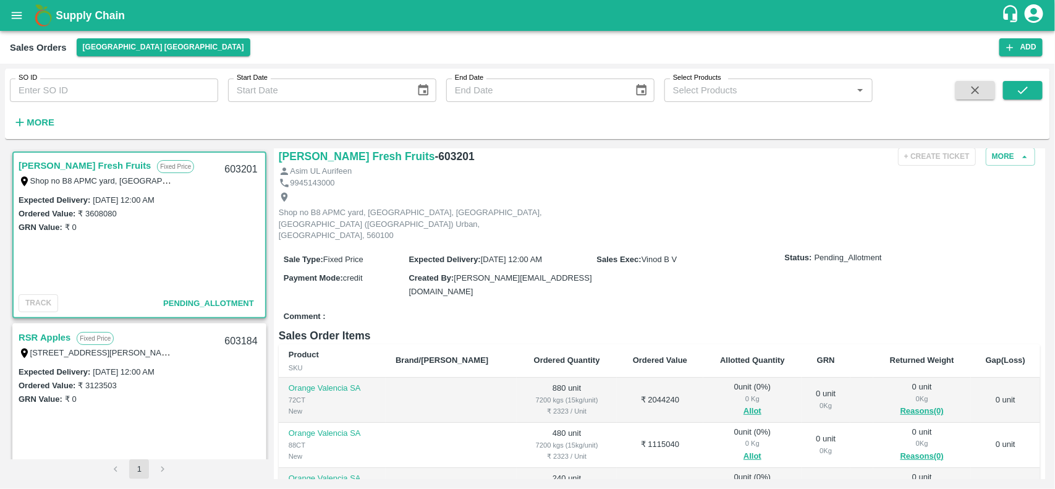
scroll to position [0, 0]
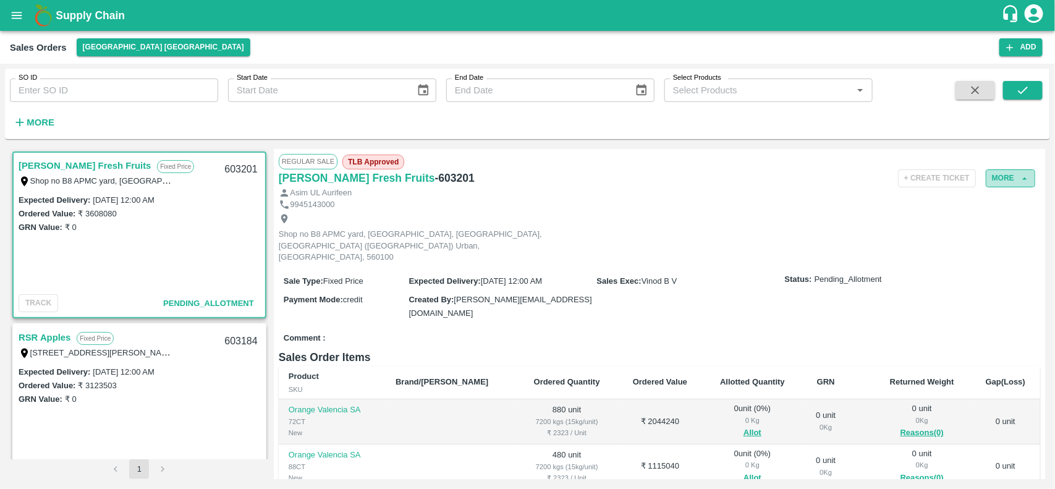
click at [1011, 173] on button "More" at bounding box center [1010, 178] width 49 height 18
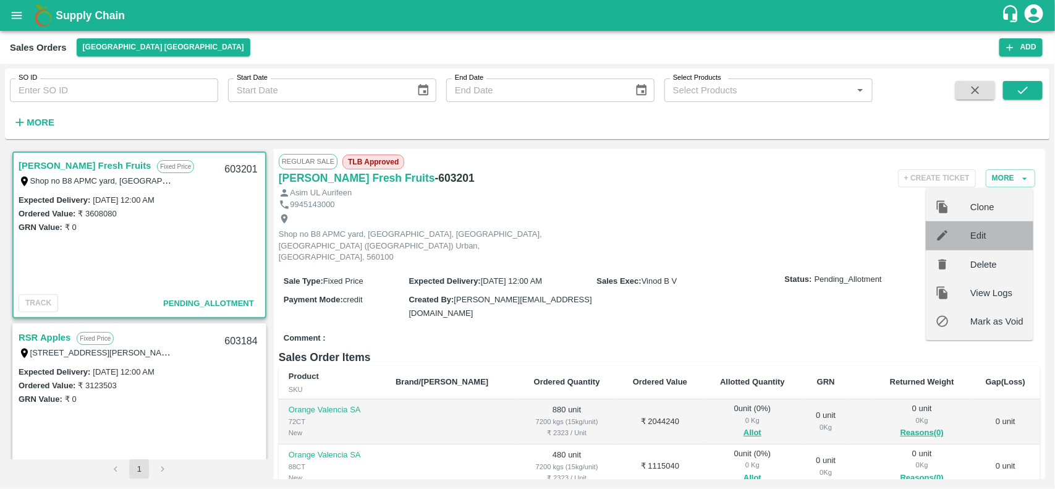
click at [977, 244] on div "Edit" at bounding box center [980, 235] width 108 height 28
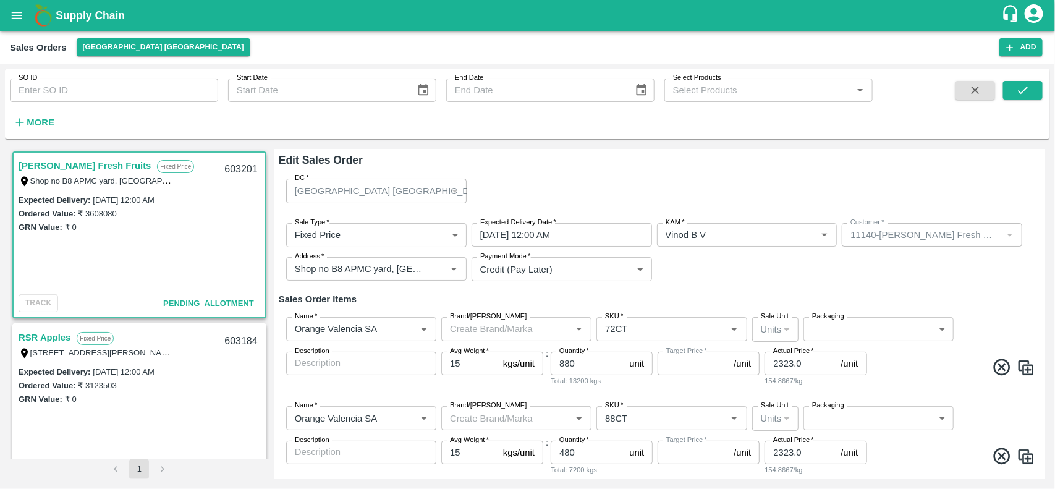
type input "NA"
click at [635, 338] on div "SKU   *" at bounding box center [672, 328] width 150 height 23
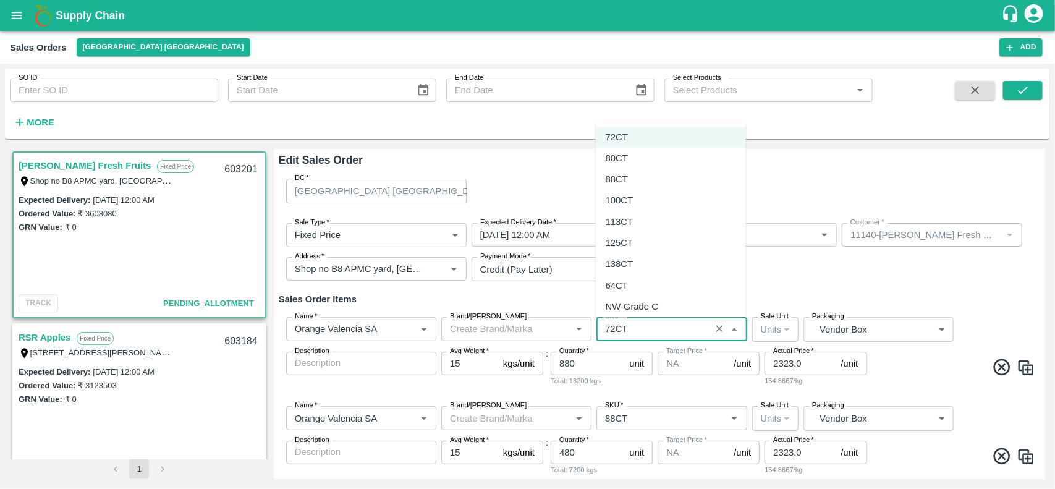
click at [626, 158] on div "80CT" at bounding box center [617, 158] width 22 height 14
type input "80CT"
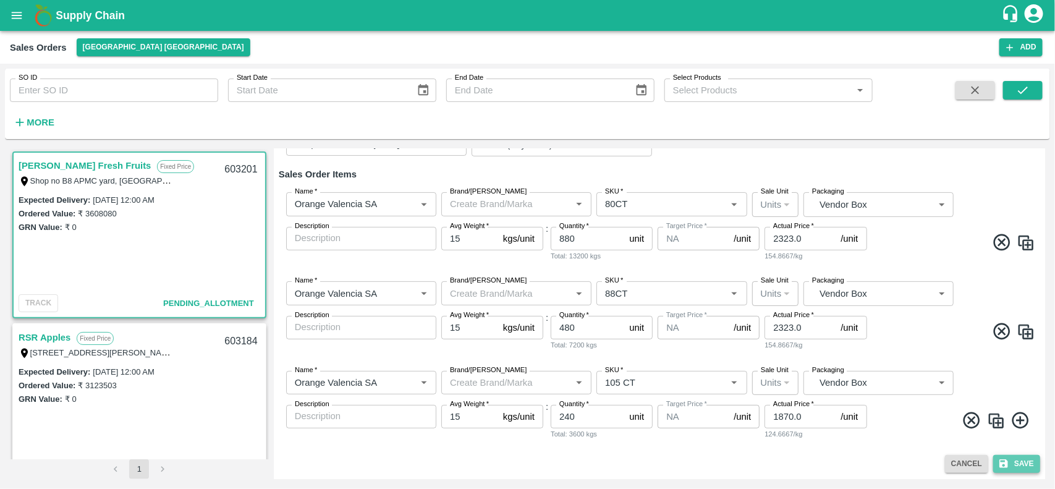
click at [1006, 461] on icon "submit" at bounding box center [1004, 463] width 9 height 9
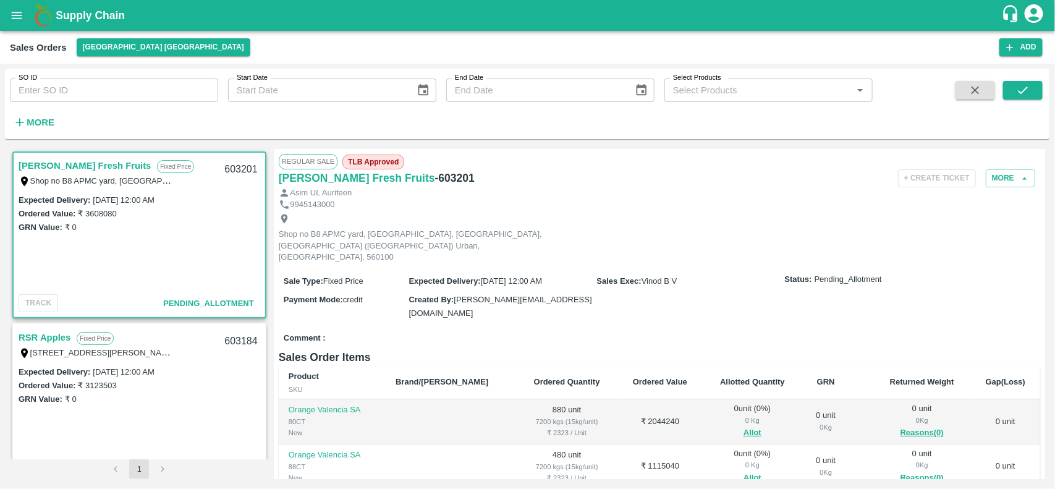
click at [742, 426] on span "Allot" at bounding box center [752, 433] width 79 height 14
click at [744, 426] on button "Allot" at bounding box center [753, 433] width 18 height 14
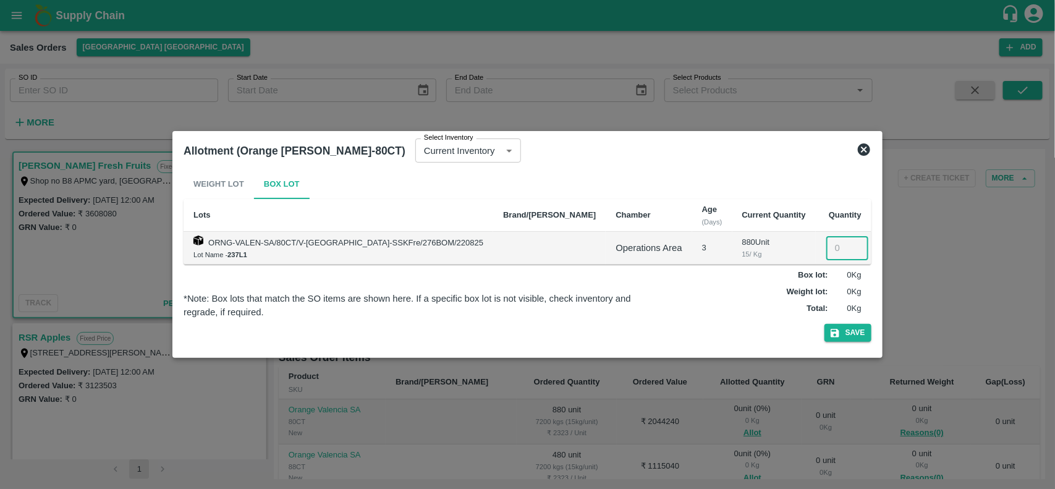
click at [826, 248] on input "number" at bounding box center [847, 247] width 42 height 23
type input "880"
click at [830, 328] on icon "button" at bounding box center [835, 333] width 11 height 11
click at [857, 150] on icon at bounding box center [864, 149] width 15 height 15
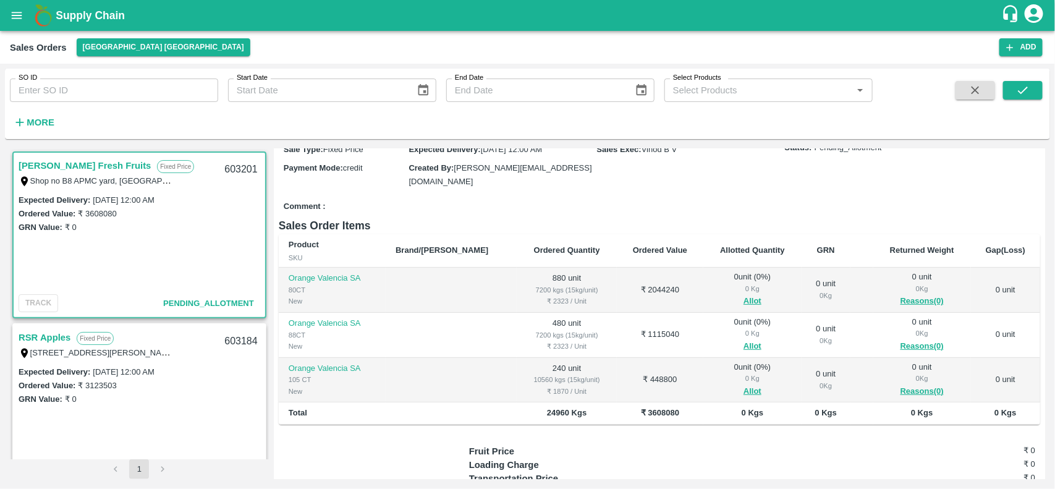
scroll to position [137, 0]
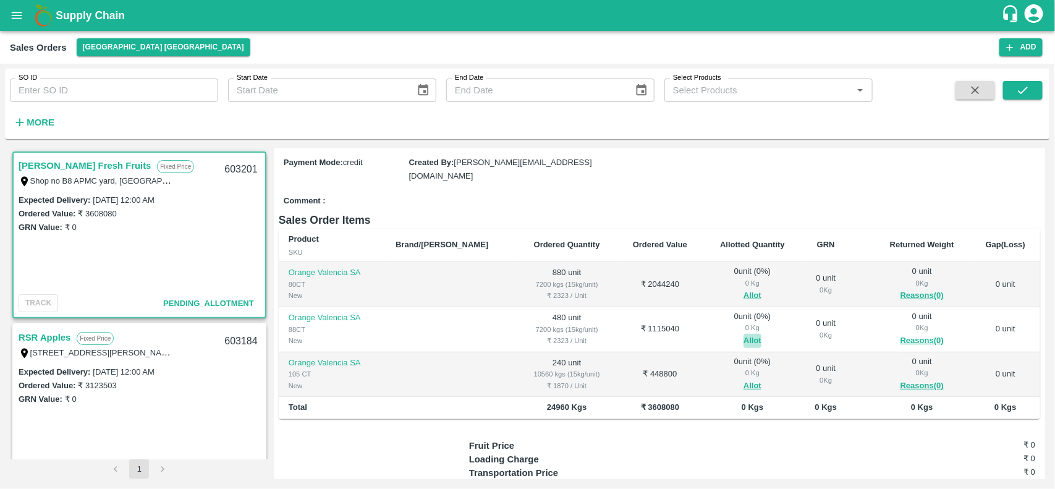
click at [744, 334] on button "Allot" at bounding box center [753, 341] width 18 height 14
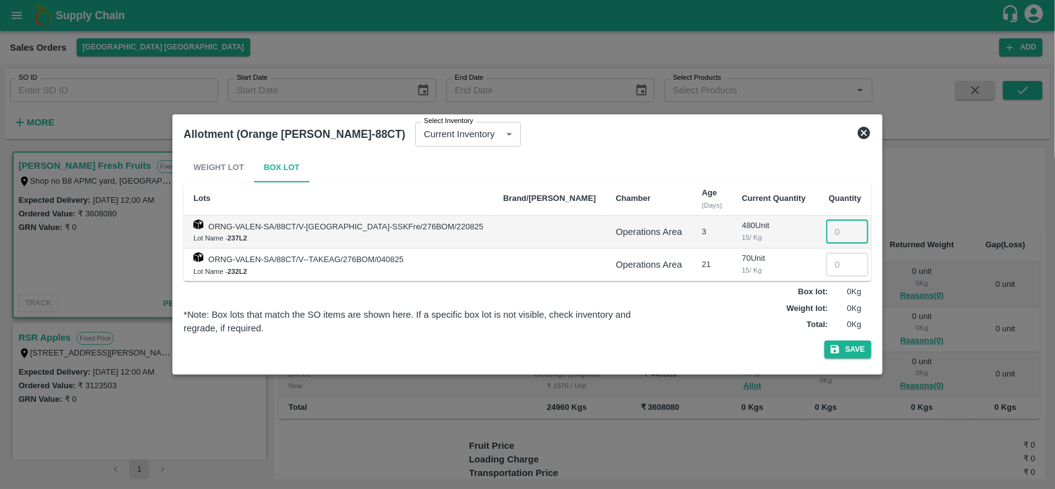
click at [826, 227] on input "number" at bounding box center [847, 231] width 42 height 23
type input "480"
click at [825, 347] on button "Save" at bounding box center [848, 350] width 47 height 18
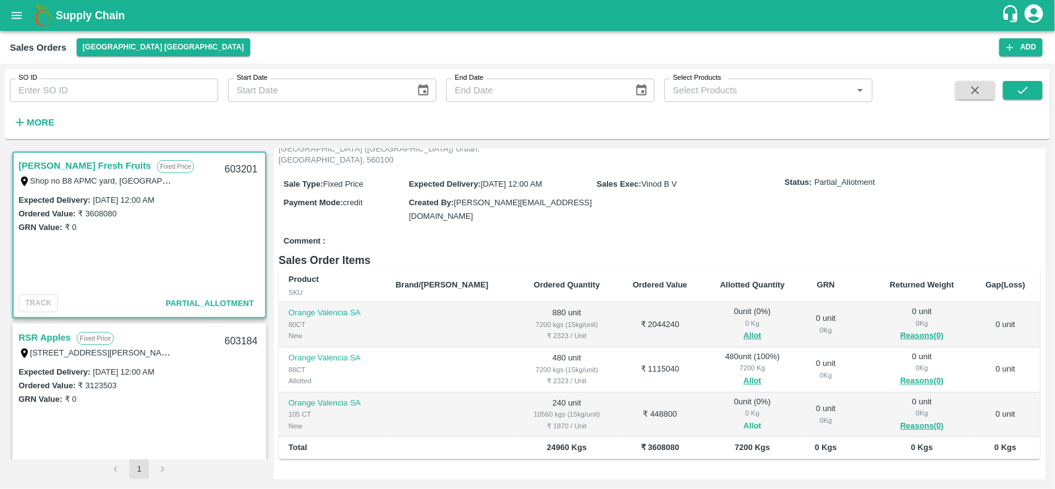
scroll to position [114, 0]
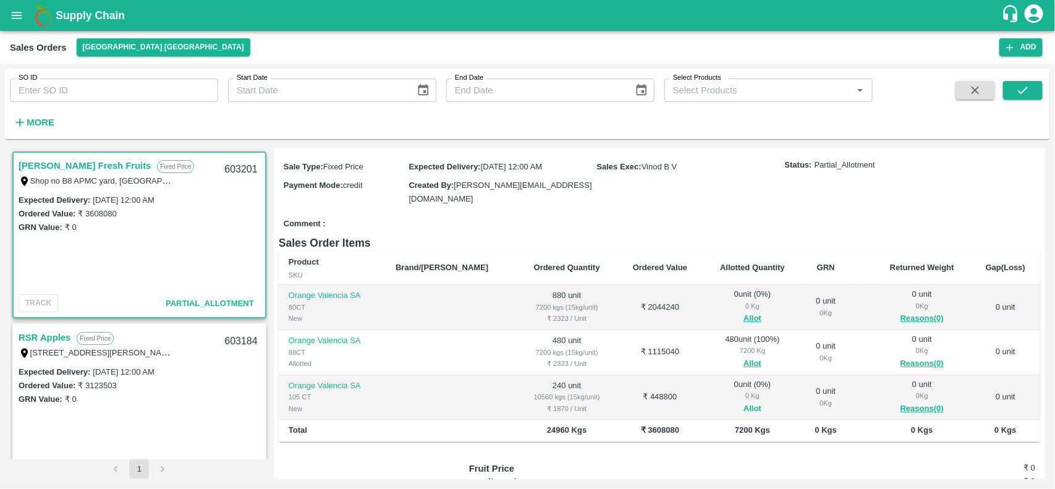
click at [744, 402] on button "Allot" at bounding box center [753, 409] width 18 height 14
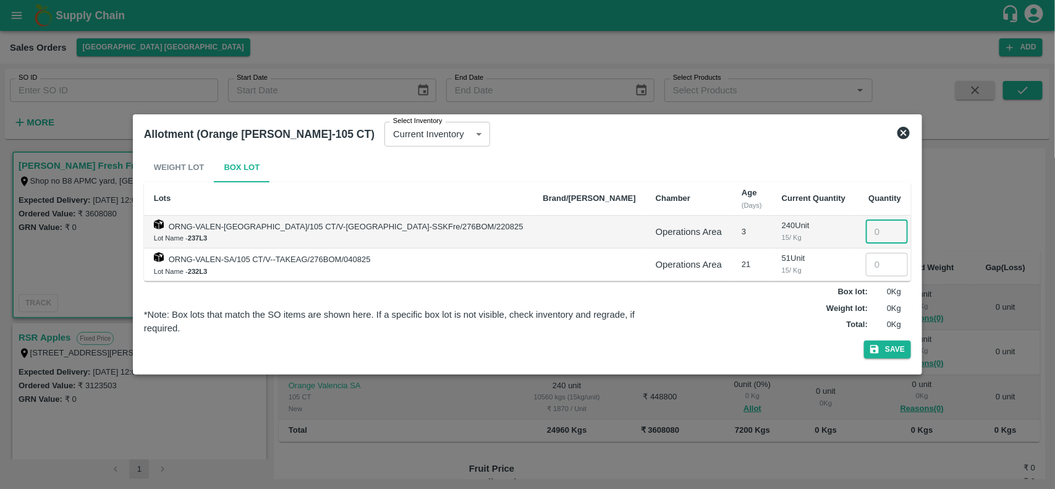
click at [866, 232] on input "number" at bounding box center [887, 231] width 42 height 23
type input "240"
click at [864, 348] on button "Save" at bounding box center [887, 350] width 47 height 18
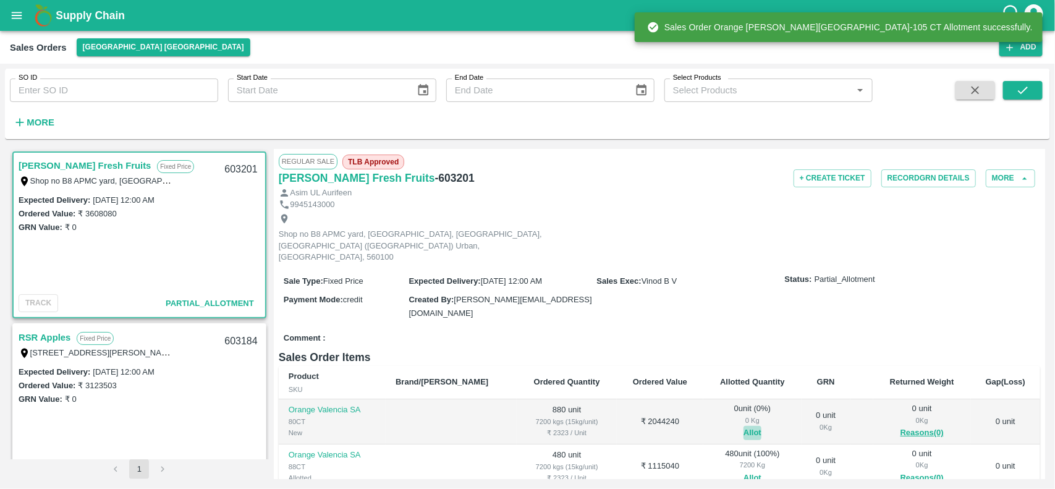
click at [744, 426] on button "Allot" at bounding box center [753, 433] width 18 height 14
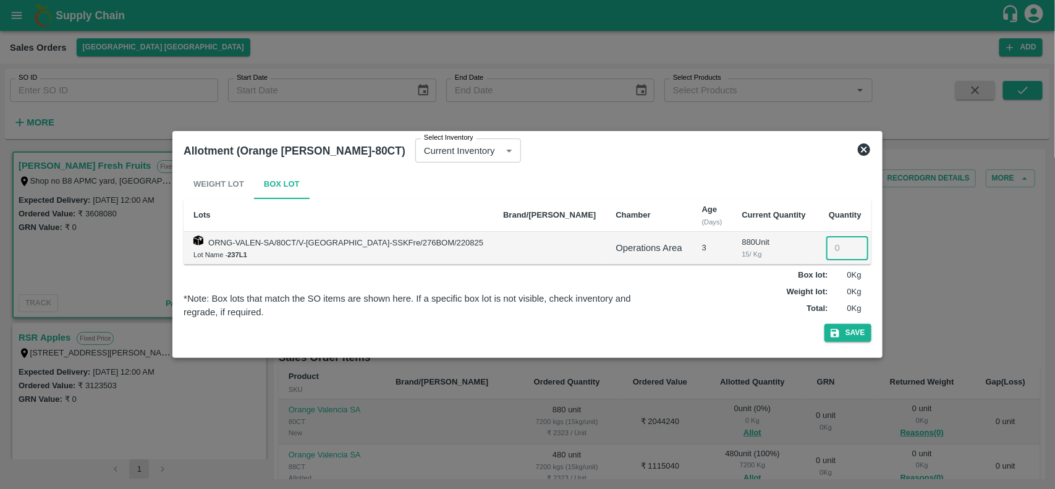
click at [826, 248] on input "number" at bounding box center [847, 247] width 42 height 23
type input "880"
click at [825, 331] on button "Save" at bounding box center [848, 333] width 47 height 18
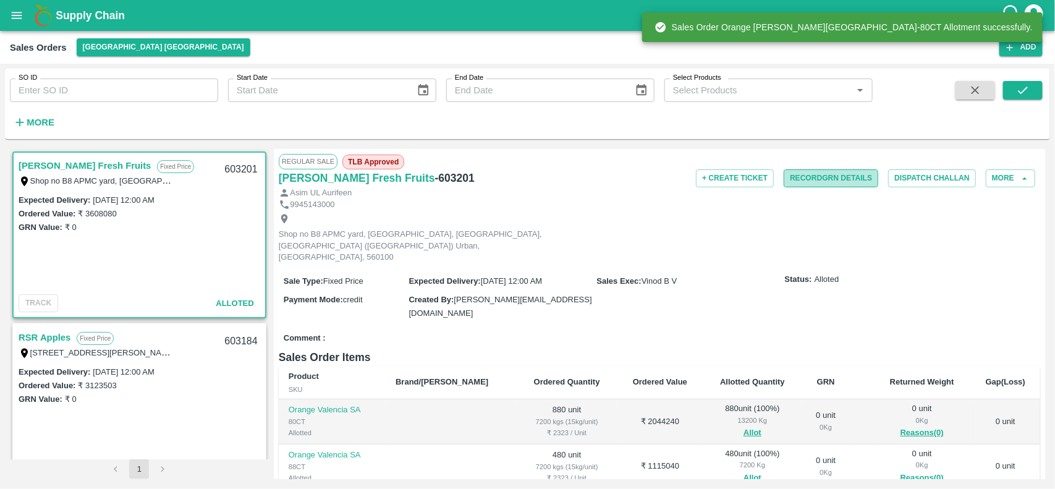
click at [805, 184] on button "Record GRN Details" at bounding box center [831, 178] width 95 height 18
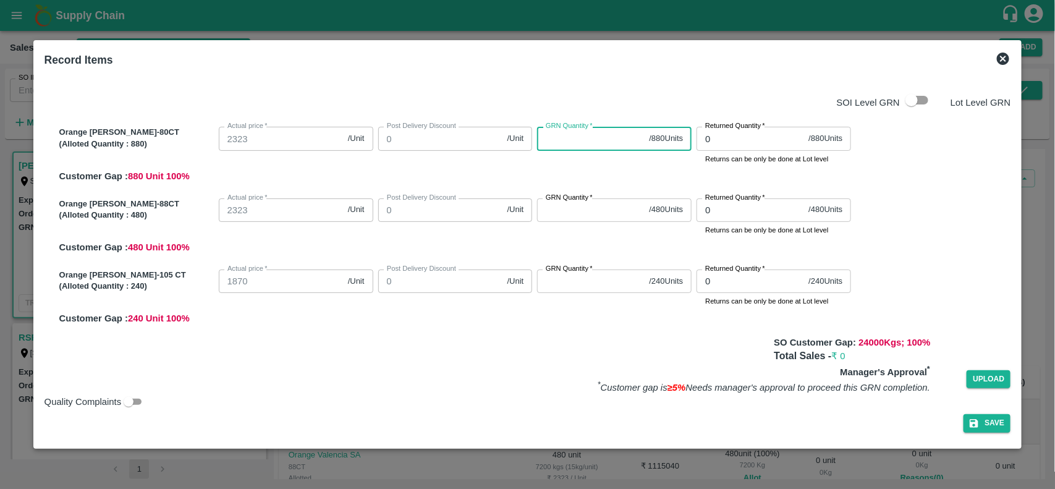
click at [552, 144] on input "GRN Quantity   *" at bounding box center [590, 138] width 107 height 23
type input "880"
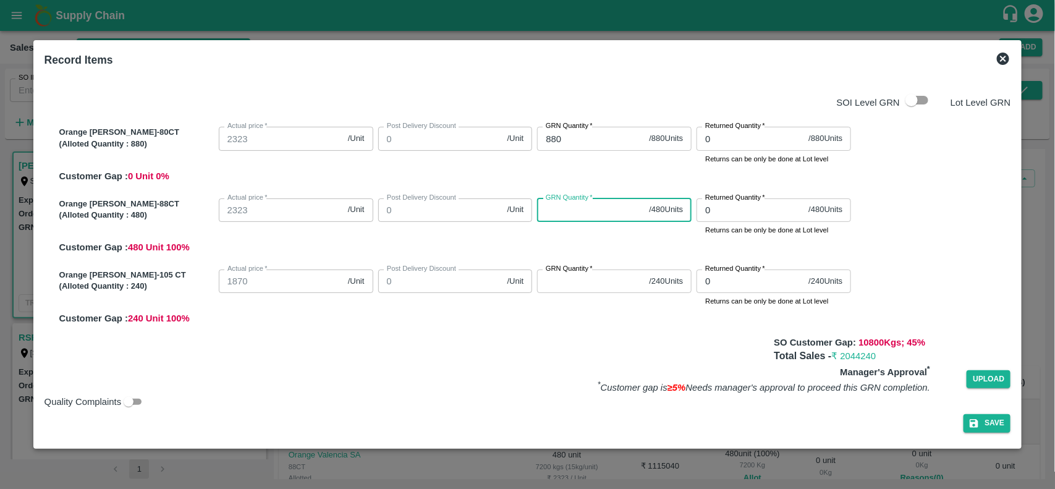
click at [554, 211] on input "GRN Quantity   *" at bounding box center [590, 209] width 107 height 23
type input "480"
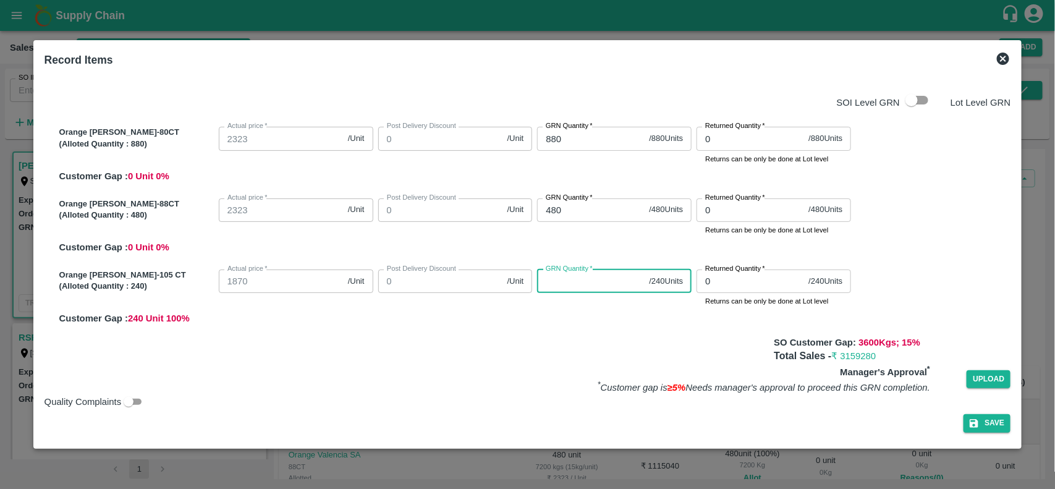
click at [561, 273] on input "GRN Quantity   *" at bounding box center [590, 281] width 107 height 23
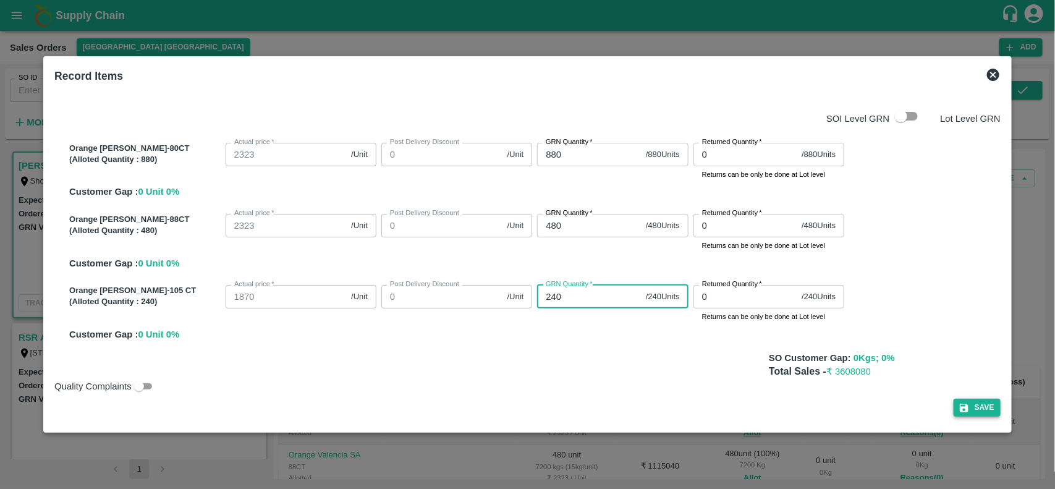
type input "240"
click at [971, 412] on button "Save" at bounding box center [977, 408] width 47 height 18
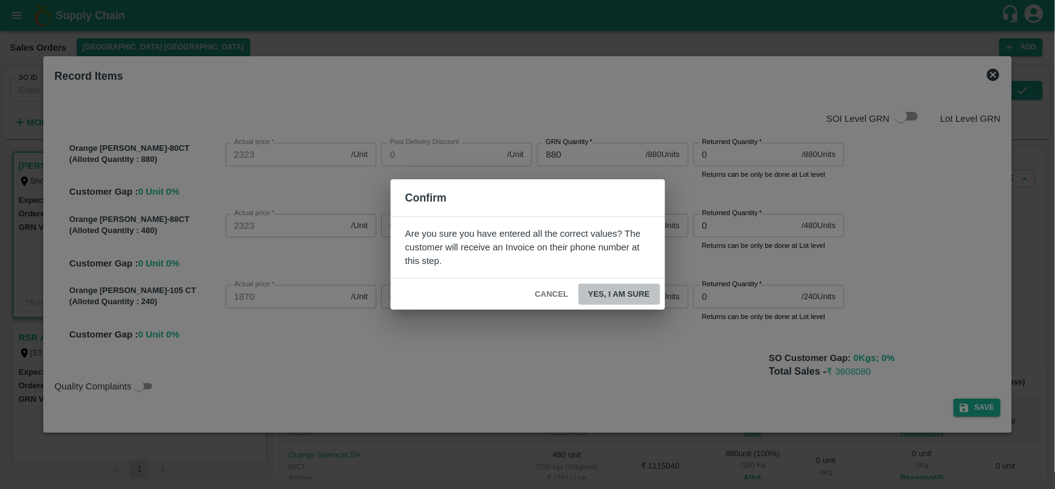
click at [593, 294] on button "Yes, I am sure" at bounding box center [620, 295] width 82 height 22
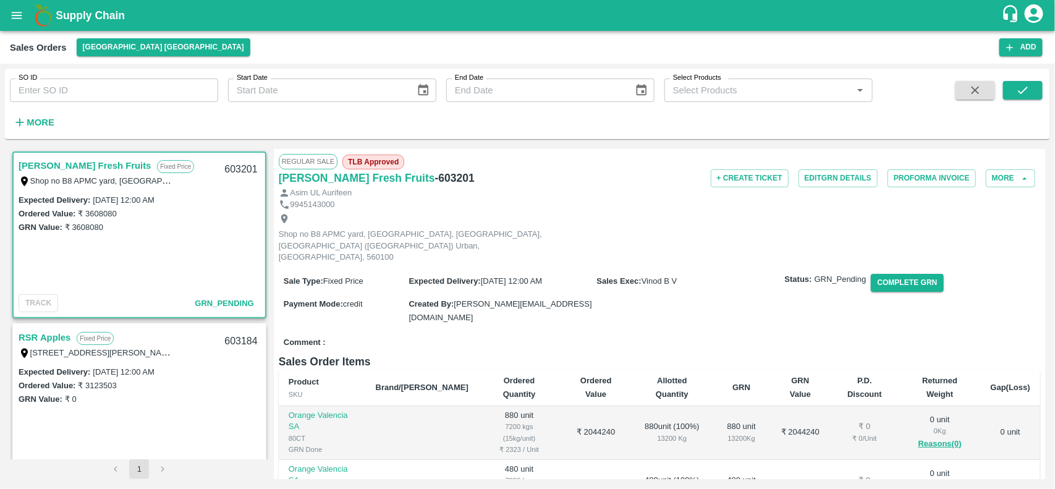
scroll to position [200, 0]
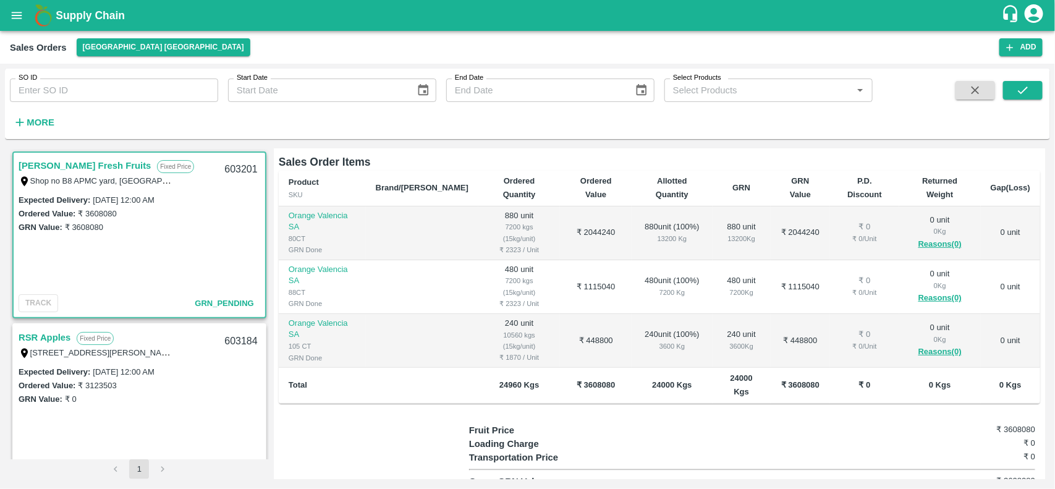
click at [577, 380] on b "₹ 3608080" at bounding box center [596, 384] width 38 height 9
copy b "3608080"
click at [17, 20] on icon "open drawer" at bounding box center [17, 16] width 14 height 14
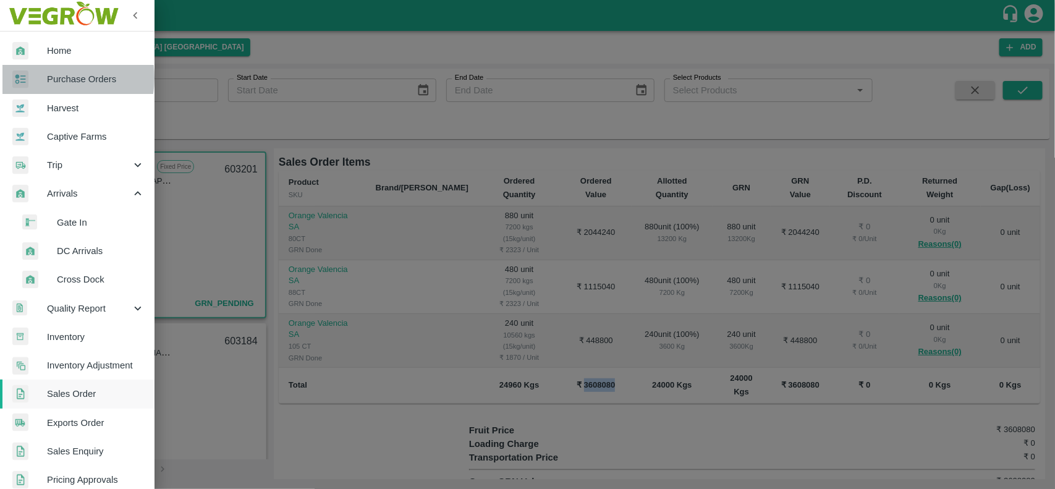
click at [47, 78] on span "Purchase Orders" at bounding box center [96, 79] width 98 height 14
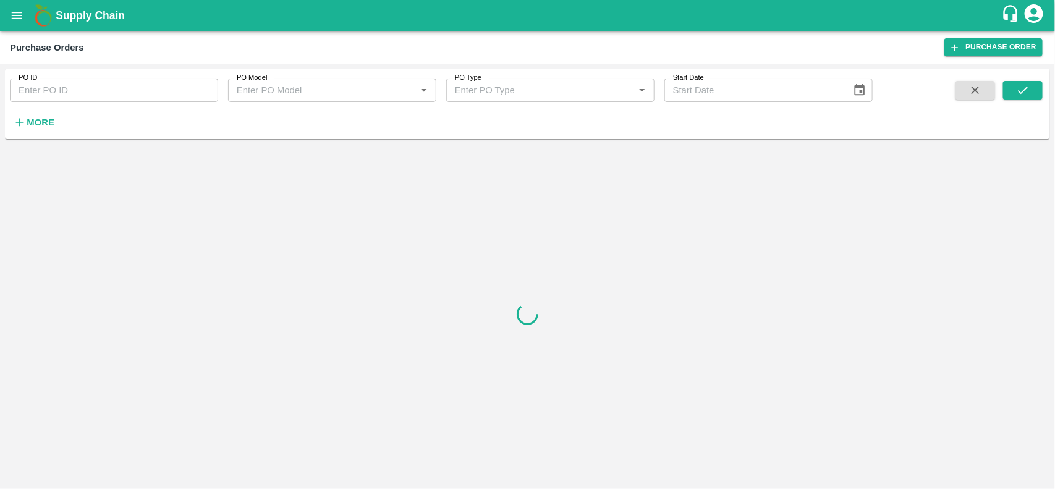
click at [45, 90] on input "PO ID" at bounding box center [114, 90] width 208 height 23
paste input "170955"
type input "170955"
click at [1023, 91] on icon "submit" at bounding box center [1023, 90] width 10 height 7
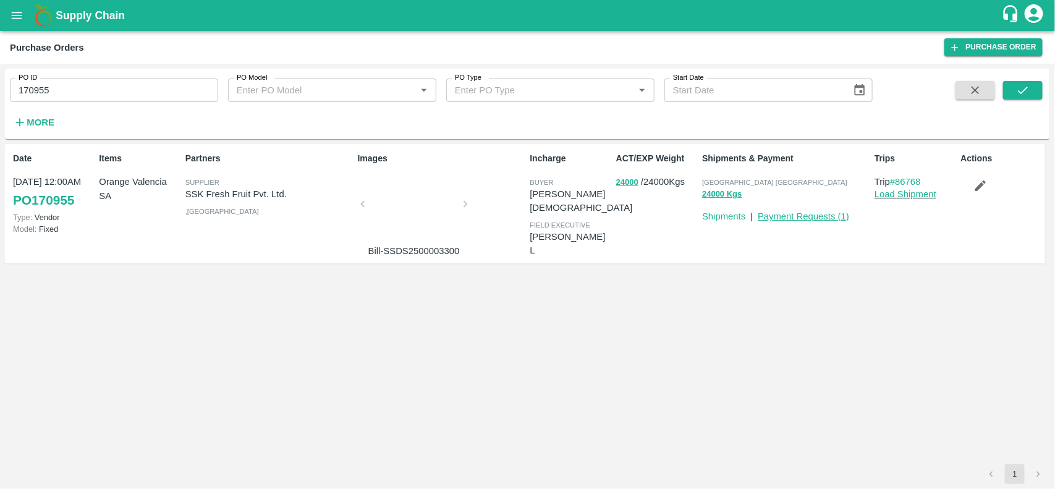
click at [796, 211] on link "Payment Requests ( 1 )" at bounding box center [803, 216] width 91 height 10
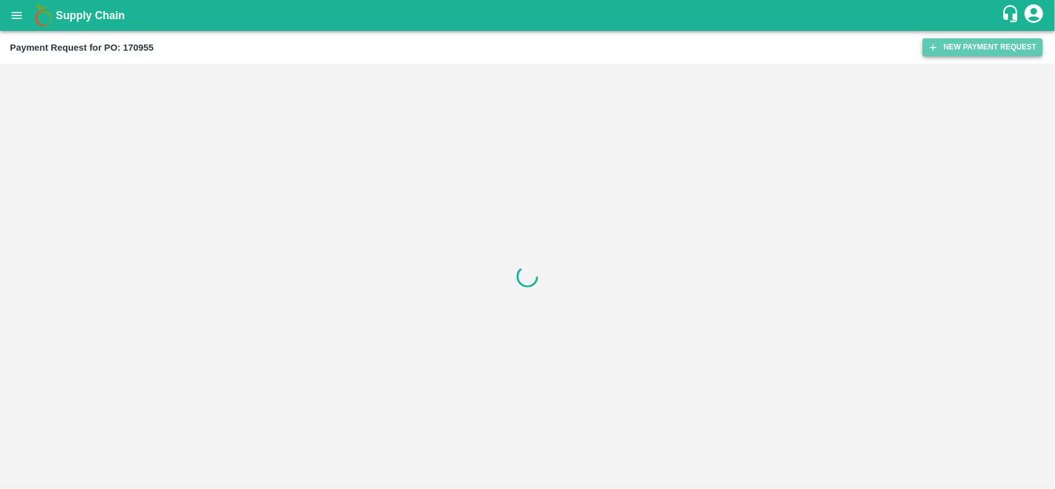
click at [957, 50] on button "New Payment Request" at bounding box center [983, 47] width 120 height 18
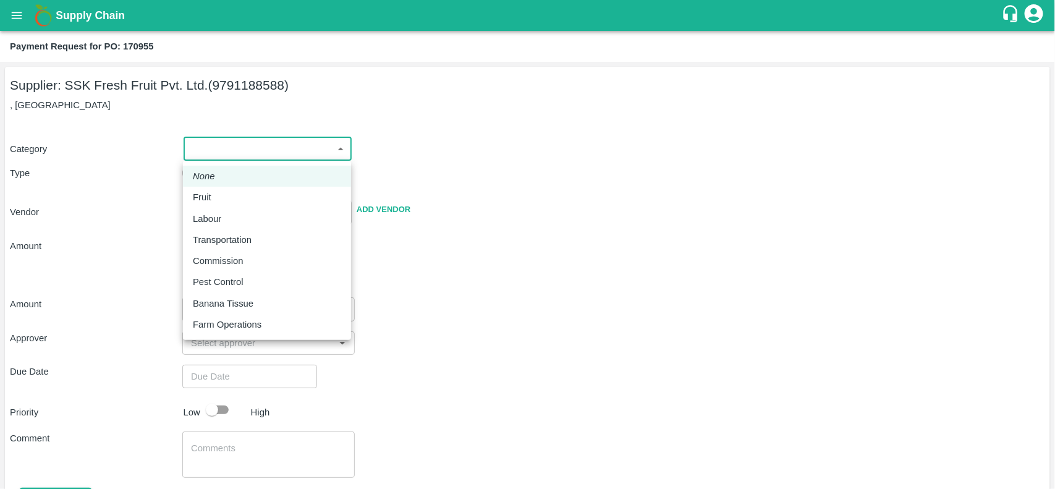
click at [224, 158] on body "Supply Chain Payment Request for PO: 170955 Supplier: SSK Fresh Fruit Pvt. Ltd.…" at bounding box center [527, 244] width 1055 height 489
click at [208, 197] on p "Fruit" at bounding box center [202, 197] width 19 height 14
type input "1"
type input "SSK Fresh Fruit Pvt. Ltd. - 9791188588(Supplier)"
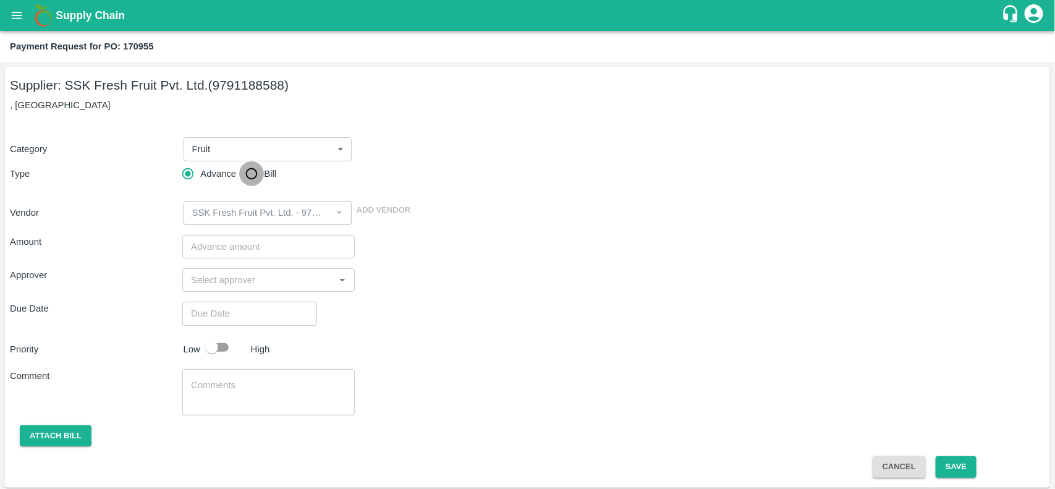
click at [246, 181] on input "Bill" at bounding box center [251, 173] width 25 height 25
radio input "true"
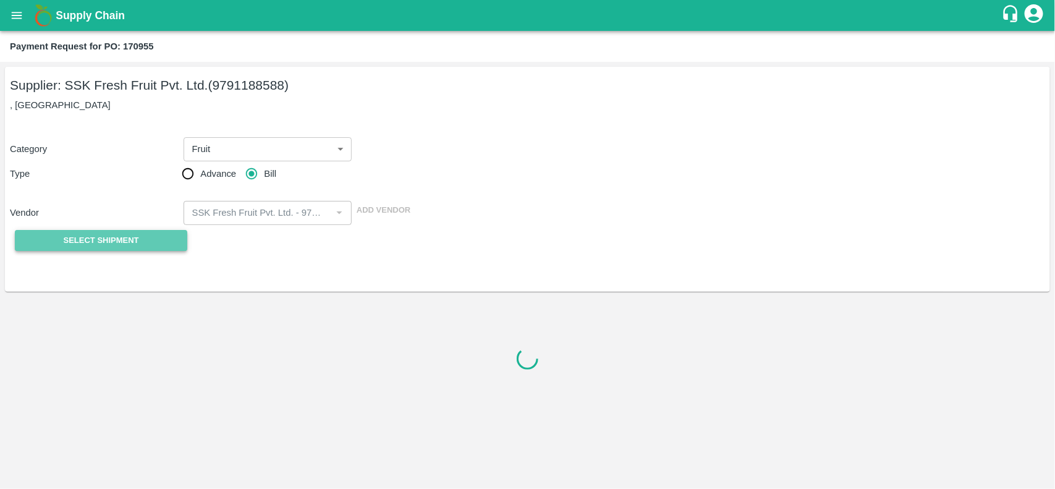
click at [95, 230] on button "Select Shipment" at bounding box center [101, 241] width 172 height 22
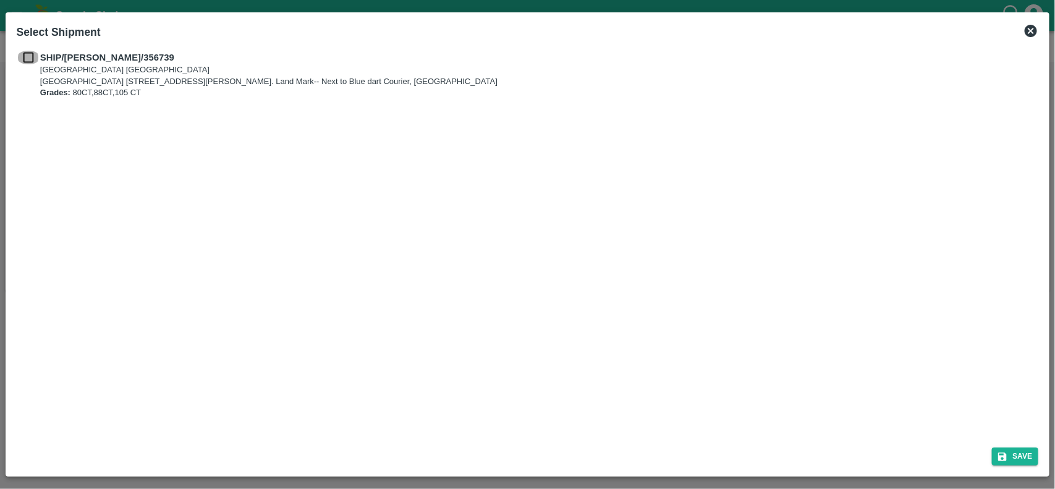
click at [33, 60] on input "checkbox" at bounding box center [28, 58] width 23 height 14
checkbox input "true"
click at [995, 456] on button "Save" at bounding box center [1015, 457] width 47 height 18
type input "25/08/2025"
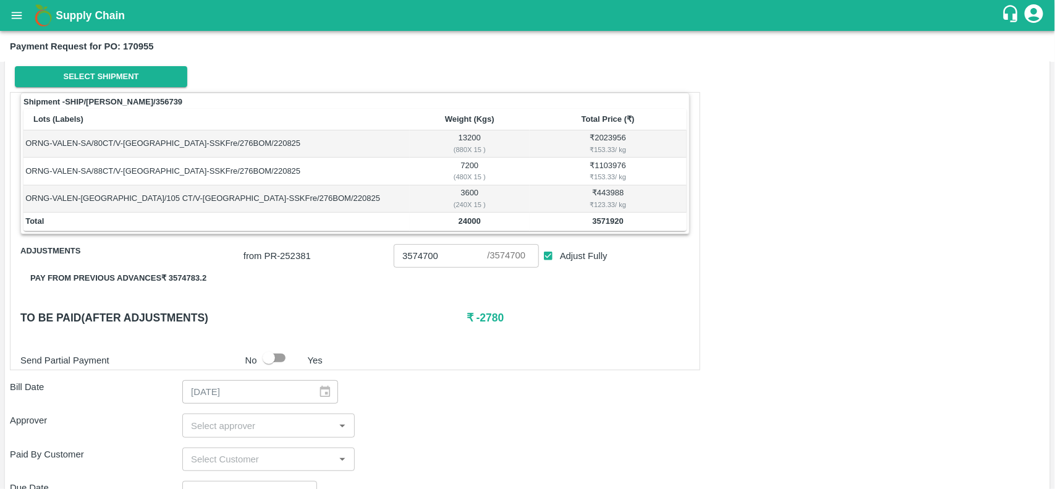
scroll to position [164, 0]
click at [554, 261] on input "Adjust Fully" at bounding box center [548, 255] width 23 height 23
checkbox input "false"
type input "0"
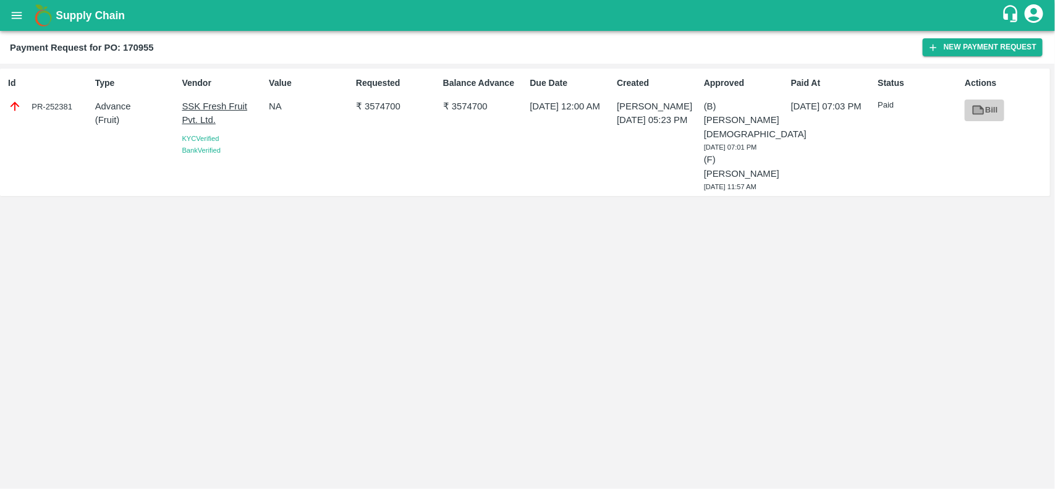
click at [990, 115] on link "Bill" at bounding box center [985, 111] width 40 height 22
